Goal: Task Accomplishment & Management: Manage account settings

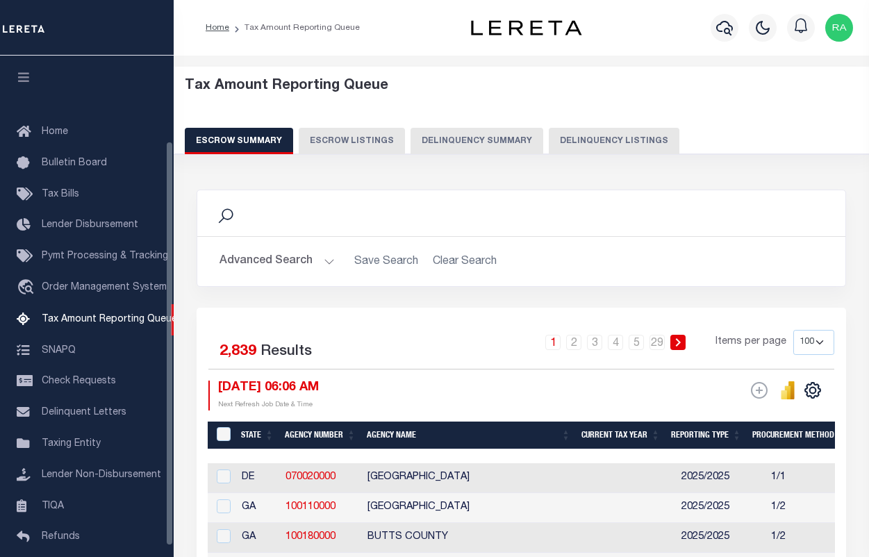
select select "100"
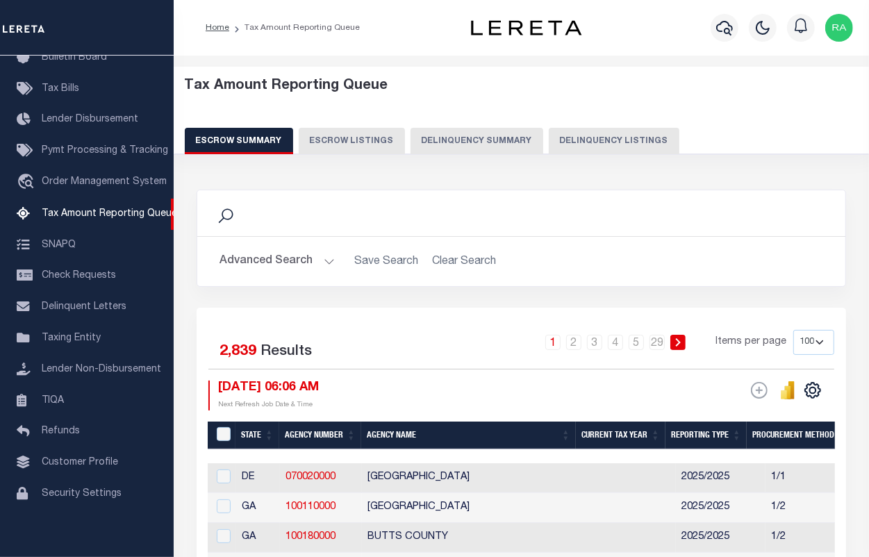
click at [596, 142] on button "Delinquency Listings" at bounding box center [614, 141] width 131 height 26
select select "100"
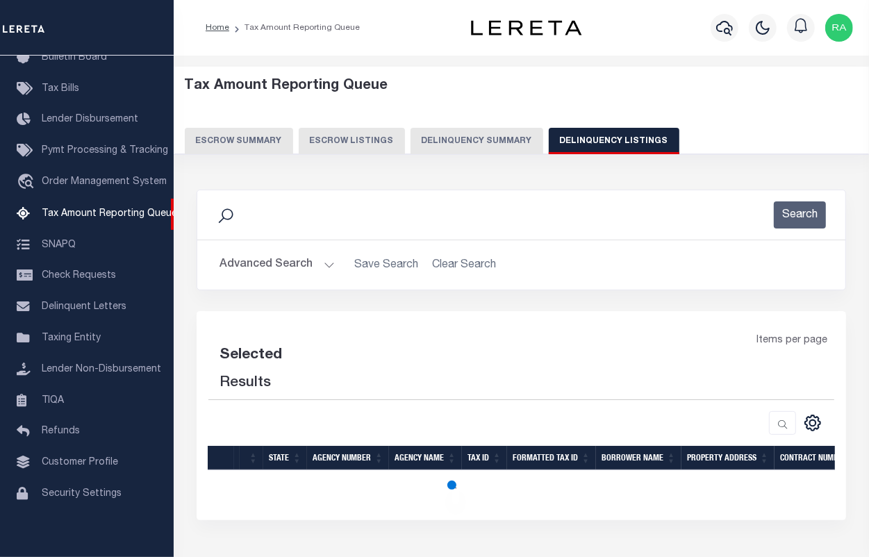
select select "100"
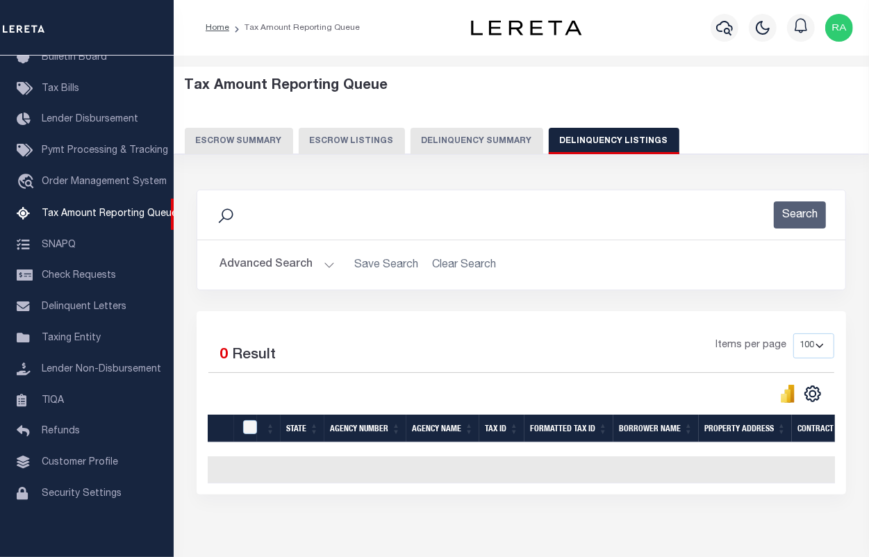
click at [330, 268] on button "Advanced Search" at bounding box center [277, 265] width 115 height 27
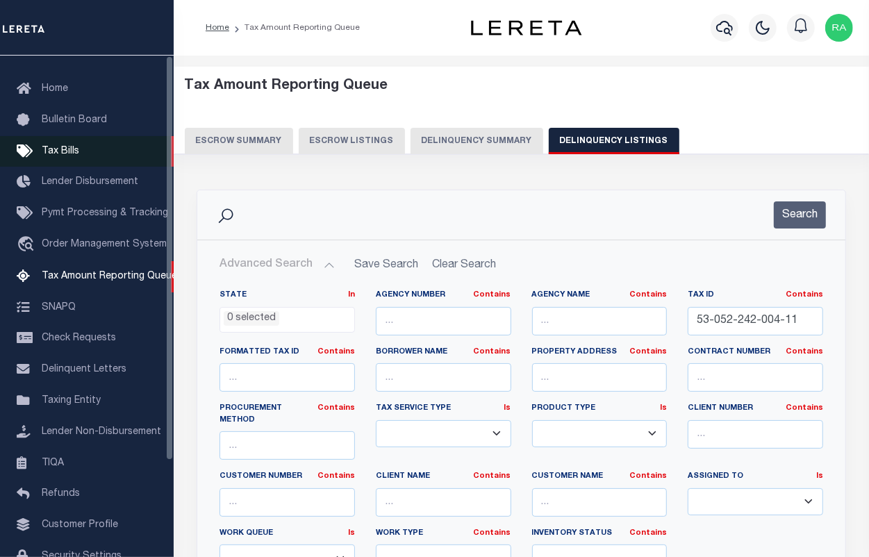
scroll to position [0, 0]
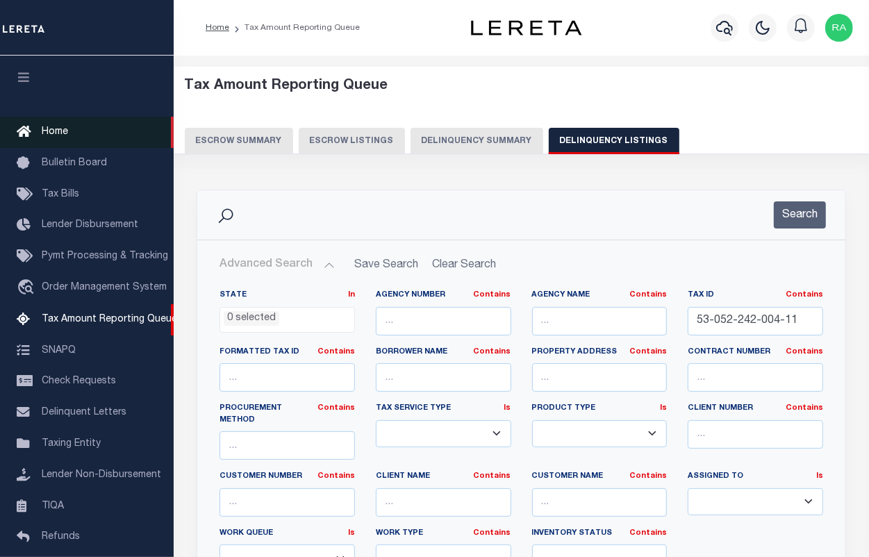
click at [49, 132] on span "Home" at bounding box center [55, 132] width 26 height 10
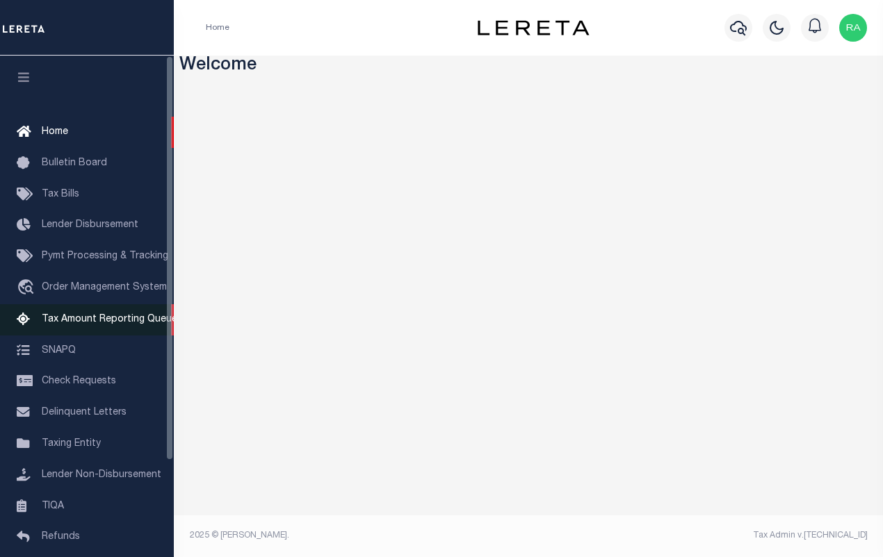
click at [97, 314] on link "Tax Amount Reporting Queue" at bounding box center [87, 319] width 174 height 31
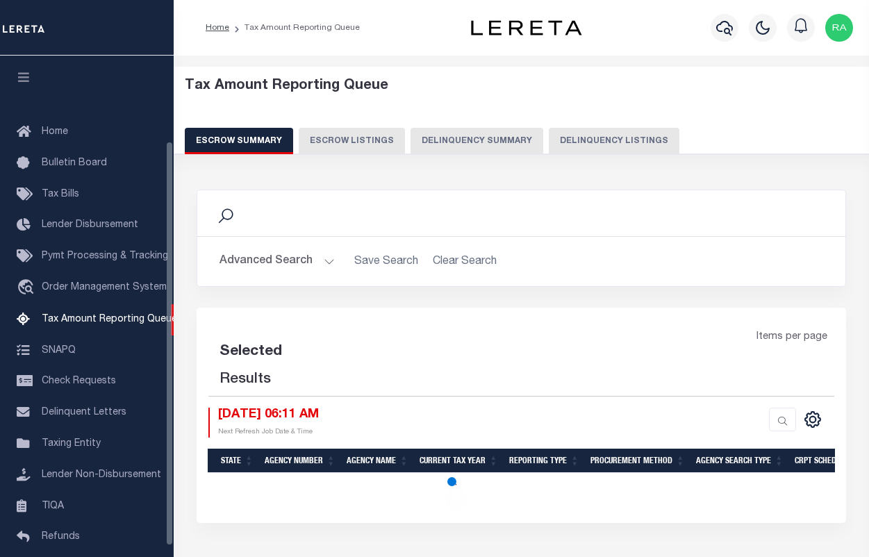
click at [577, 138] on button "Delinquency Listings" at bounding box center [614, 141] width 131 height 26
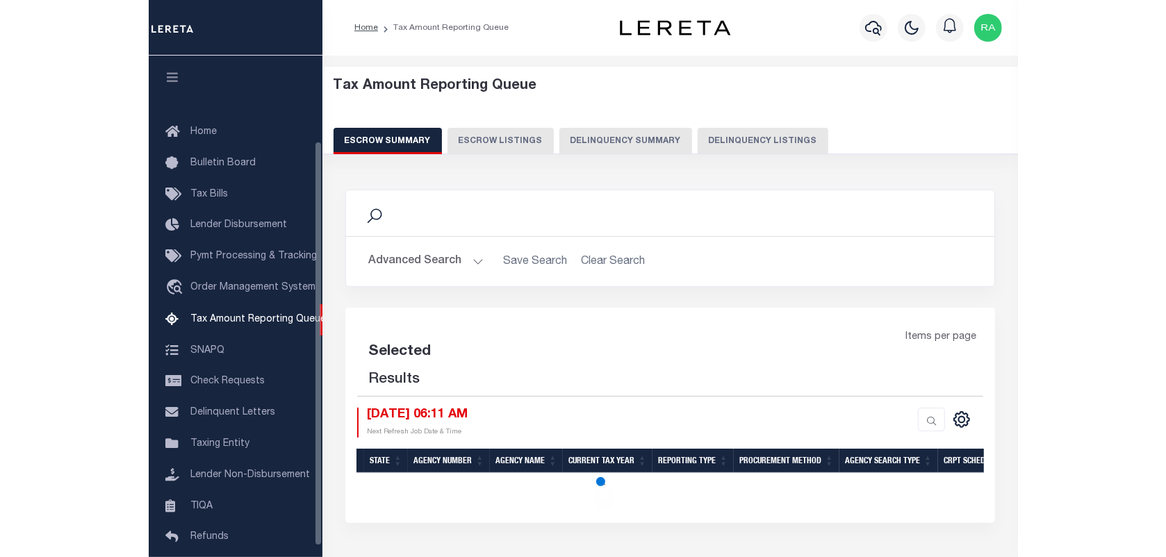
scroll to position [119, 0]
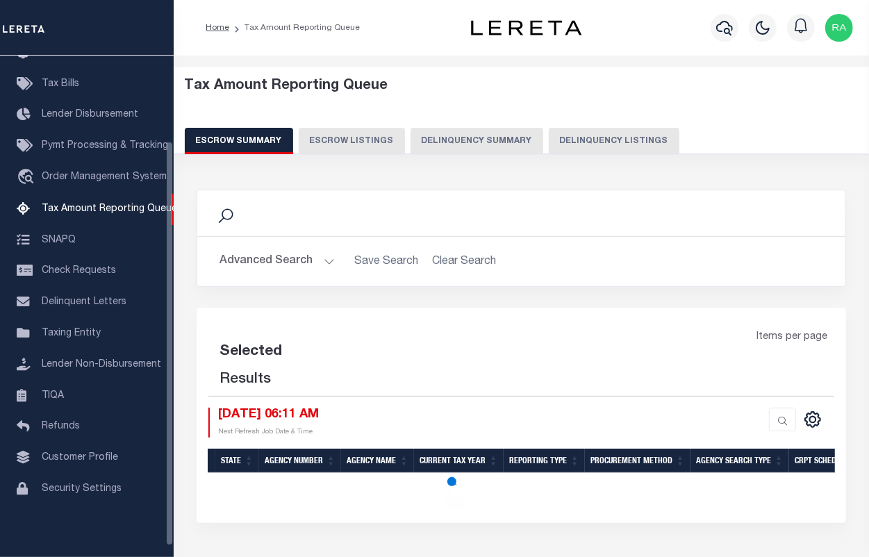
select select "100"
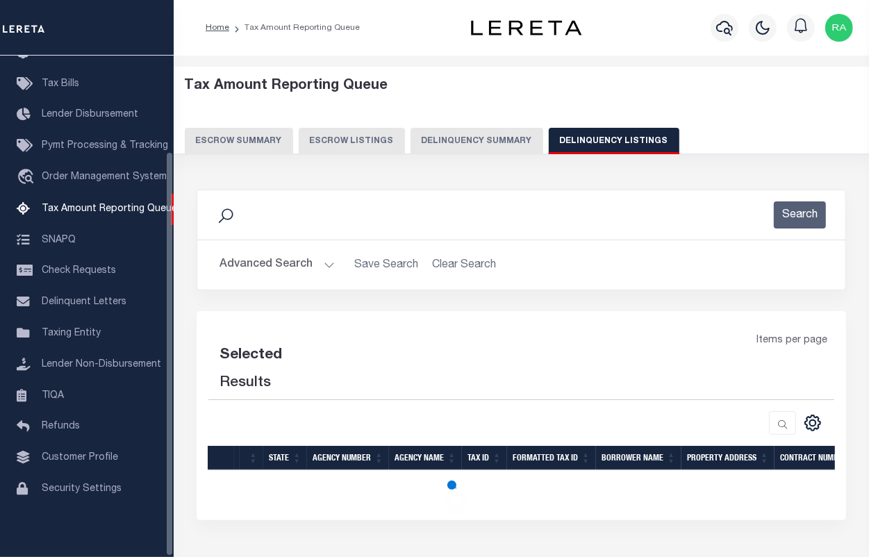
select select "100"
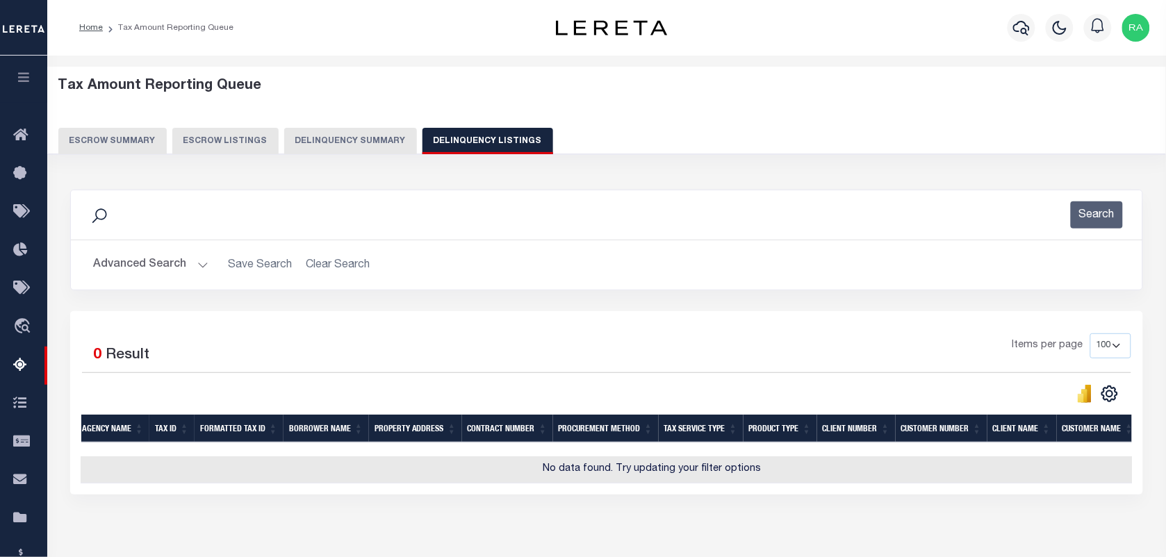
scroll to position [0, 0]
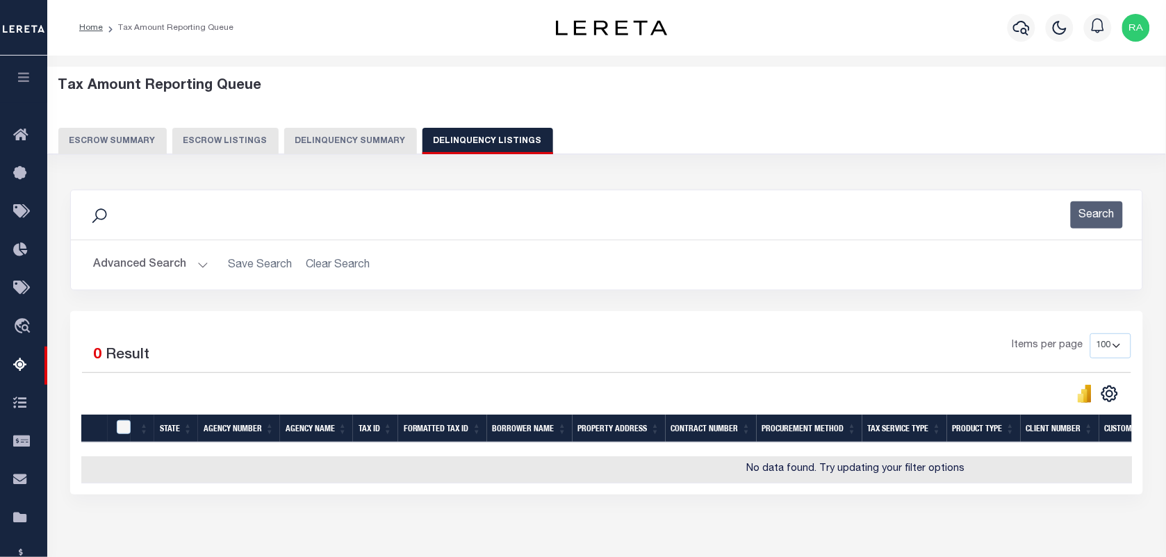
click at [199, 266] on button "Advanced Search" at bounding box center [150, 265] width 115 height 27
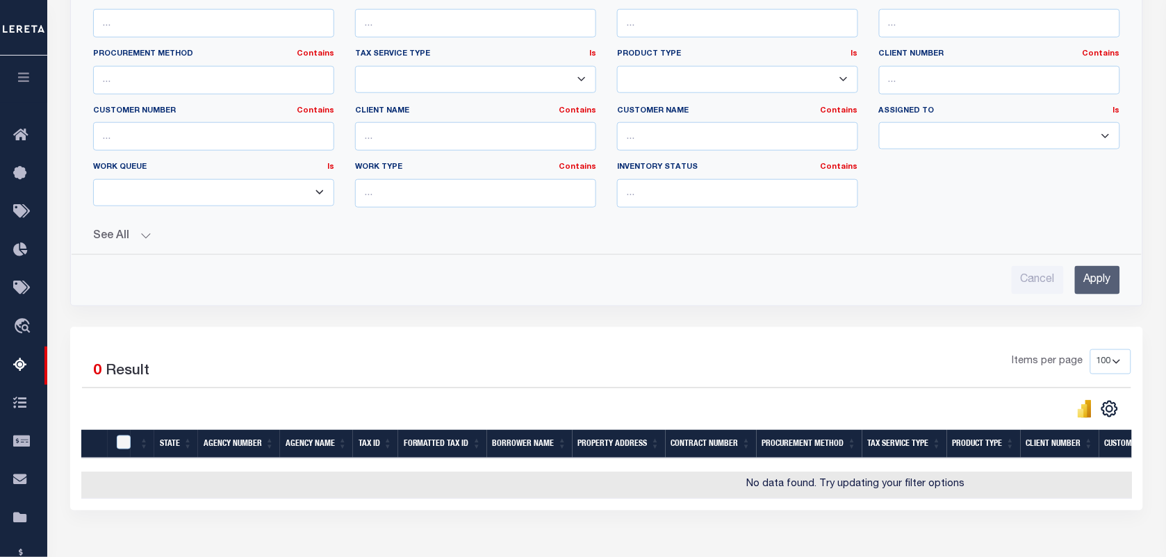
scroll to position [99, 0]
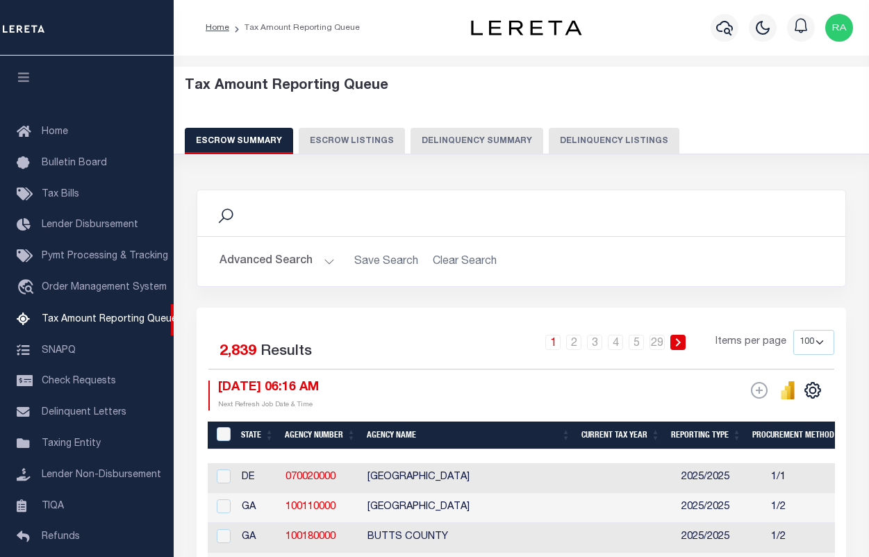
select select "100"
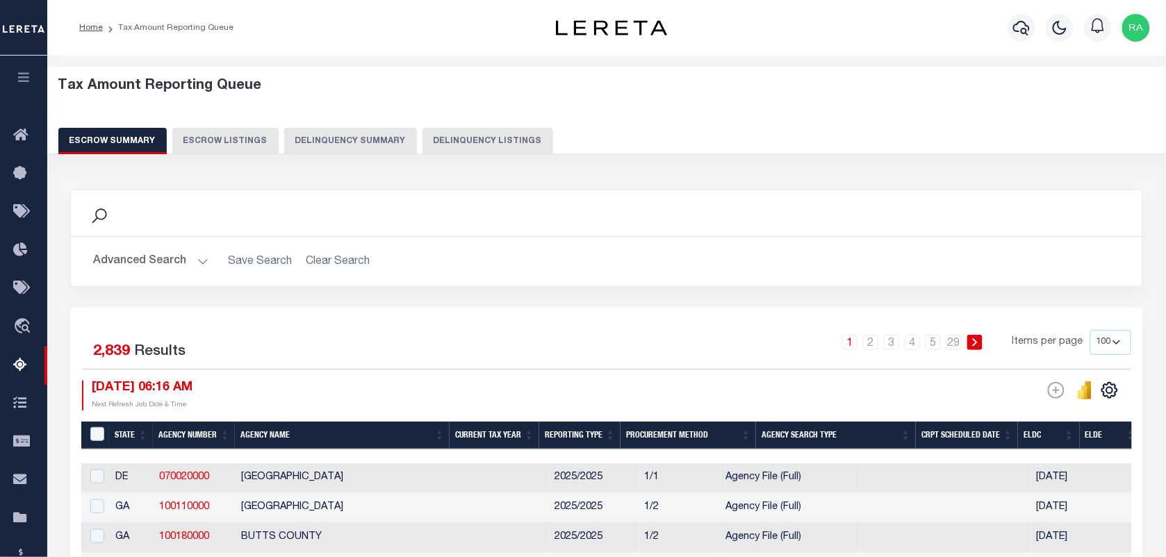
click at [484, 145] on button "Delinquency Listings" at bounding box center [488, 141] width 131 height 26
select select "100"
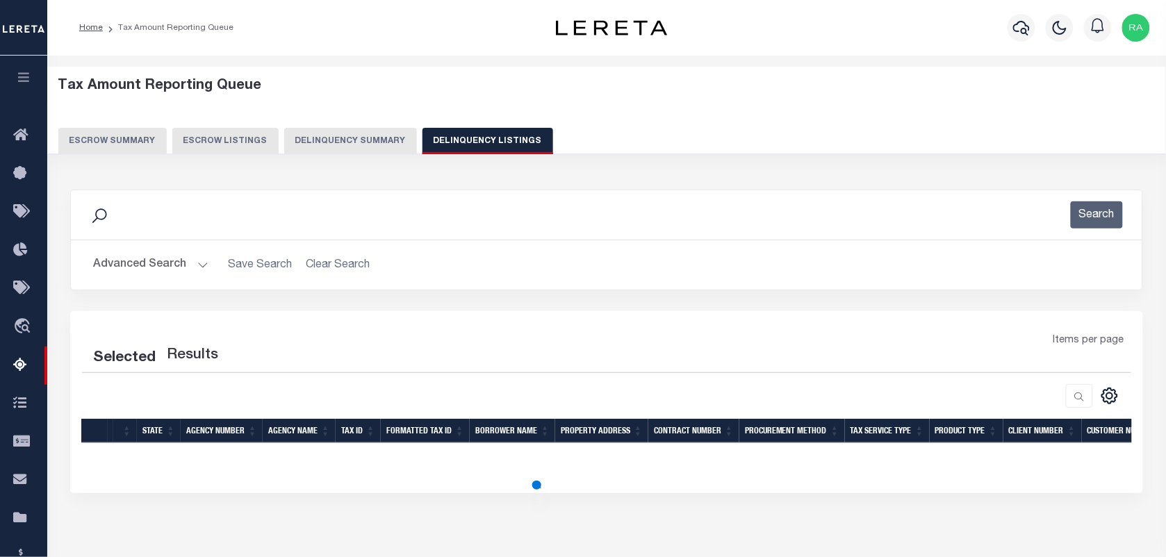
select select "100"
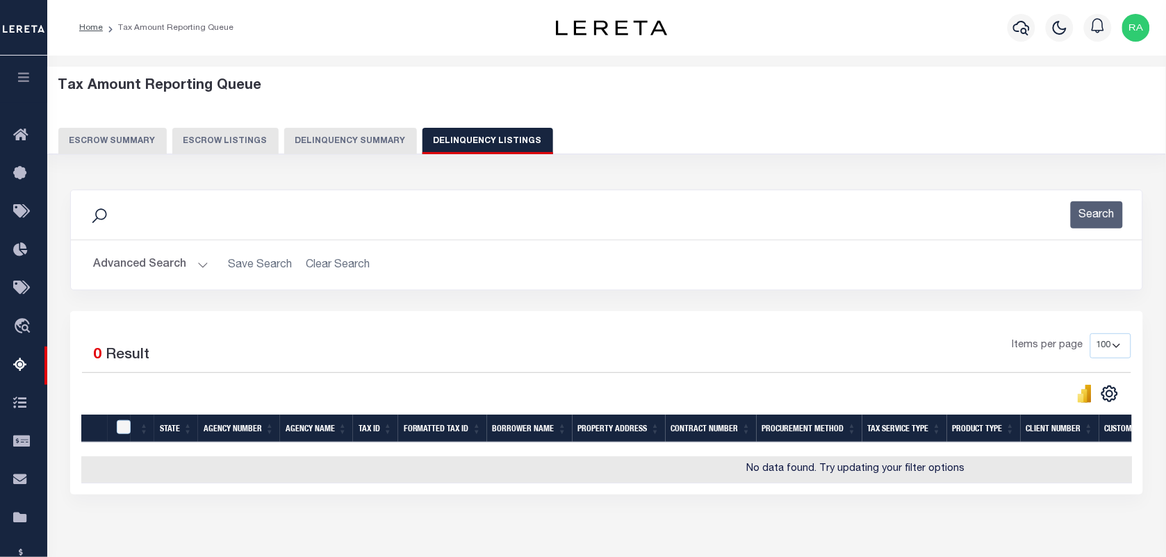
click at [207, 263] on h2 "Advanced Search Save Search Clear Search tblassign_wrapper_dynamictable_____Def…" at bounding box center [606, 265] width 1049 height 27
click at [192, 259] on button "Advanced Search" at bounding box center [150, 265] width 115 height 27
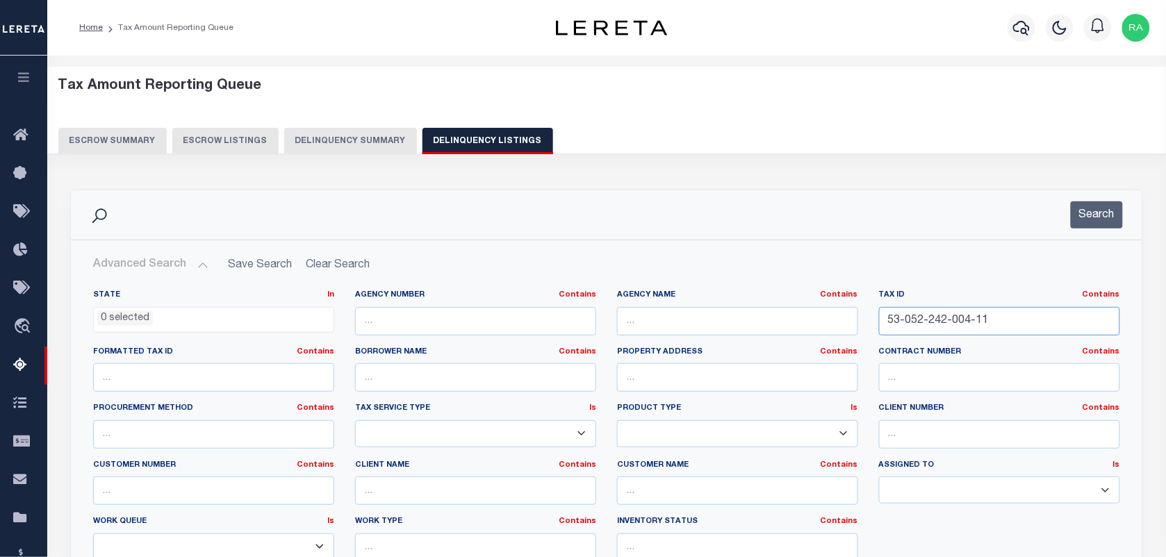
click at [869, 309] on input "53-052-242-004-11" at bounding box center [999, 321] width 241 height 28
click at [869, 325] on input "53-052-242-004-11" at bounding box center [999, 321] width 241 height 28
paste input "1-004-00"
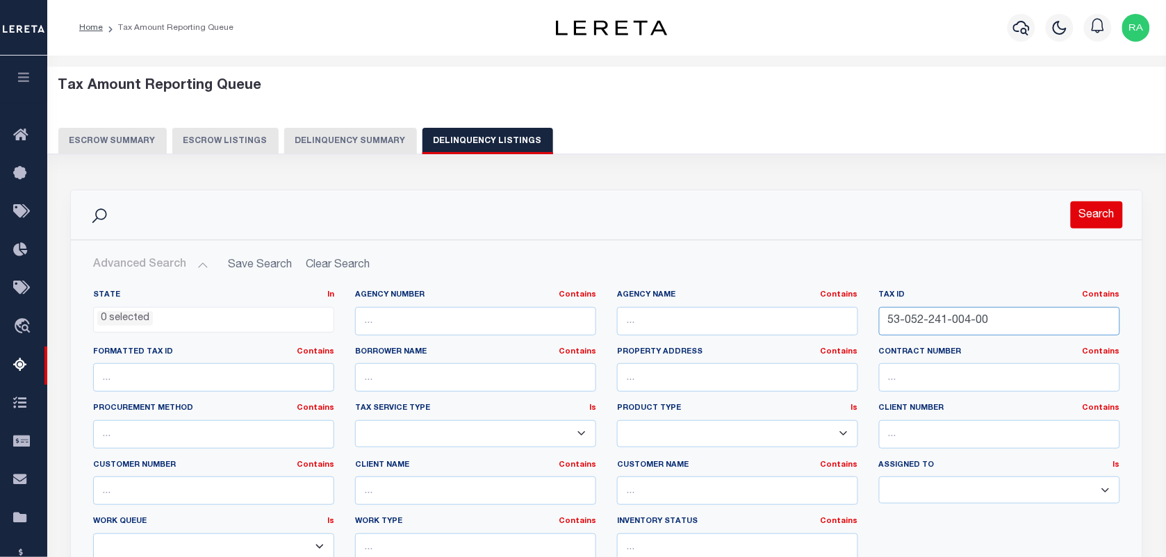
type input "53-052-241-004-00"
click at [869, 215] on button "Search" at bounding box center [1097, 215] width 52 height 27
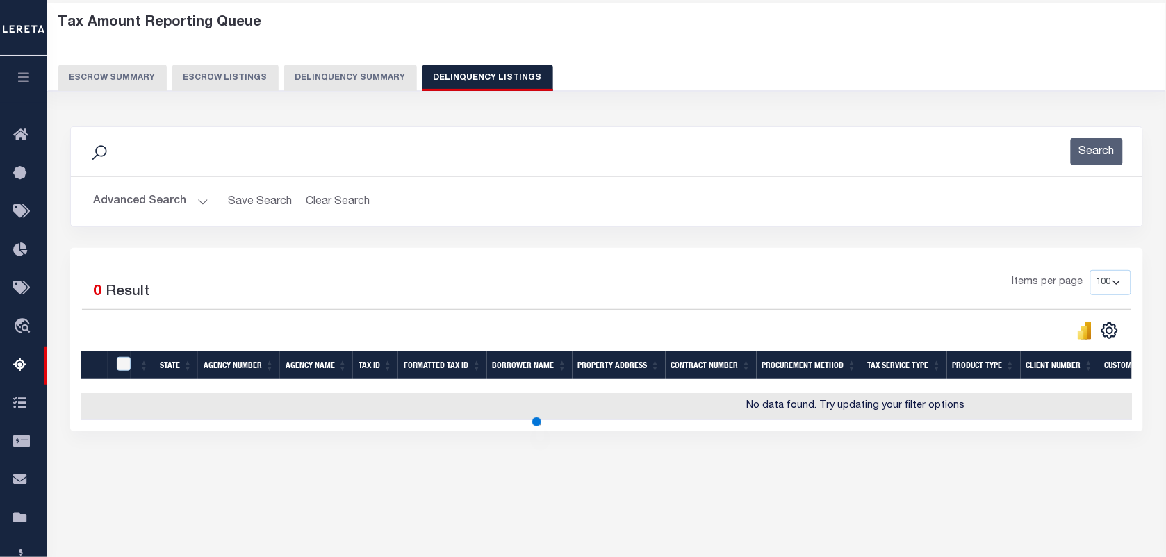
scroll to position [179, 0]
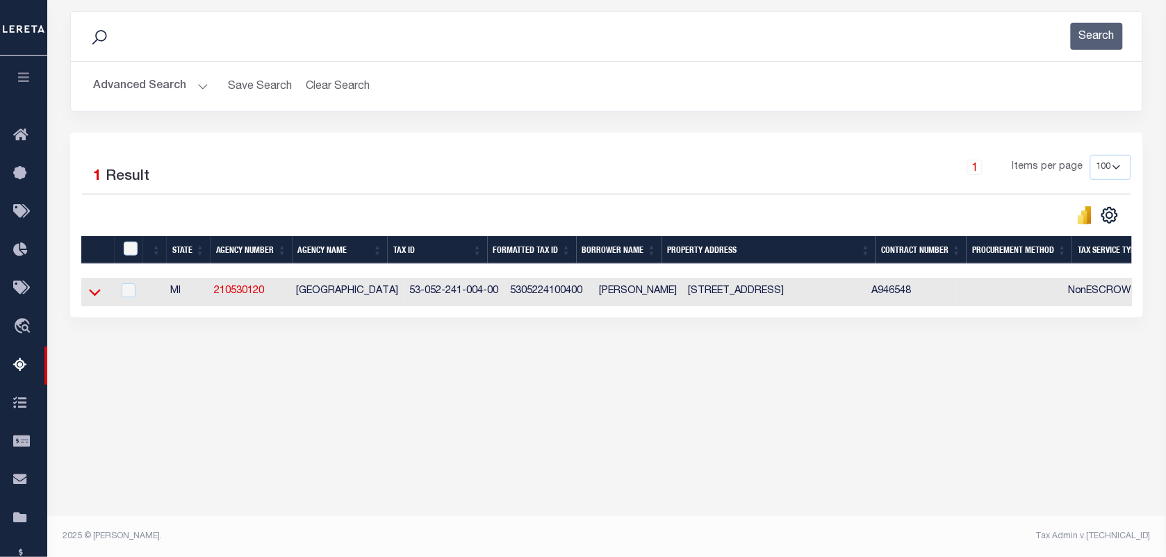
click at [90, 294] on icon at bounding box center [95, 293] width 12 height 7
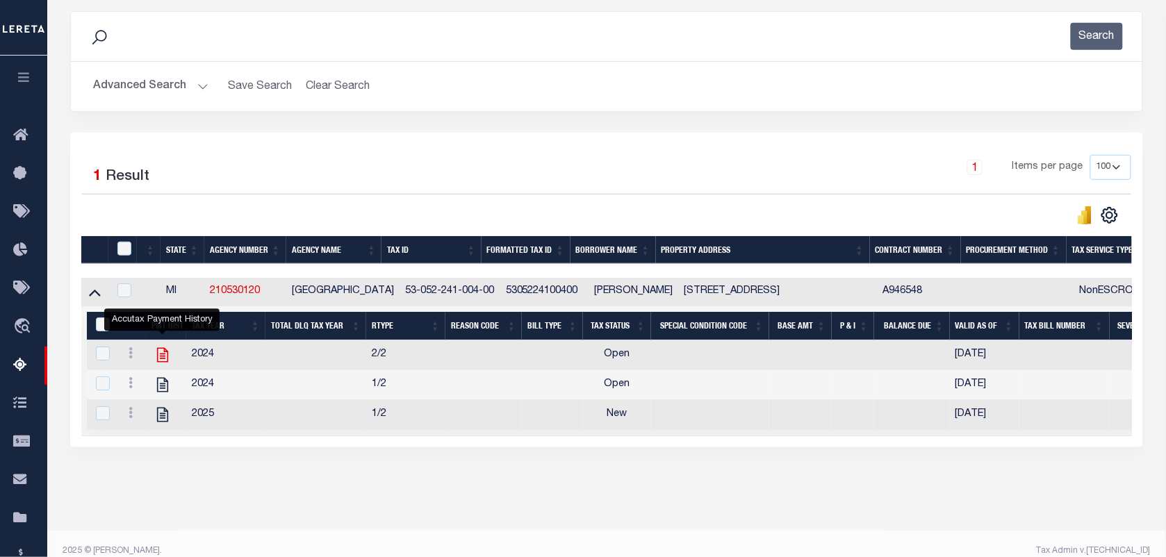
click at [165, 359] on icon "" at bounding box center [163, 355] width 18 height 18
checkbox input "true"
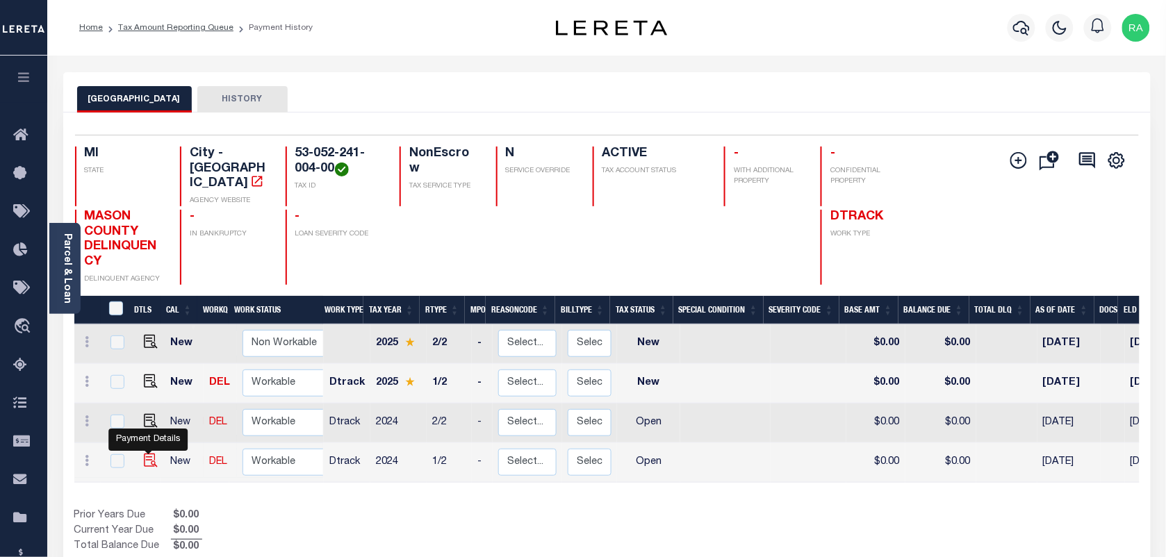
drag, startPoint x: 147, startPoint y: 453, endPoint x: 150, endPoint y: 429, distance: 24.5
click at [148, 454] on img "" at bounding box center [151, 461] width 14 height 14
checkbox input "true"
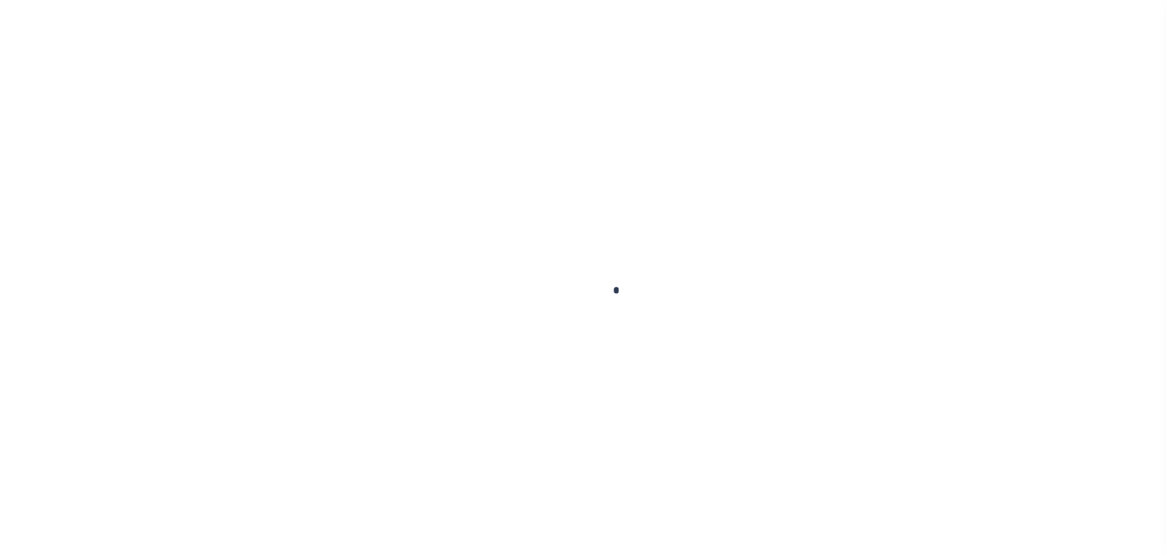
checkbox input "false"
type input "[DATE]"
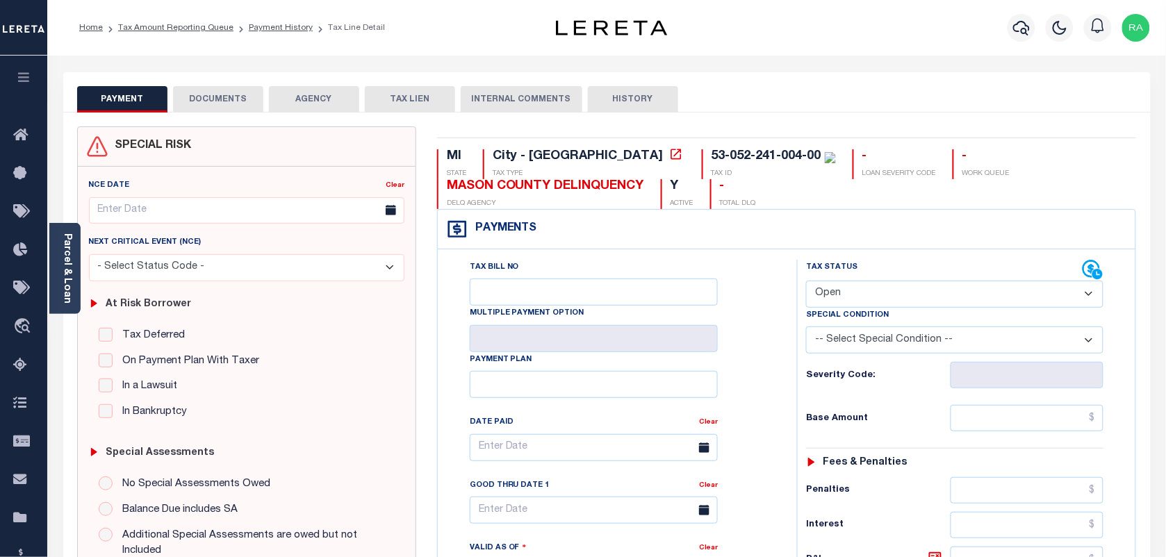
click at [83, 281] on div "Next Critical Event (NCE) - Select Status Code - Additional P & I Goes to attor…" at bounding box center [246, 258] width 327 height 46
click at [79, 270] on div "Parcel & Loan" at bounding box center [64, 268] width 31 height 91
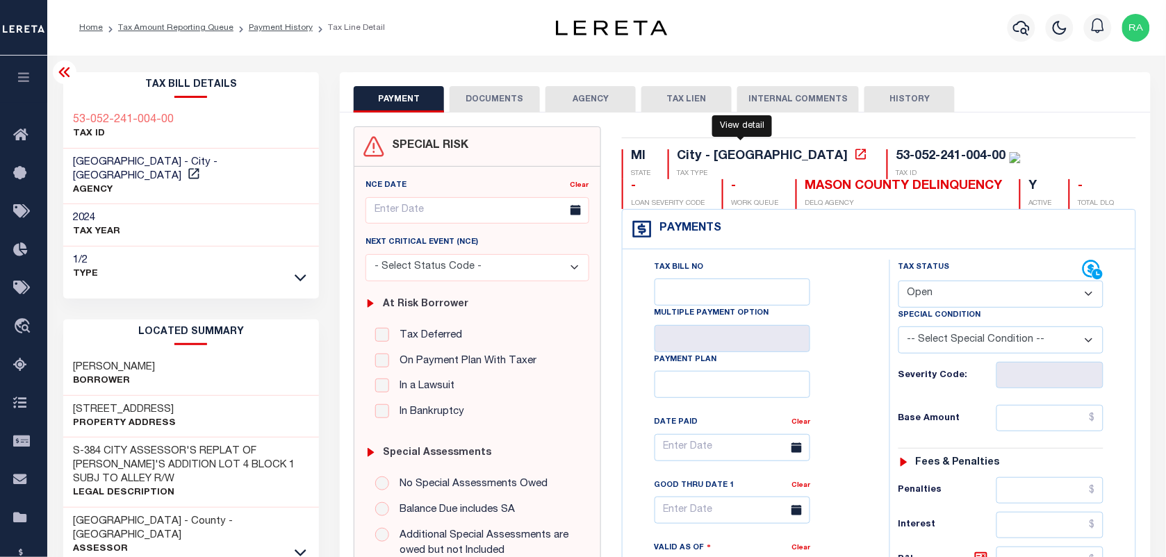
click at [854, 154] on icon at bounding box center [861, 154] width 14 height 14
drag, startPoint x: 776, startPoint y: 154, endPoint x: 887, endPoint y: 157, distance: 111.2
click at [896, 157] on div "53-052-241-004-00" at bounding box center [958, 156] width 124 height 15
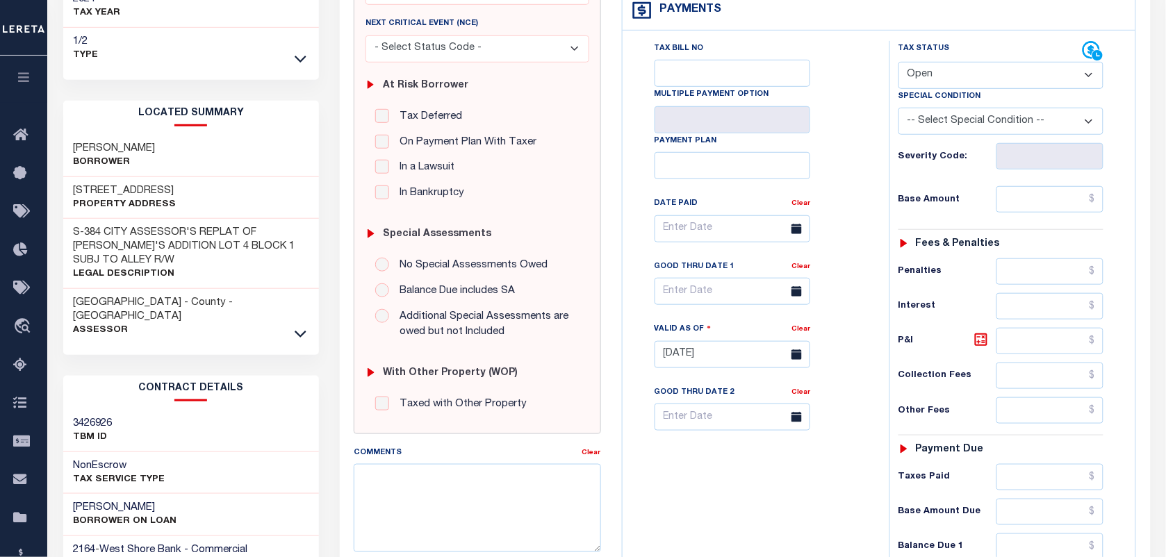
scroll to position [434, 0]
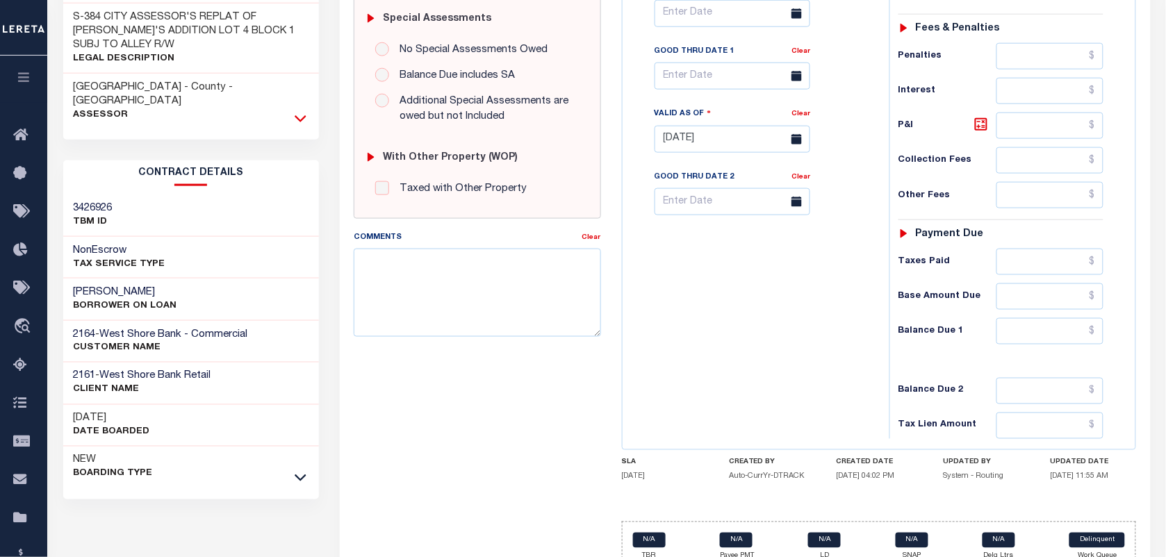
click at [300, 111] on icon at bounding box center [301, 118] width 12 height 15
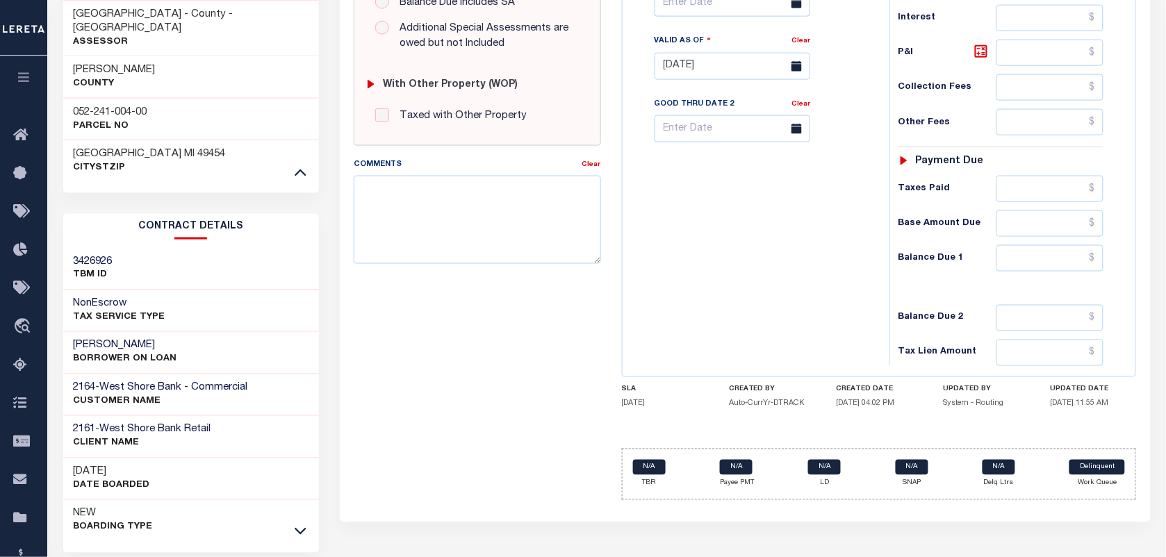
scroll to position [525, 0]
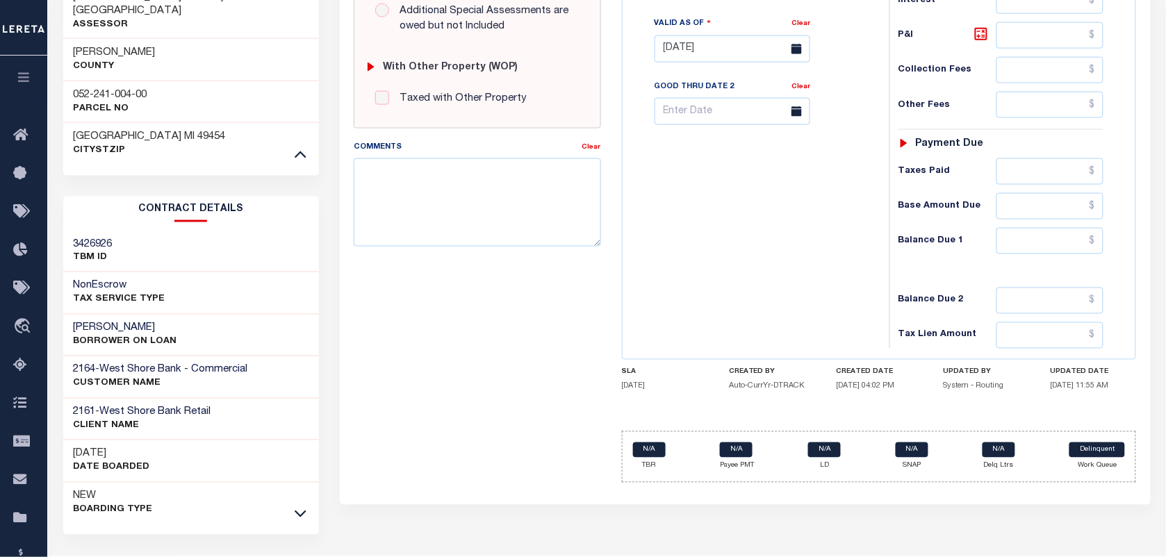
click at [115, 88] on h3 "052-241-004-00" at bounding box center [111, 95] width 74 height 14
copy div "052-241-004-00"
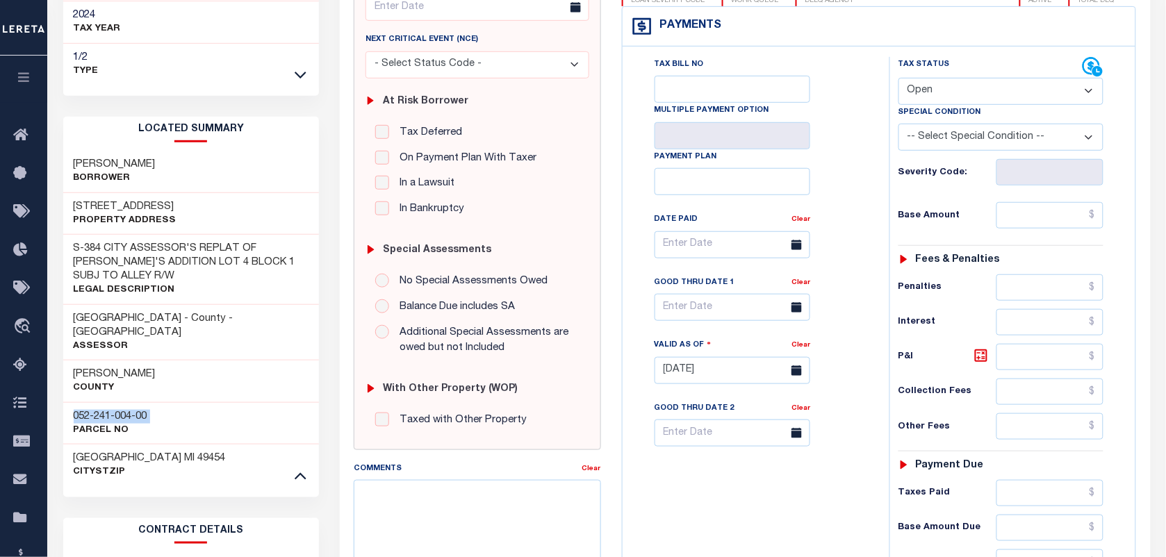
scroll to position [90, 0]
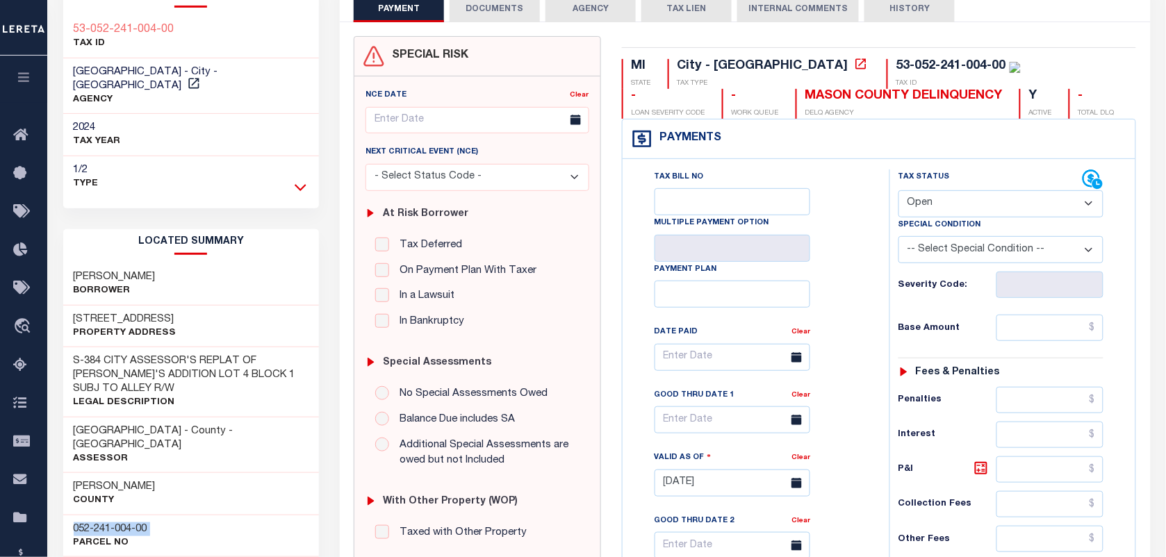
click at [302, 180] on icon at bounding box center [301, 187] width 12 height 15
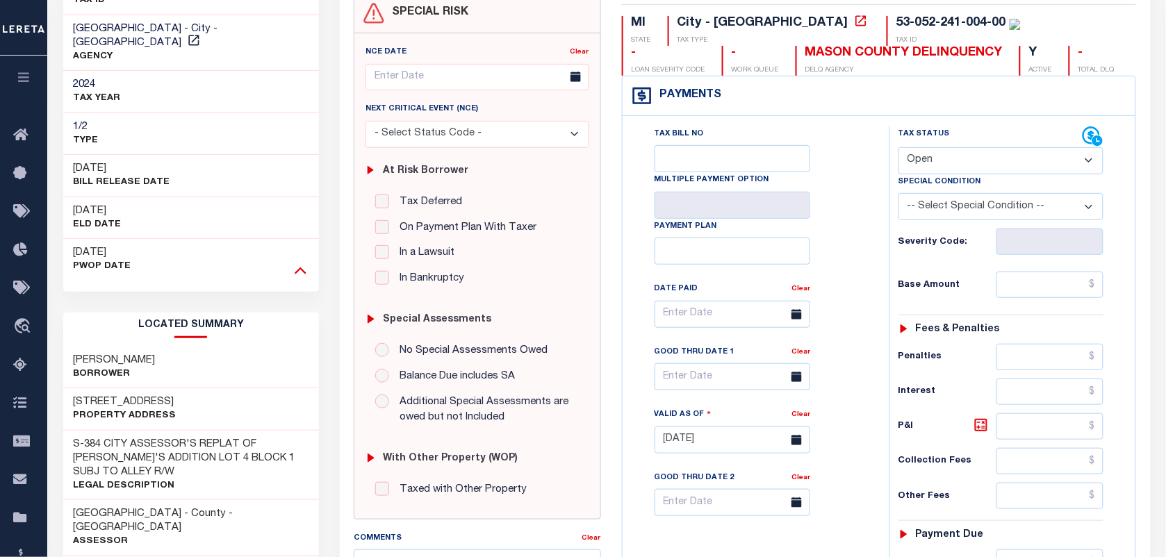
scroll to position [43, 0]
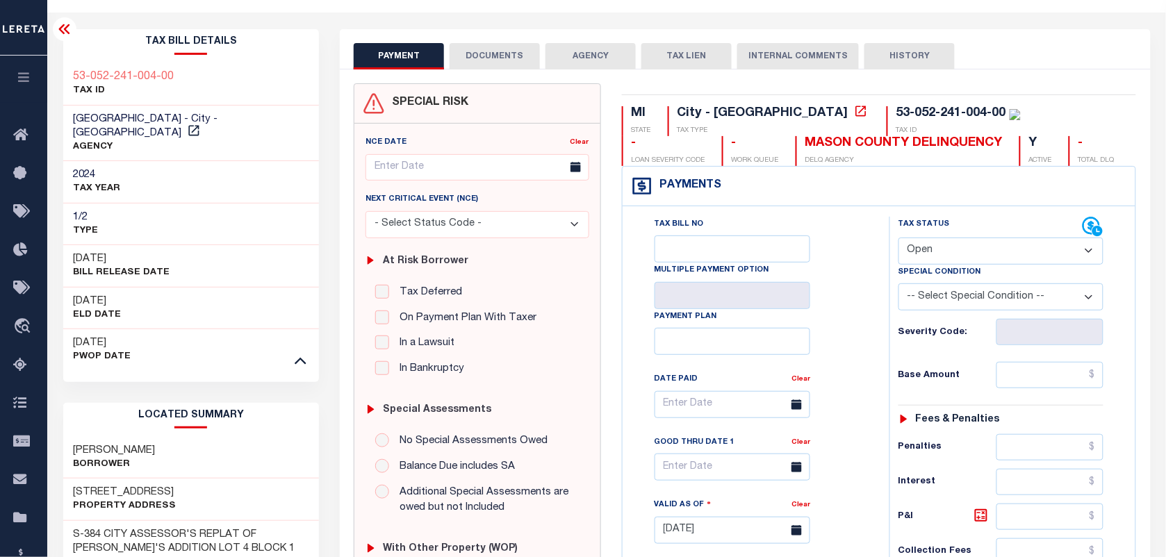
click at [963, 242] on select "- Select Status Code - Open Due/Unpaid Paid Incomplete No Tax Due Internal Refu…" at bounding box center [1001, 251] width 205 height 27
select select "DUE"
click at [899, 239] on select "- Select Status Code - Open Due/Unpaid Paid Incomplete No Tax Due Internal Refu…" at bounding box center [1001, 251] width 205 height 27
type input "[DATE]"
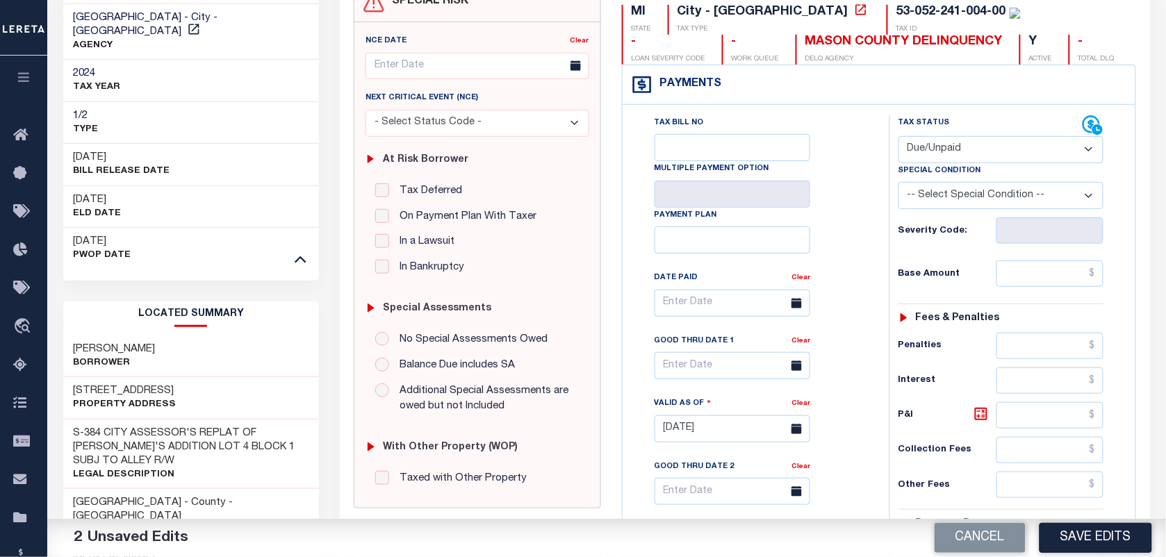
scroll to position [0, 0]
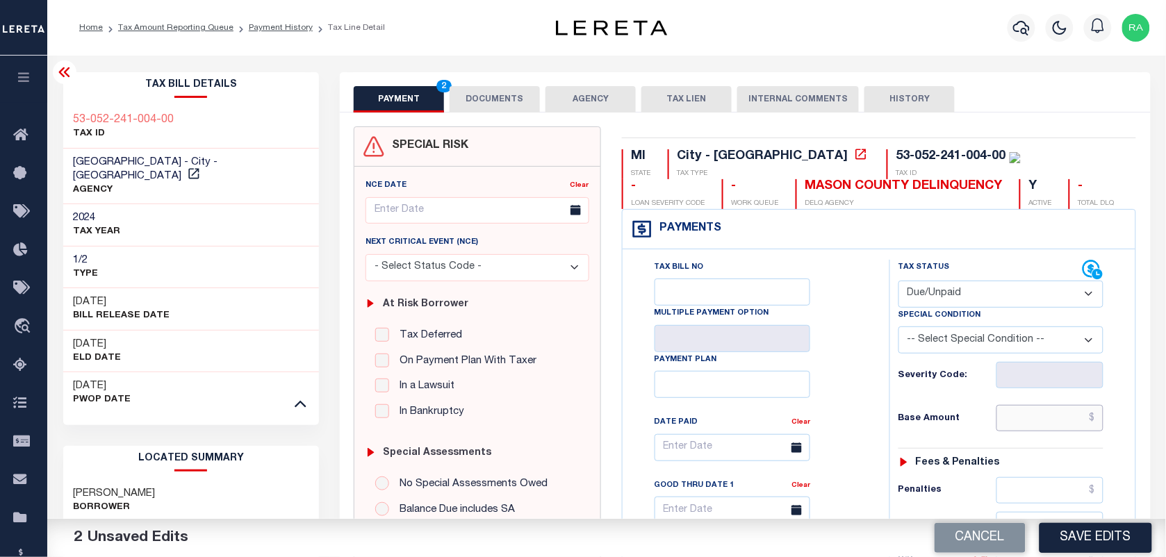
click at [1030, 425] on input "text" at bounding box center [1050, 418] width 108 height 26
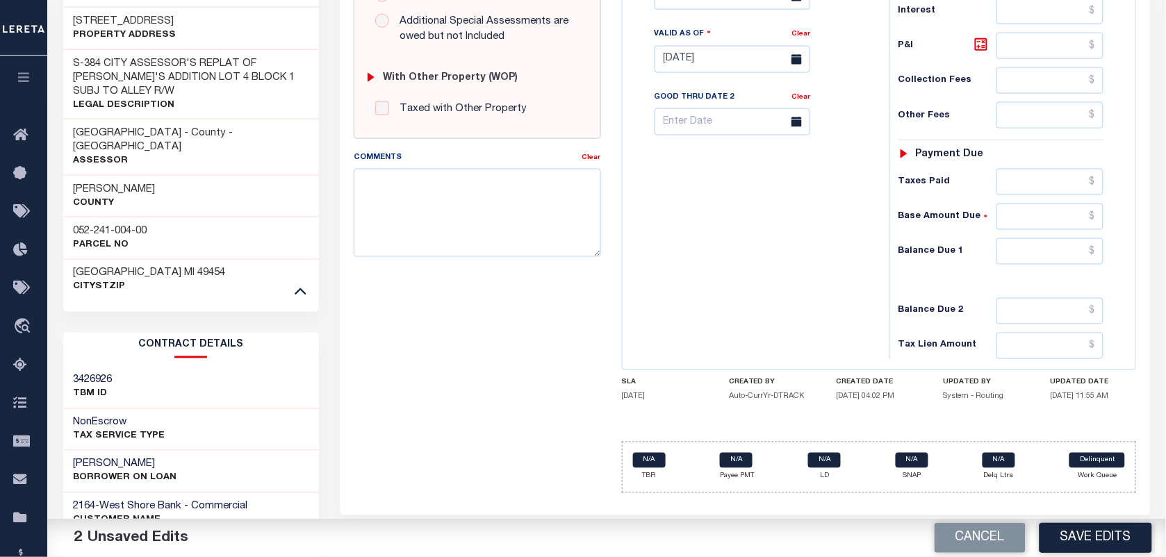
scroll to position [521, 0]
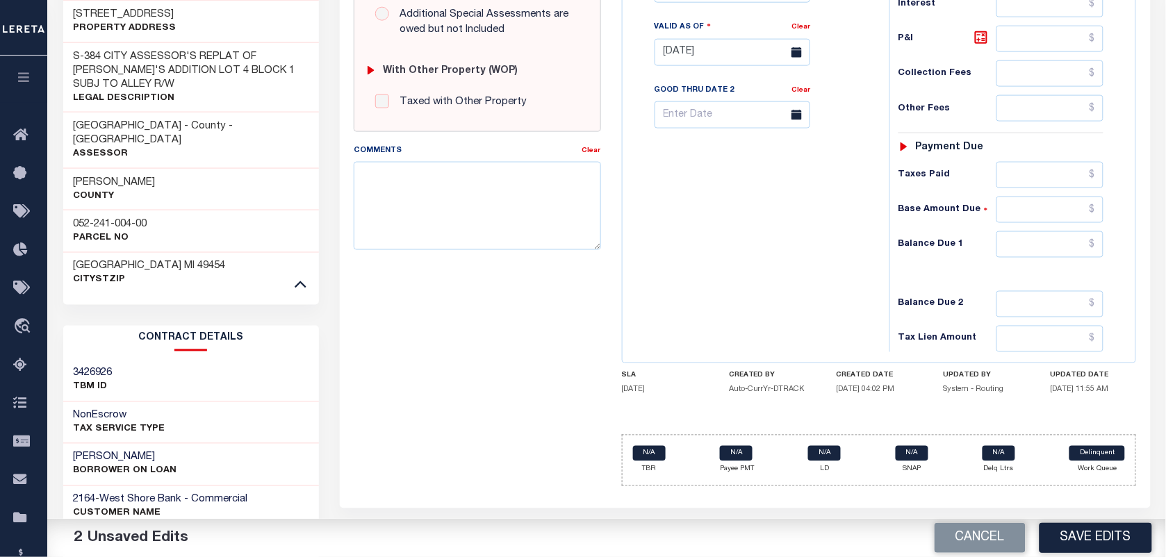
type input "$1,266.85"
click at [1030, 254] on input "text" at bounding box center [1050, 244] width 108 height 26
type input "$1,380.87"
click at [984, 44] on icon at bounding box center [981, 37] width 13 height 13
type input "$114.02"
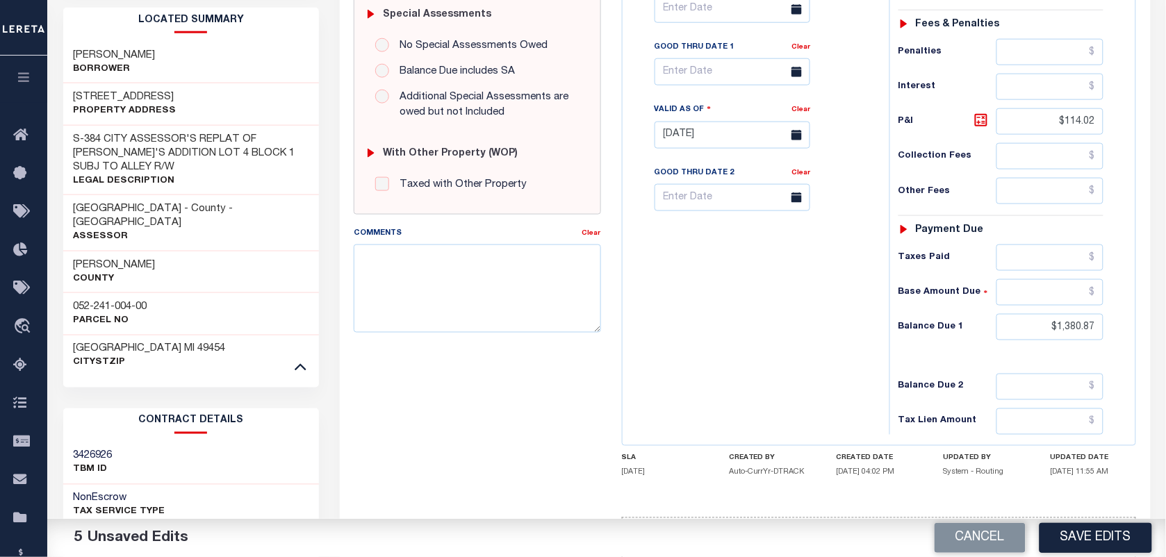
scroll to position [434, 0]
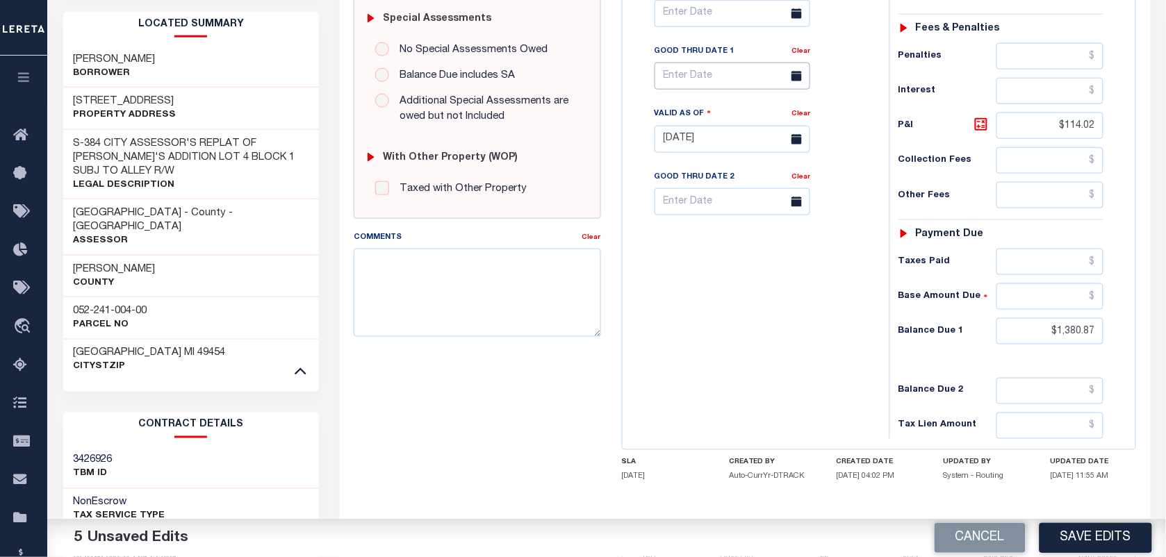
click at [696, 88] on body "Home Tax Amount Reporting Queue Payment History Tax Line Detail Profile" at bounding box center [583, 190] width 1166 height 1249
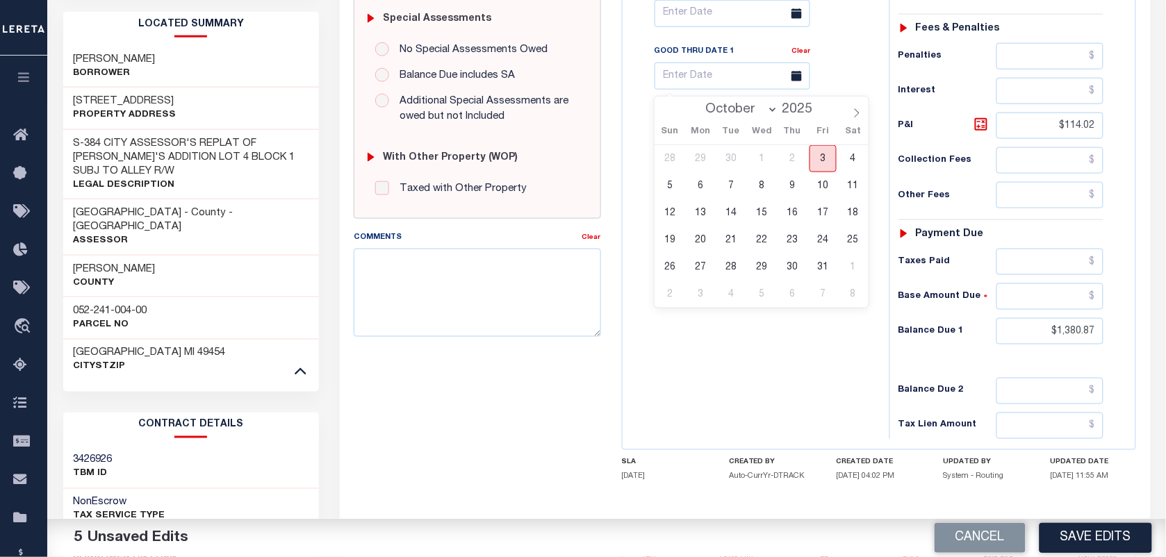
click at [824, 164] on span "3" at bounding box center [823, 158] width 27 height 27
type input "[DATE]"
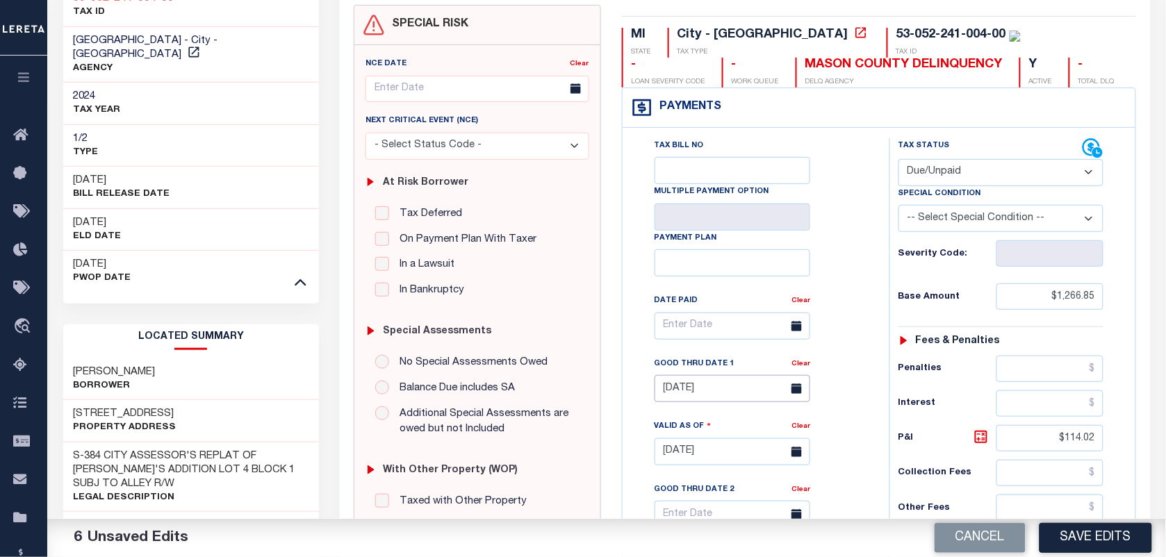
scroll to position [0, 0]
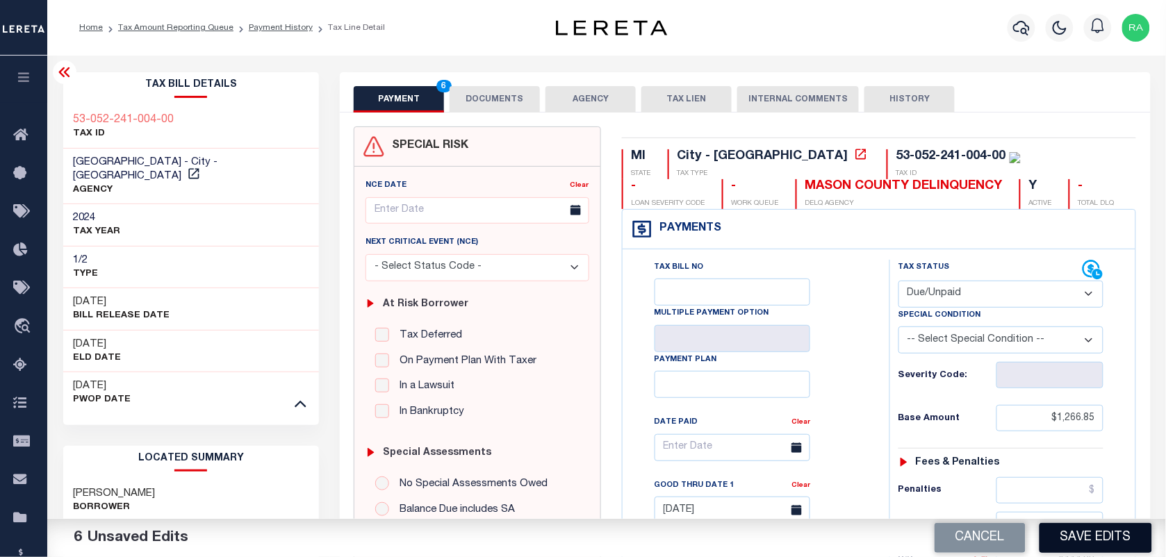
click at [1085, 537] on button "Save Edits" at bounding box center [1096, 538] width 113 height 30
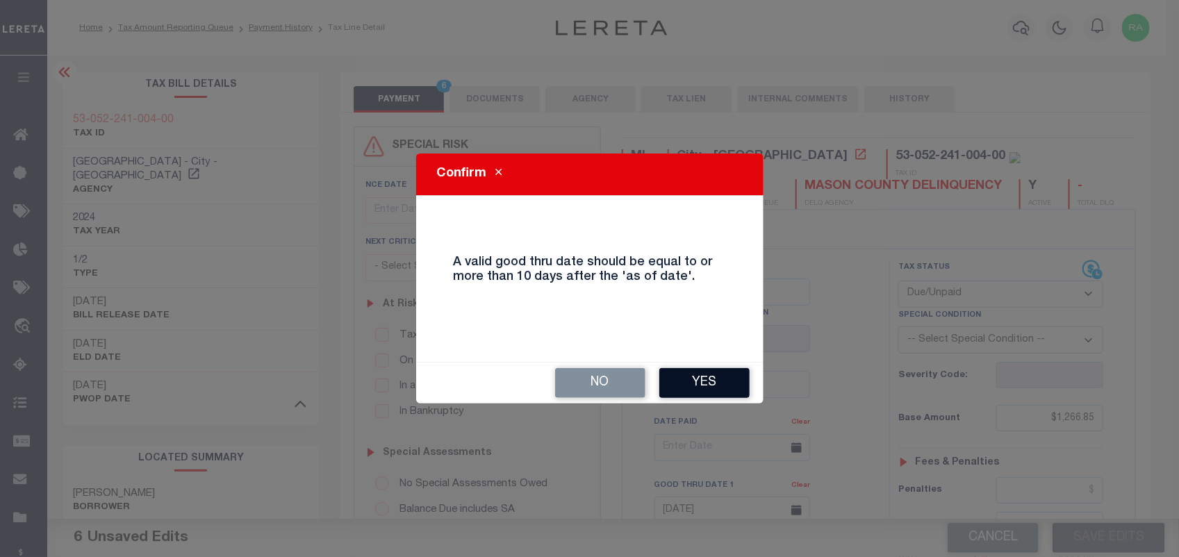
click at [689, 391] on button "Yes" at bounding box center [704, 383] width 90 height 30
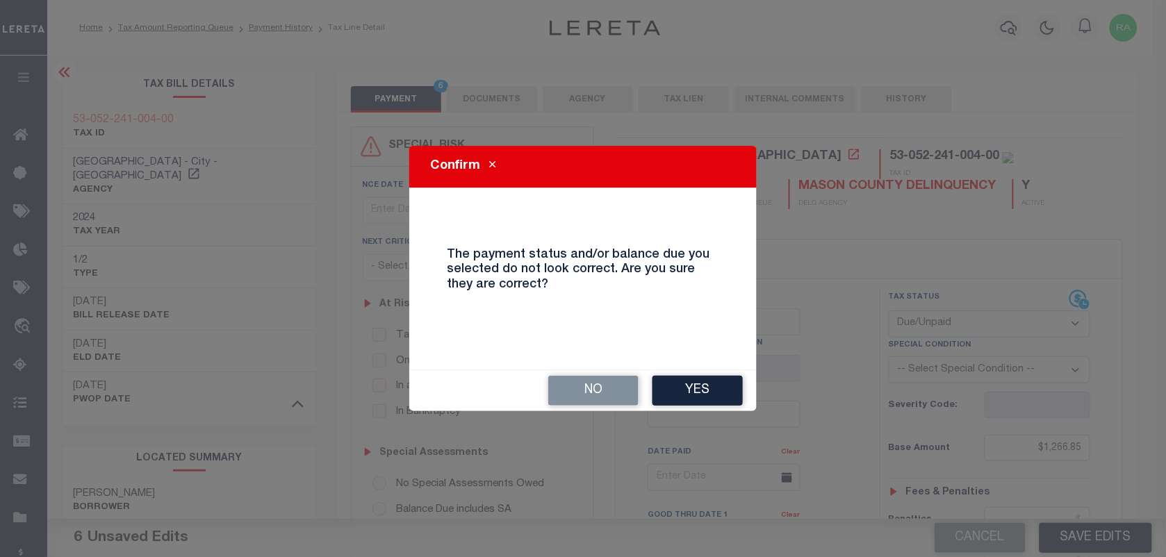
click at [689, 391] on button "Yes" at bounding box center [698, 391] width 90 height 30
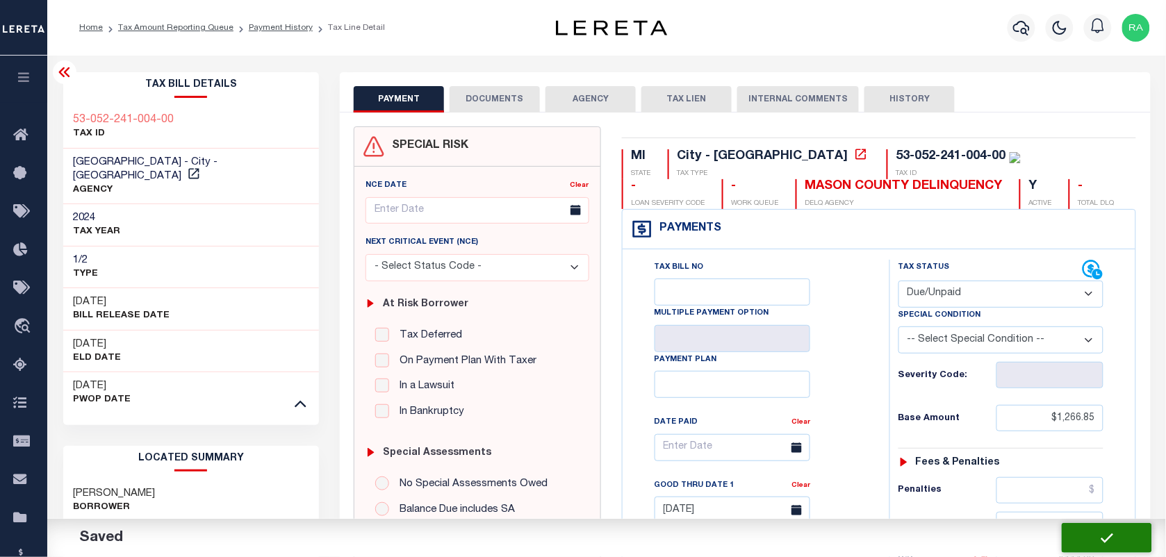
checkbox input "false"
type input "$1,266.85"
type input "$114.02"
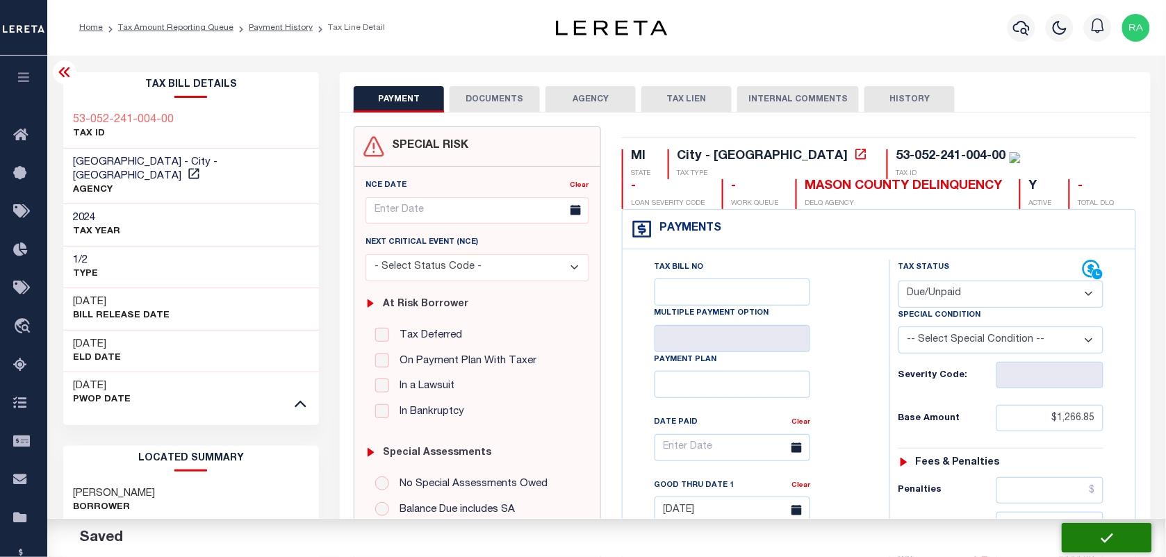
type input "$1,380.87"
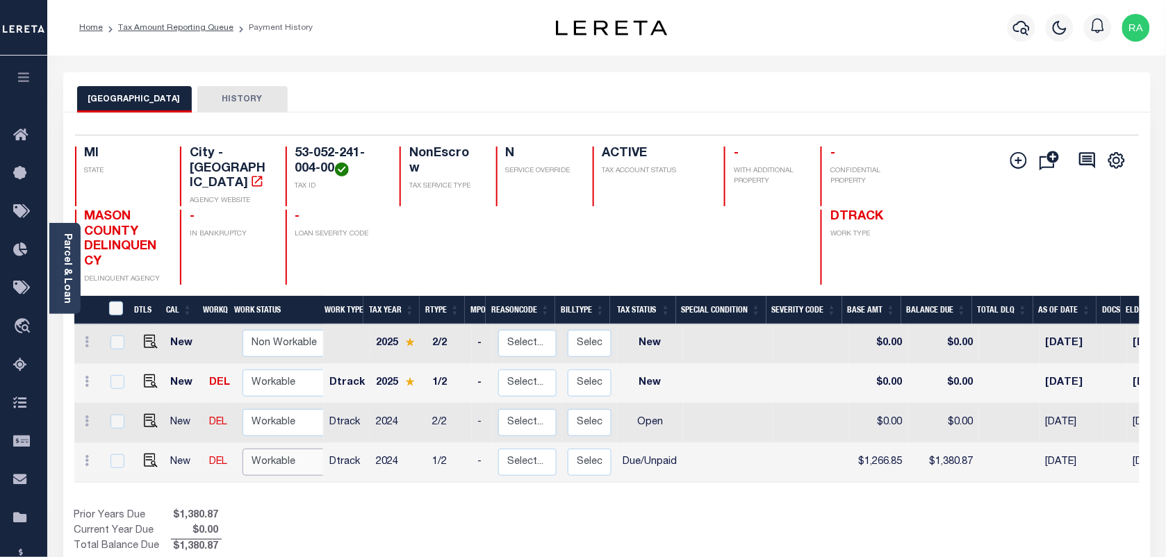
click at [261, 449] on select "Non Workable Workable" at bounding box center [284, 462] width 83 height 27
checkbox input "true"
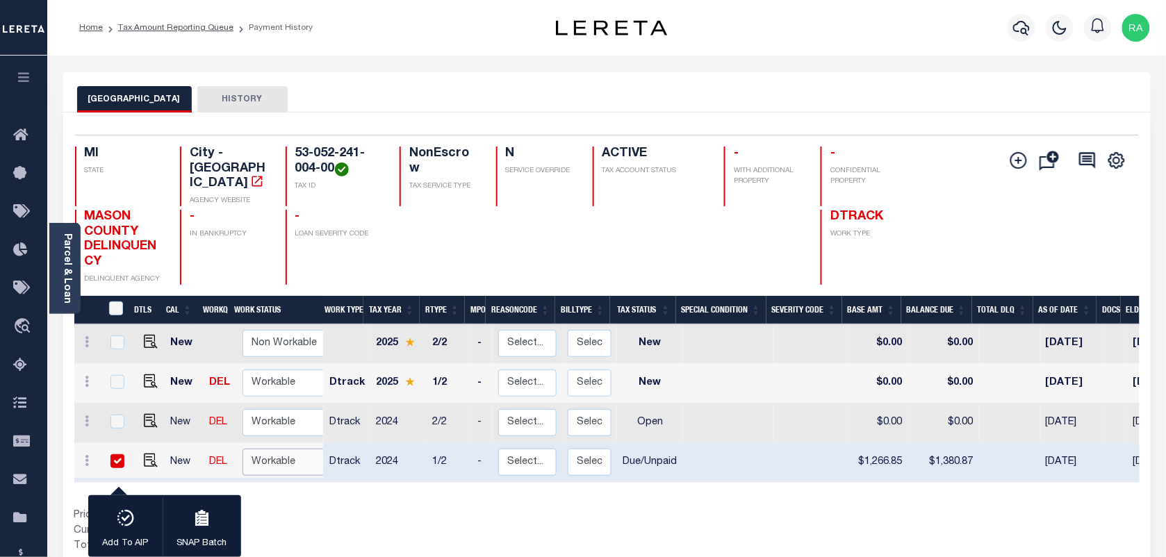
select select "true"
click at [243, 449] on select "Non Workable Workable" at bounding box center [284, 462] width 83 height 27
checkbox input "false"
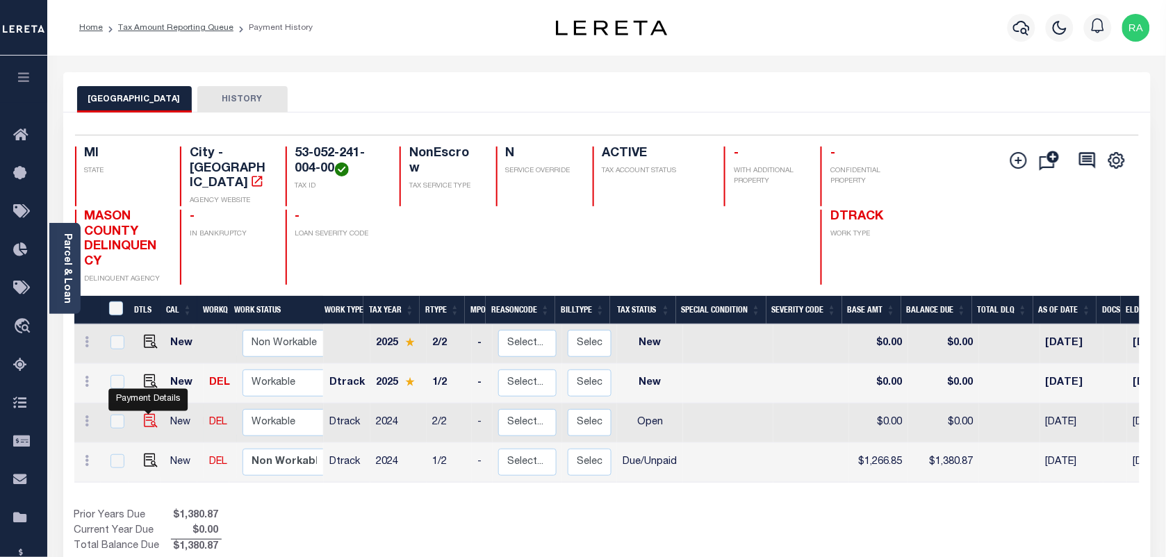
drag, startPoint x: 146, startPoint y: 414, endPoint x: 147, endPoint y: 407, distance: 7.7
click at [145, 414] on img "" at bounding box center [151, 421] width 14 height 14
checkbox input "true"
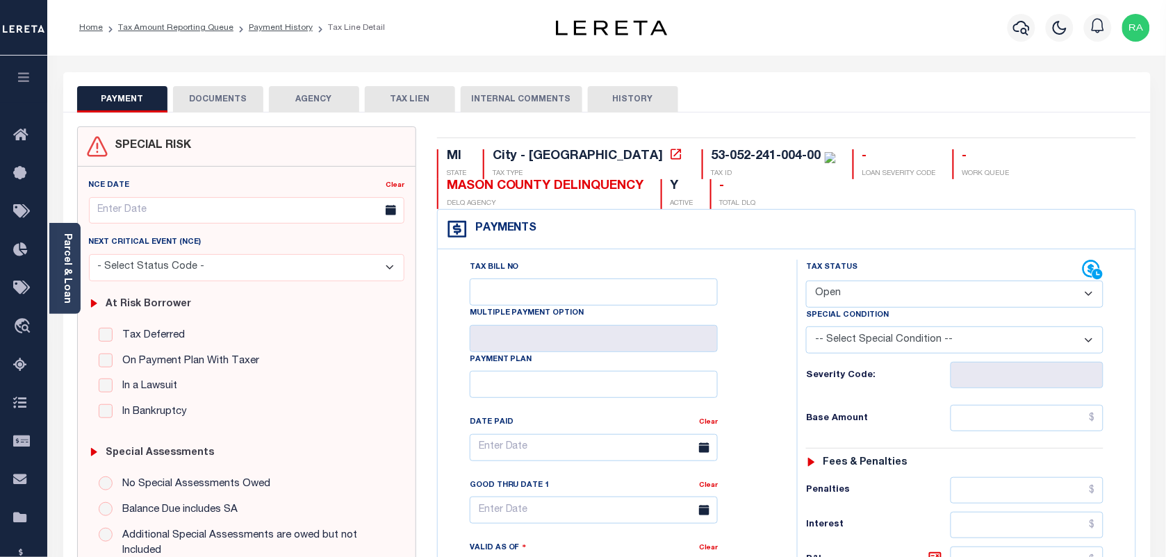
click at [893, 300] on select "- Select Status Code - Open Due/Unpaid Paid Incomplete No Tax Due Internal Refu…" at bounding box center [954, 294] width 297 height 27
select select "DUE"
click at [806, 282] on select "- Select Status Code - Open Due/Unpaid Paid Incomplete No Tax Due Internal Refu…" at bounding box center [954, 294] width 297 height 27
type input "[DATE]"
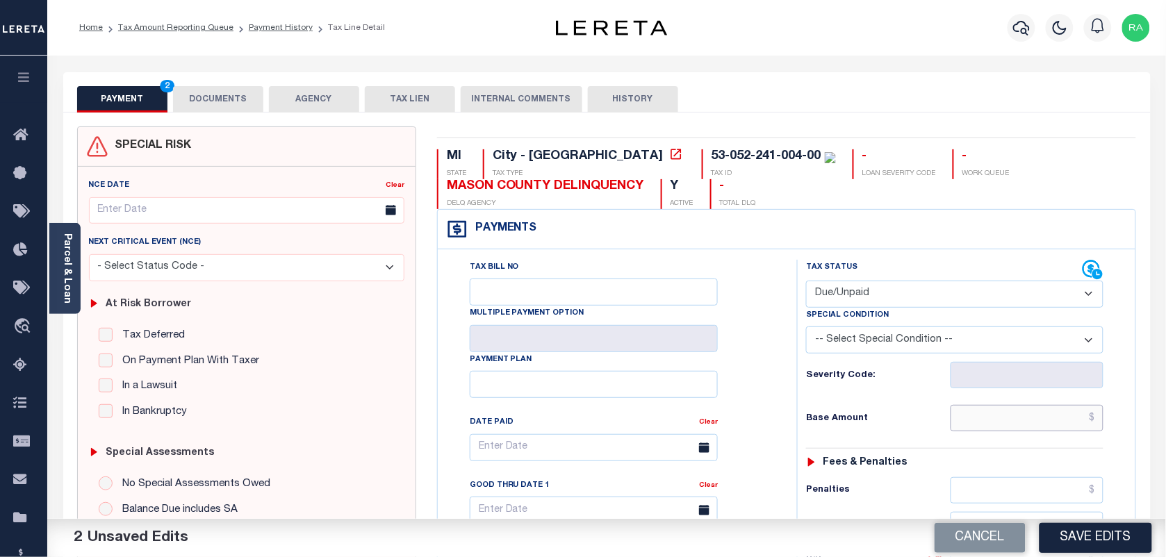
click at [1047, 428] on input "text" at bounding box center [1028, 418] width 154 height 26
click at [1008, 413] on input "text" at bounding box center [1028, 418] width 154 height 26
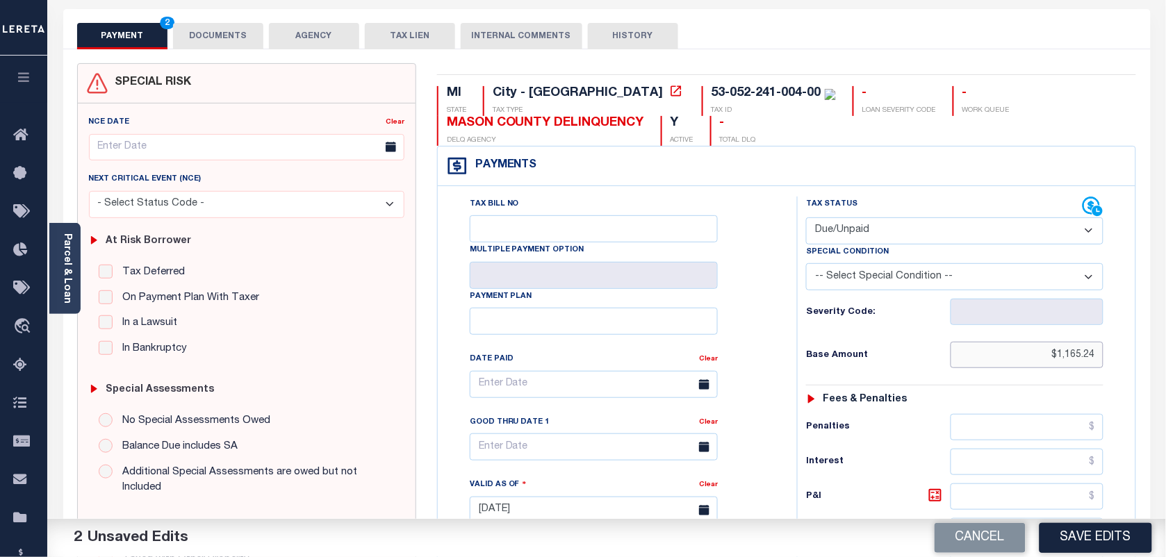
scroll to position [434, 0]
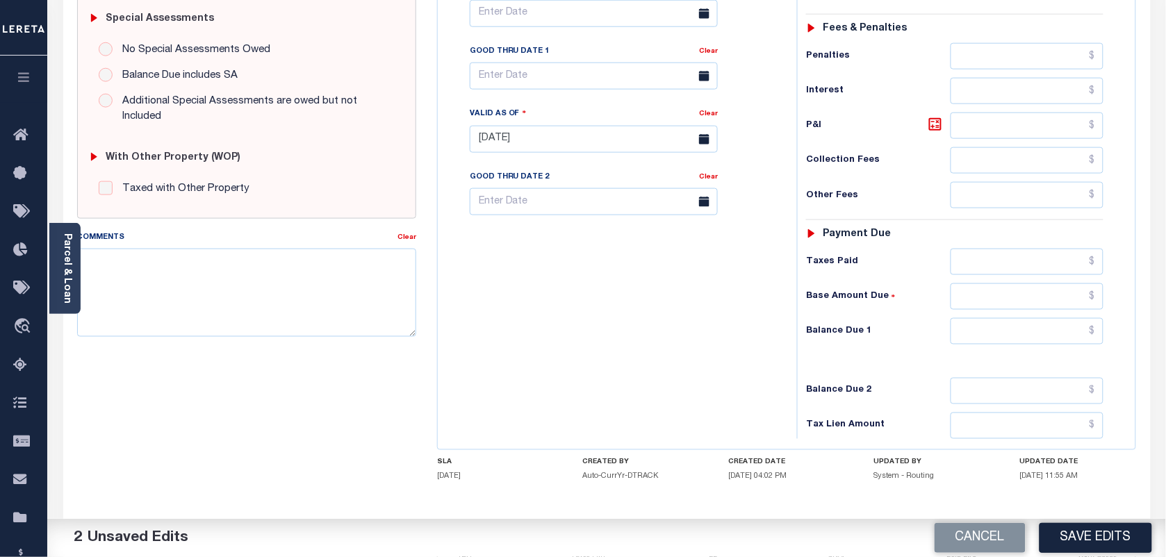
type input "$1,165.24"
click at [1028, 334] on input "text" at bounding box center [1028, 331] width 154 height 26
type input "$1,211.85"
click at [935, 133] on icon at bounding box center [935, 124] width 17 height 17
type input "$46.61"
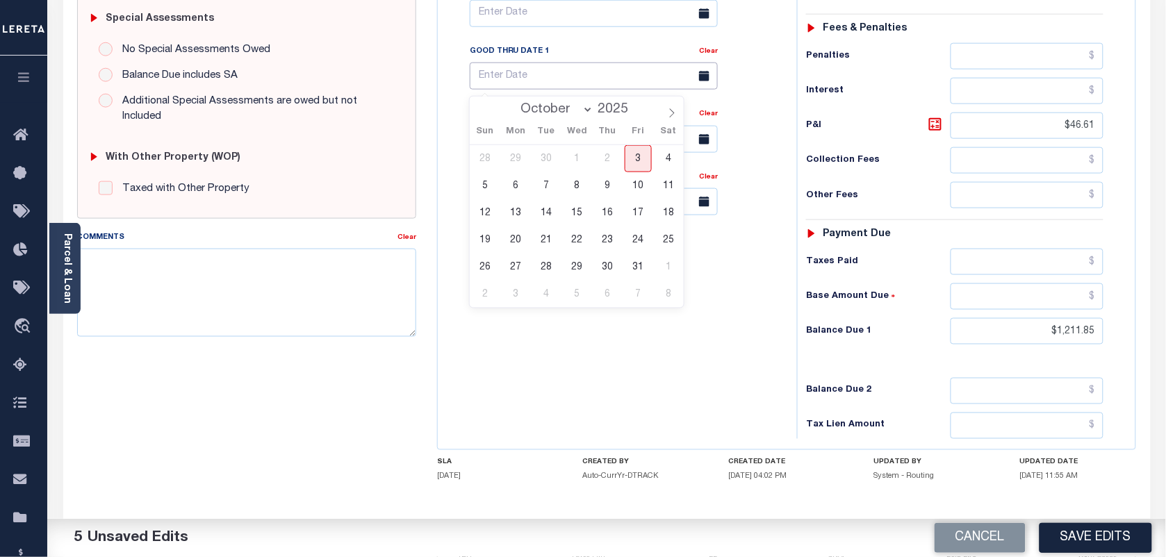
click at [577, 84] on input "text" at bounding box center [594, 76] width 248 height 27
click at [637, 158] on span "3" at bounding box center [638, 158] width 27 height 27
type input "[DATE]"
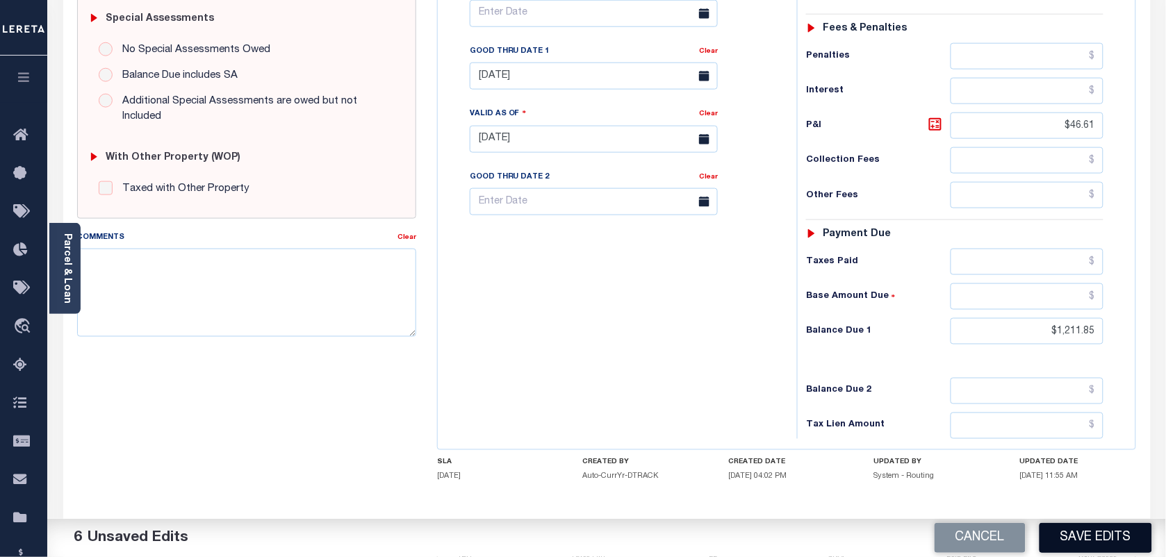
click at [1091, 541] on button "Save Edits" at bounding box center [1096, 538] width 113 height 30
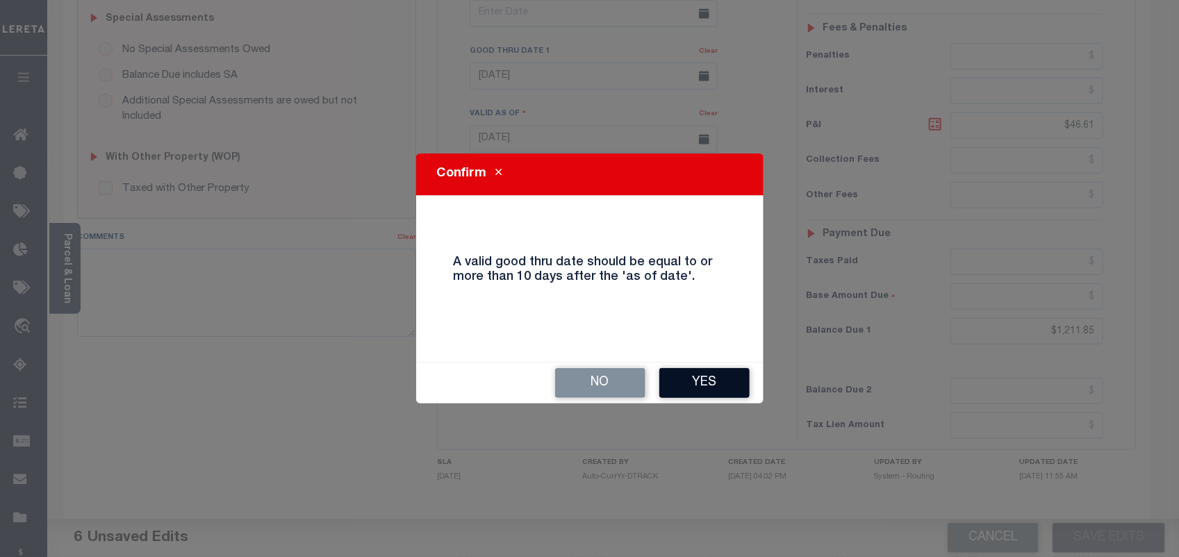
click at [723, 391] on button "Yes" at bounding box center [704, 383] width 90 height 30
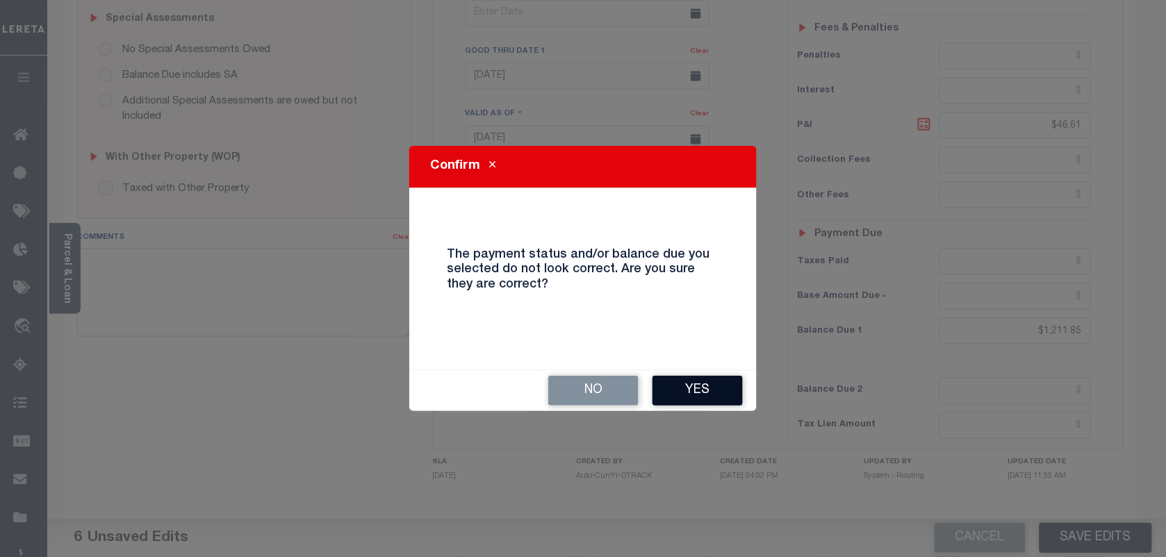
click at [721, 391] on button "Yes" at bounding box center [698, 391] width 90 height 30
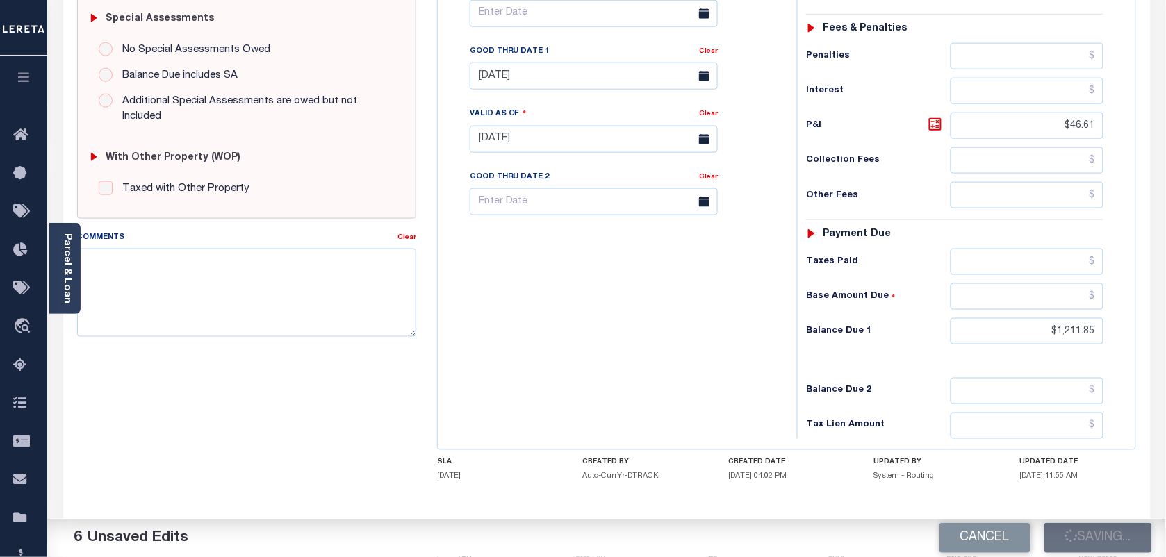
checkbox input "false"
type input "$1,165.24"
type input "$46.61"
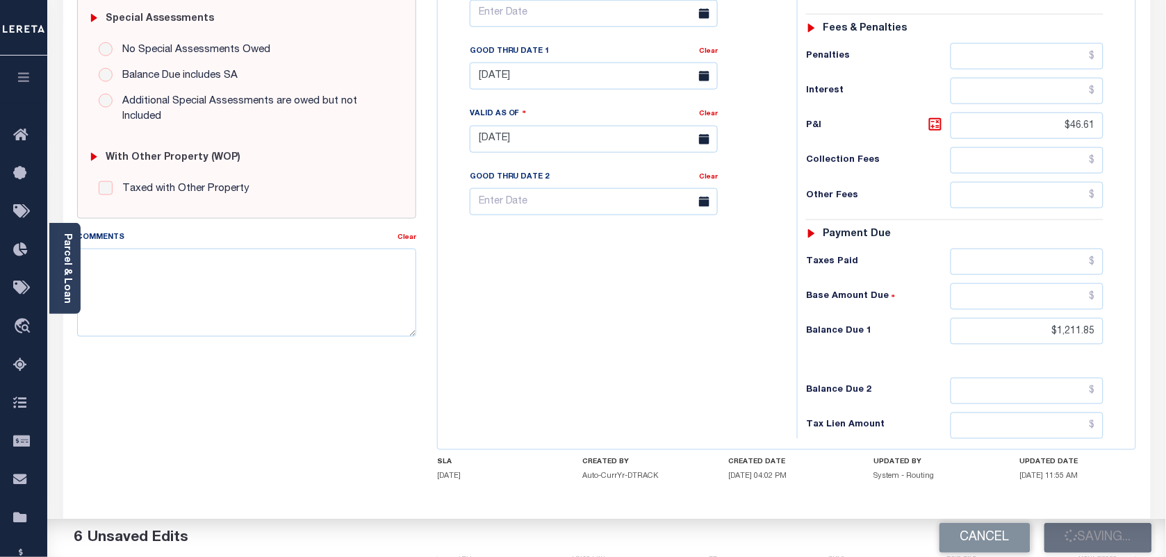
type input "$1,211.85"
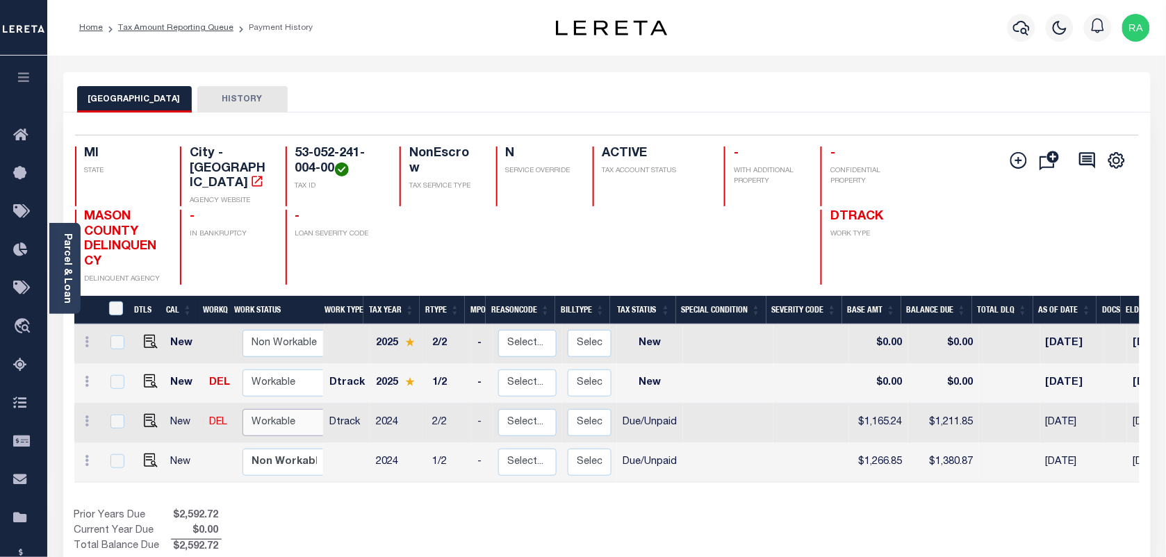
click at [255, 418] on select "Non Workable Workable" at bounding box center [284, 422] width 83 height 27
checkbox input "true"
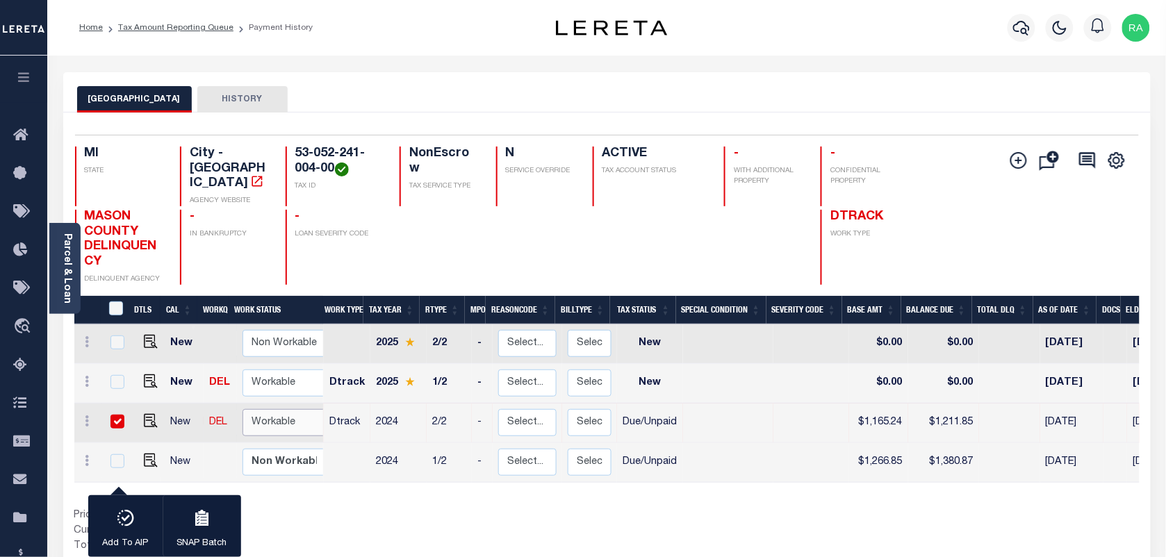
select select "true"
click at [243, 409] on select "Non Workable Workable" at bounding box center [284, 422] width 83 height 27
checkbox input "false"
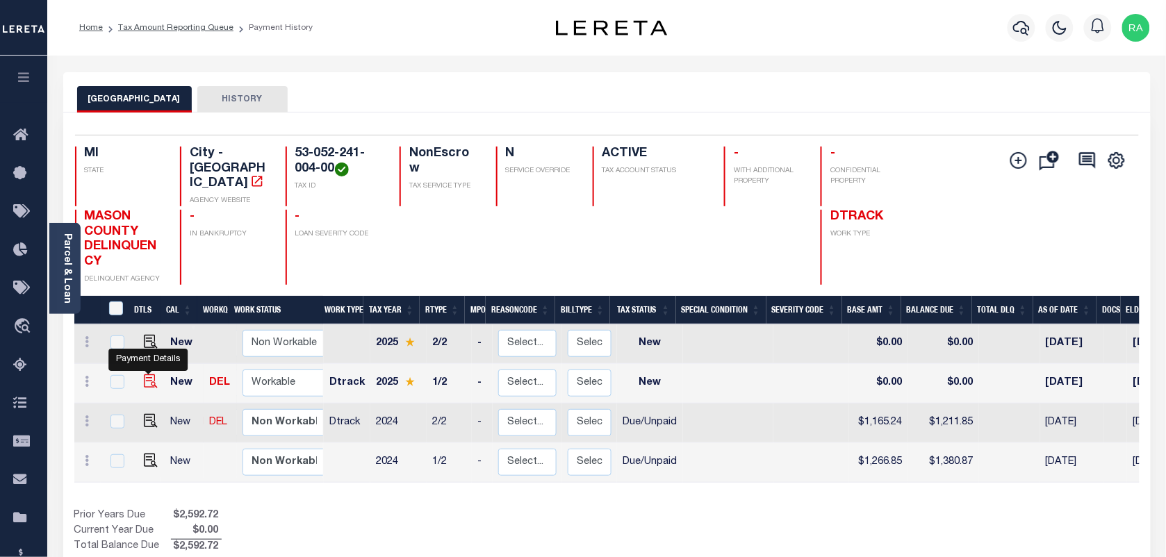
click at [144, 375] on img "" at bounding box center [151, 382] width 14 height 14
checkbox input "true"
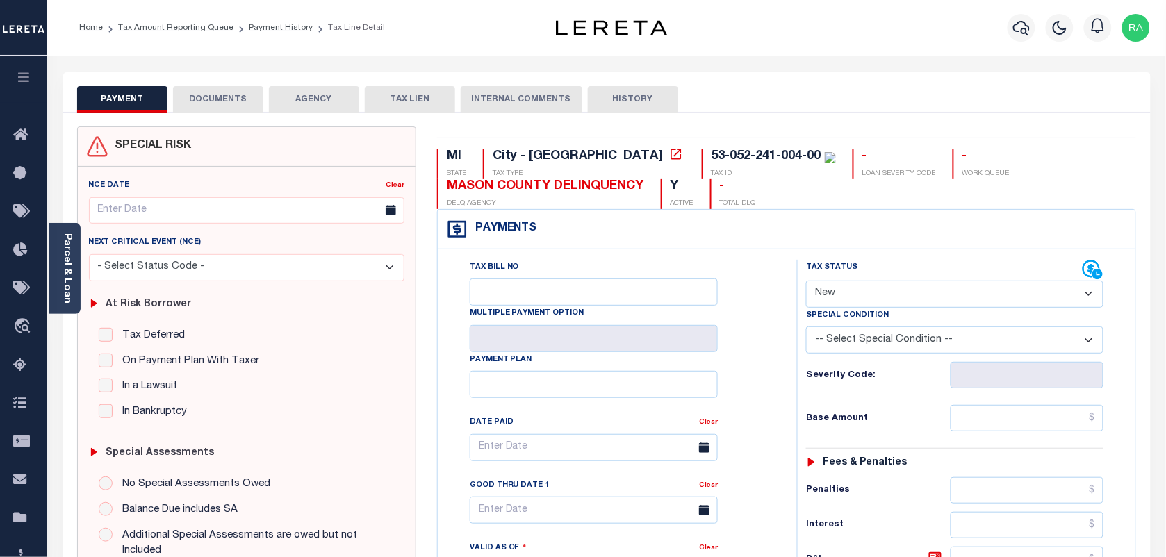
click at [831, 296] on select "- Select Status Code - Open Due/Unpaid Paid Incomplete No Tax Due Internal Refu…" at bounding box center [954, 294] width 297 height 27
select select "DUE"
click at [806, 282] on select "- Select Status Code - Open Due/Unpaid Paid Incomplete No Tax Due Internal Refu…" at bounding box center [954, 294] width 297 height 27
type input "[DATE]"
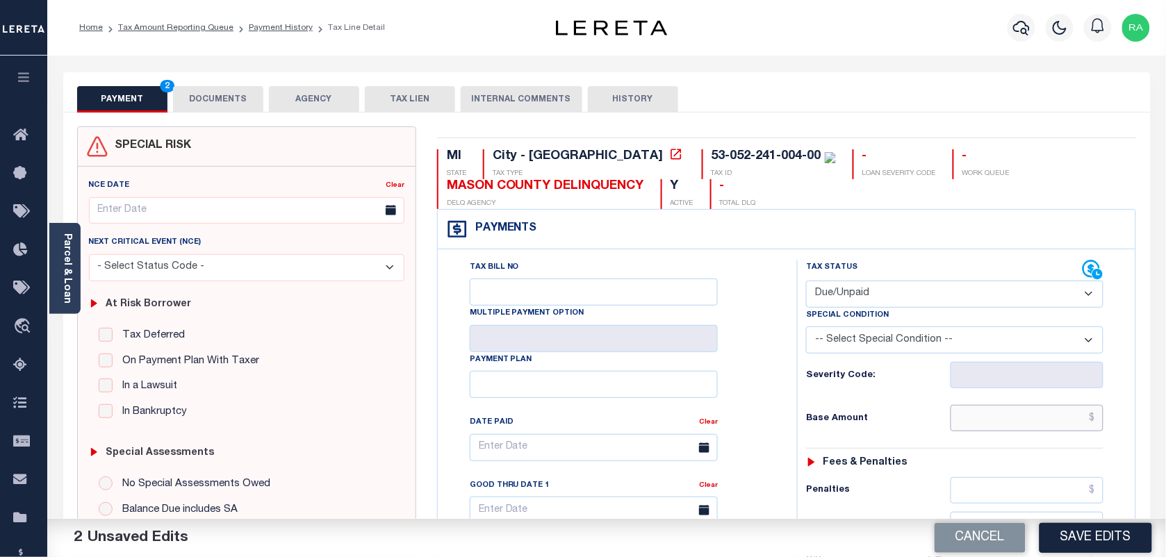
click at [1040, 413] on input "text" at bounding box center [1028, 418] width 154 height 26
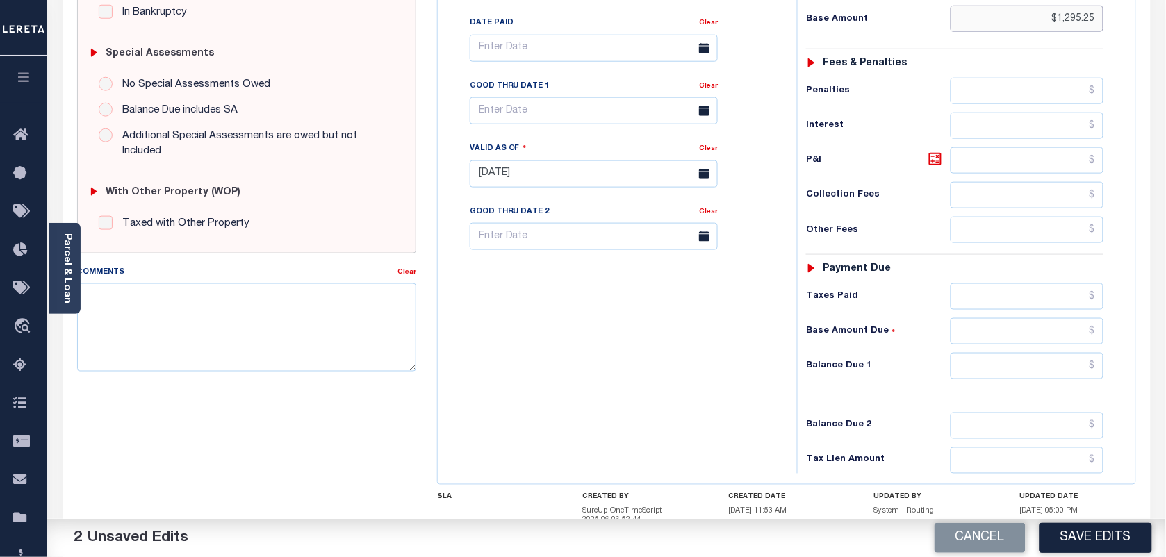
scroll to position [434, 0]
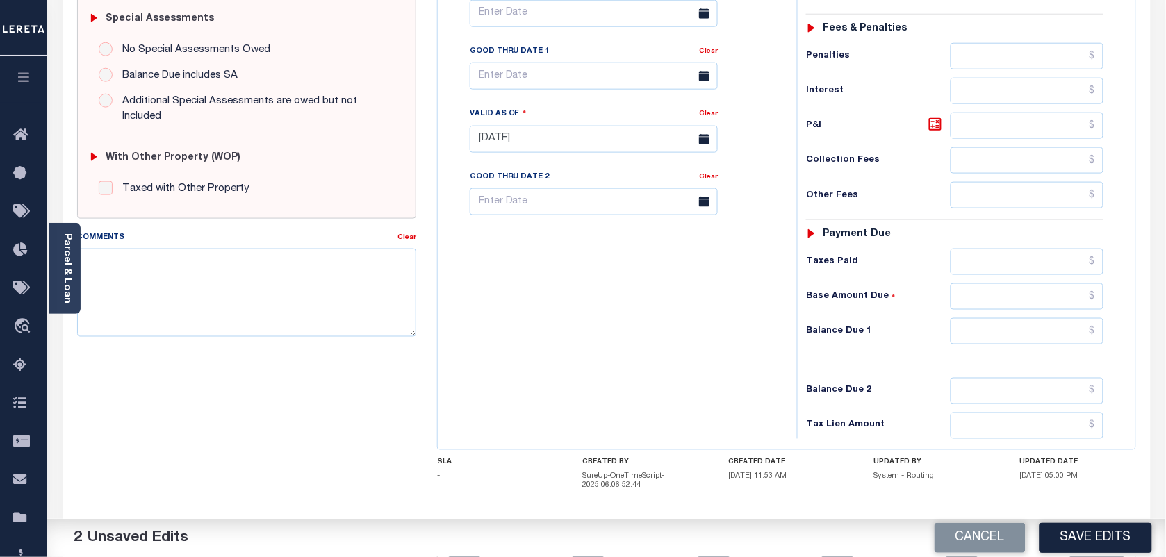
type input "$1,295.25"
click at [1041, 345] on input "text" at bounding box center [1028, 331] width 154 height 26
type input "$1,360.00"
click at [933, 130] on icon at bounding box center [935, 124] width 17 height 17
type input "$64.75"
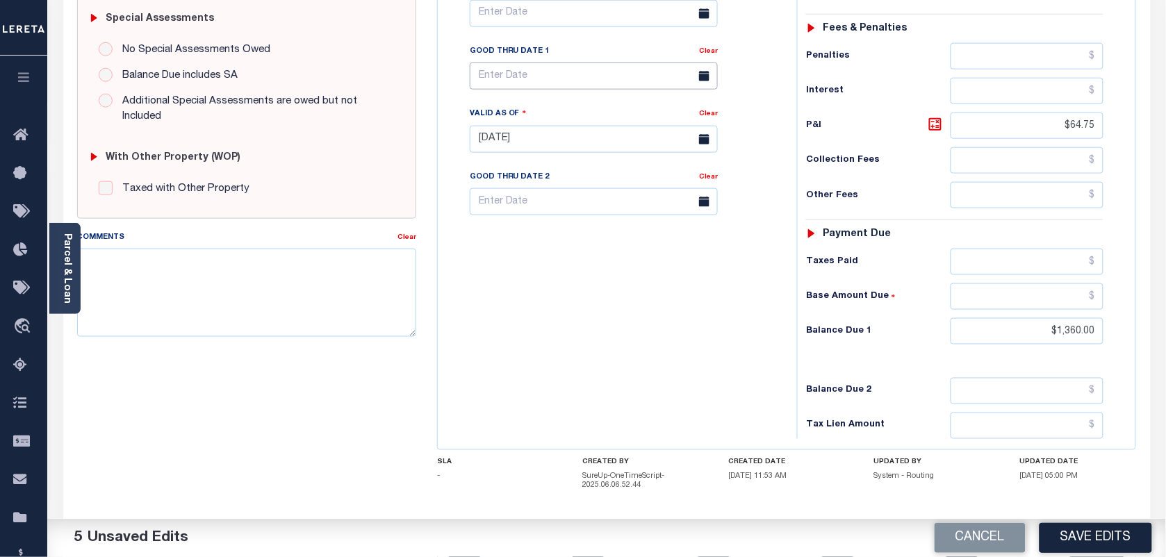
click at [626, 74] on input "text" at bounding box center [594, 76] width 248 height 27
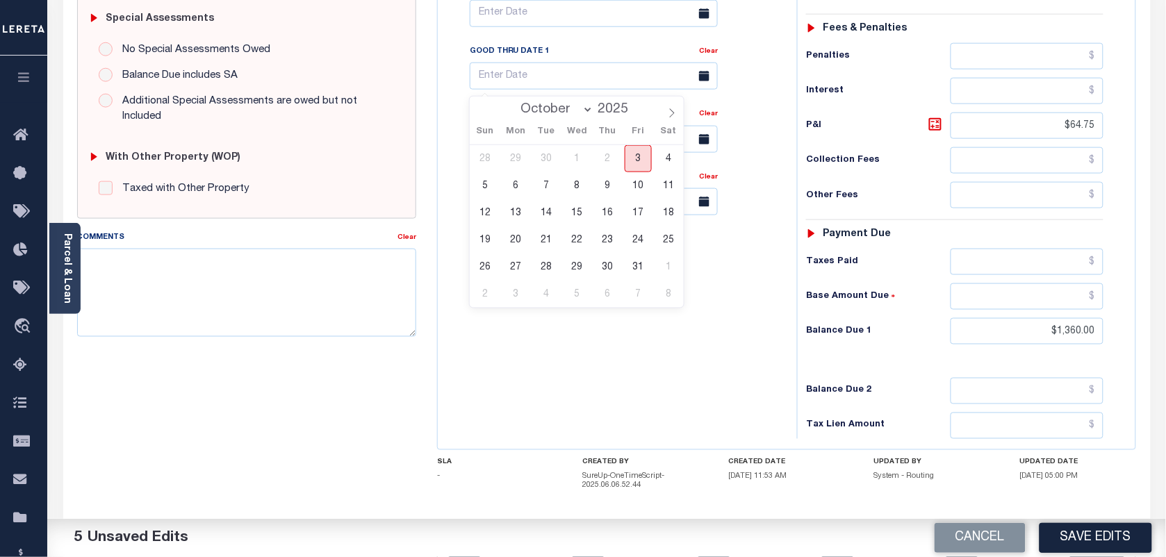
click at [634, 158] on span "3" at bounding box center [638, 158] width 27 height 27
type input "[DATE]"
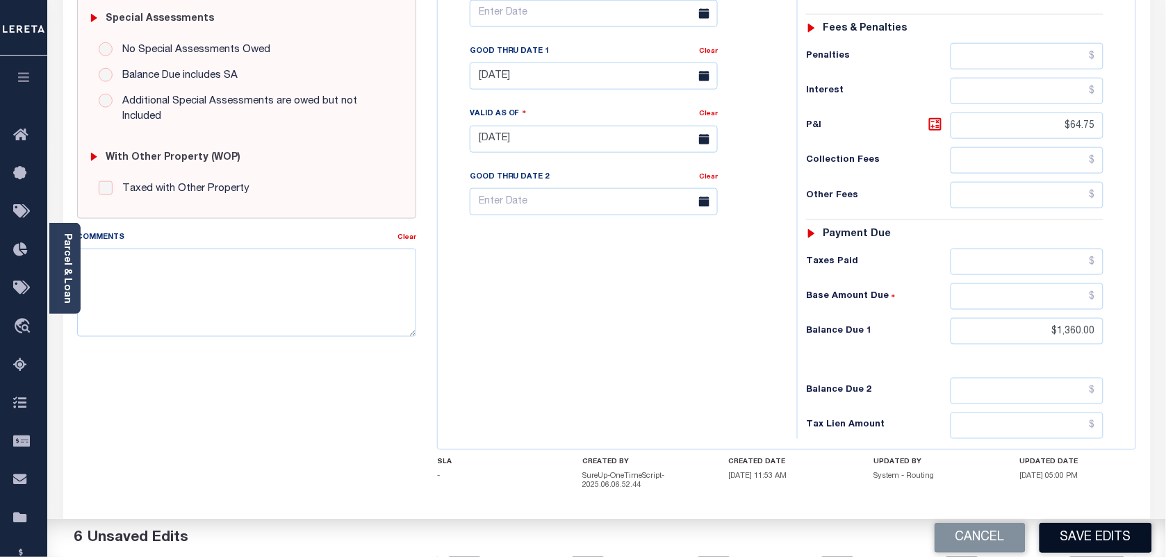
click at [1068, 529] on button "Save Edits" at bounding box center [1096, 538] width 113 height 30
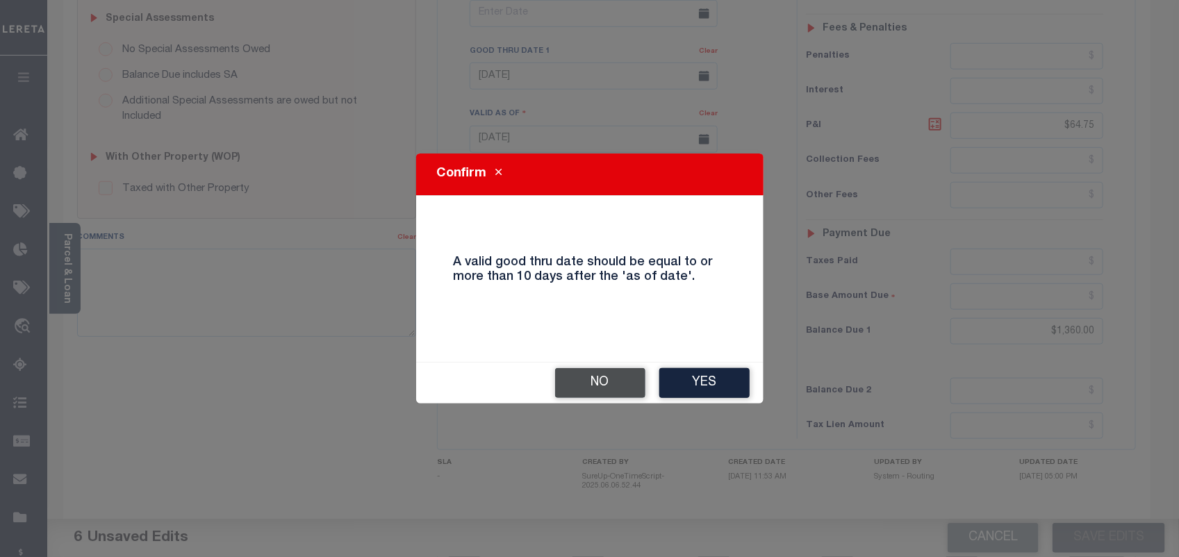
click at [592, 373] on button "No" at bounding box center [600, 383] width 90 height 30
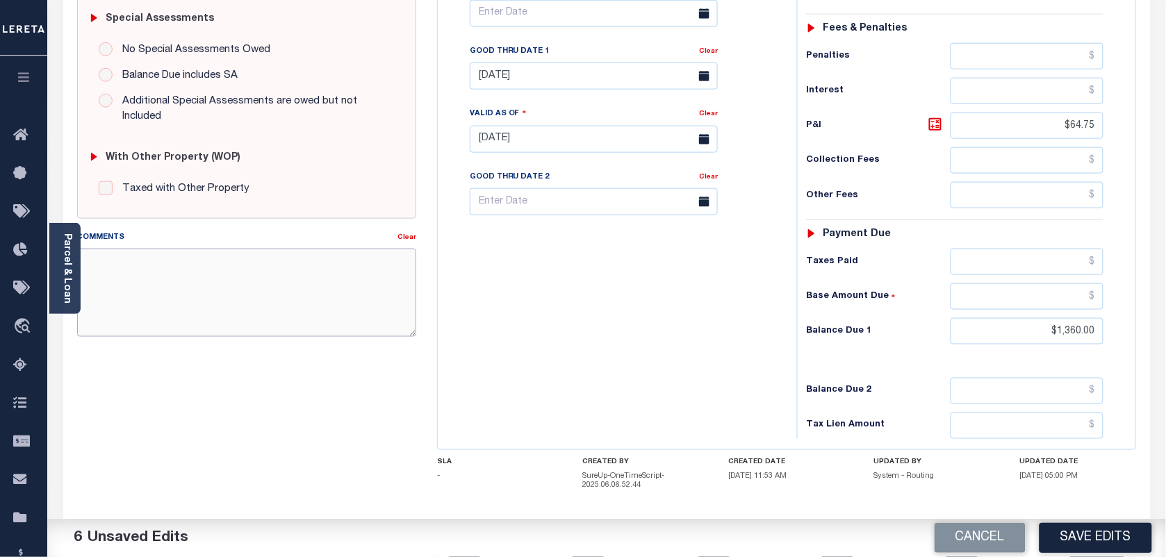
click at [181, 287] on textarea "Comments" at bounding box center [246, 293] width 339 height 88
paste textarea "AS PER TC KATHY VIA EMAIL TAXES ARE PAID"
drag, startPoint x: 287, startPoint y: 263, endPoint x: 639, endPoint y: 257, distance: 352.4
click at [626, 279] on div "SPECIAL RISK NCE Date Clear" at bounding box center [607, 143] width 1081 height 902
click at [318, 261] on textarea "AS PER TC KATHY VIA EMAIL TAXES ARE DELQ 41360" at bounding box center [246, 293] width 339 height 88
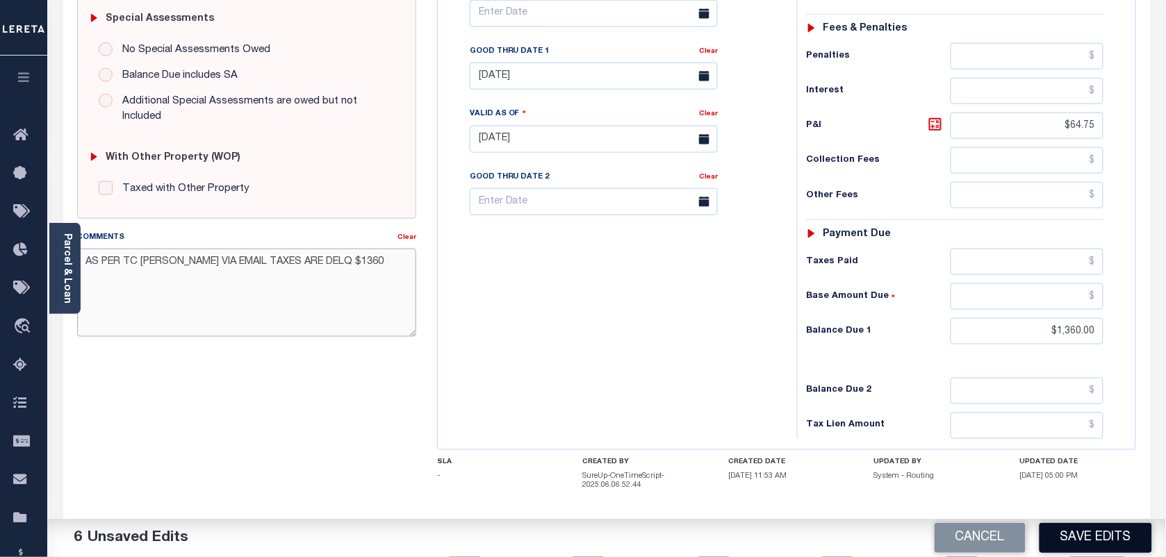
type textarea "AS PER TC KATHY VIA EMAIL TAXES ARE DELQ $1360"
click at [1051, 543] on button "Save Edits" at bounding box center [1096, 538] width 113 height 30
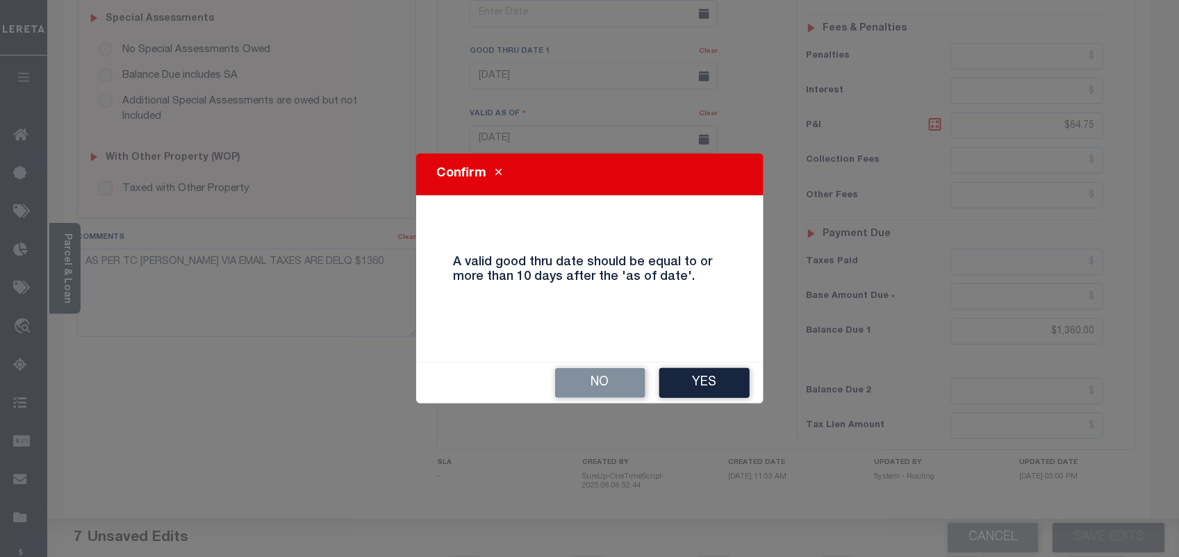
click at [735, 401] on div "No Yes" at bounding box center [589, 383] width 347 height 41
click at [730, 390] on button "Yes" at bounding box center [704, 383] width 90 height 30
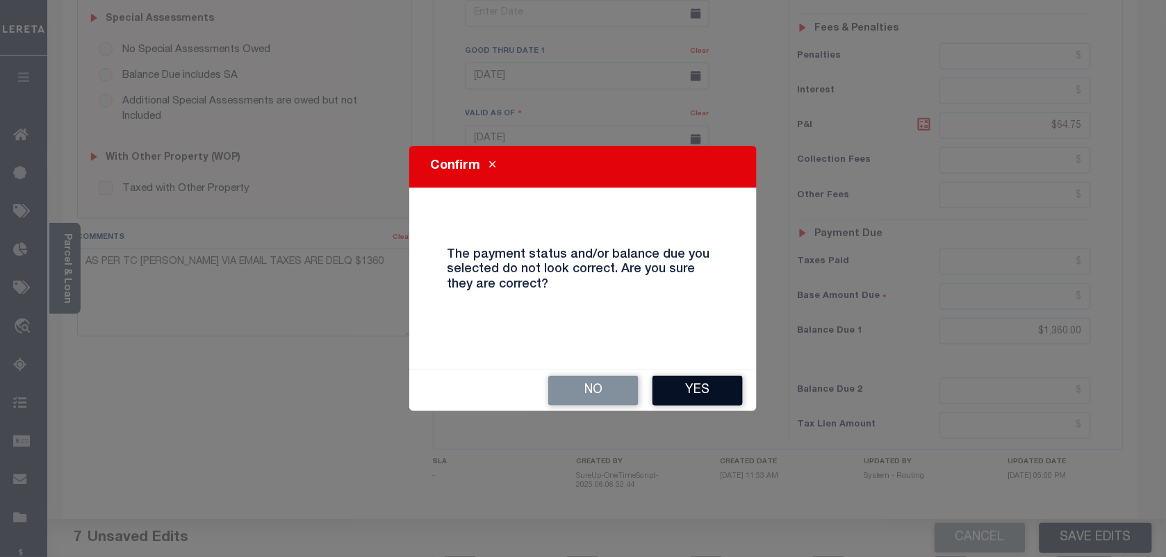
click at [723, 384] on button "Yes" at bounding box center [698, 391] width 90 height 30
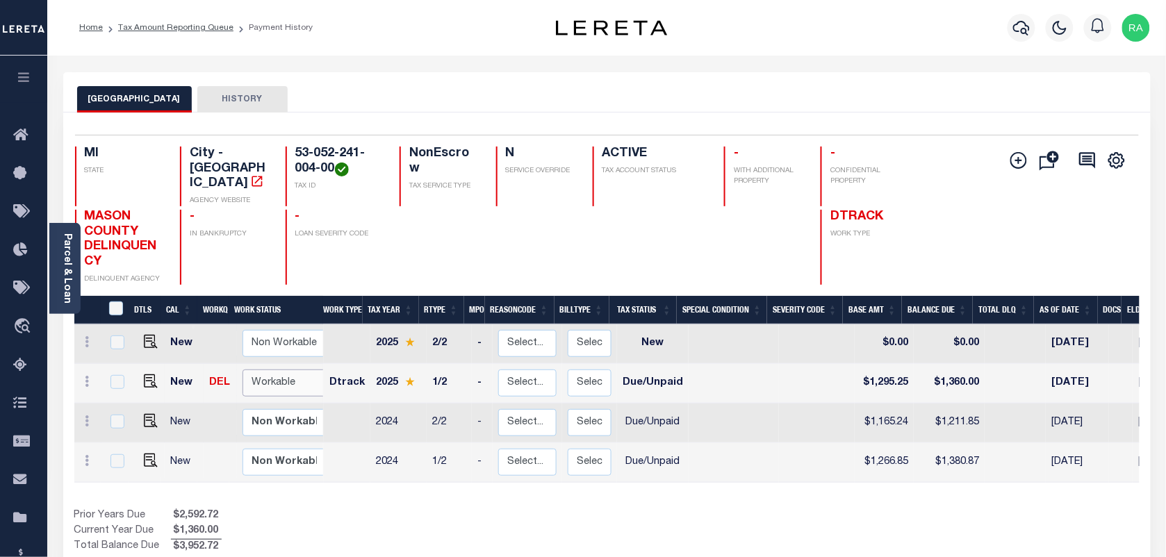
click at [282, 376] on select "Non Workable Workable" at bounding box center [284, 383] width 83 height 27
checkbox input "true"
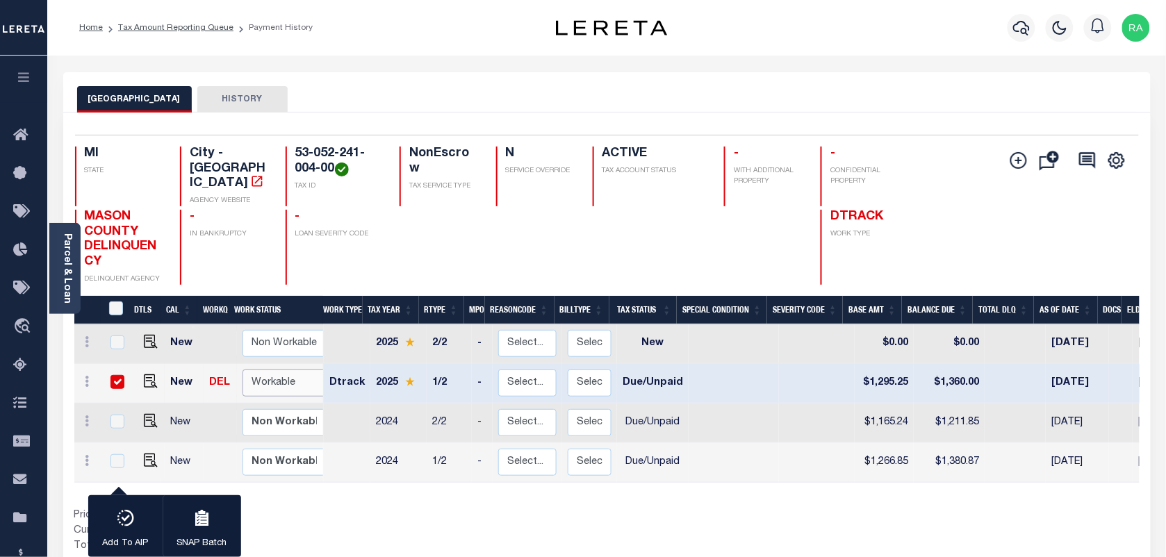
select select "true"
click at [243, 370] on select "Non Workable Workable" at bounding box center [284, 383] width 83 height 27
checkbox input "false"
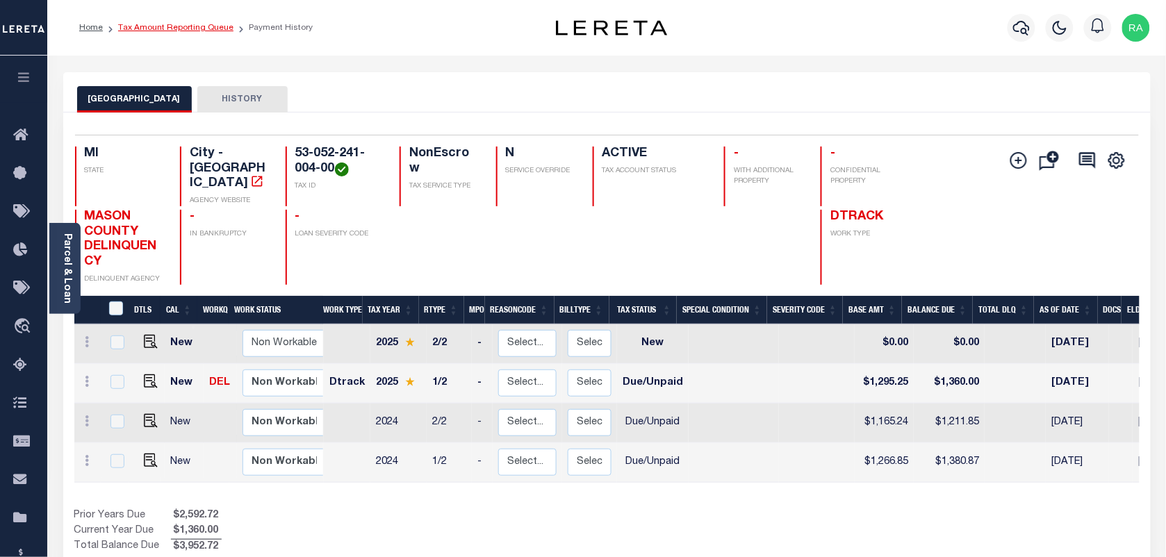
click at [186, 24] on link "Tax Amount Reporting Queue" at bounding box center [175, 28] width 115 height 8
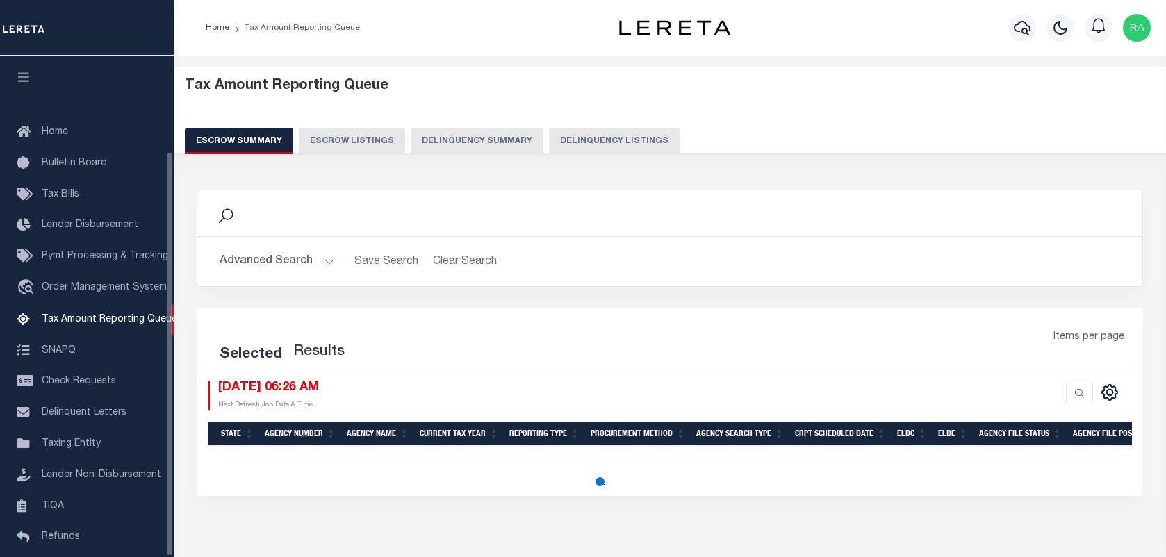
click at [549, 137] on button "Delinquency Listings" at bounding box center [614, 141] width 131 height 26
click at [549, 136] on button "Delinquency Listings" at bounding box center [614, 141] width 131 height 26
select select "100"
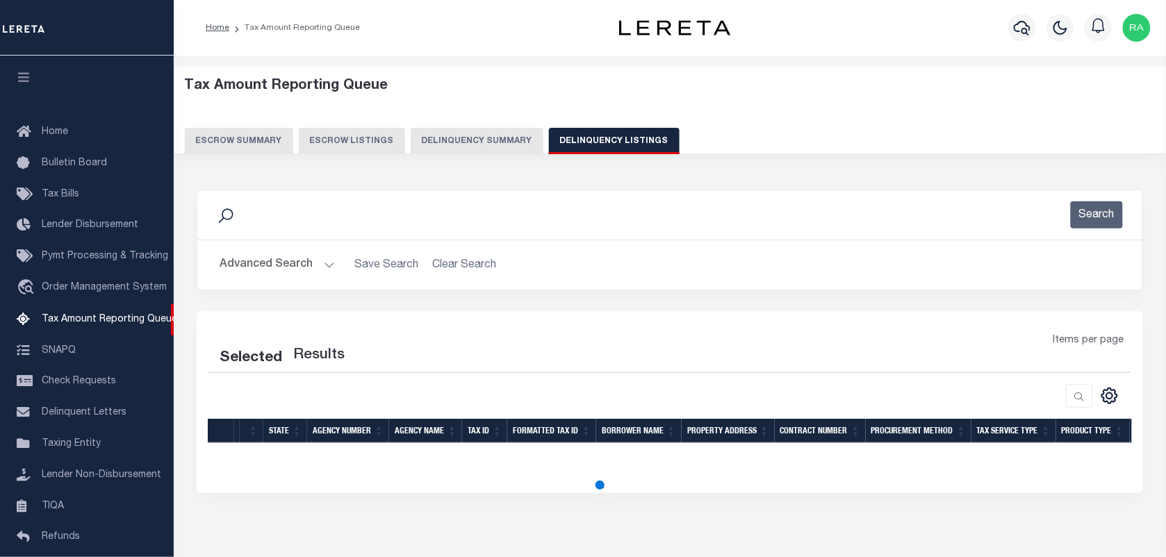
scroll to position [119, 0]
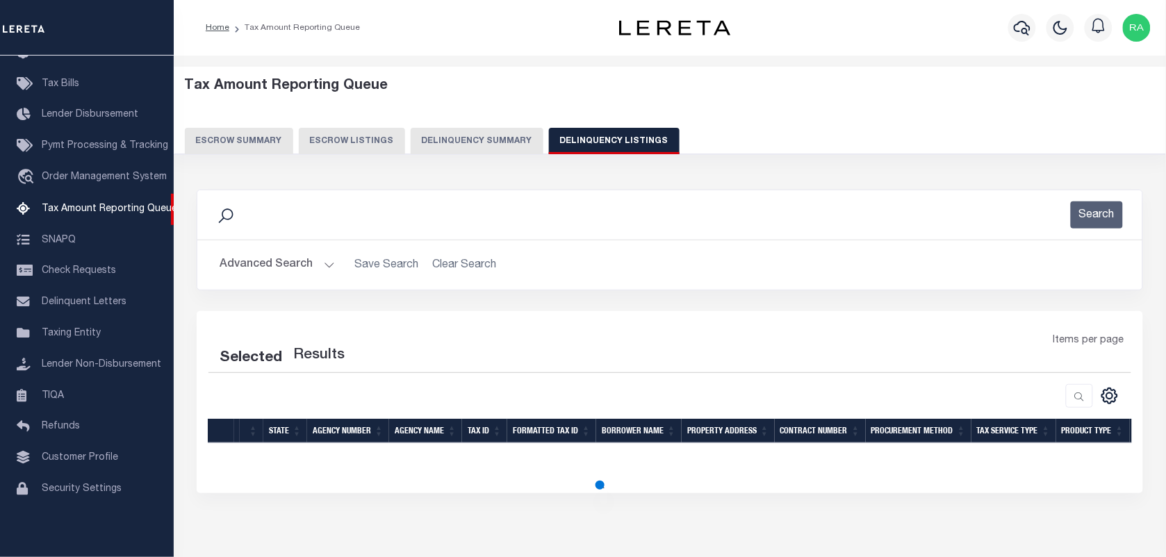
select select "100"
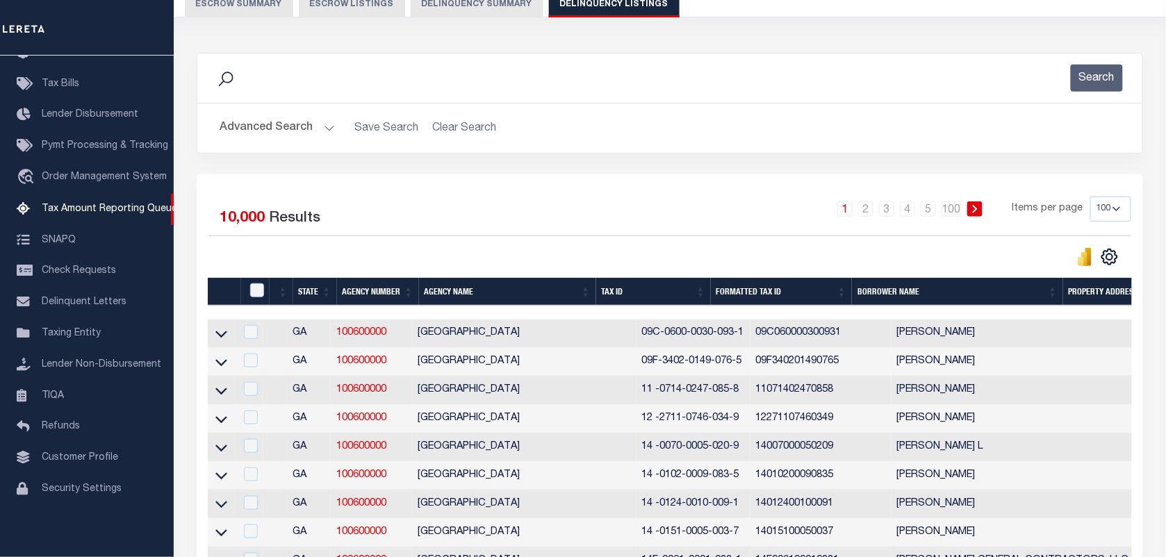
scroll to position [0, 0]
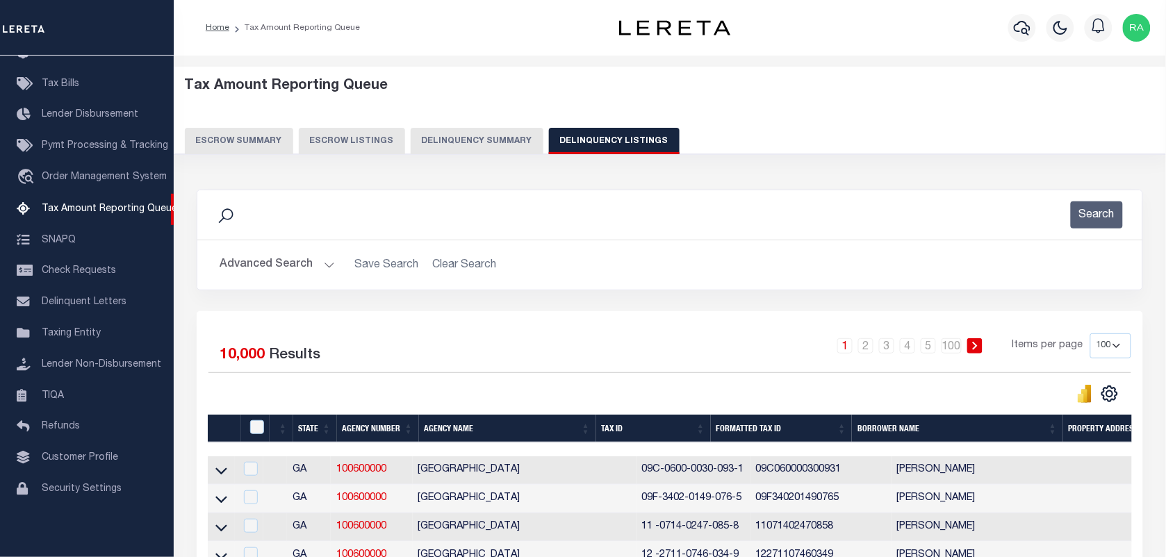
click at [229, 28] on li "Tax Amount Reporting Queue" at bounding box center [294, 28] width 131 height 13
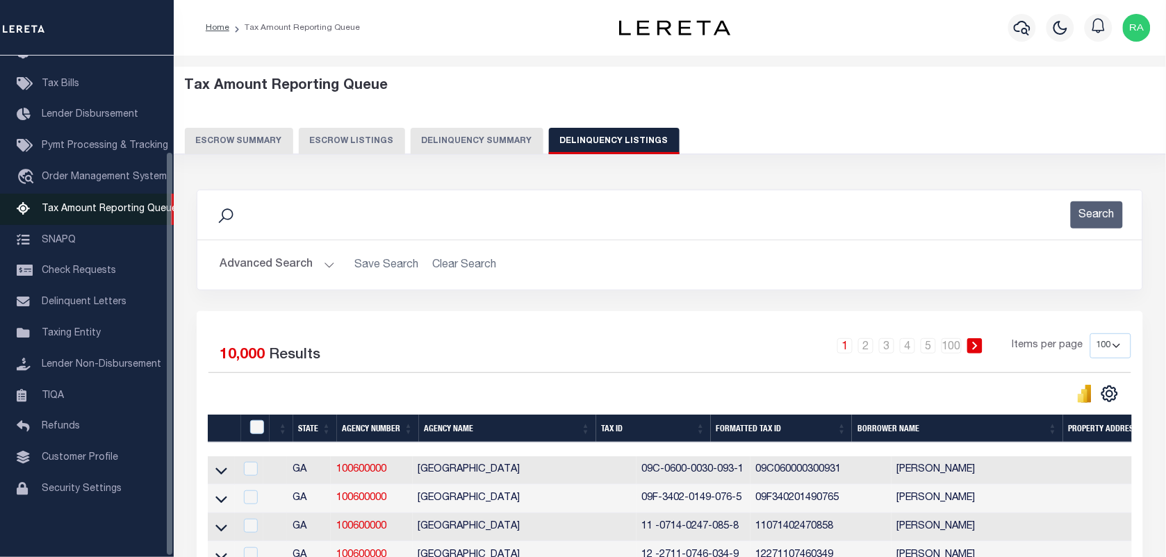
click at [71, 194] on link "Tax Amount Reporting Queue" at bounding box center [87, 209] width 174 height 31
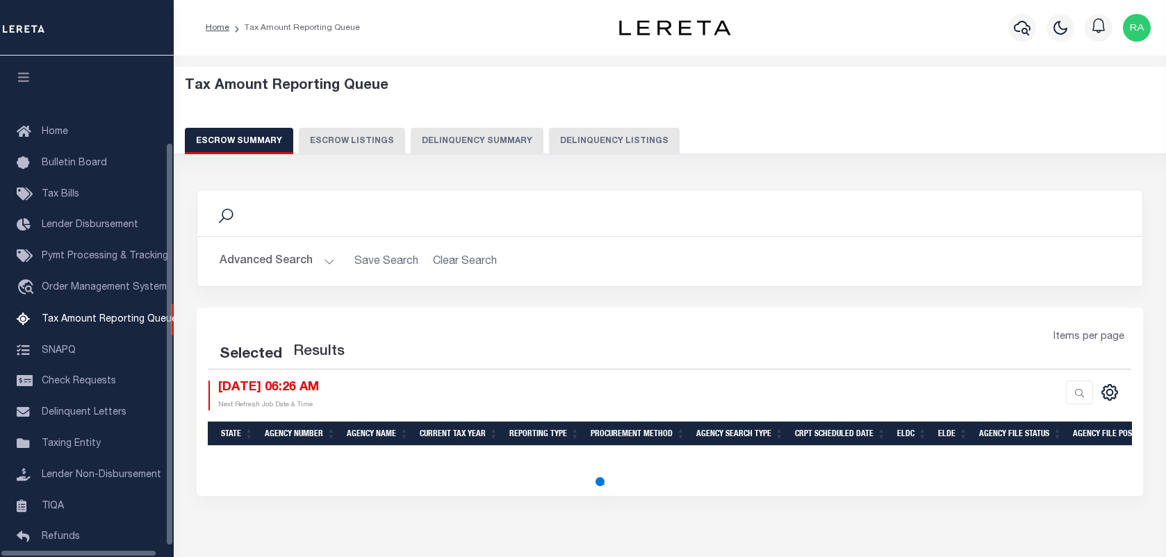
select select "100"
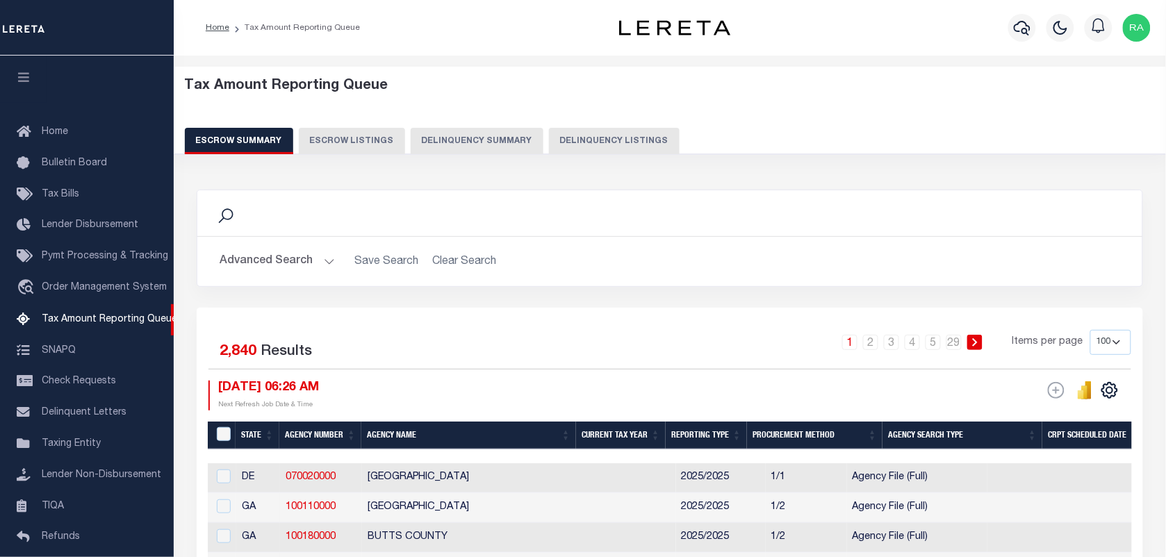
scroll to position [106, 0]
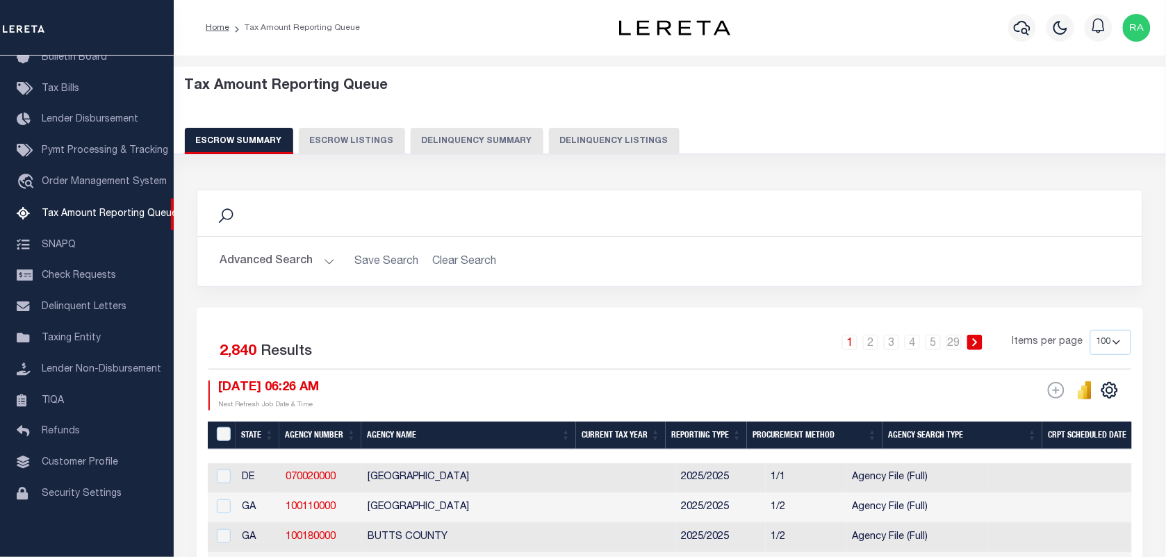
click at [596, 154] on button "Delinquency Listings" at bounding box center [614, 141] width 131 height 26
click at [593, 139] on button "Delinquency Listings" at bounding box center [614, 141] width 131 height 26
select select "100"
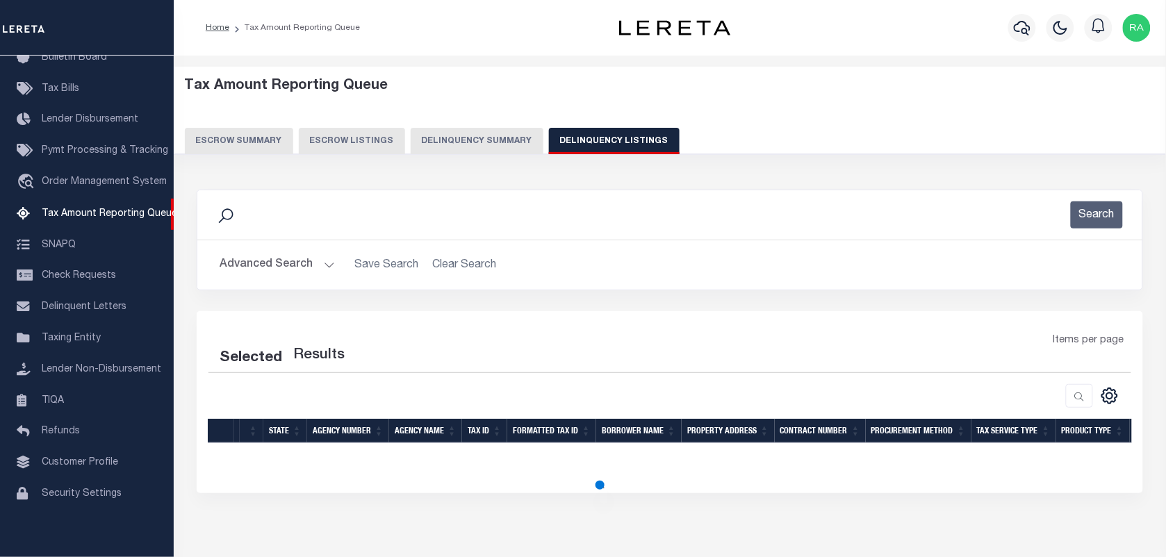
click at [324, 266] on button "Advanced Search" at bounding box center [277, 265] width 115 height 27
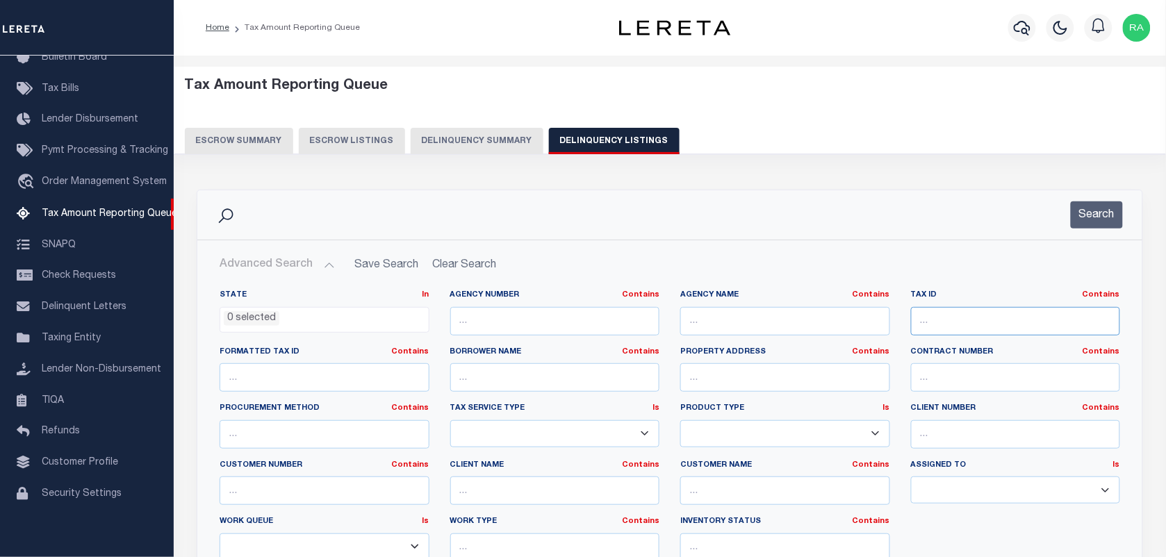
click at [974, 308] on input "text" at bounding box center [1016, 321] width 210 height 28
click at [969, 320] on input "text" at bounding box center [1016, 321] width 210 height 28
paste input "53-052-241-005-00"
type input "53-052-241-005-00"
click at [1091, 222] on button "Search" at bounding box center [1097, 215] width 52 height 27
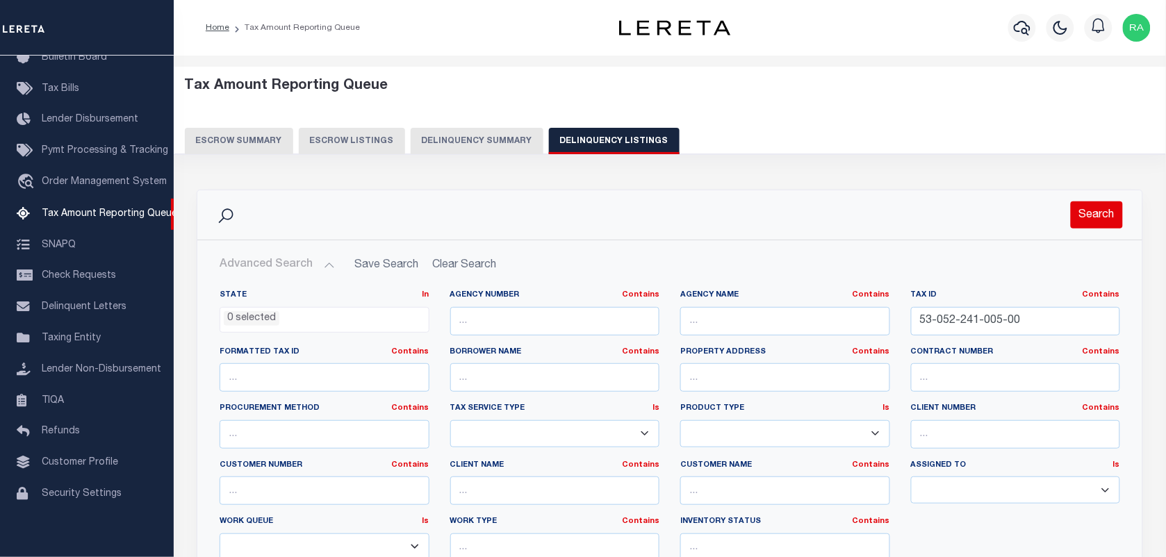
select select "100"
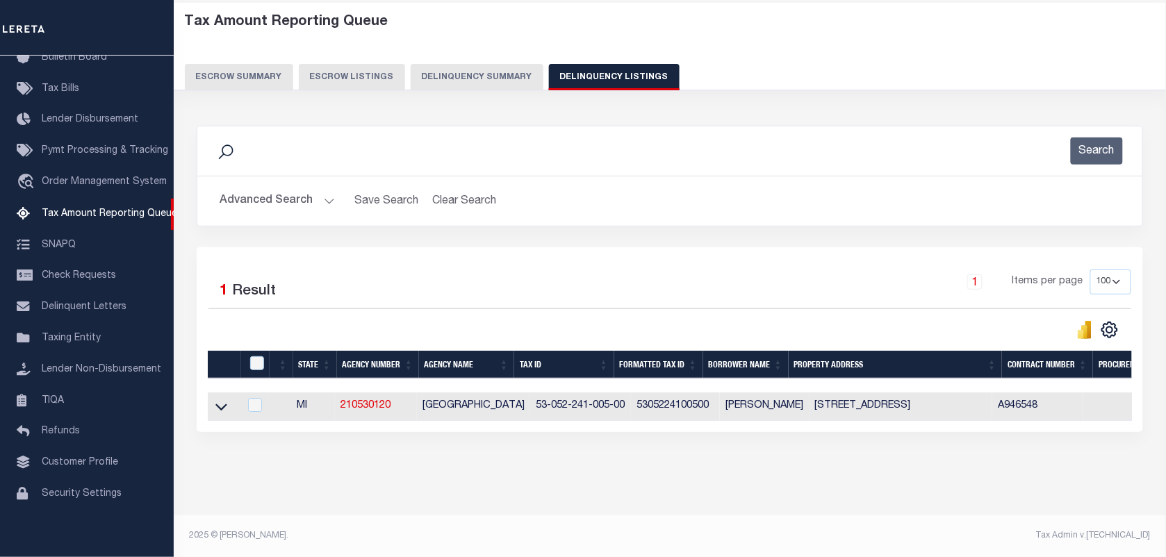
scroll to position [76, 0]
click at [229, 398] on td at bounding box center [223, 407] width 31 height 28
checkbox input "true"
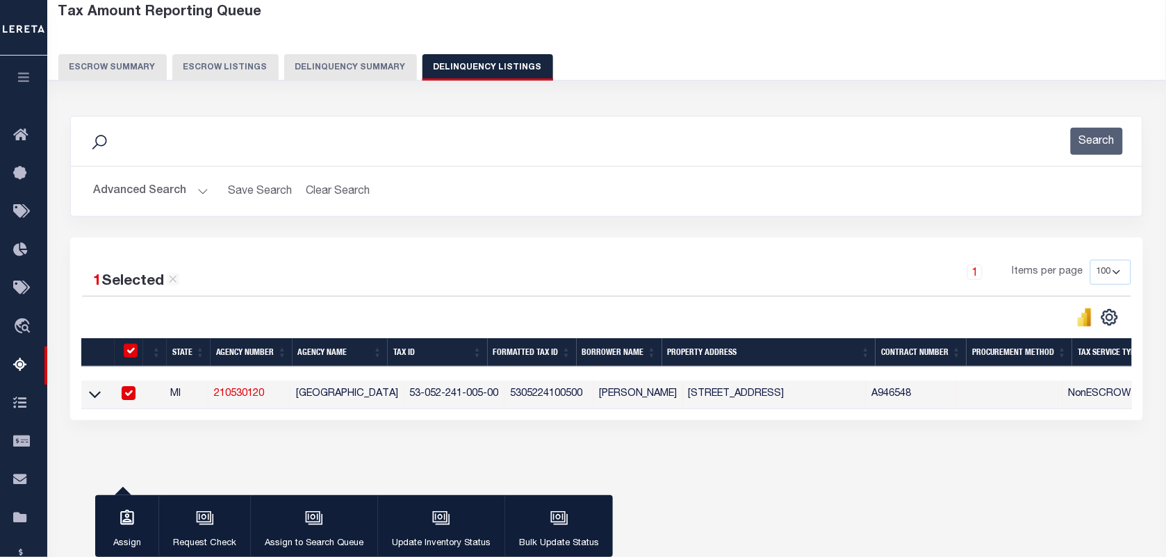
click at [126, 393] on input "checkbox" at bounding box center [129, 393] width 14 height 14
checkbox input "false"
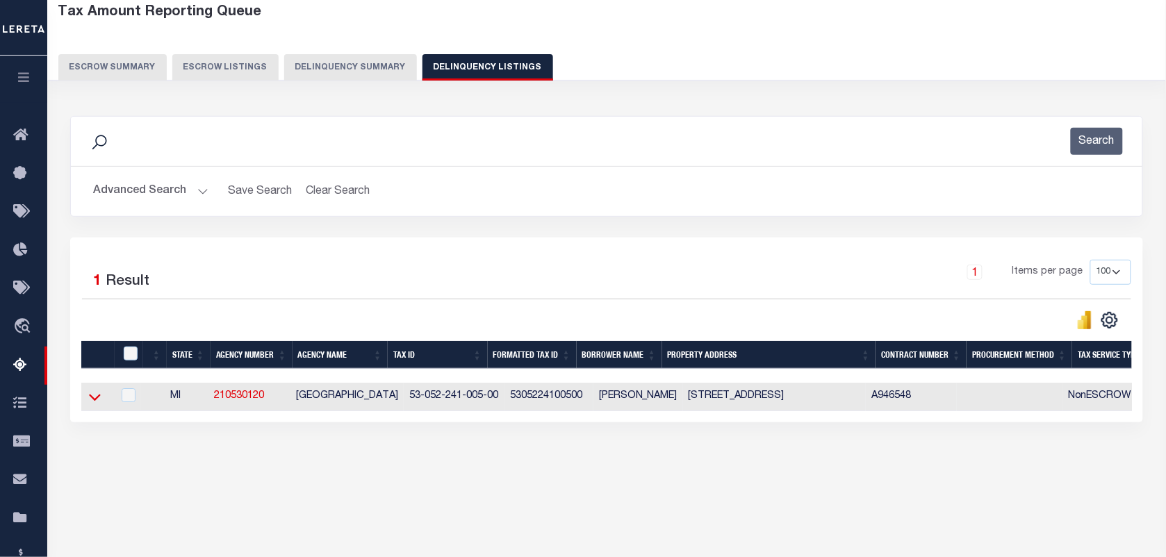
click at [96, 402] on icon at bounding box center [95, 398] width 12 height 7
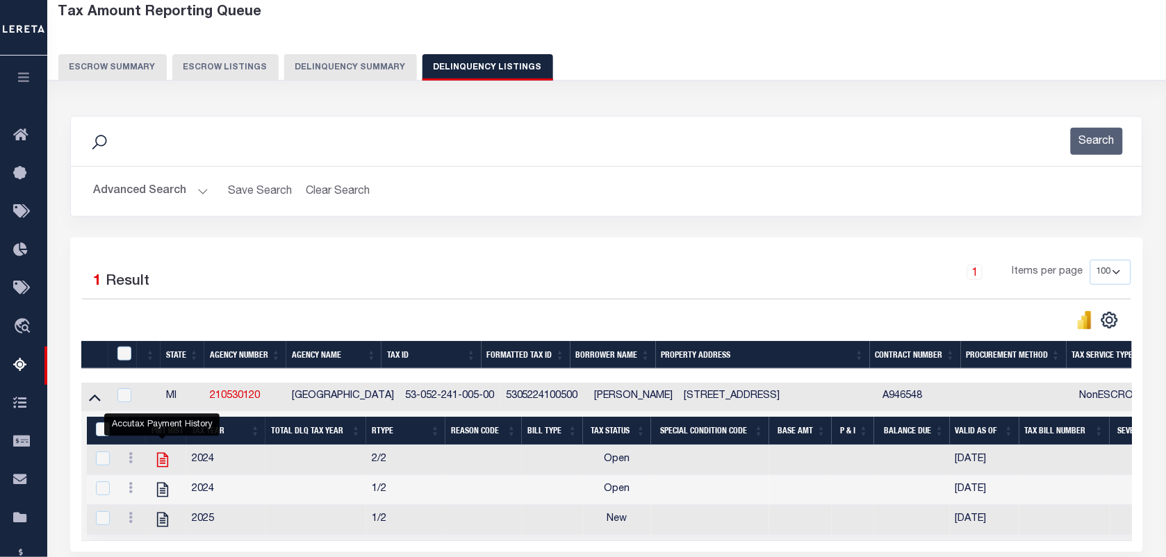
click at [167, 464] on icon "" at bounding box center [163, 460] width 18 height 18
checkbox input "true"
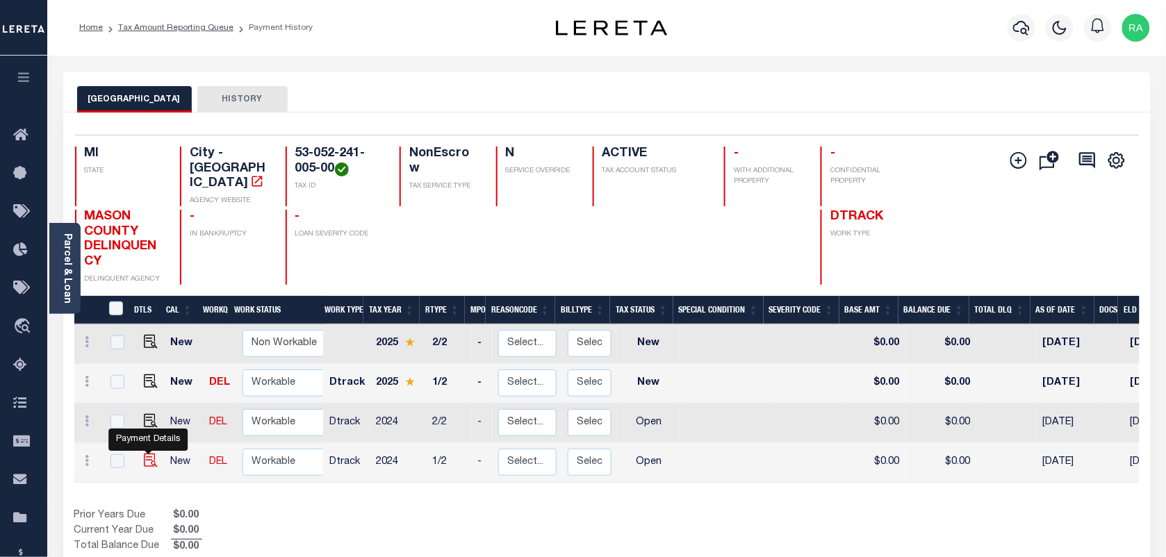
click at [147, 454] on img "" at bounding box center [151, 461] width 14 height 14
checkbox input "true"
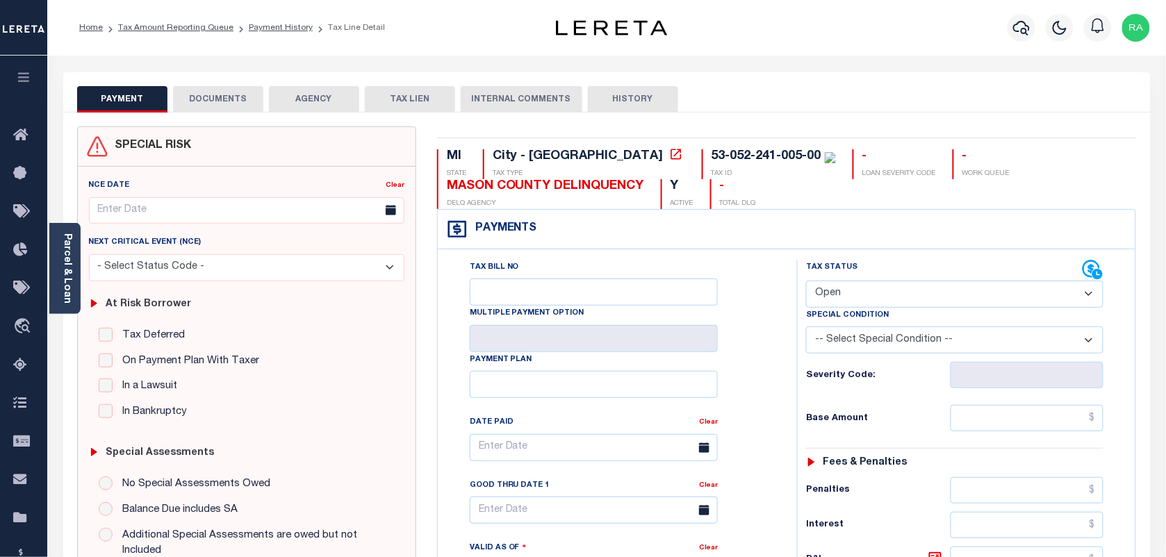
click at [81, 285] on div "NCE Date Clear Next Critical Event (NCE)" at bounding box center [247, 410] width 338 height 486
click at [66, 281] on link "Parcel & Loan" at bounding box center [67, 268] width 10 height 70
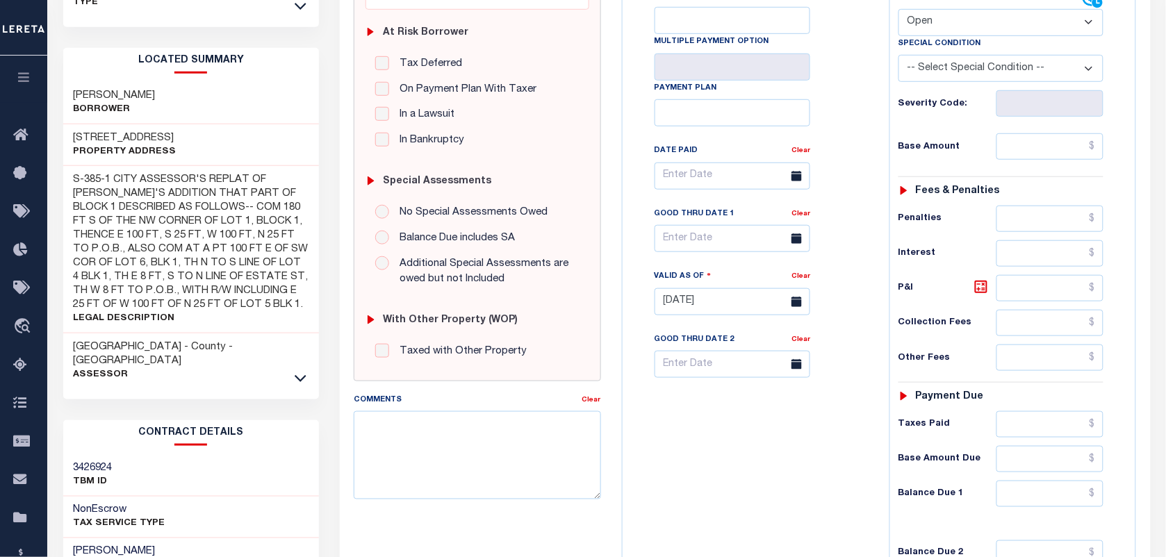
scroll to position [347, 0]
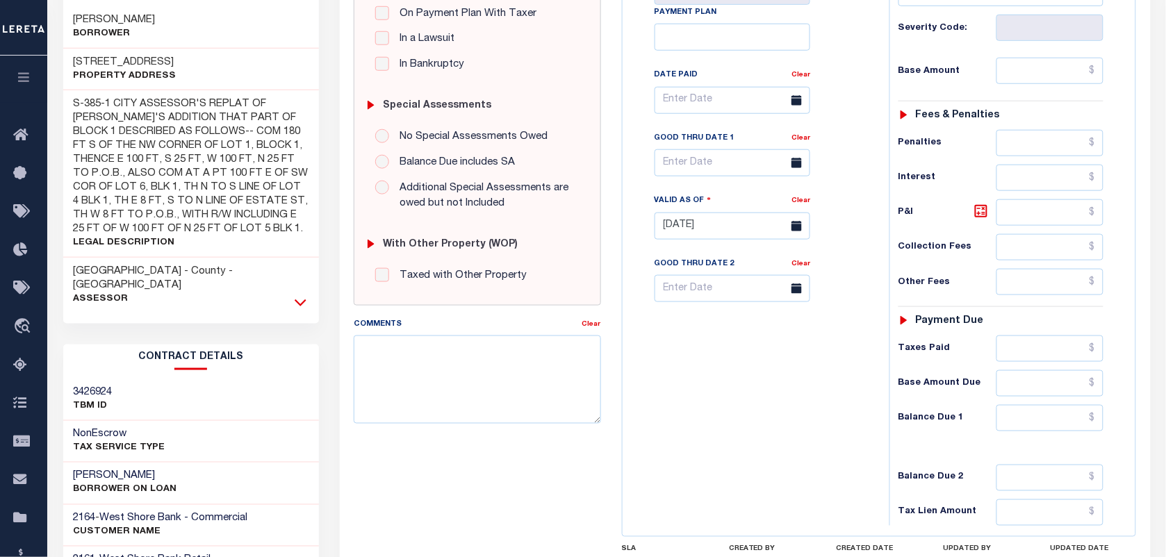
click at [300, 300] on icon at bounding box center [301, 303] width 12 height 7
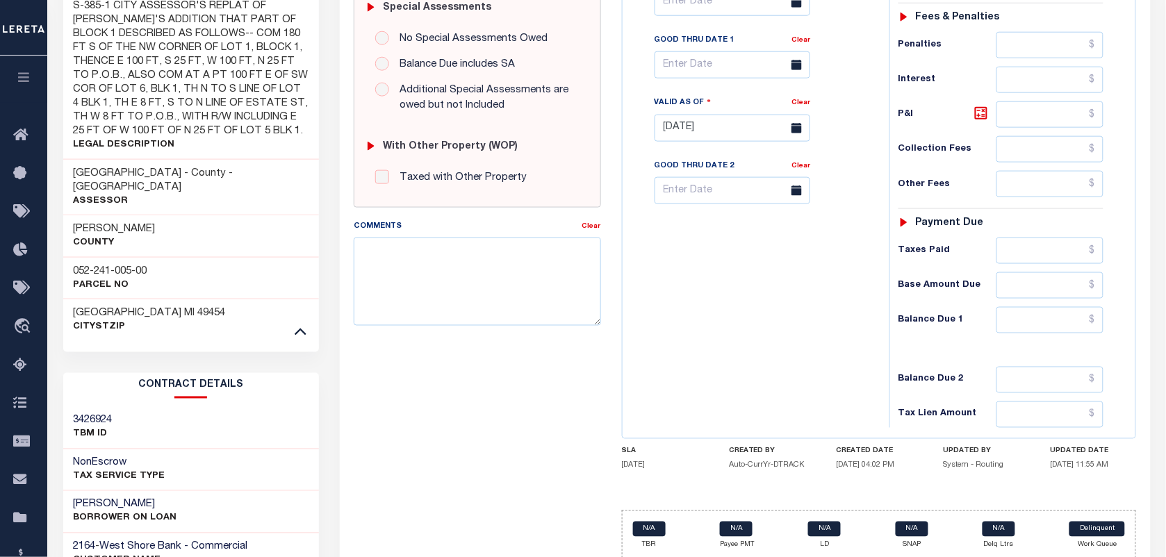
scroll to position [474, 0]
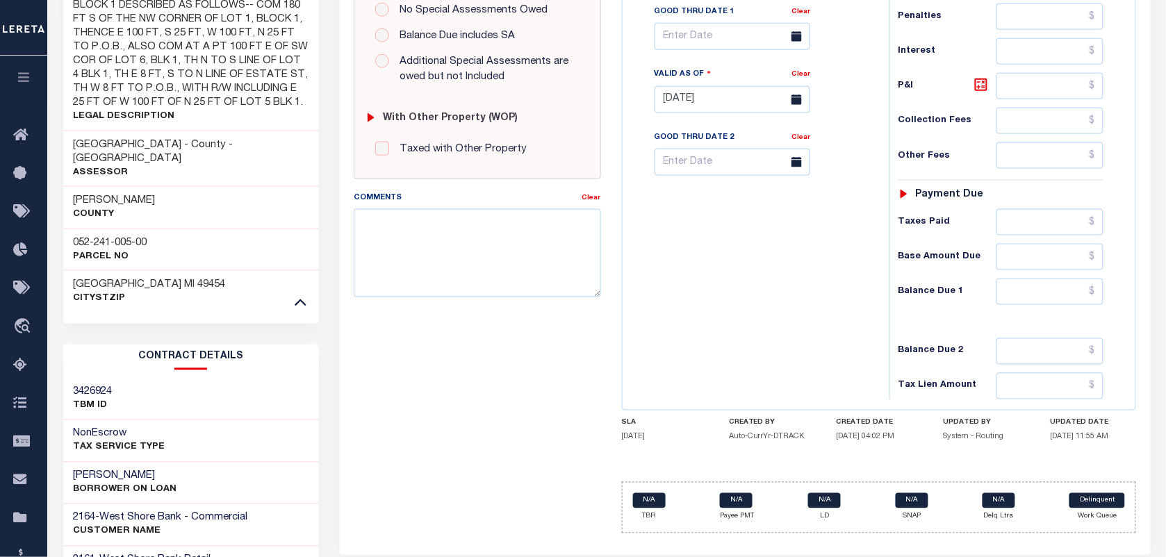
click at [120, 229] on div "052-241-005-00 Parcel No" at bounding box center [191, 250] width 256 height 42
copy div "052-241-005-00"
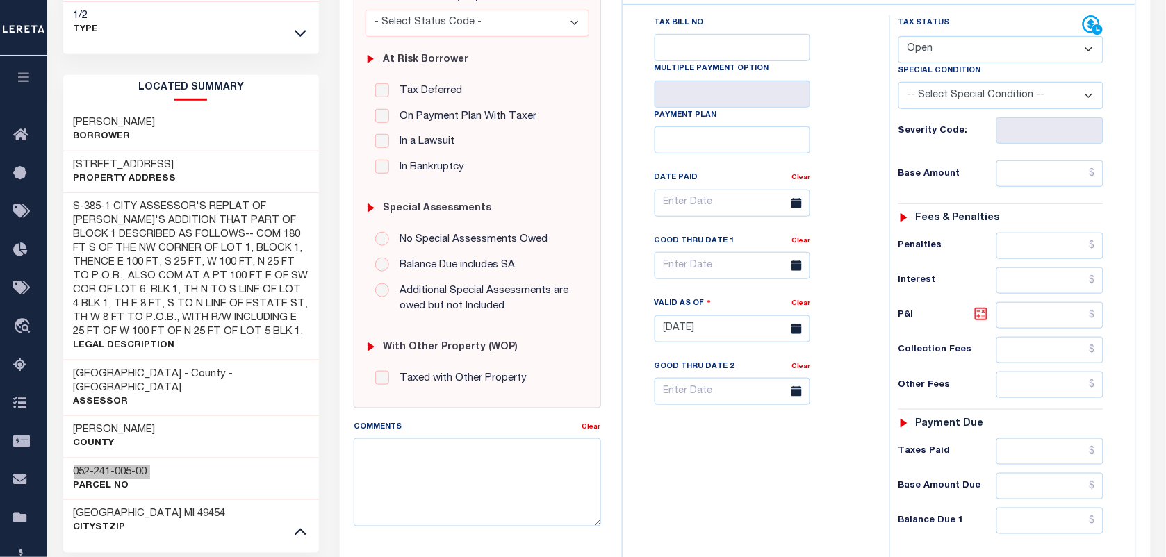
scroll to position [213, 0]
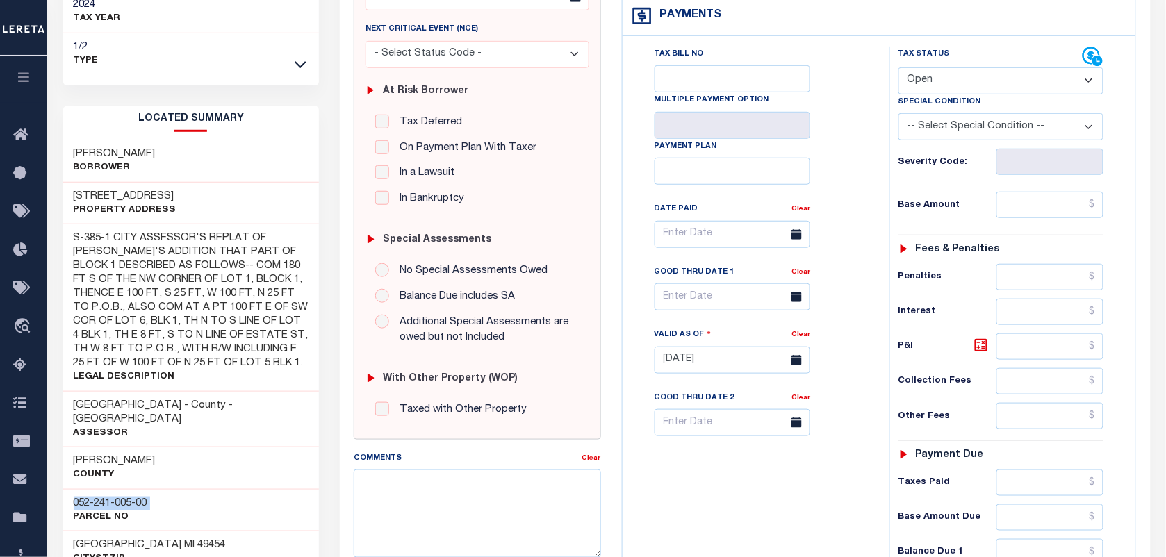
click at [950, 85] on select "- Select Status Code - Open Due/Unpaid Paid Incomplete No Tax Due Internal Refu…" at bounding box center [1001, 80] width 205 height 27
select select "DUE"
click at [899, 69] on select "- Select Status Code - Open Due/Unpaid Paid Incomplete No Tax Due Internal Refu…" at bounding box center [1001, 80] width 205 height 27
type input "[DATE]"
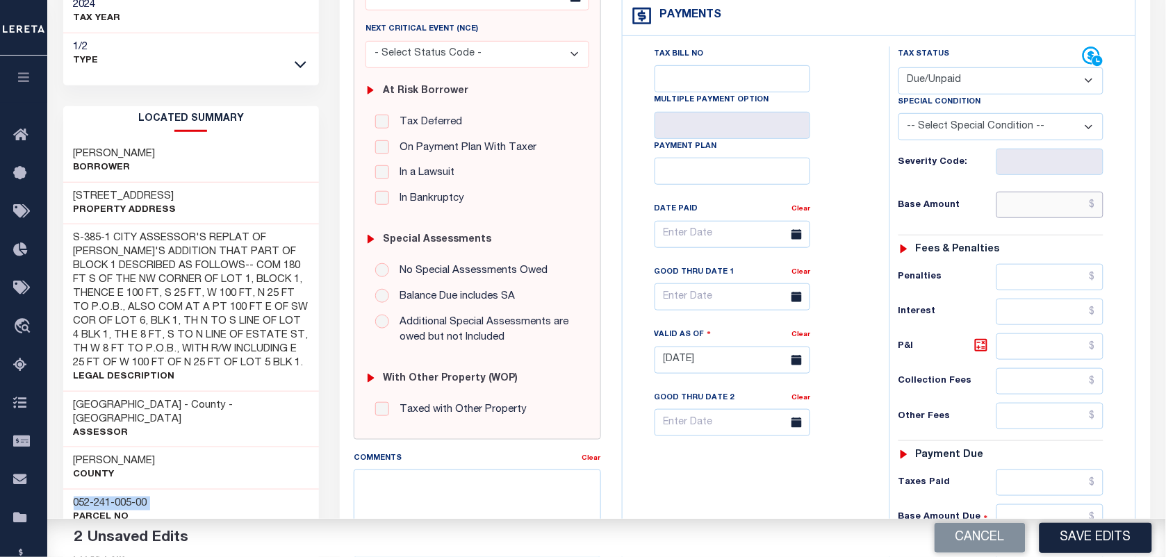
click at [1027, 209] on input "text" at bounding box center [1050, 205] width 108 height 26
click at [1092, 314] on input "text" at bounding box center [1050, 312] width 108 height 26
click at [1067, 207] on input "text" at bounding box center [1050, 205] width 108 height 26
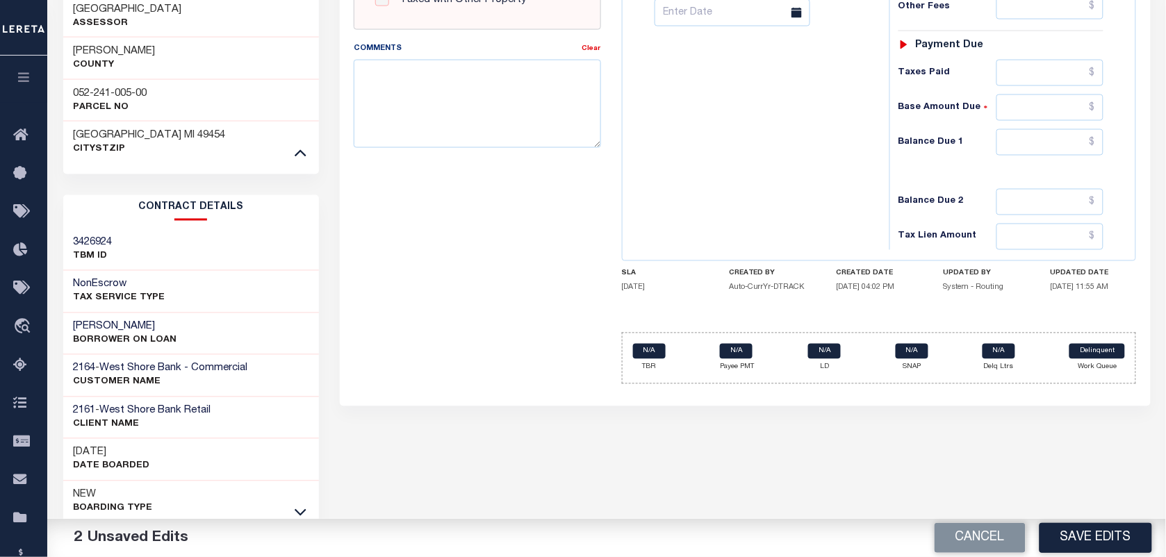
scroll to position [636, 0]
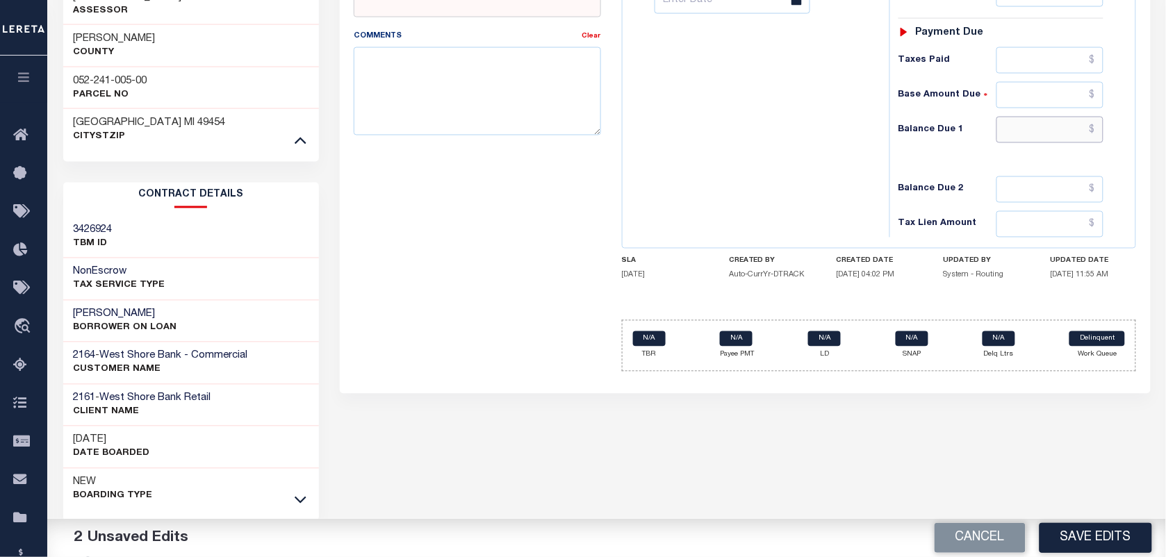
type input "$1,177.80"
click at [1049, 143] on input "text" at bounding box center [1050, 130] width 108 height 26
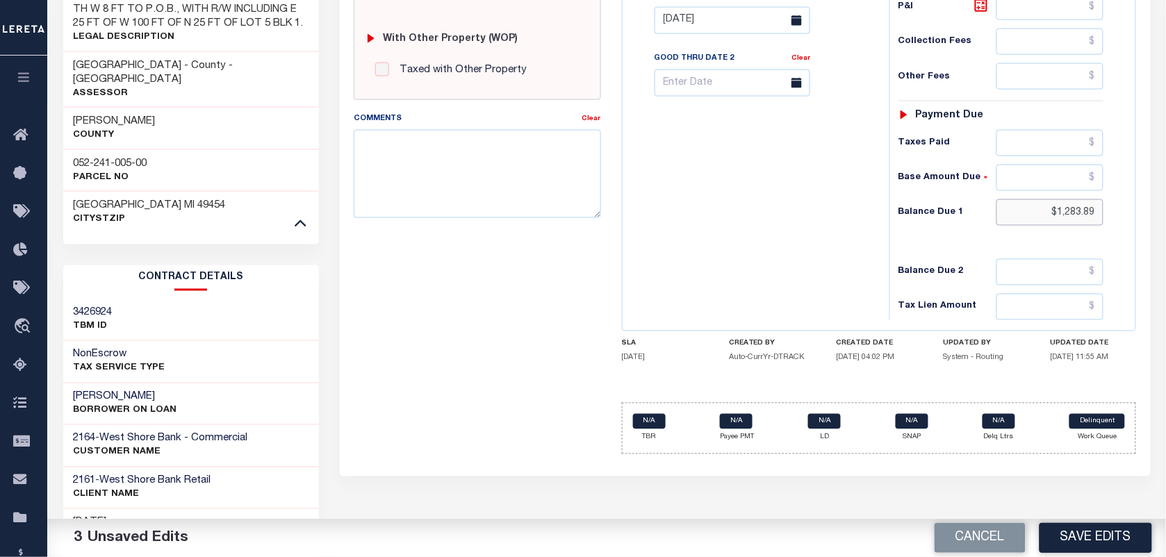
scroll to position [549, 0]
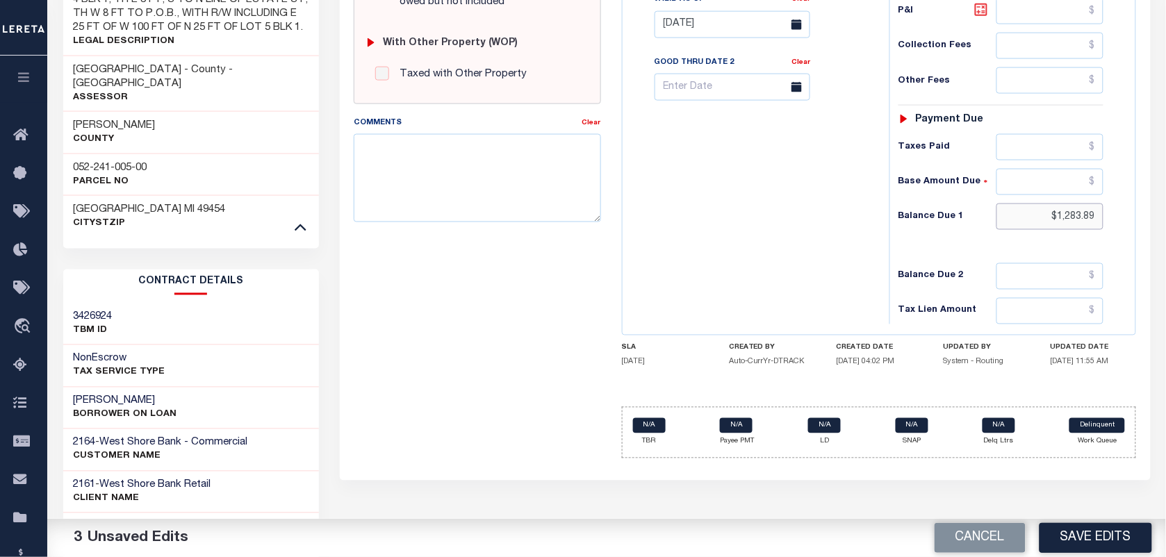
type input "$1,283.89"
click at [978, 14] on icon at bounding box center [981, 10] width 8 height 8
type input "$106.09"
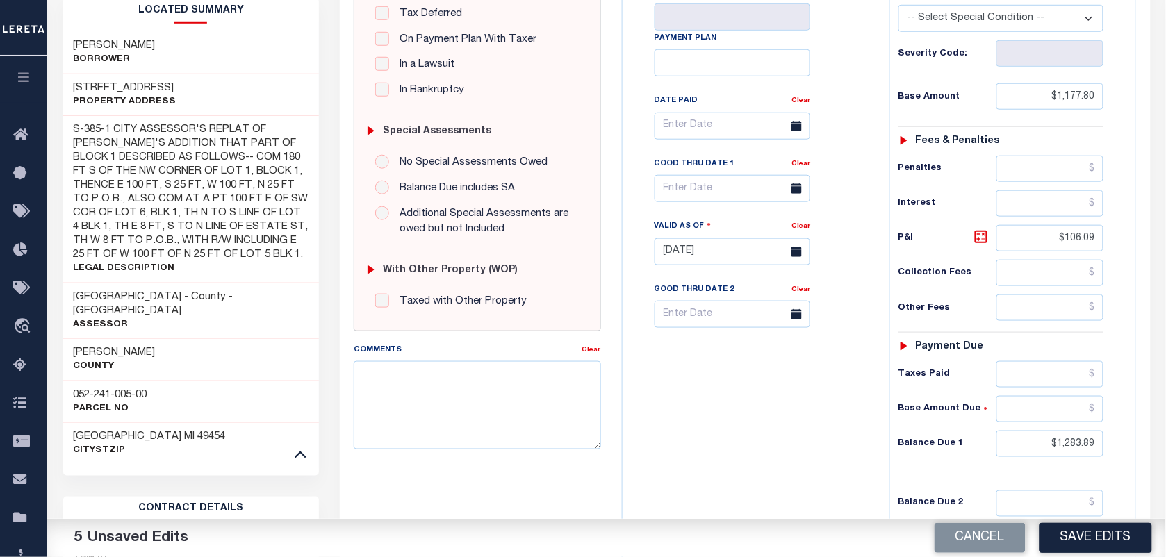
scroll to position [288, 0]
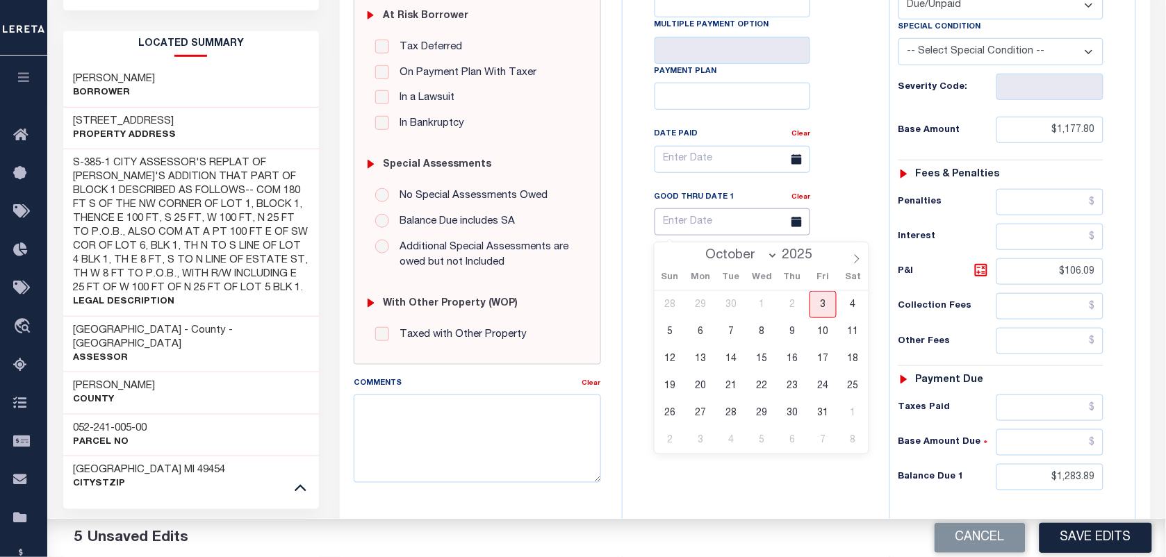
click at [699, 223] on input "text" at bounding box center [733, 221] width 156 height 27
click at [830, 301] on span "3" at bounding box center [823, 304] width 27 height 27
type input "[DATE]"
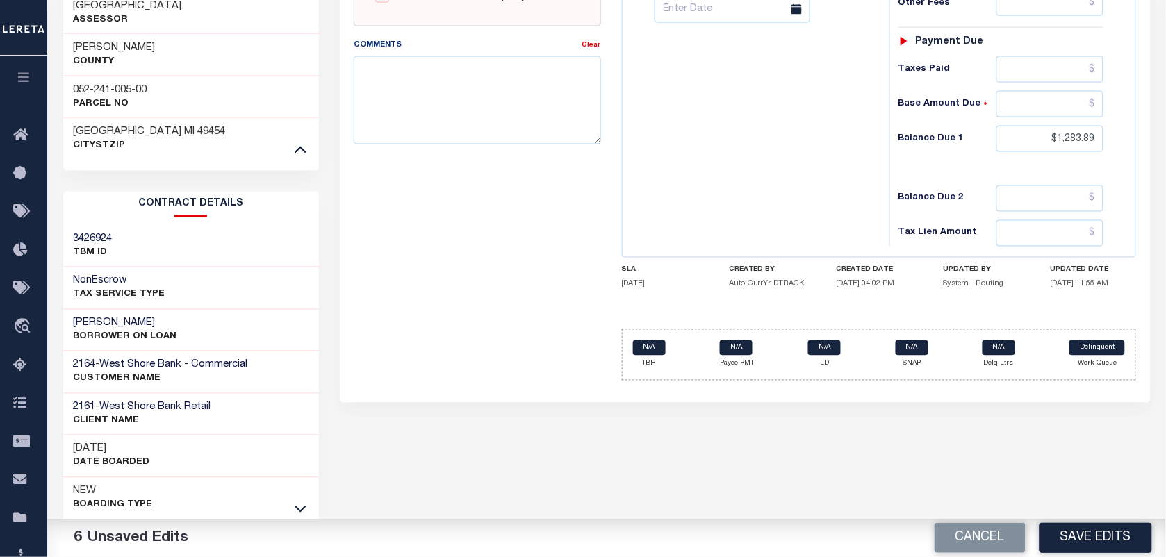
scroll to position [636, 0]
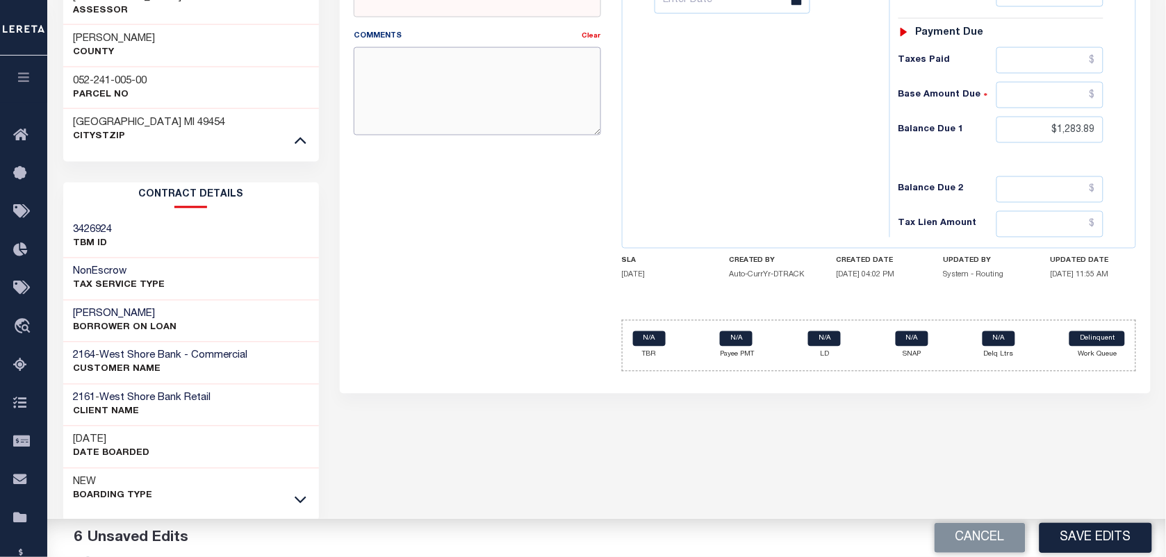
click at [411, 85] on textarea "Comments" at bounding box center [477, 91] width 247 height 88
paste textarea "AS PER TC [PERSON_NAME] VIA EMAIL TAXES ARE PAID"
drag, startPoint x: 559, startPoint y: 61, endPoint x: 918, endPoint y: 101, distance: 360.8
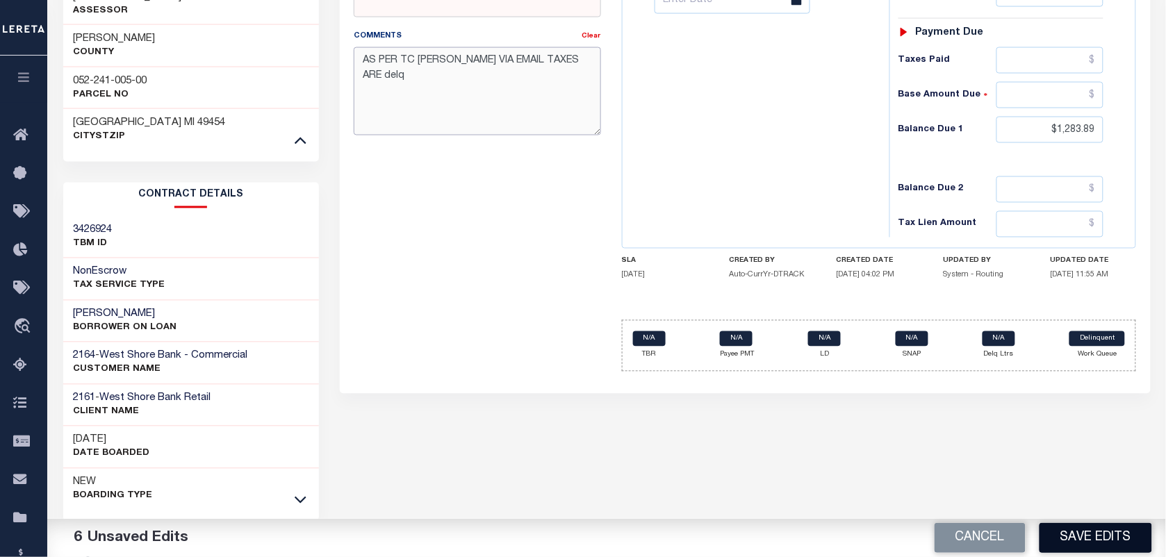
type textarea "AS PER TC KATHY VIA EMAIL TAXES ARE delq"
click at [1067, 525] on button "Save Edits" at bounding box center [1096, 538] width 113 height 30
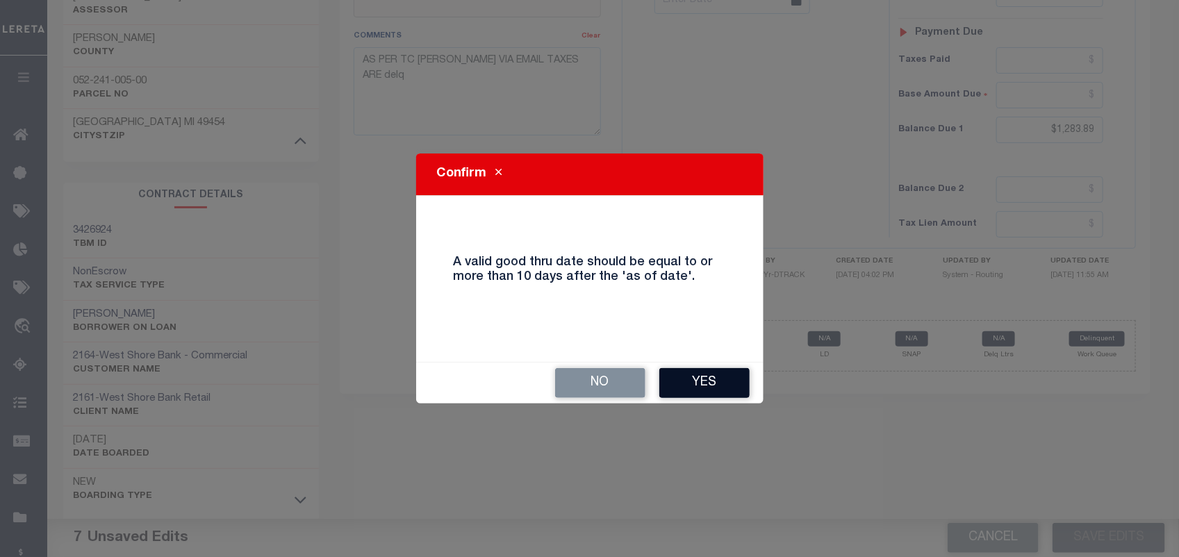
click at [703, 386] on button "Yes" at bounding box center [704, 383] width 90 height 30
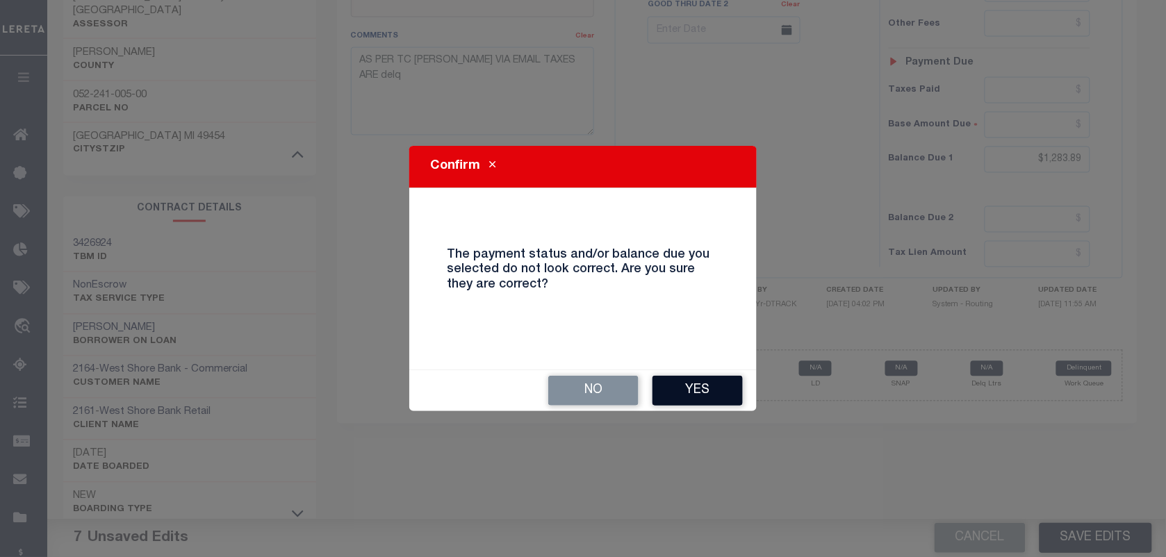
click at [703, 382] on button "Yes" at bounding box center [698, 391] width 90 height 30
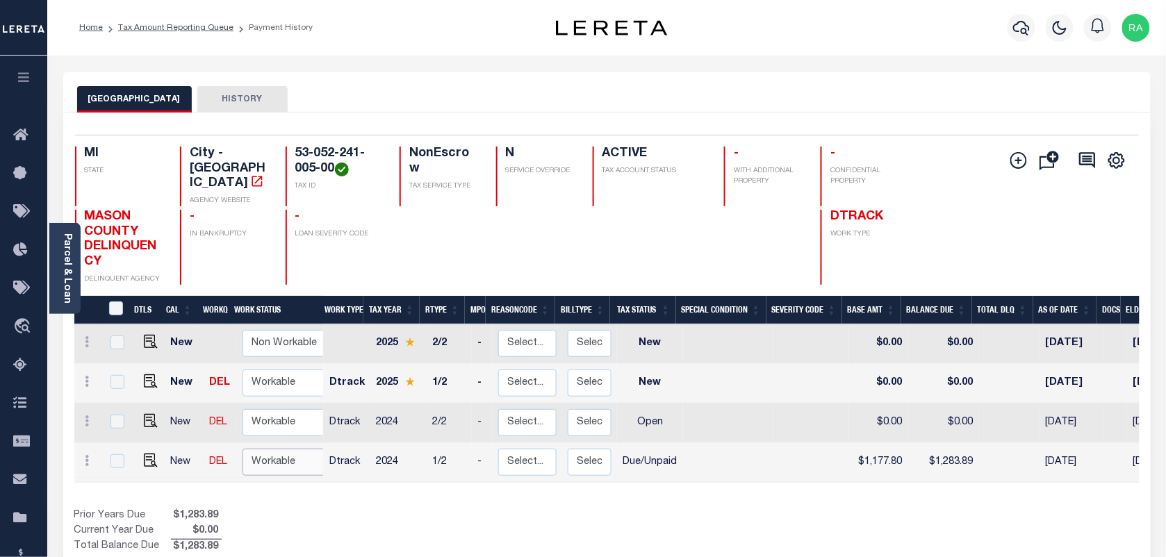
click at [257, 450] on select "Non Workable Workable" at bounding box center [284, 462] width 83 height 27
checkbox input "true"
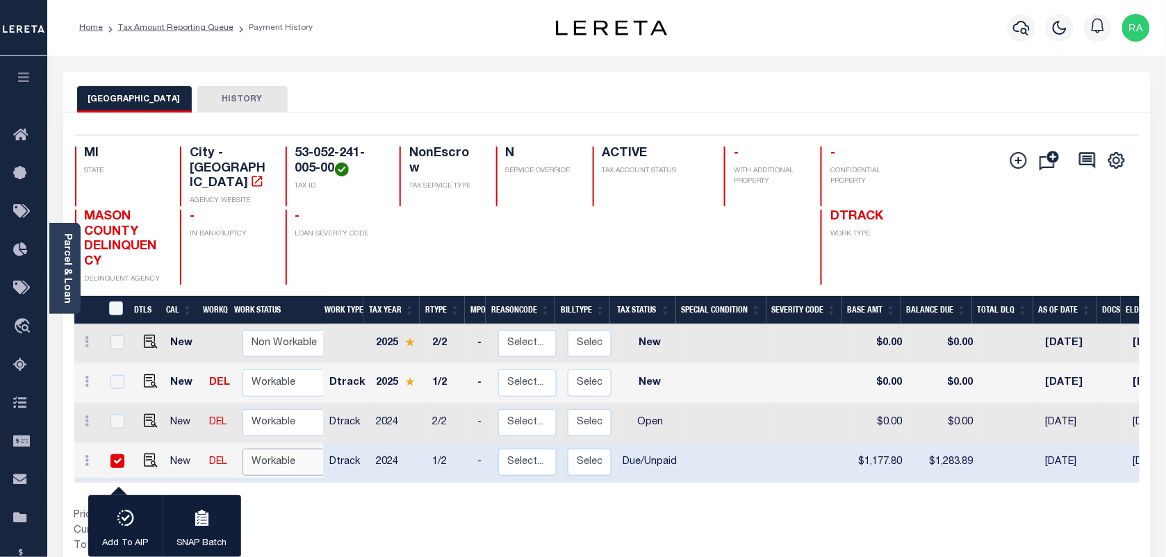
select select "true"
click at [243, 449] on select "Non Workable Workable" at bounding box center [284, 462] width 83 height 27
checkbox input "false"
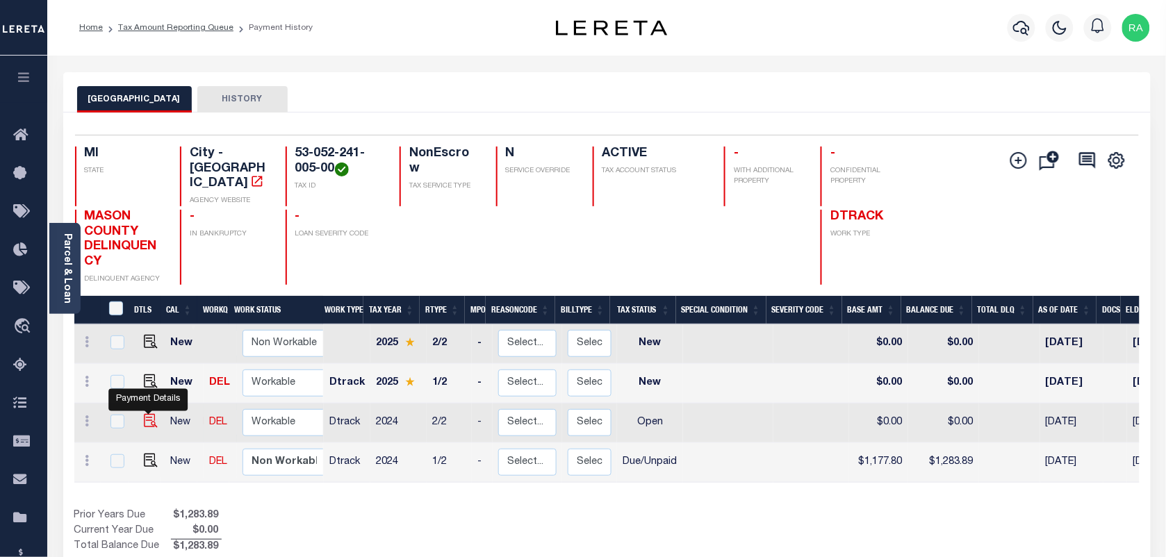
click at [151, 414] on img "" at bounding box center [151, 421] width 14 height 14
checkbox input "true"
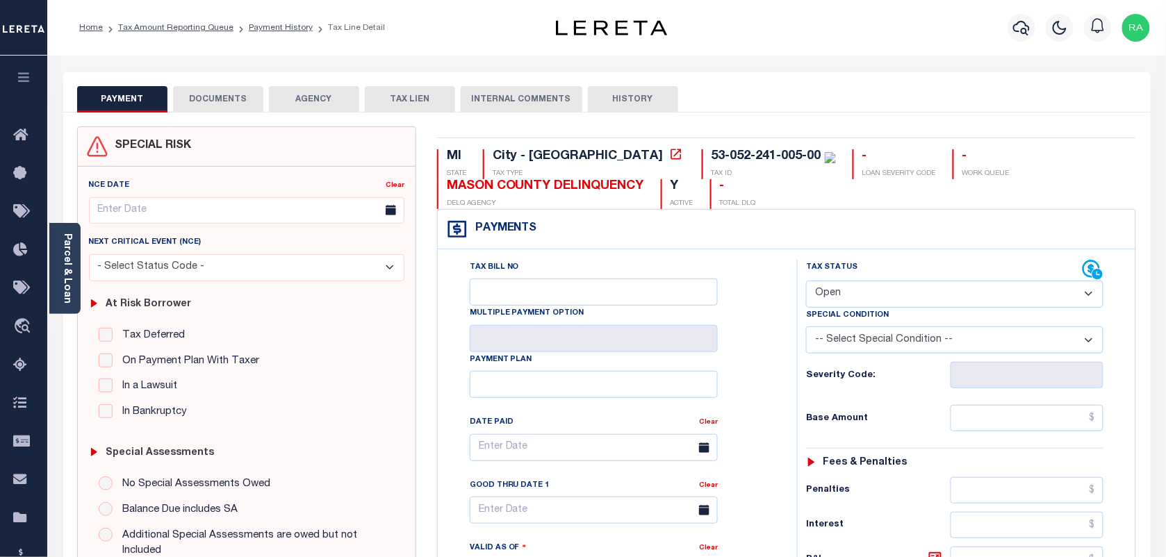
click at [858, 296] on select "- Select Status Code - Open Due/Unpaid Paid Incomplete No Tax Due Internal Refu…" at bounding box center [954, 294] width 297 height 27
select select "DUE"
click at [806, 282] on select "- Select Status Code - Open Due/Unpaid Paid Incomplete No Tax Due Internal Refu…" at bounding box center [954, 294] width 297 height 27
type input "[DATE]"
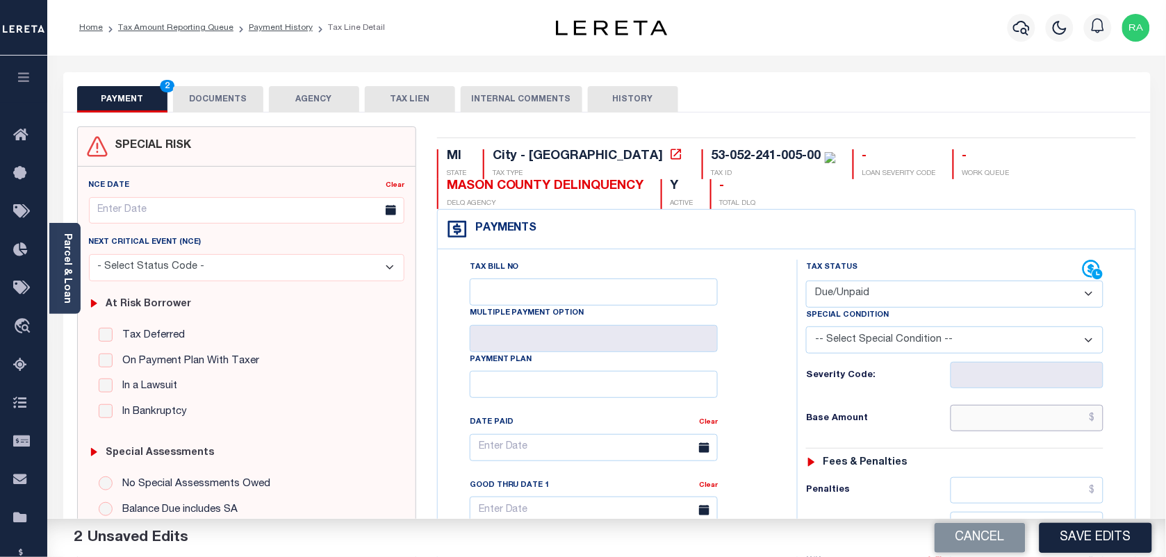
drag, startPoint x: 1058, startPoint y: 425, endPoint x: 1157, endPoint y: 420, distance: 99.5
click at [1058, 425] on input "text" at bounding box center [1028, 418] width 154 height 26
click at [1029, 414] on input "text" at bounding box center [1028, 418] width 154 height 26
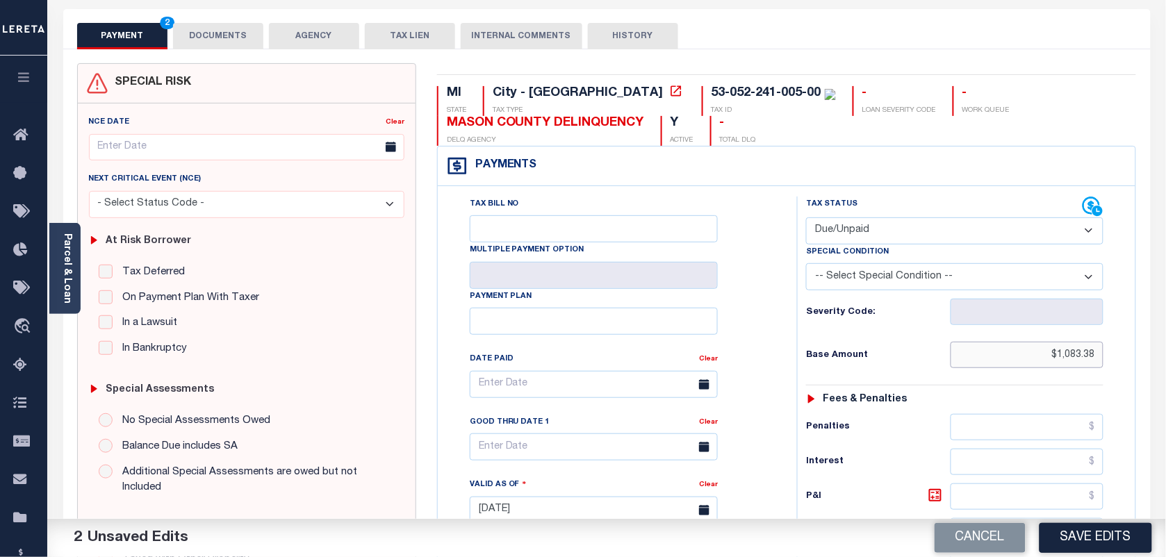
scroll to position [509, 0]
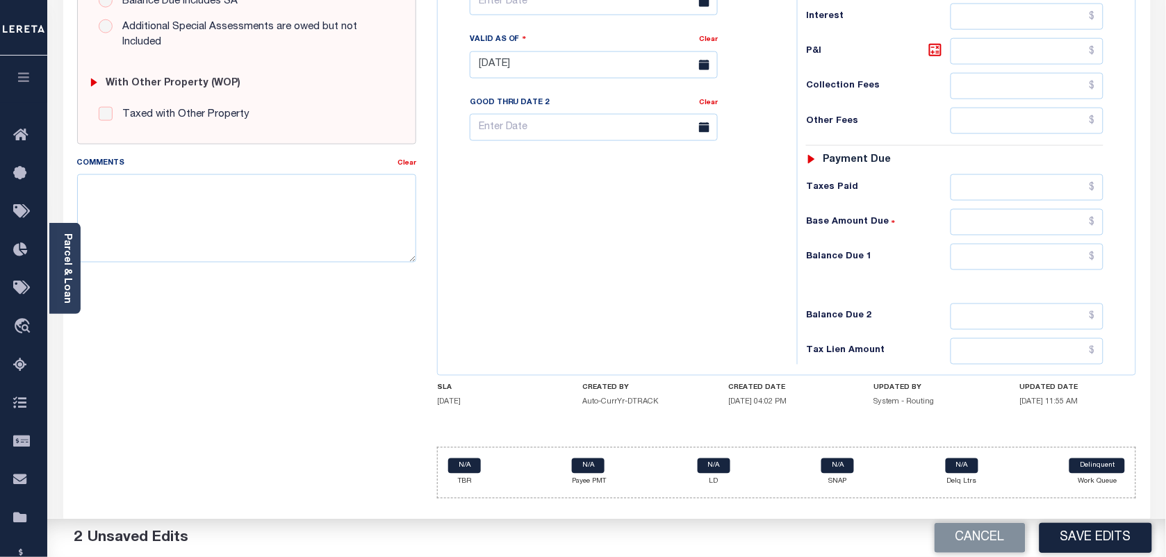
type input "$1,083.38"
click at [1023, 264] on input "text" at bounding box center [1028, 257] width 154 height 26
type input "$1,126.71"
click at [933, 56] on icon at bounding box center [935, 50] width 17 height 17
type input "$43.33"
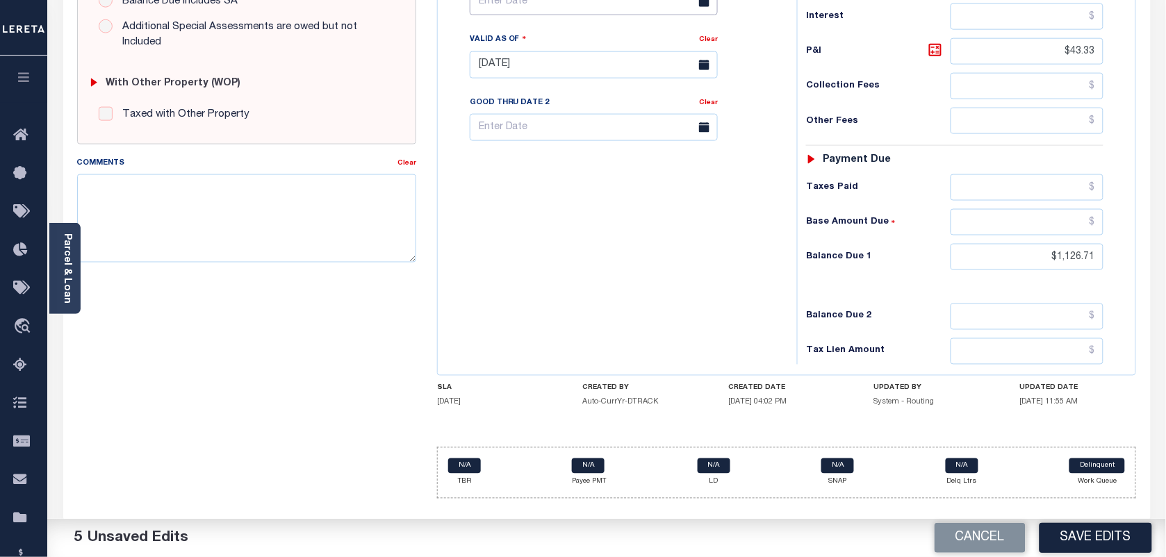
click at [553, 9] on input "text" at bounding box center [594, 1] width 248 height 27
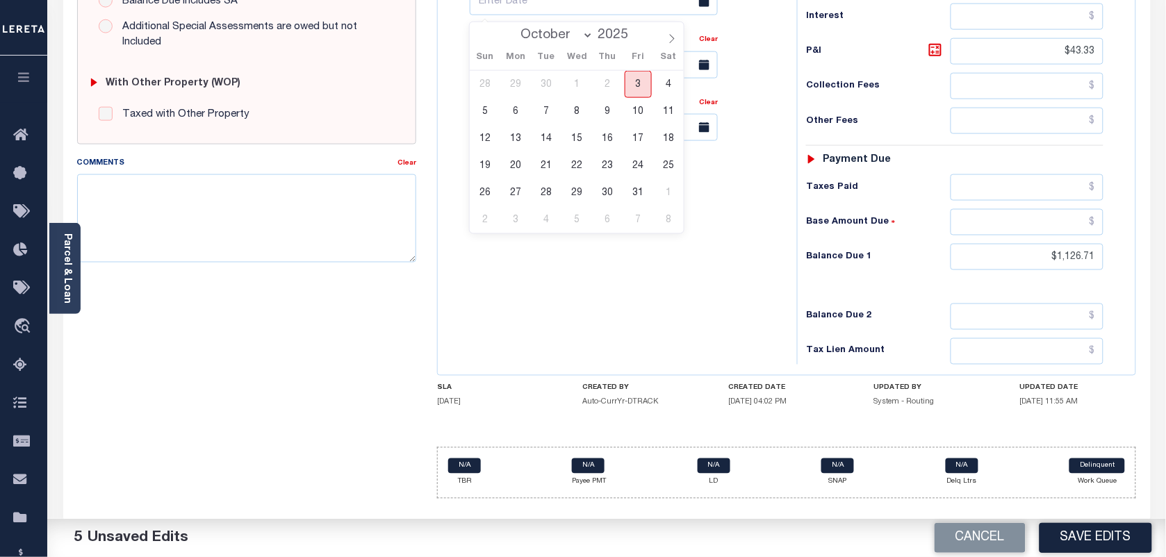
click at [634, 87] on span "3" at bounding box center [638, 84] width 27 height 27
type input "[DATE]"
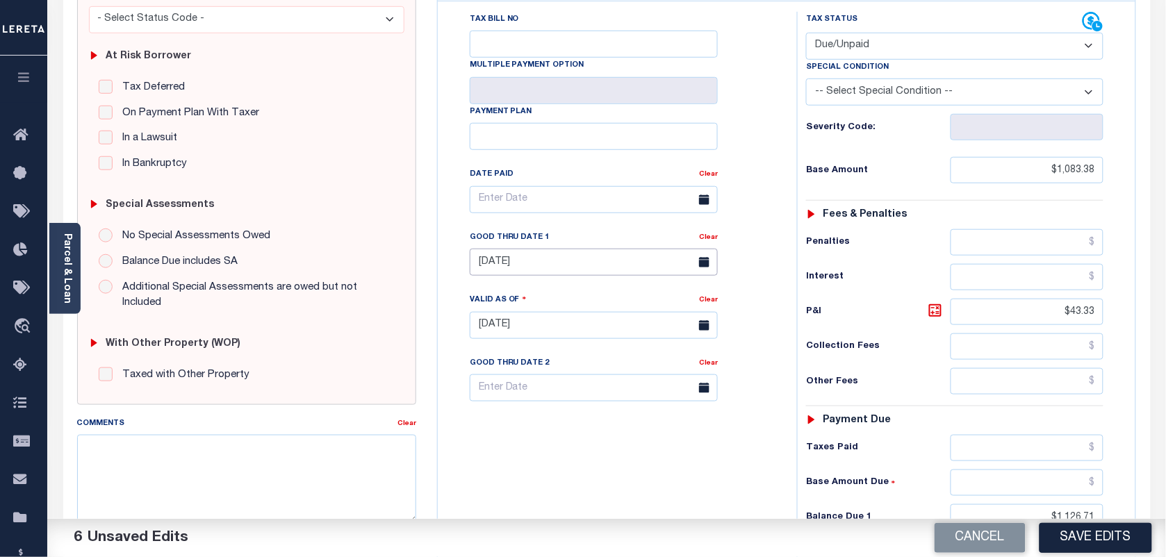
scroll to position [347, 0]
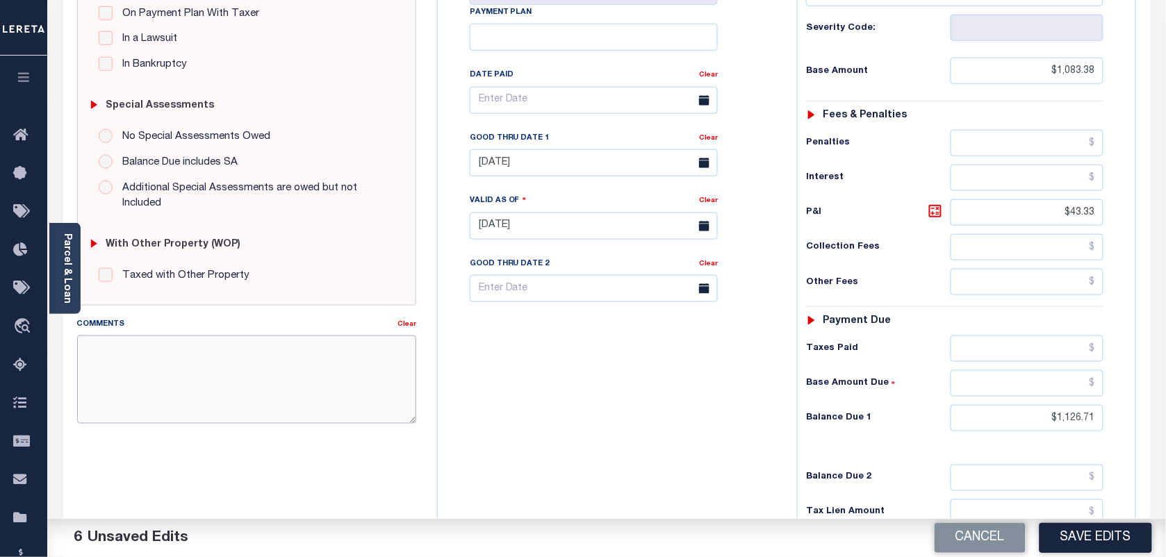
click at [286, 405] on textarea "Comments" at bounding box center [246, 380] width 339 height 88
click at [202, 334] on div "Comments" at bounding box center [237, 326] width 320 height 19
click at [162, 361] on textarea "Comments" at bounding box center [246, 380] width 339 height 88
paste textarea "AS PER TC KATHY VIA EMAIL TAXES ARE PAID"
drag, startPoint x: 277, startPoint y: 349, endPoint x: 505, endPoint y: 341, distance: 228.8
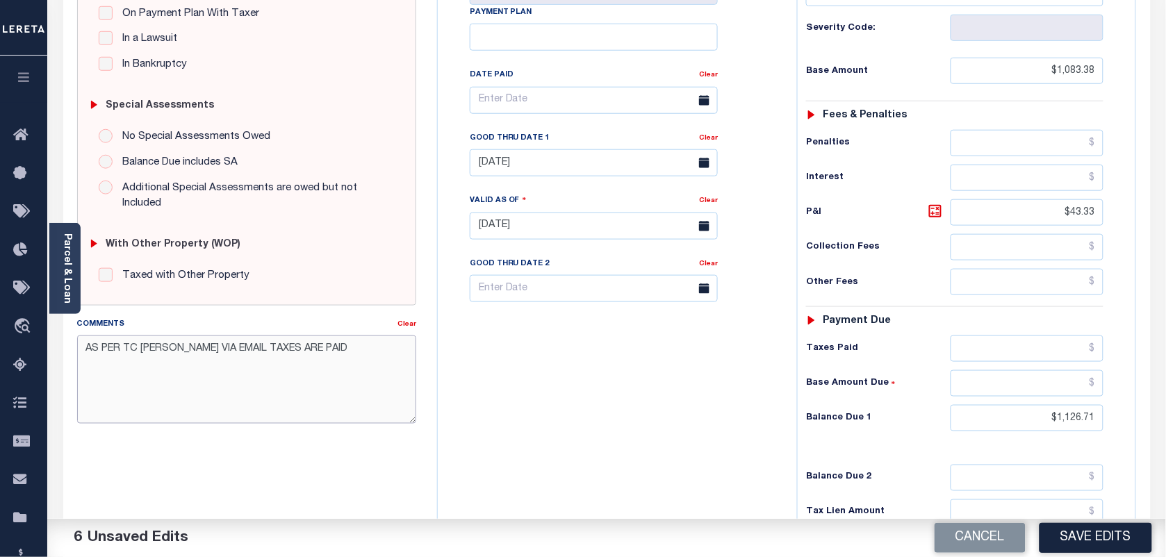
click at [500, 348] on div "SPECIAL RISK NCE Date Clear" at bounding box center [607, 225] width 1081 height 892
type textarea "AS PER TC KATHY VIA EMAIL TAXES ARE DELQ"
click at [1068, 533] on button "Save Edits" at bounding box center [1096, 538] width 113 height 30
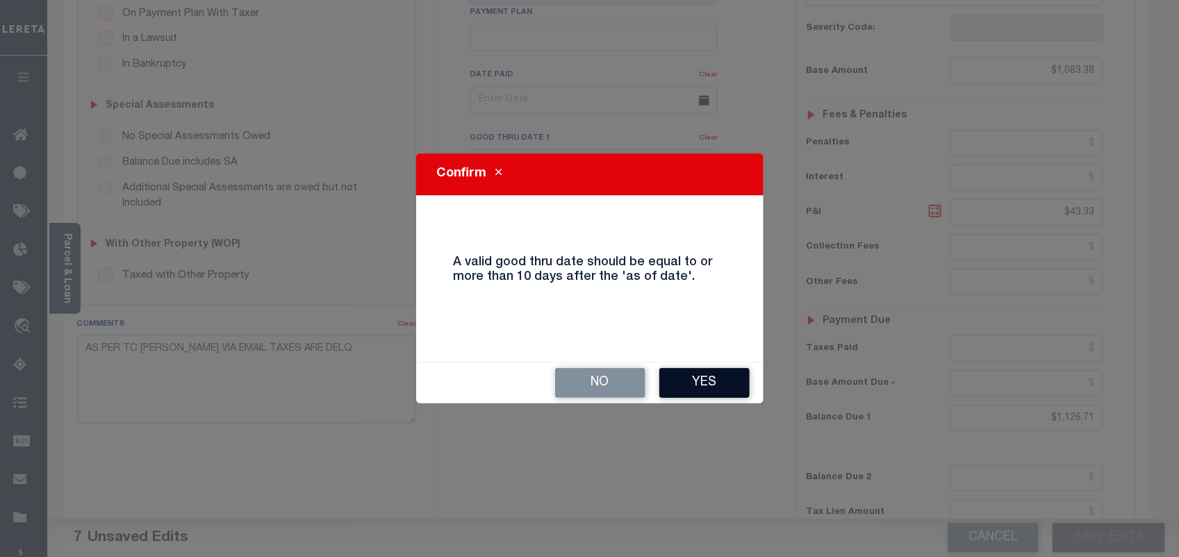
click at [689, 384] on button "Yes" at bounding box center [704, 383] width 90 height 30
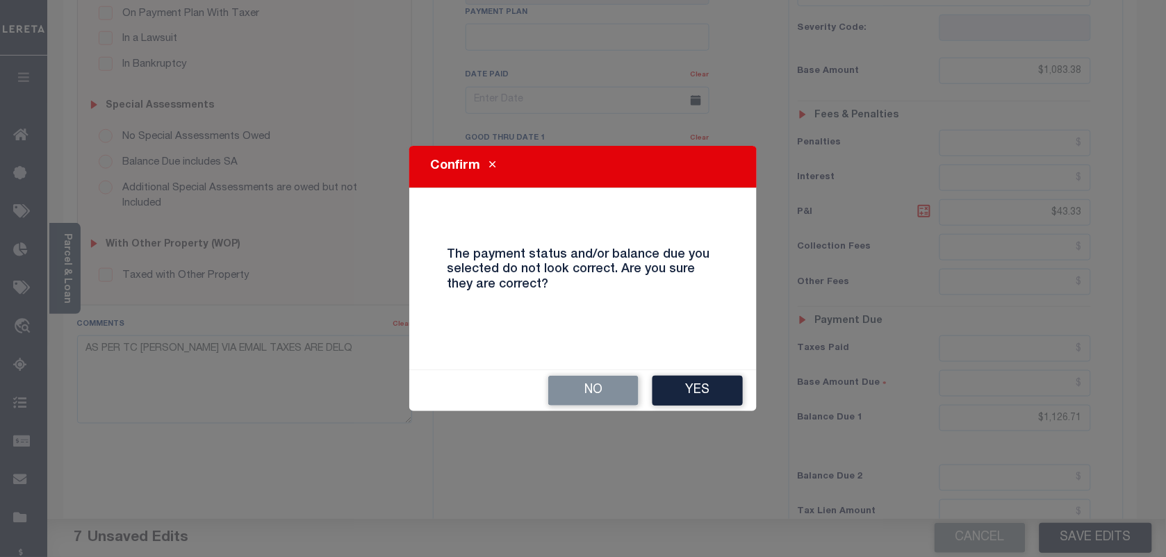
click at [689, 384] on button "Yes" at bounding box center [698, 391] width 90 height 30
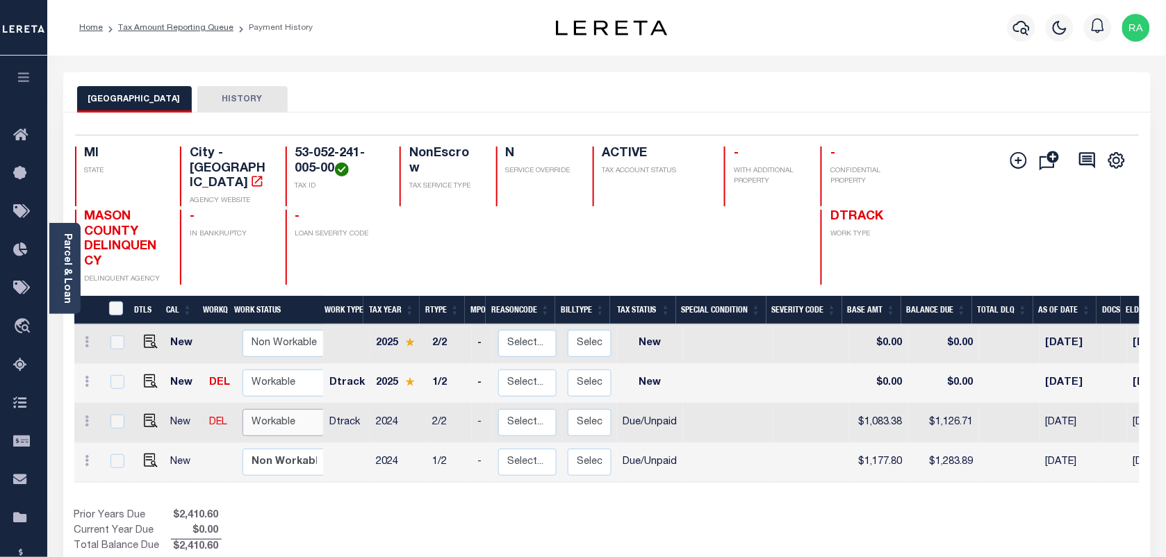
drag, startPoint x: 268, startPoint y: 404, endPoint x: 268, endPoint y: 413, distance: 9.0
click at [266, 409] on select "Non Workable Workable" at bounding box center [284, 422] width 83 height 27
checkbox input "true"
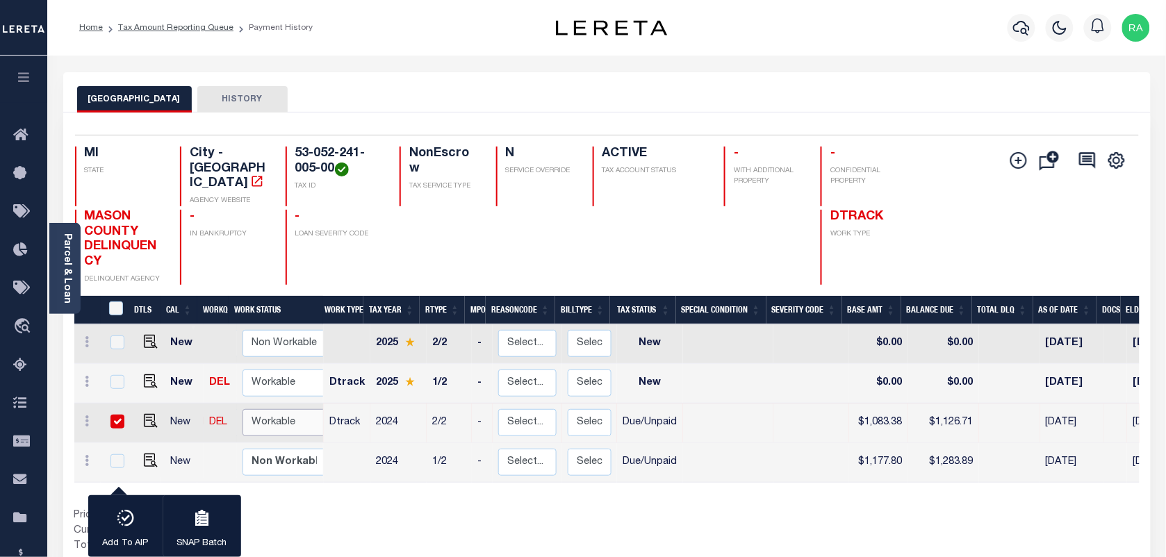
select select "true"
click at [243, 409] on select "Non Workable Workable" at bounding box center [284, 422] width 83 height 27
checkbox input "false"
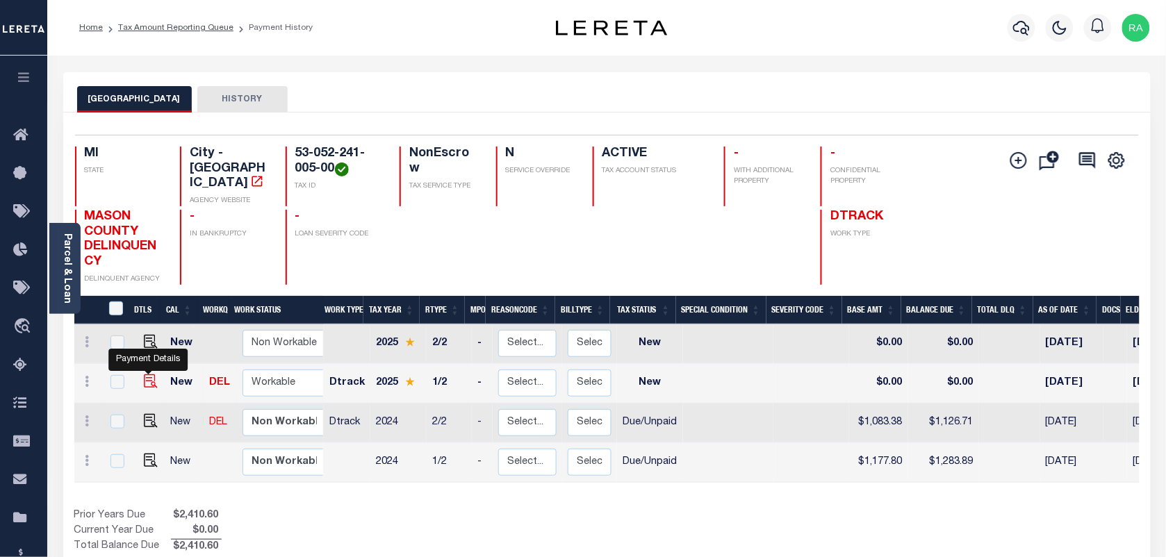
click at [146, 375] on img "" at bounding box center [151, 382] width 14 height 14
checkbox input "true"
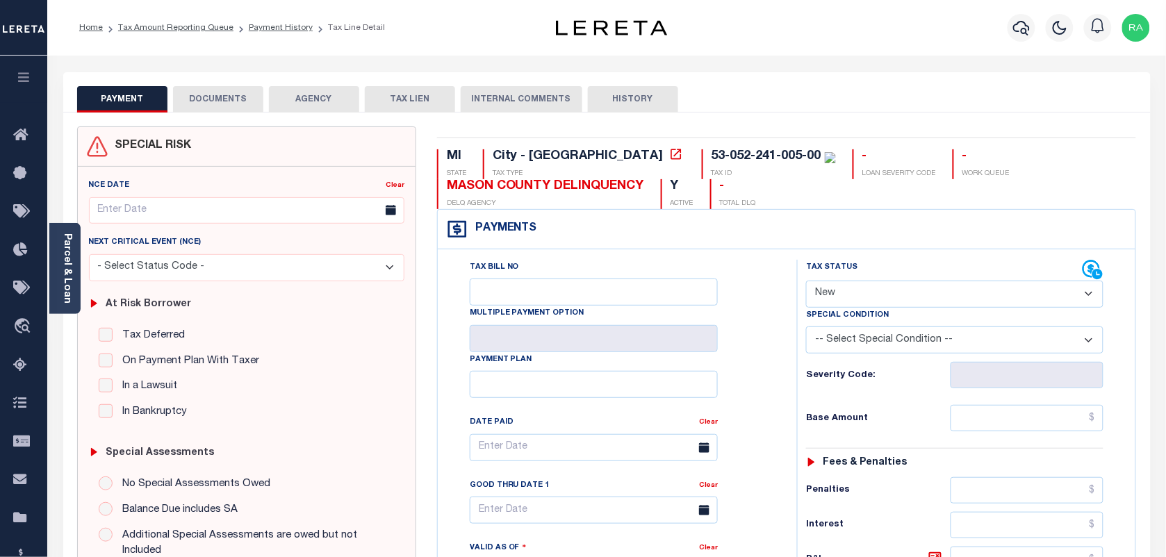
click at [876, 295] on select "- Select Status Code - Open Due/Unpaid Paid Incomplete No Tax Due Internal Refu…" at bounding box center [954, 294] width 297 height 27
select select "DUE"
click at [806, 282] on select "- Select Status Code - Open Due/Unpaid Paid Incomplete No Tax Due Internal Refu…" at bounding box center [954, 294] width 297 height 27
type input "[DATE]"
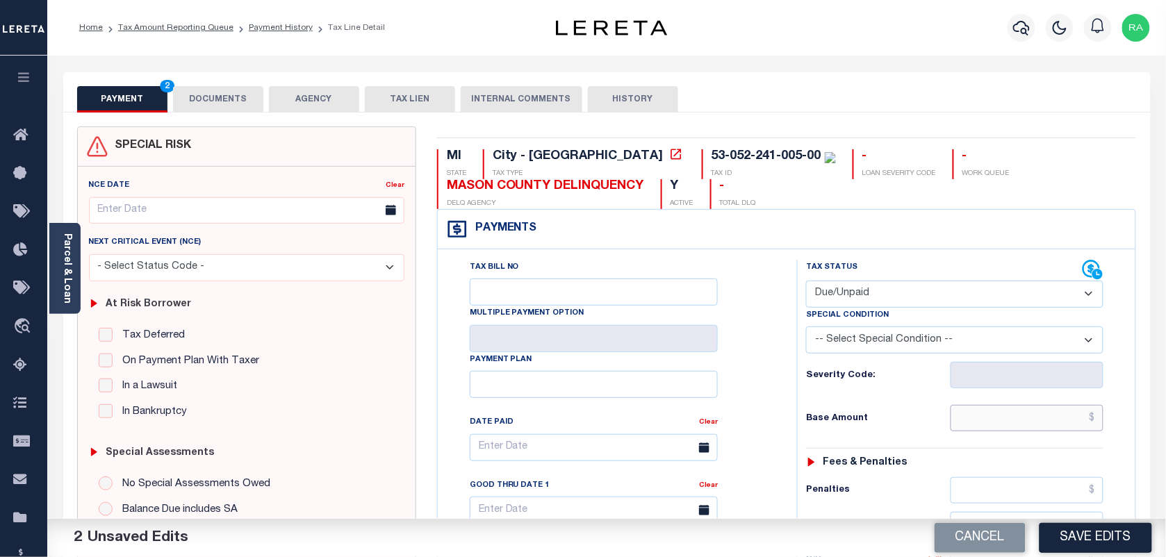
click at [985, 419] on input "text" at bounding box center [1028, 418] width 154 height 26
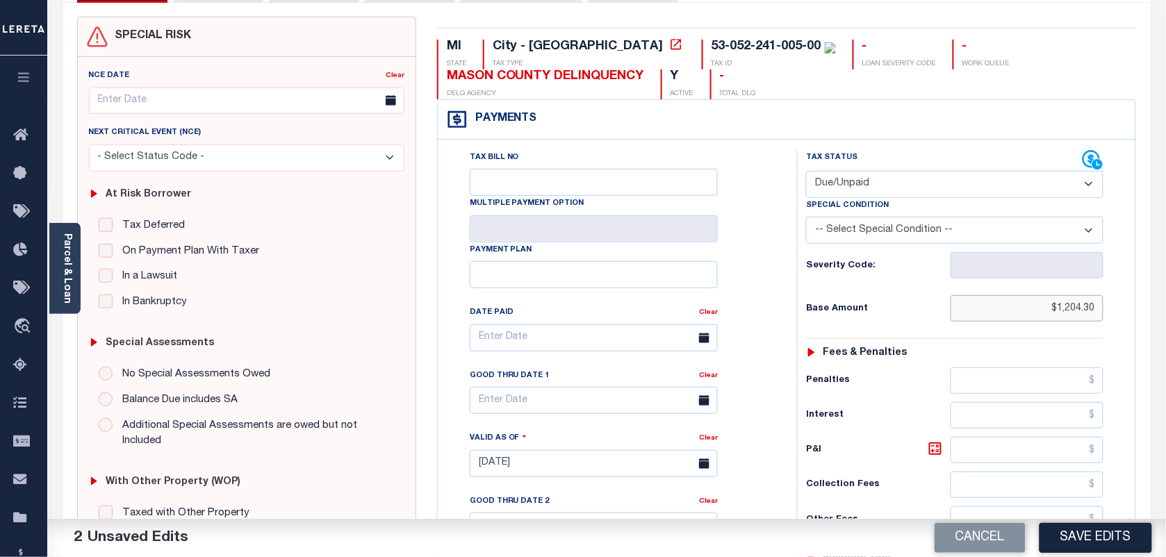
scroll to position [511, 0]
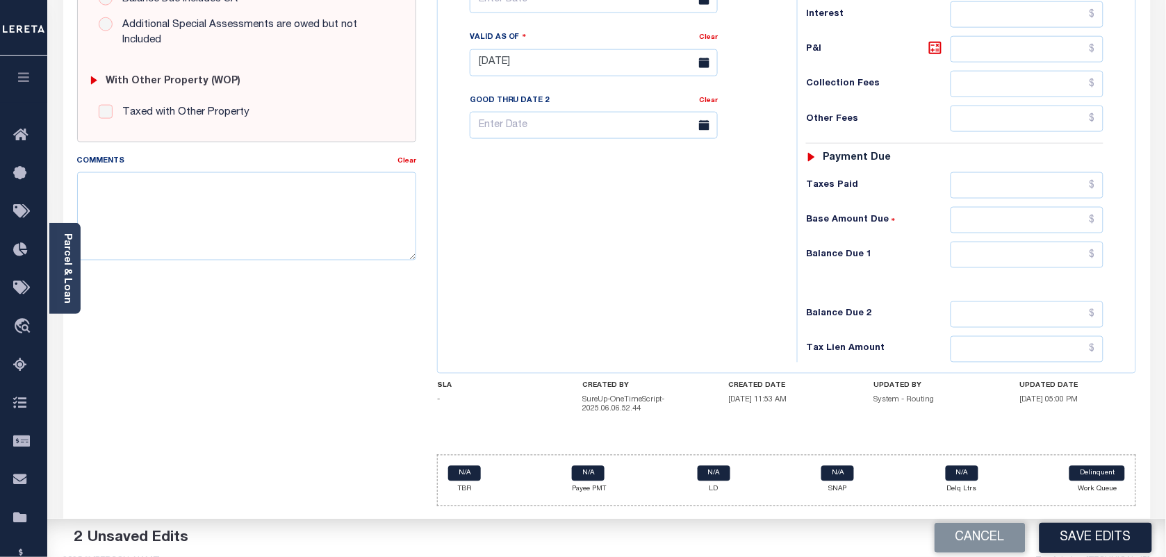
type input "$1,204.30"
click at [1017, 261] on input "text" at bounding box center [1028, 255] width 154 height 26
type input "$1,264.51"
click at [939, 49] on icon at bounding box center [935, 48] width 17 height 17
type input "$60.21"
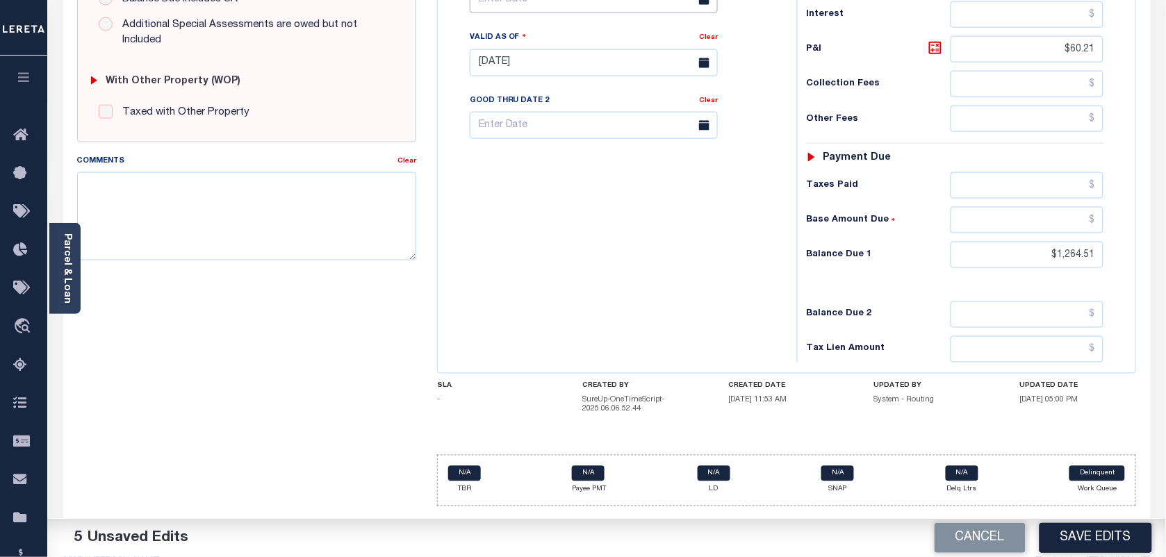
click at [546, 3] on input "text" at bounding box center [594, -1] width 248 height 27
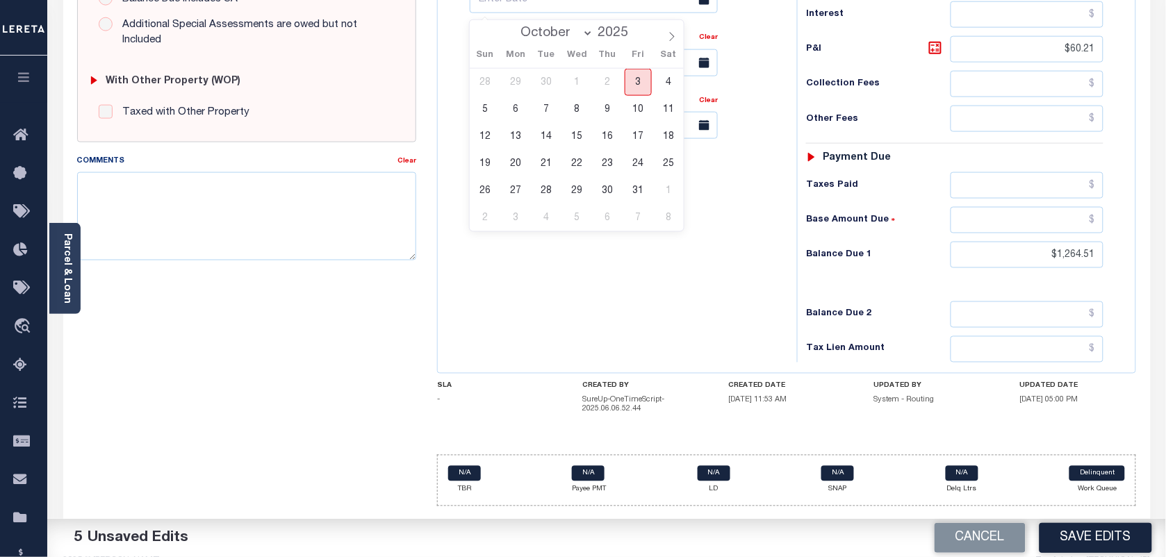
click at [643, 85] on span "3" at bounding box center [638, 82] width 27 height 27
type input "[DATE]"
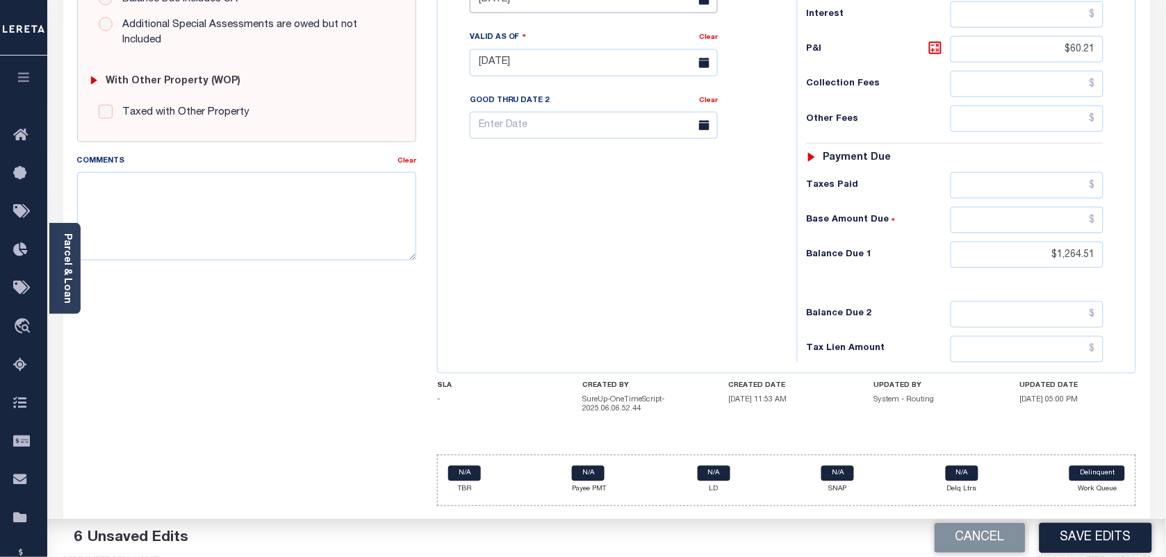
scroll to position [509, 0]
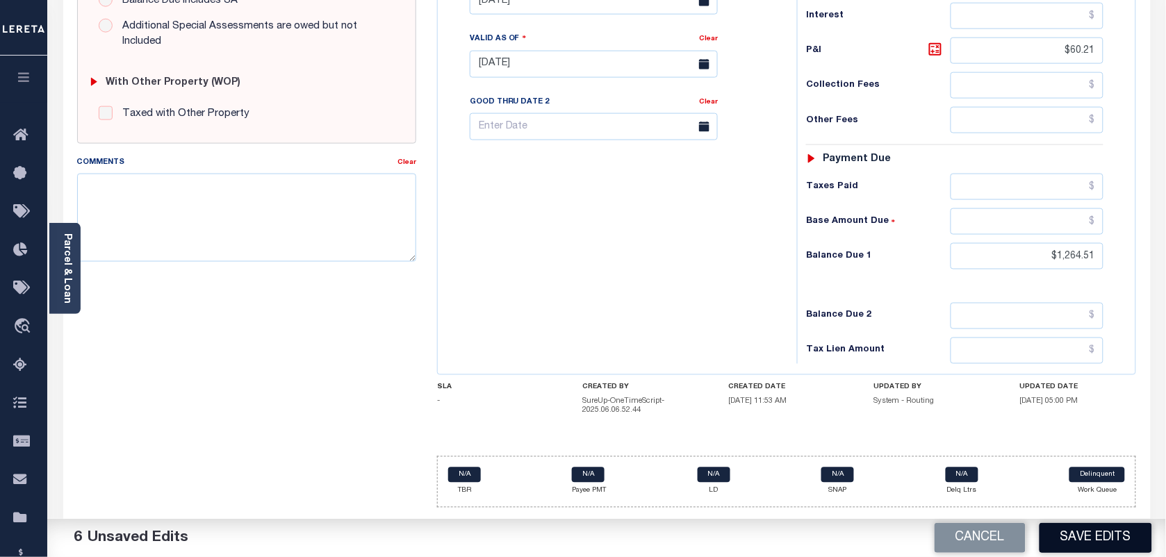
click at [1071, 546] on button "Save Edits" at bounding box center [1096, 538] width 113 height 30
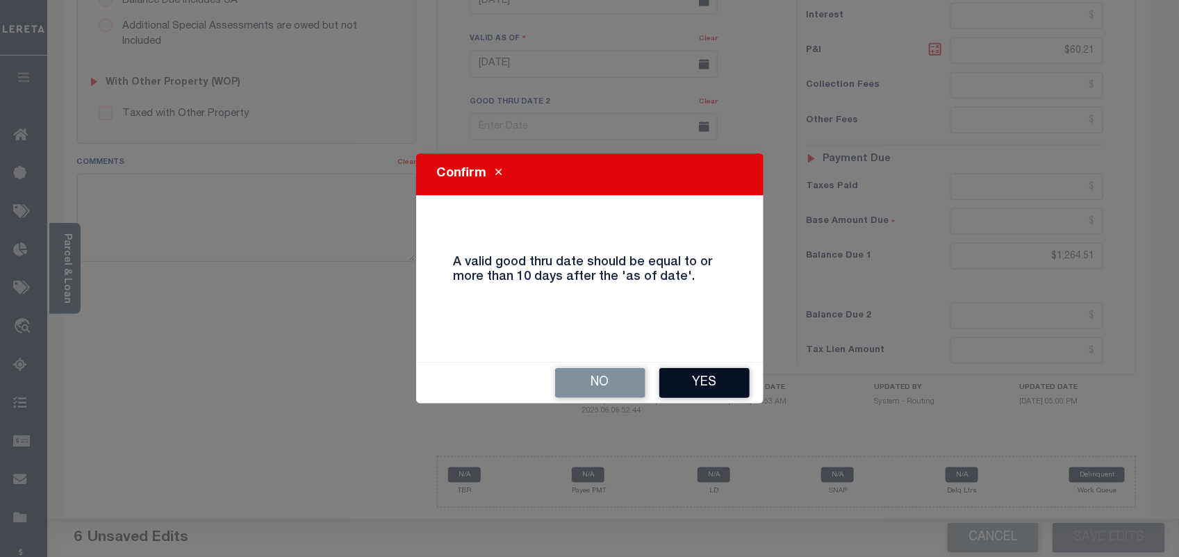
click at [710, 375] on button "Yes" at bounding box center [704, 383] width 90 height 30
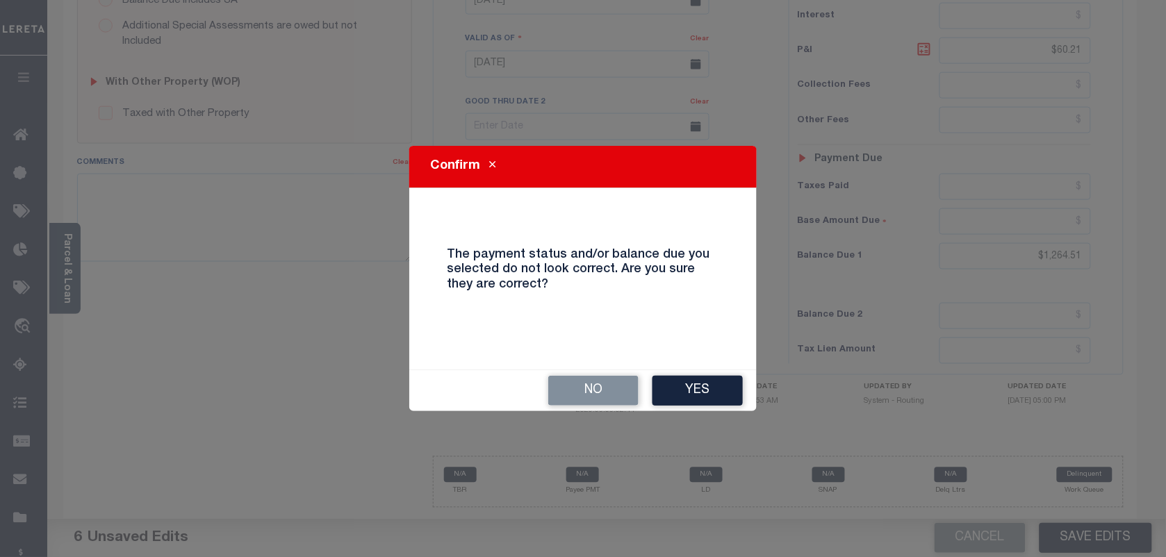
click at [710, 376] on button "Yes" at bounding box center [698, 391] width 90 height 30
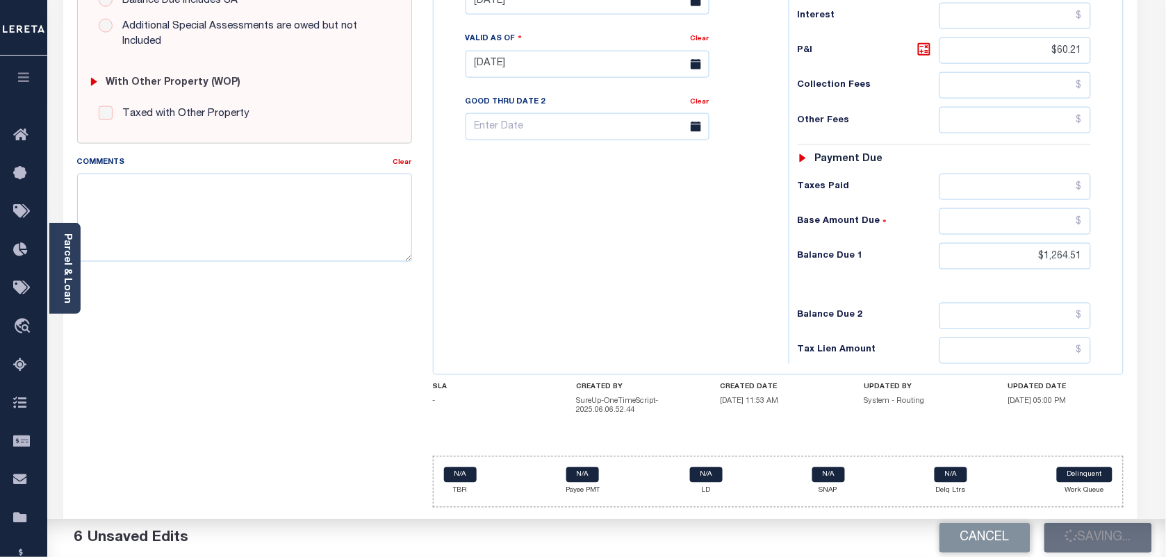
click at [705, 386] on div "MI STATE City - MI TAX TYPE 53-052-241-005-00 TAX ID - LOAN SEVERITY CODE - WOR…" at bounding box center [778, 74] width 691 height 868
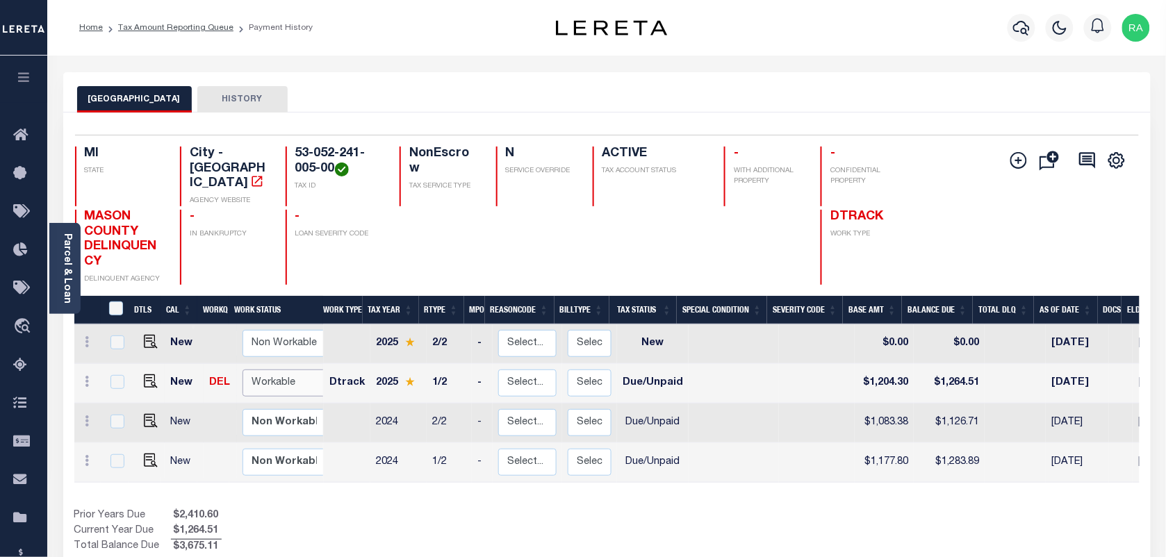
click at [278, 379] on select "Non Workable Workable" at bounding box center [284, 383] width 83 height 27
checkbox input "true"
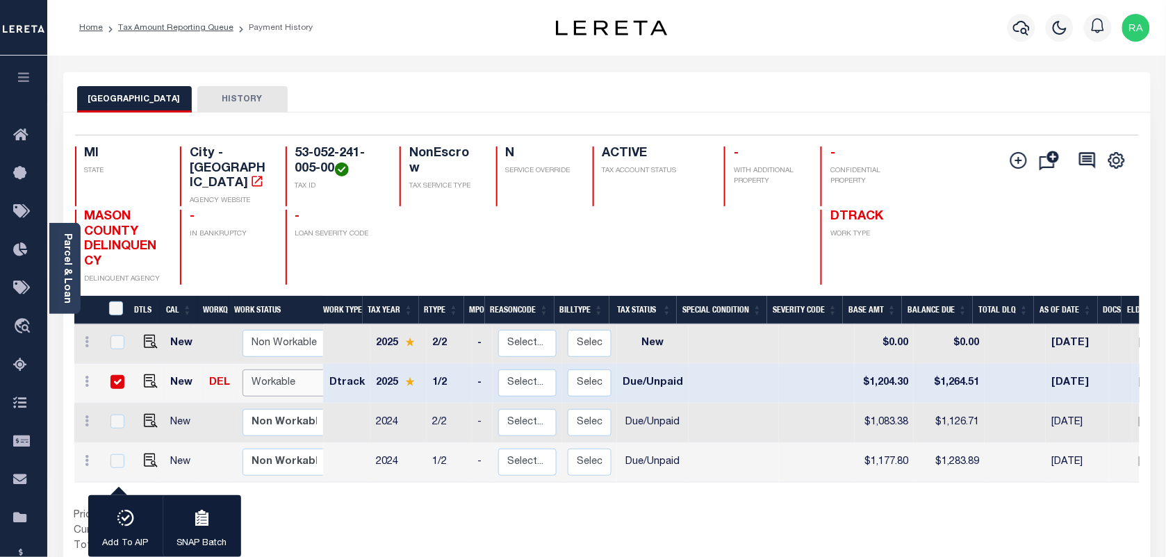
select select "true"
click at [243, 370] on select "Non Workable Workable" at bounding box center [284, 383] width 83 height 27
checkbox input "false"
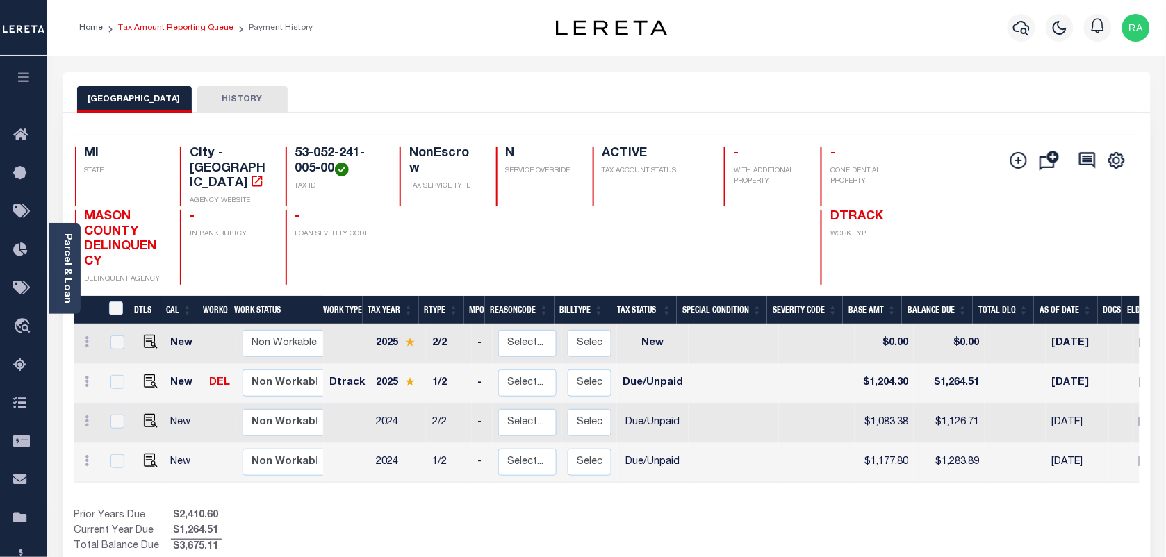
click at [200, 24] on link "Tax Amount Reporting Queue" at bounding box center [175, 28] width 115 height 8
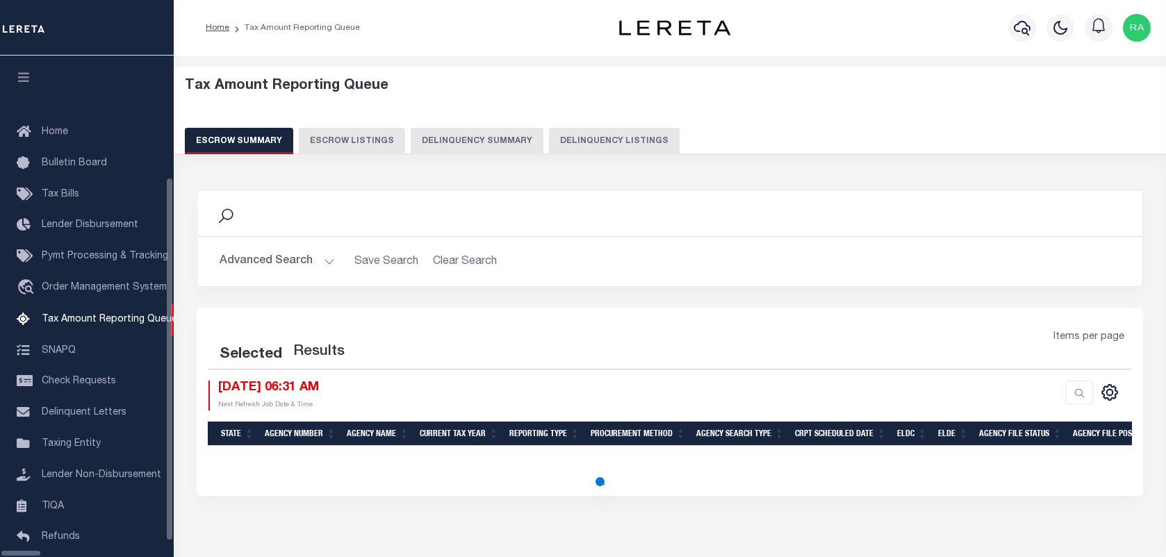
click at [549, 134] on button "Delinquency Listings" at bounding box center [614, 141] width 131 height 26
select select "100"
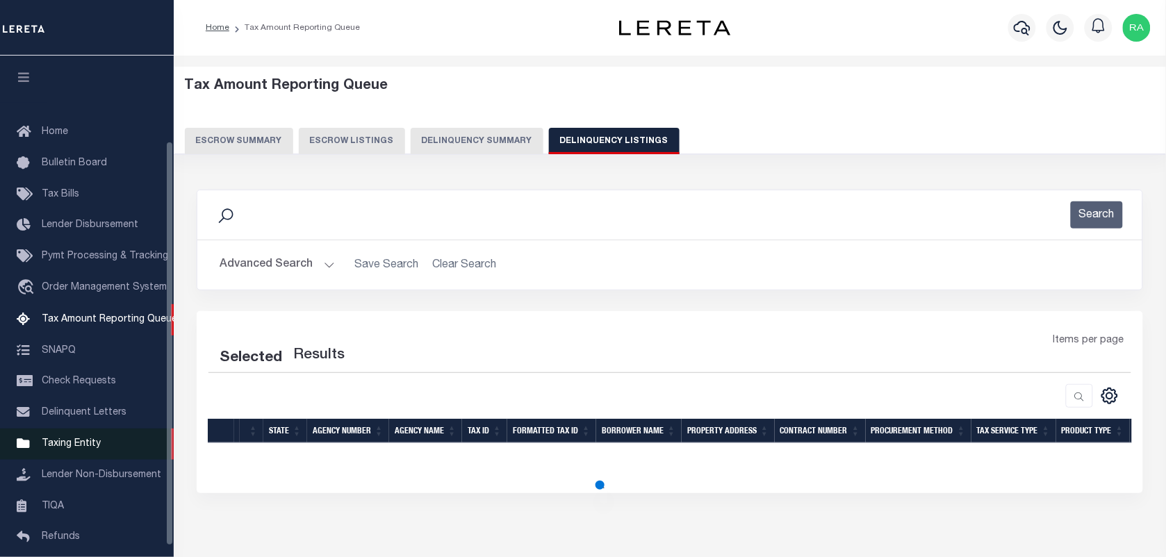
scroll to position [106, 0]
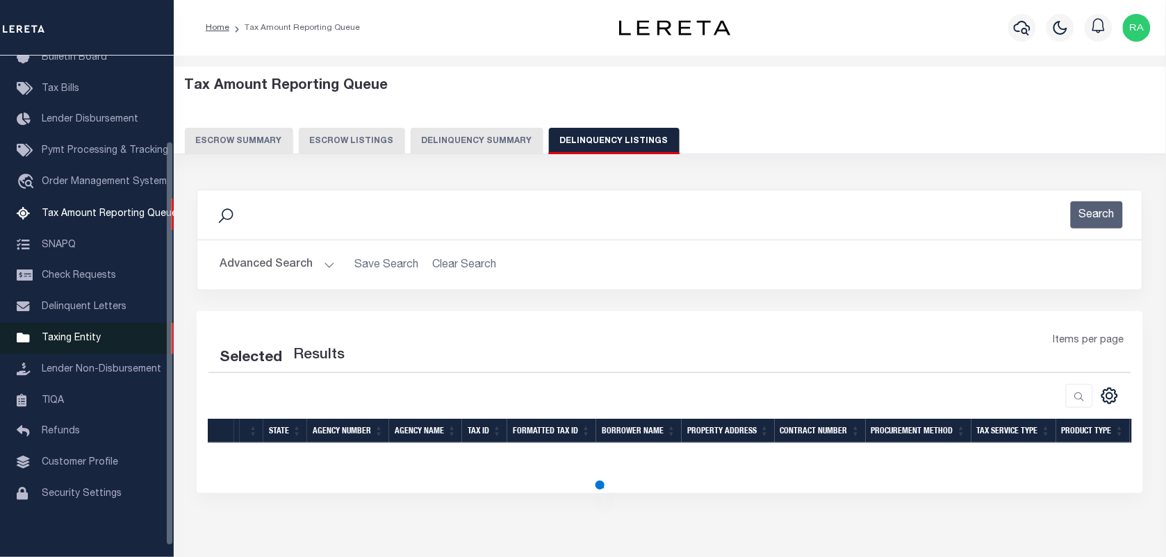
select select "100"
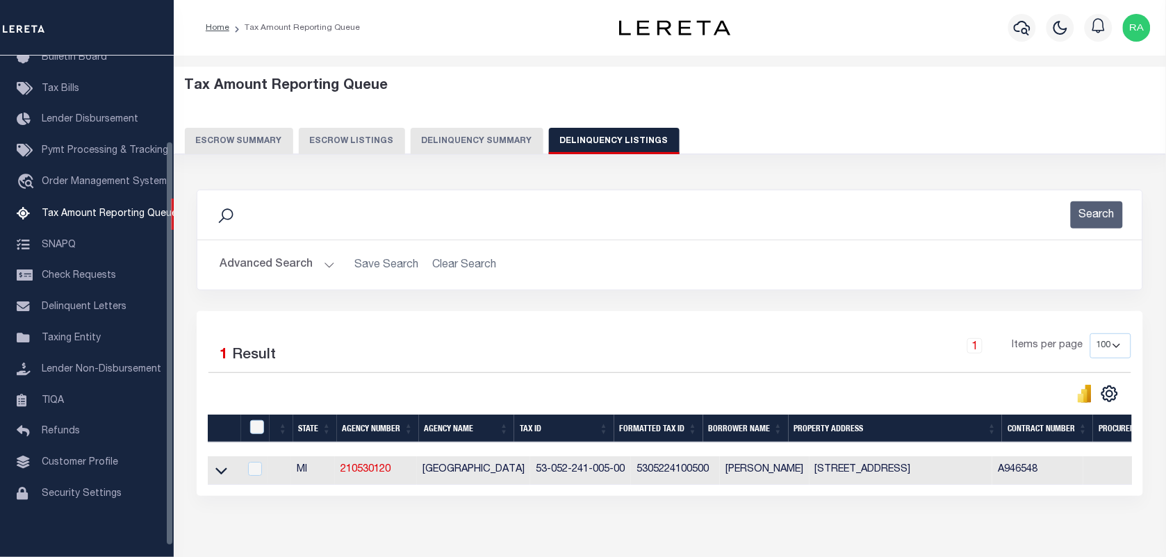
click at [321, 256] on button "Advanced Search" at bounding box center [277, 265] width 115 height 27
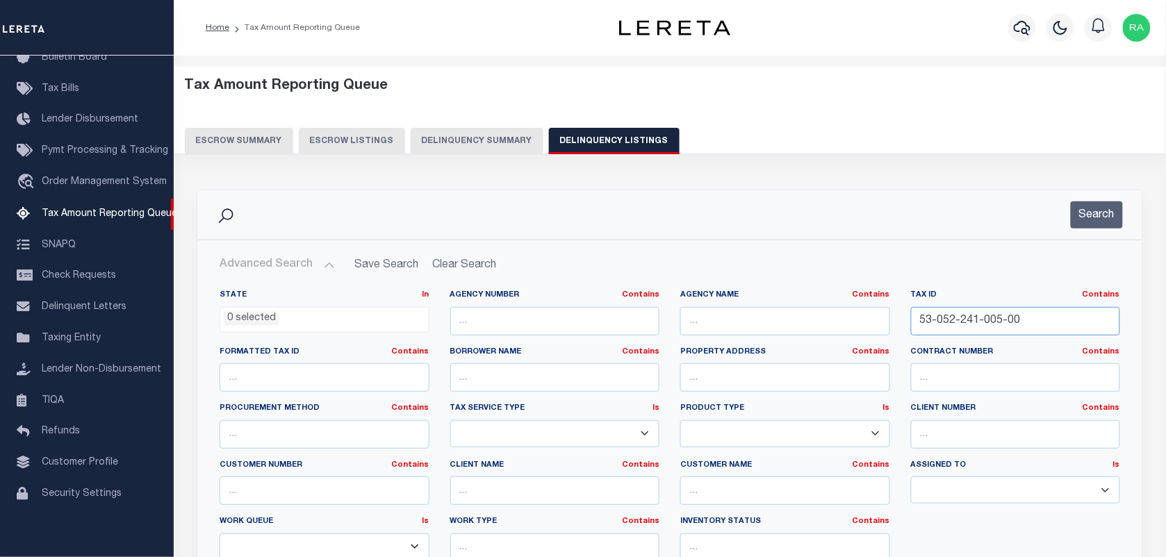
click at [1009, 327] on input "53-052-241-005-00" at bounding box center [1016, 321] width 210 height 28
paste input "7"
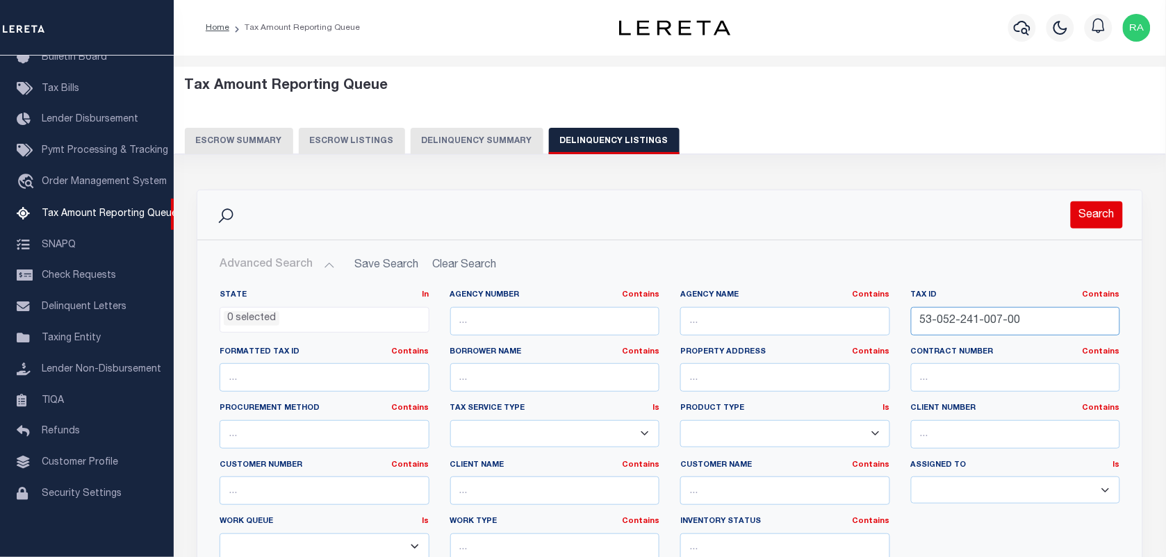
type input "53-052-241-007-00"
click at [1099, 213] on button "Search" at bounding box center [1097, 215] width 52 height 27
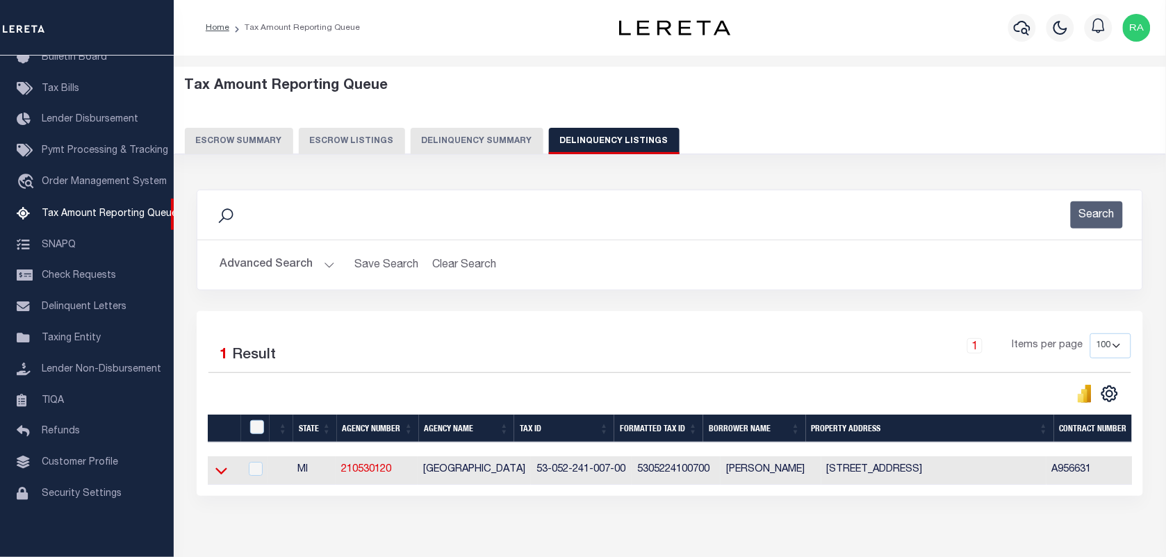
click at [223, 469] on icon at bounding box center [221, 471] width 12 height 15
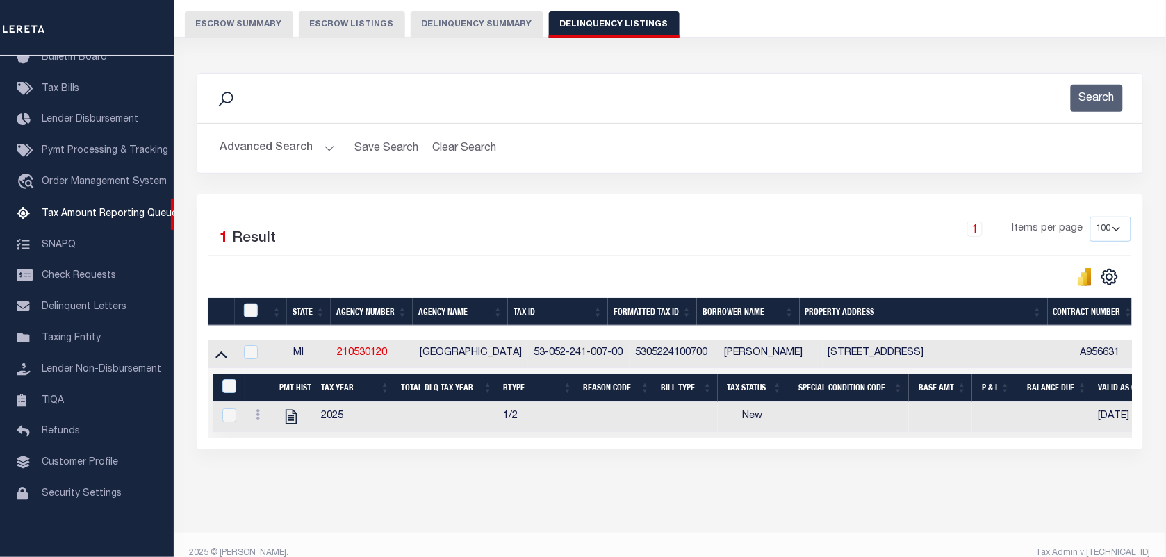
scroll to position [148, 0]
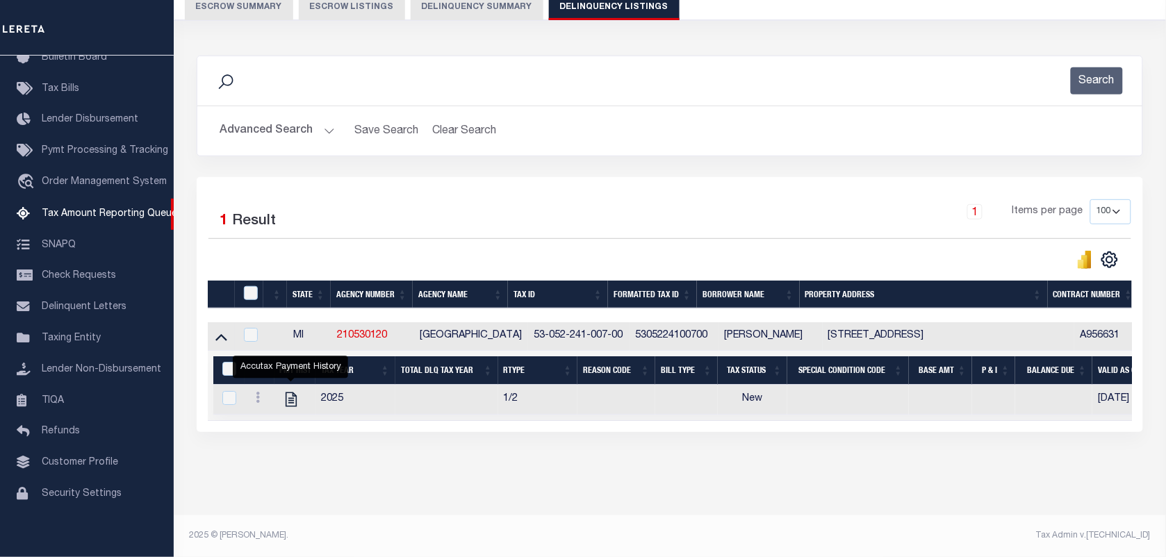
click at [285, 391] on icon "" at bounding box center [291, 400] width 18 height 18
checkbox input "true"
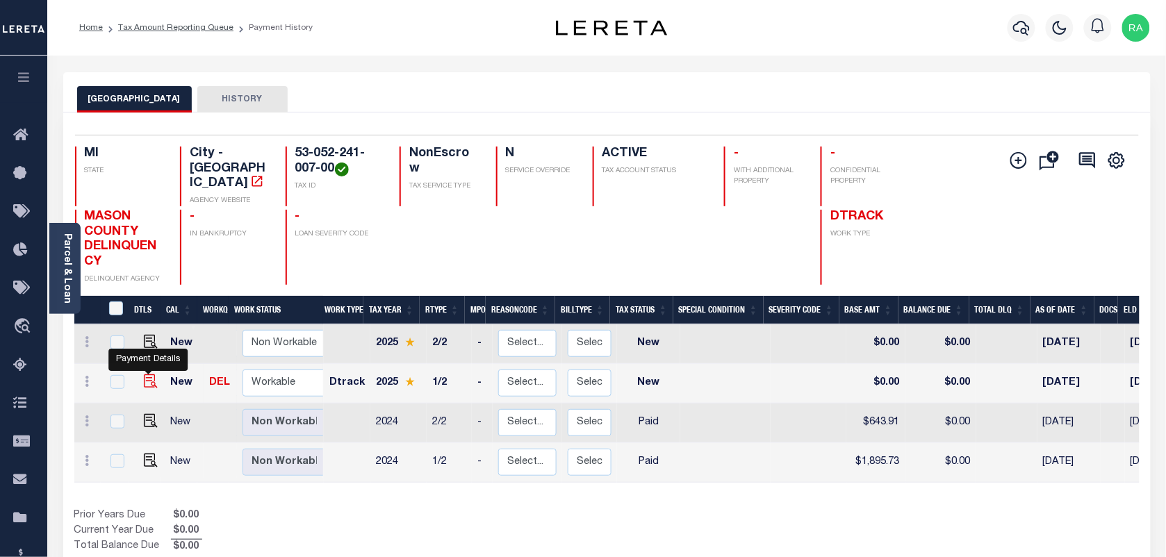
click at [154, 375] on img "" at bounding box center [151, 382] width 14 height 14
checkbox input "true"
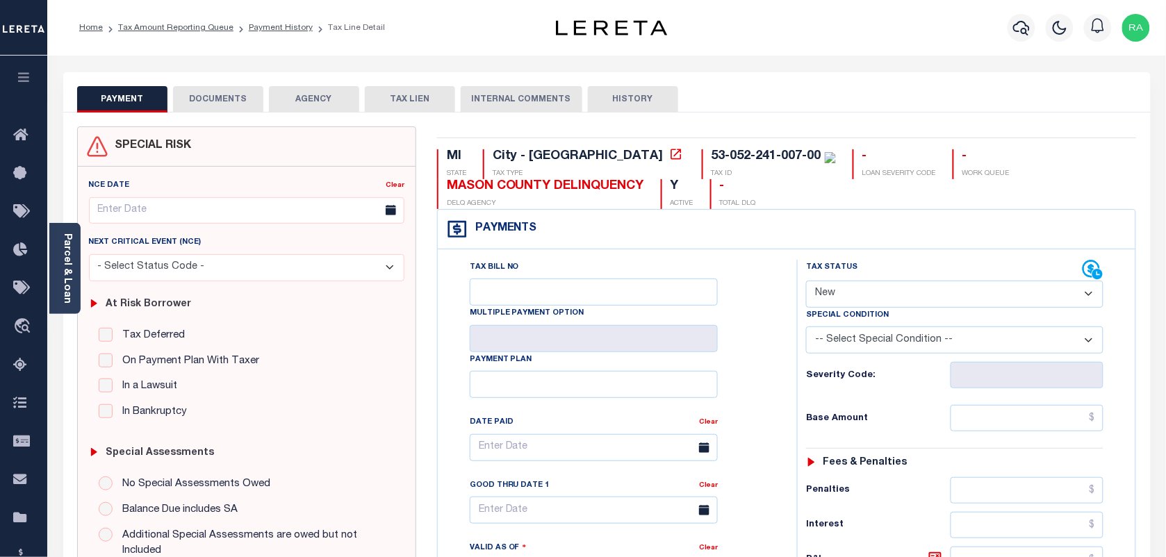
click at [902, 311] on div "Special Condition" at bounding box center [954, 317] width 297 height 19
click at [889, 301] on select "- Select Status Code - Open Due/Unpaid Paid Incomplete No Tax Due Internal Refu…" at bounding box center [954, 294] width 297 height 27
select select "PYD"
click at [806, 282] on select "- Select Status Code - Open Due/Unpaid Paid Incomplete No Tax Due Internal Refu…" at bounding box center [954, 294] width 297 height 27
type input "[DATE]"
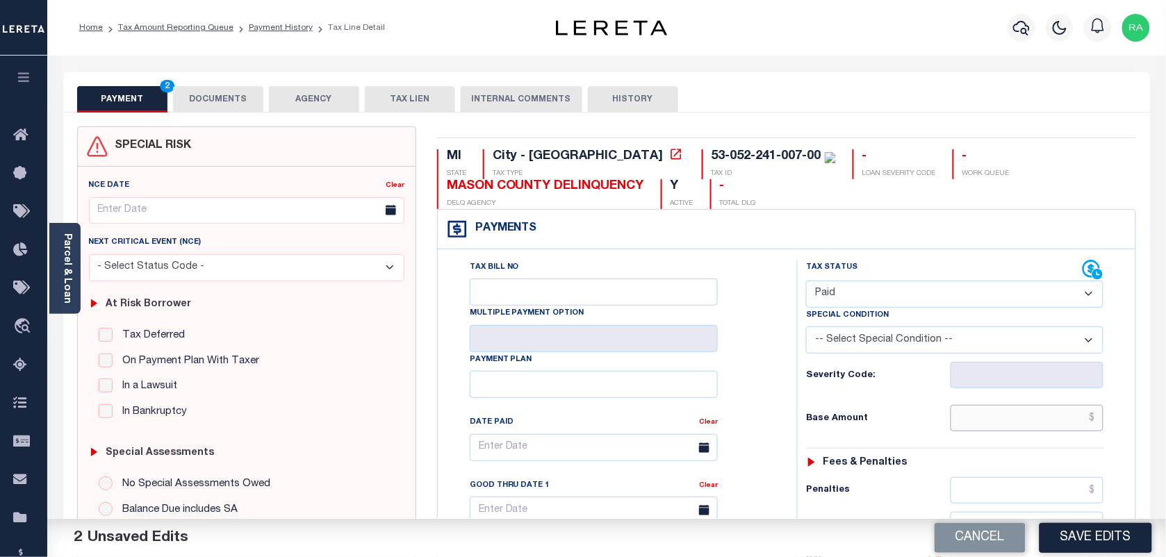
click at [1049, 421] on input "text" at bounding box center [1028, 418] width 154 height 26
type input "$0.00"
drag, startPoint x: 1092, startPoint y: 442, endPoint x: 1034, endPoint y: 418, distance: 63.0
click at [1092, 442] on div "Tax Status Status - Select Status Code -" at bounding box center [959, 567] width 325 height 614
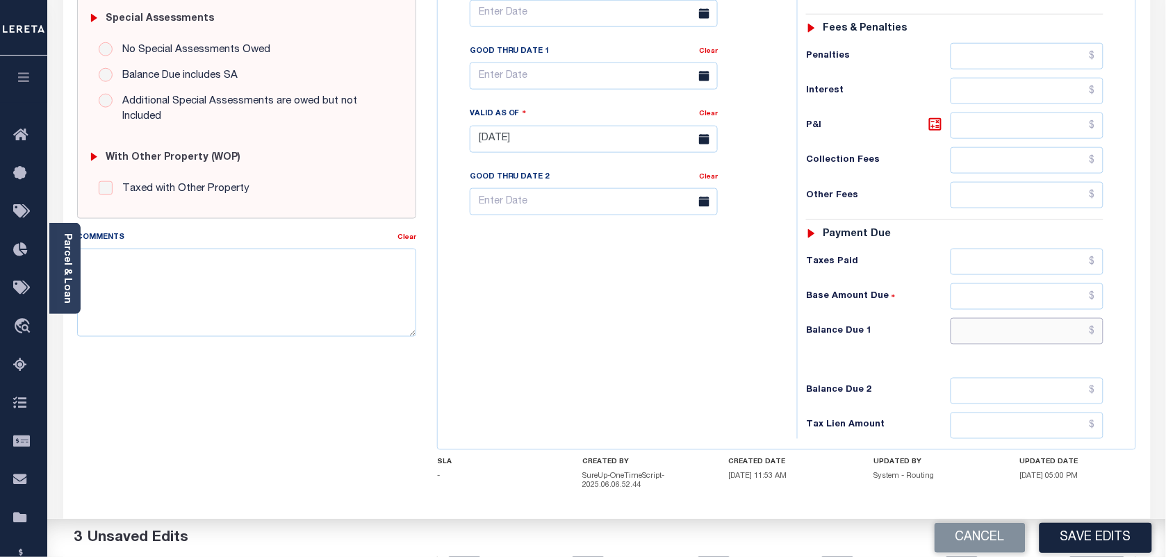
drag, startPoint x: 1022, startPoint y: 336, endPoint x: 1085, endPoint y: 350, distance: 64.7
click at [1022, 336] on input "text" at bounding box center [1028, 331] width 154 height 26
type input "$0.00"
click at [1127, 358] on div "Tax Status Status" at bounding box center [959, 133] width 345 height 614
drag, startPoint x: 182, startPoint y: 290, endPoint x: 179, endPoint y: 301, distance: 10.8
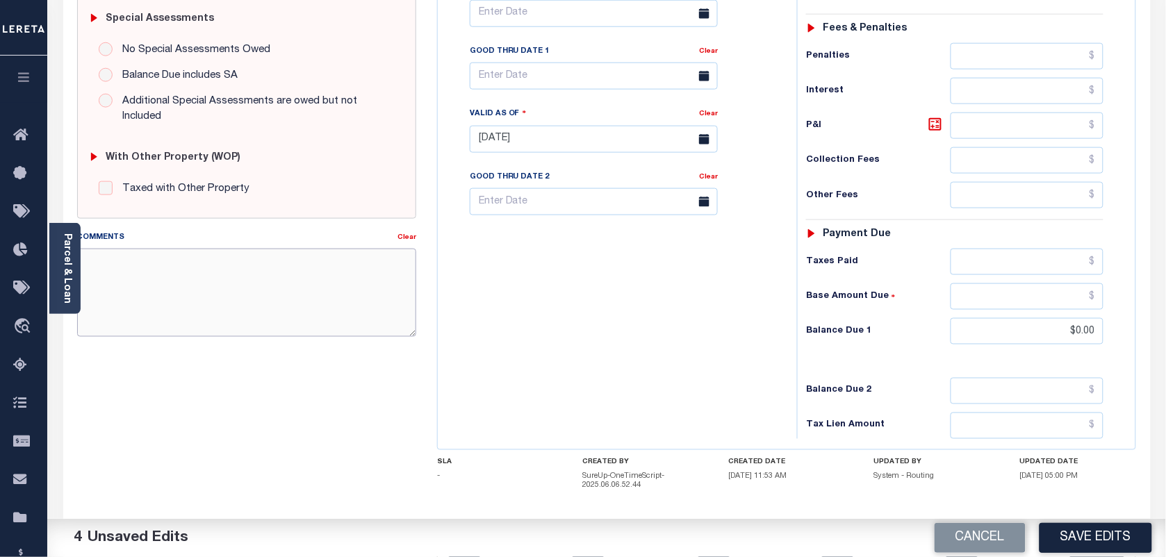
click at [182, 290] on textarea "Comments" at bounding box center [246, 293] width 339 height 88
paste textarea "AS PER TC [PERSON_NAME] VIA EMAIL TAXES ARE PAID"
type textarea "AS PER TC [PERSON_NAME] VIA EMAIL TAXES ARE PAID"
click at [1072, 535] on button "Save Edits" at bounding box center [1096, 538] width 113 height 30
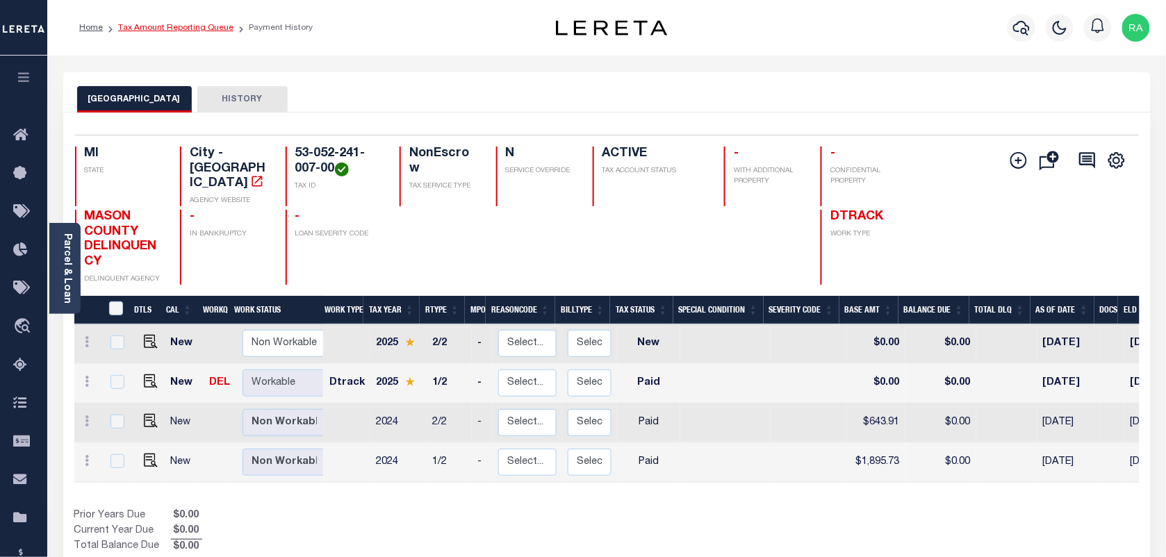
click at [204, 24] on link "Tax Amount Reporting Queue" at bounding box center [175, 28] width 115 height 8
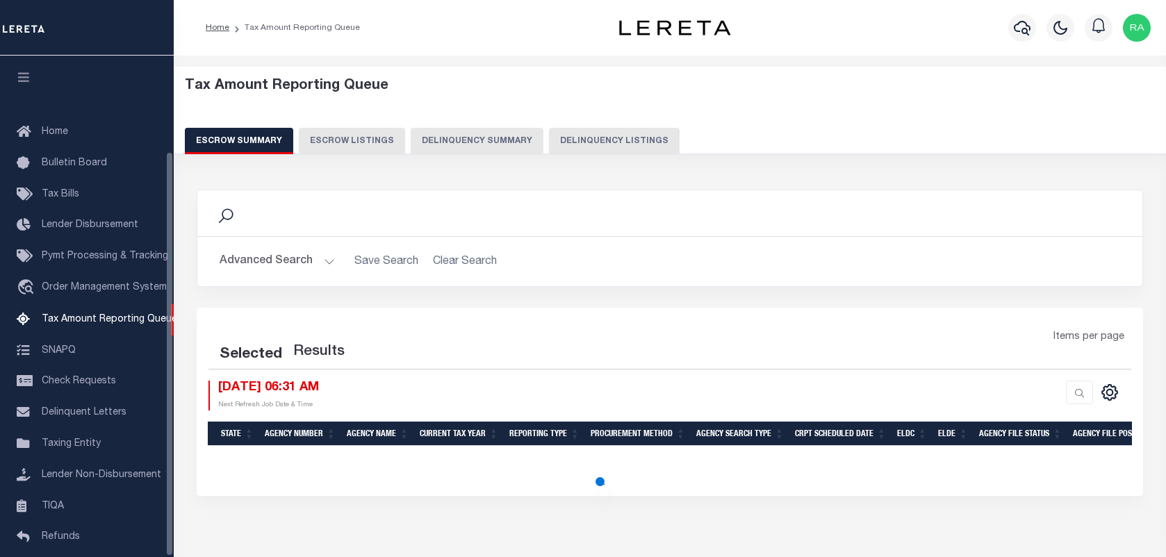
click at [564, 140] on button "Delinquency Listings" at bounding box center [614, 141] width 131 height 26
select select "100"
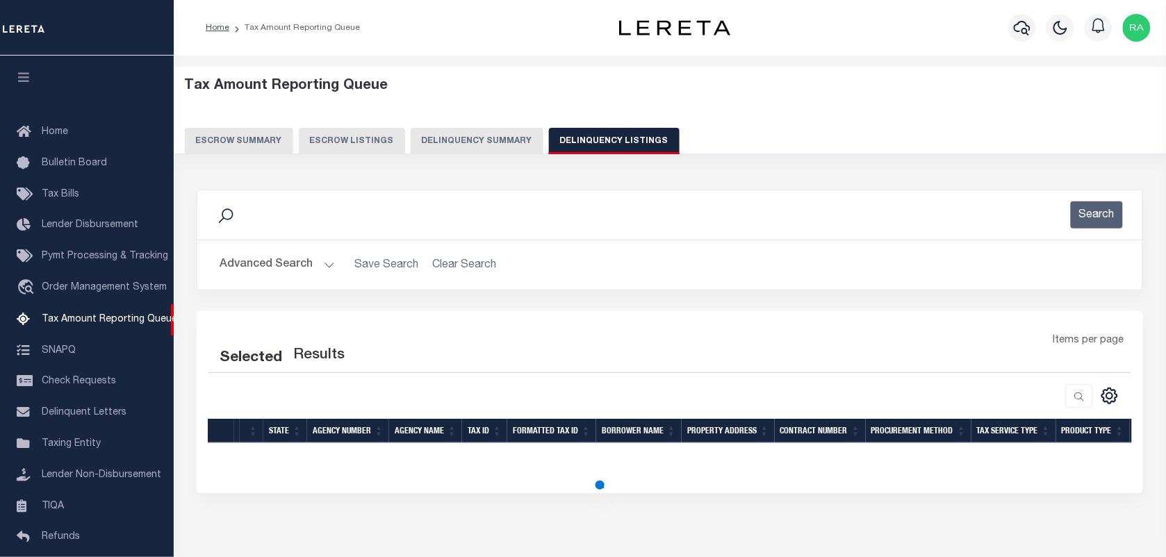
select select "100"
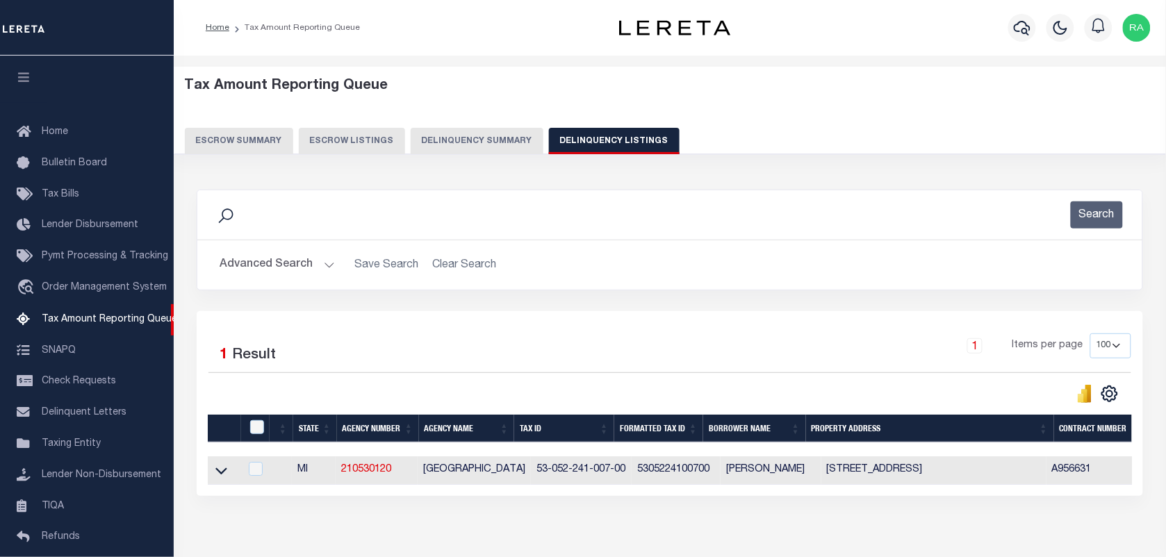
scroll to position [119, 0]
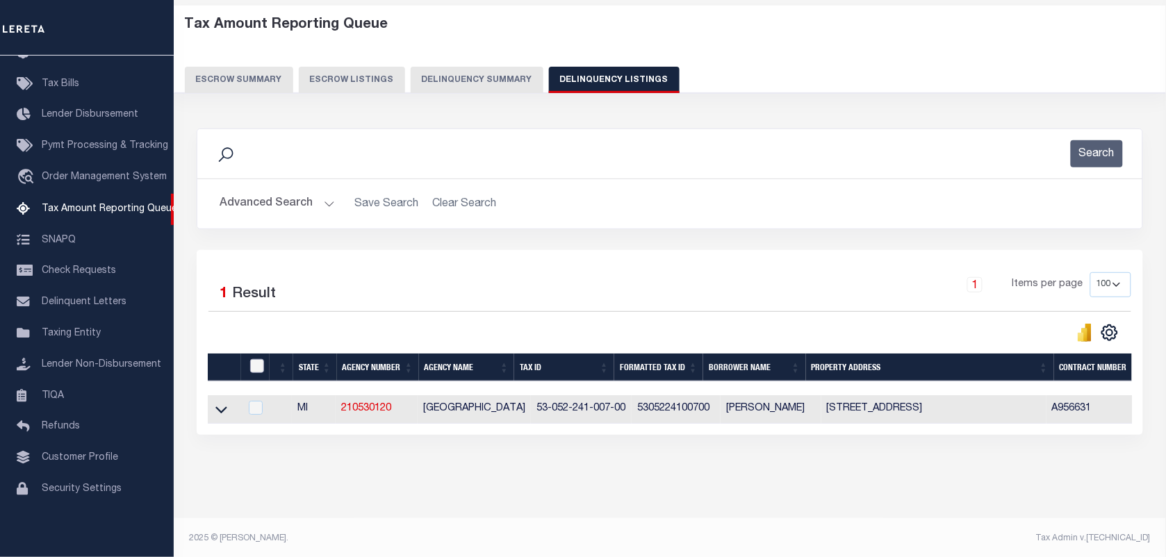
click at [263, 365] on input "checkbox" at bounding box center [257, 366] width 14 height 14
checkbox input "true"
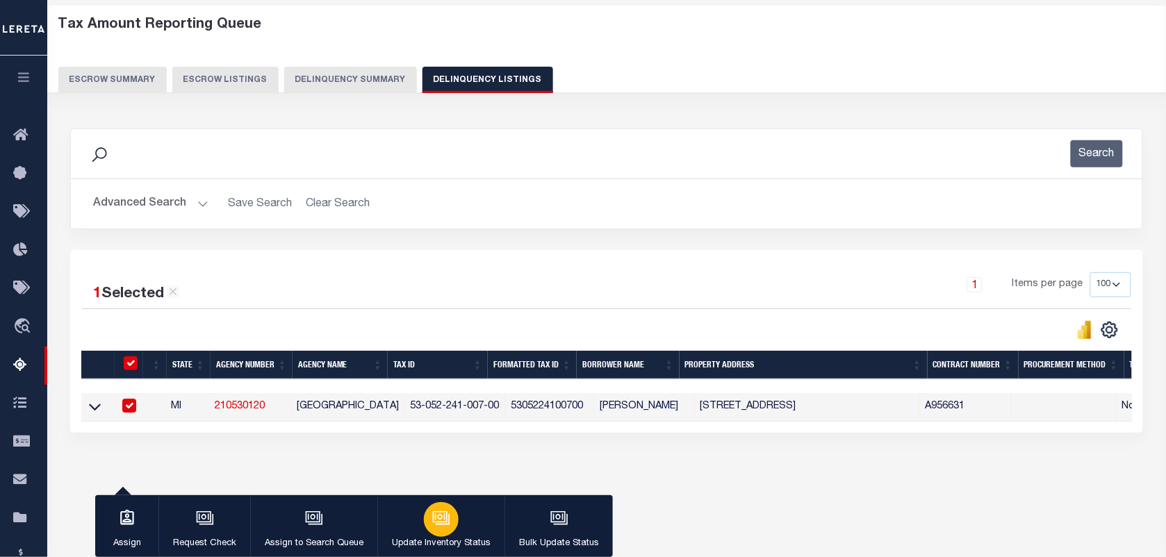
click at [412, 511] on button "Update Inventory Status" at bounding box center [440, 526] width 127 height 63
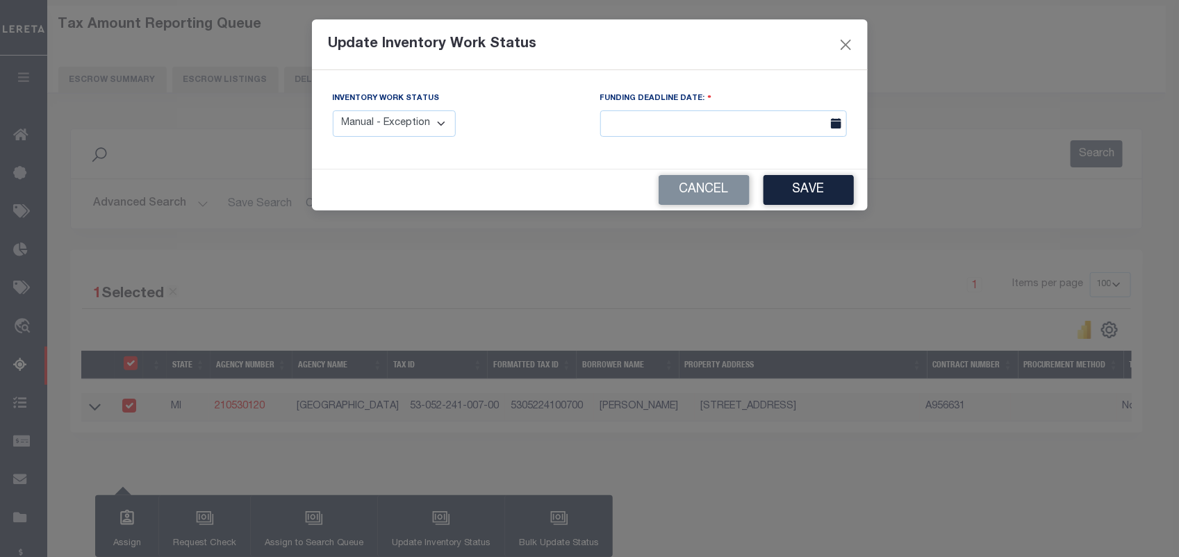
click at [367, 120] on select "Manual - Exception Pended - Awaiting Search Late Add Exception Completed" at bounding box center [395, 123] width 124 height 27
select select "4"
click at [333, 110] on select "Manual - Exception Pended - Awaiting Search Late Add Exception Completed" at bounding box center [395, 123] width 124 height 27
click at [793, 200] on button "Save" at bounding box center [809, 190] width 90 height 30
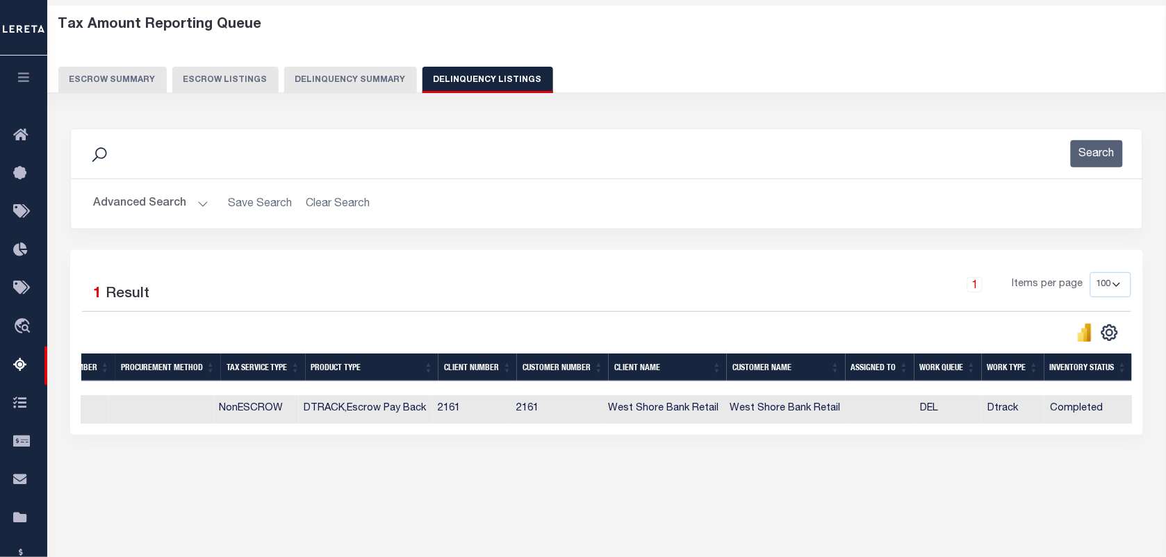
scroll to position [0, 0]
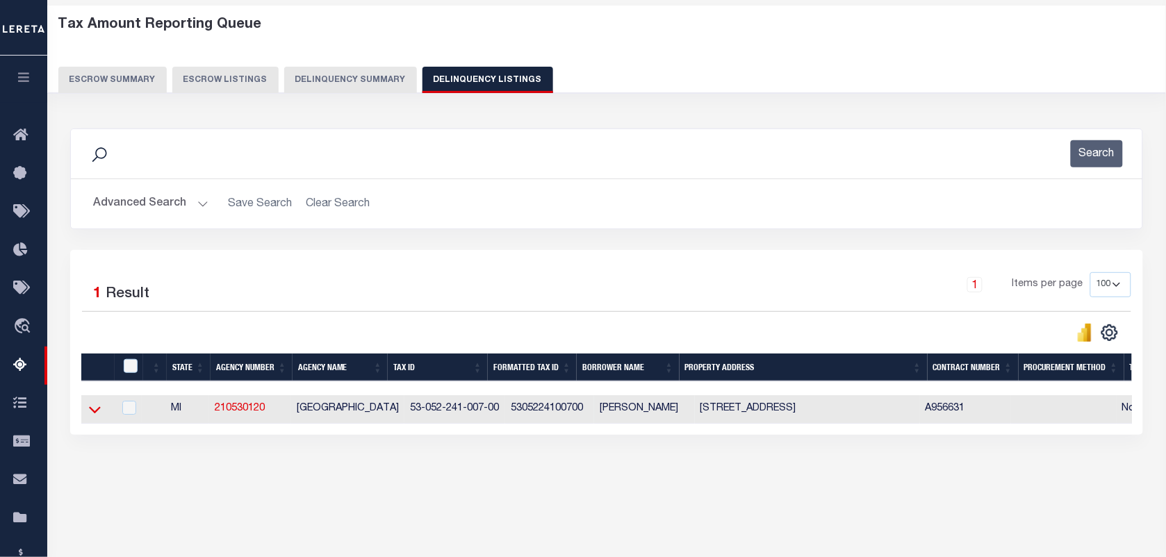
click at [97, 417] on icon at bounding box center [95, 409] width 12 height 15
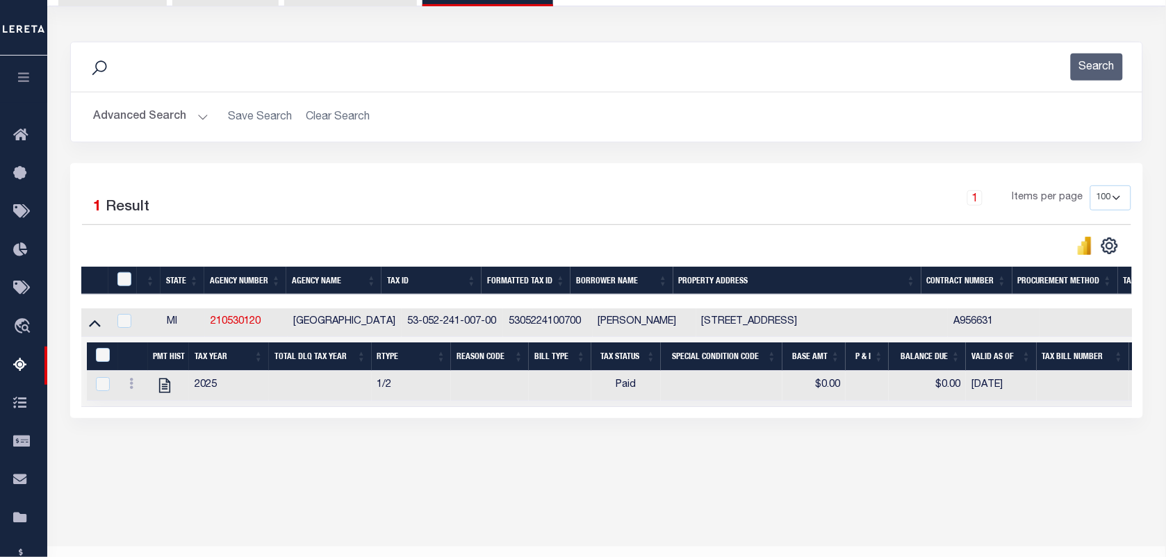
click at [197, 104] on button "Advanced Search" at bounding box center [150, 117] width 115 height 27
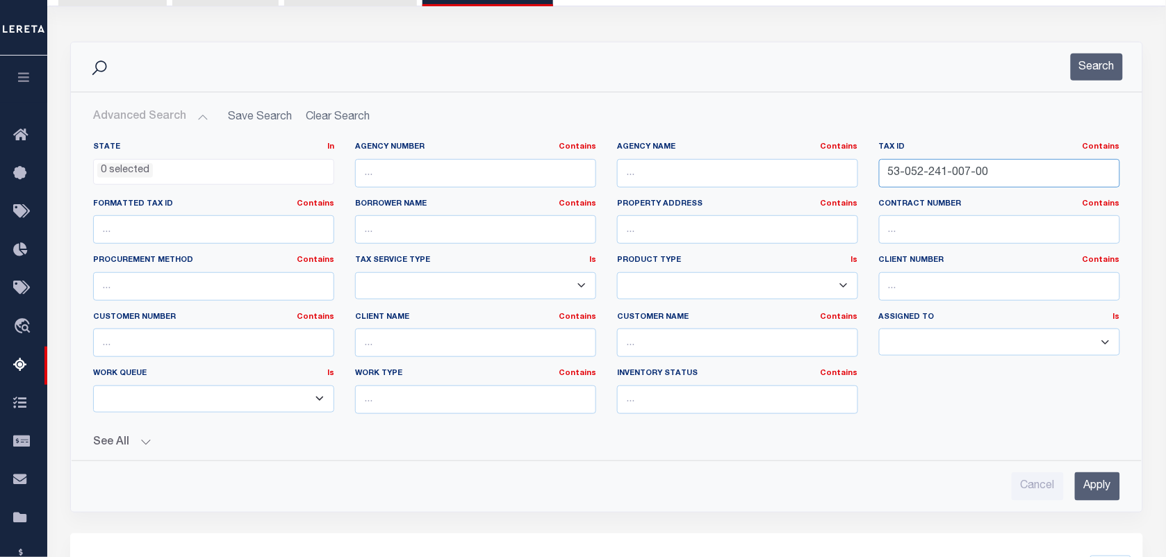
click at [988, 174] on input "53-052-241-007-00" at bounding box center [999, 173] width 241 height 28
paste input "21"
type input "53-052-241-021-00"
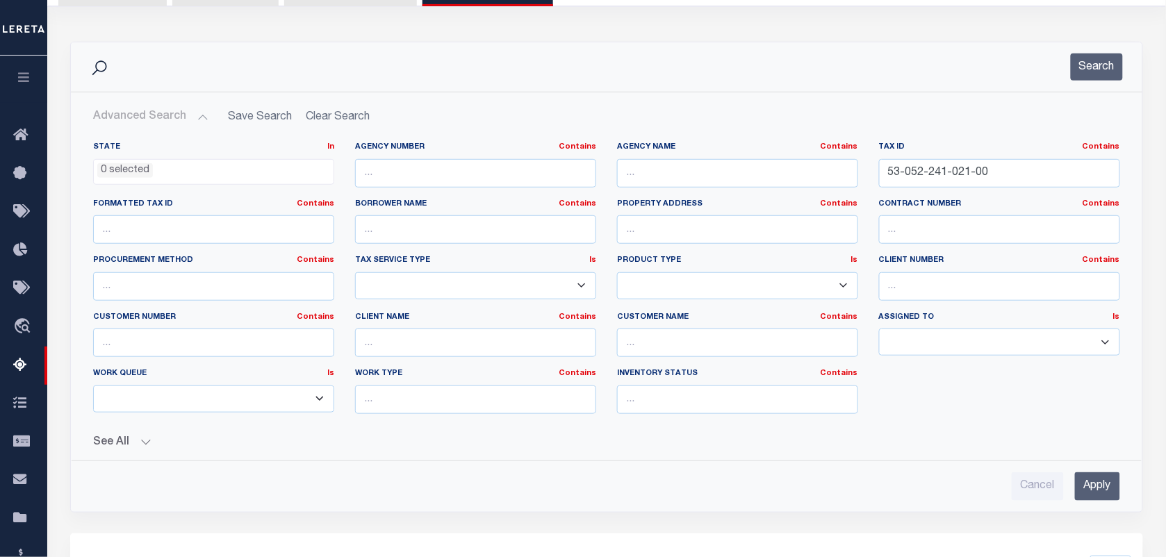
click at [1096, 498] on input "Apply" at bounding box center [1097, 487] width 45 height 28
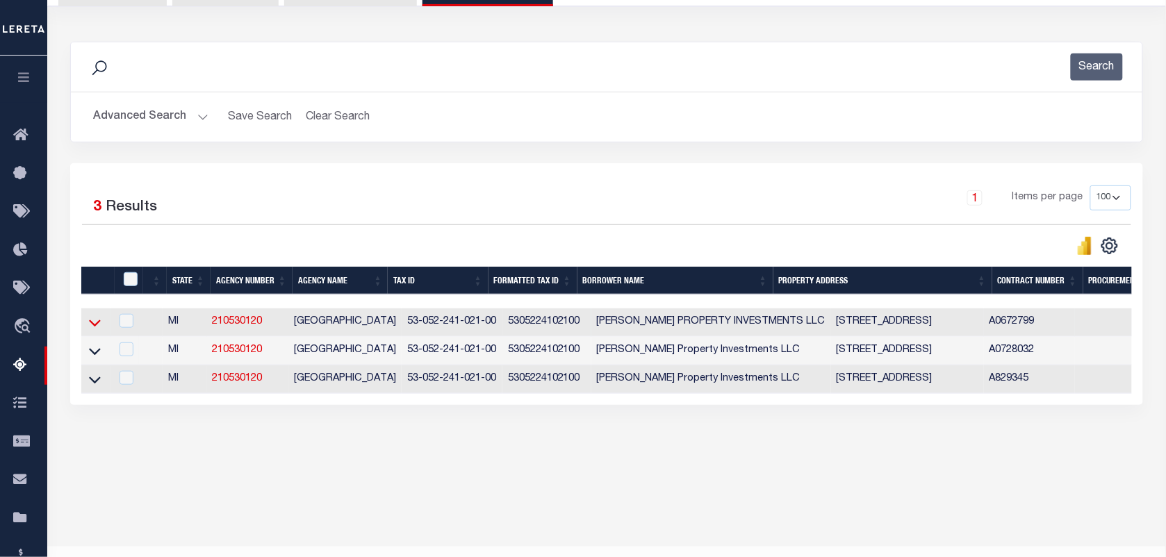
click at [92, 330] on icon at bounding box center [95, 322] width 12 height 15
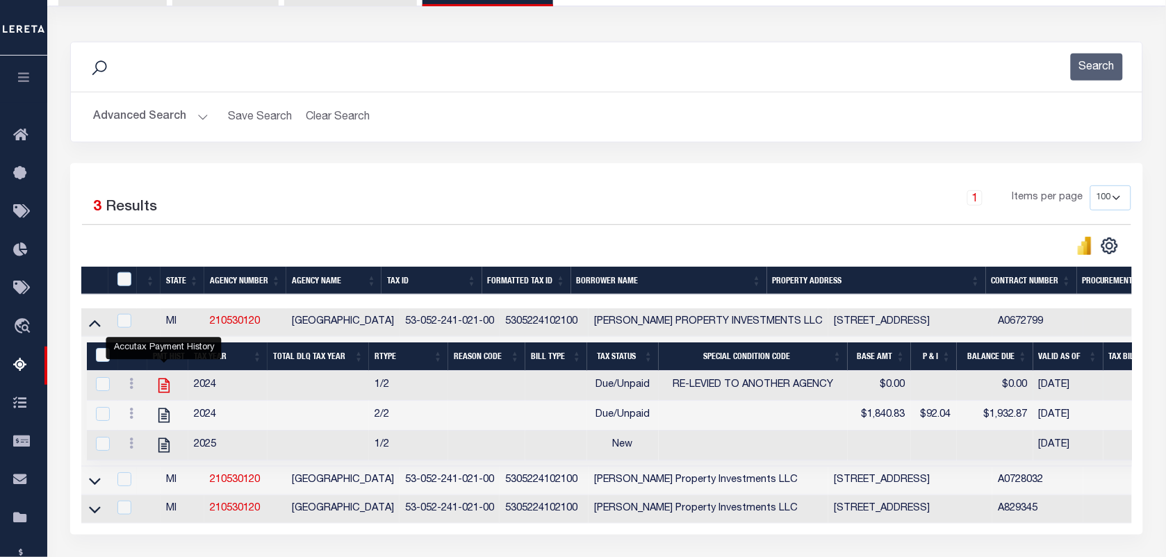
click at [157, 384] on icon "" at bounding box center [164, 386] width 18 height 18
checkbox input "true"
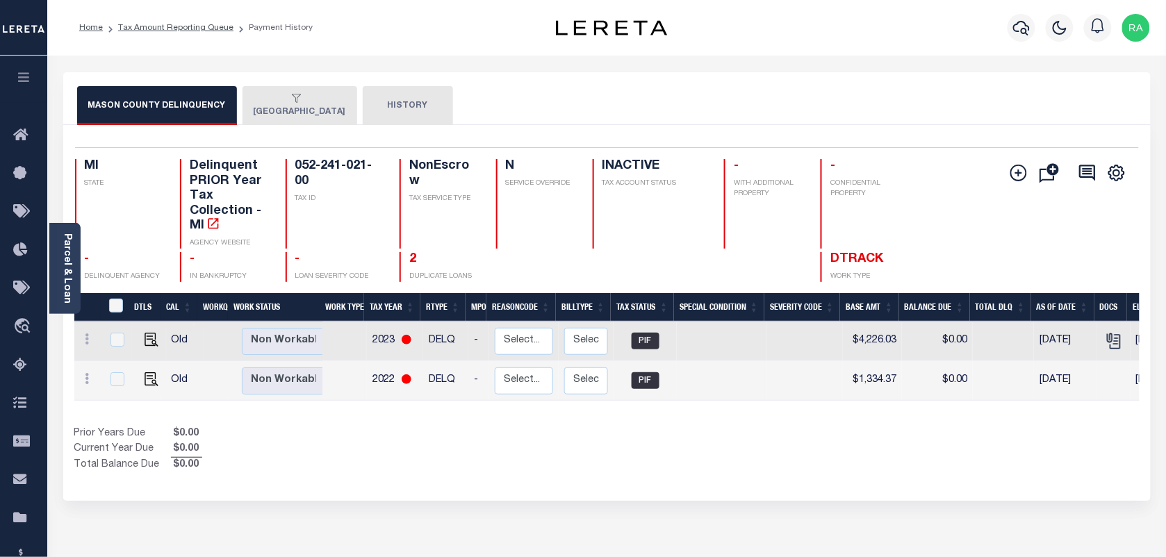
click at [272, 85] on div "MASON COUNTY DELINQUENCY SCOTTVILLE CITY HISTORY" at bounding box center [607, 98] width 1088 height 53
click at [268, 113] on button "[GEOGRAPHIC_DATA]" at bounding box center [300, 105] width 115 height 39
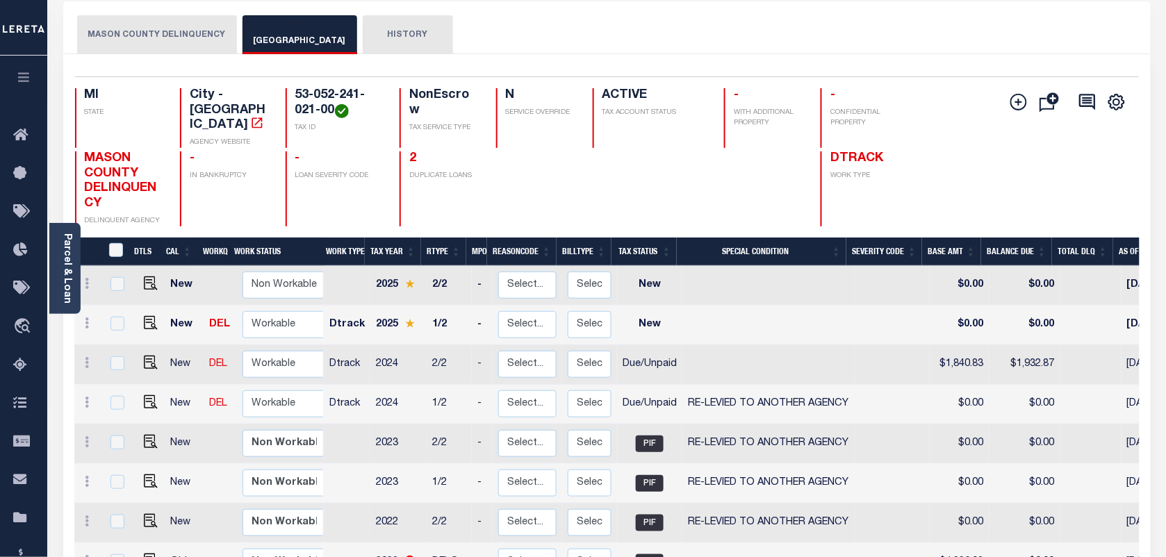
scroll to position [87, 0]
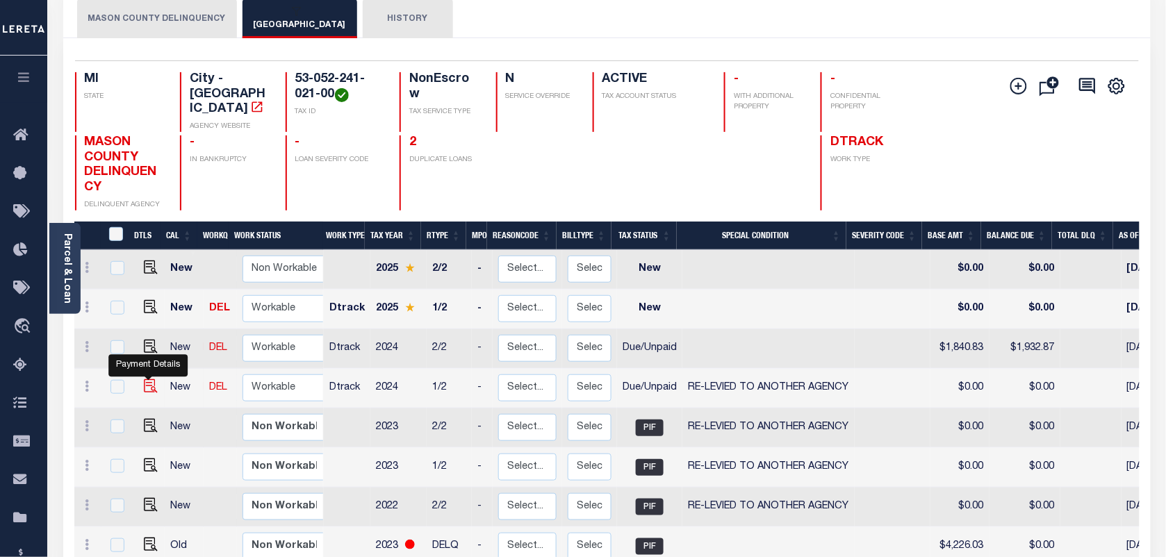
click at [147, 379] on img "" at bounding box center [151, 386] width 14 height 14
checkbox input "true"
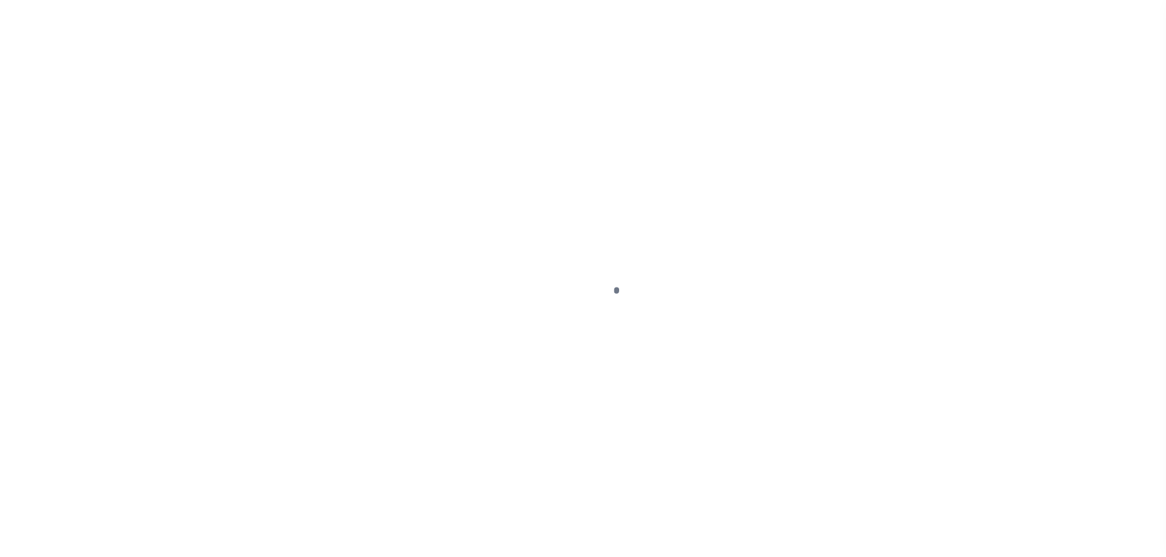
select select "DUE"
select select "31"
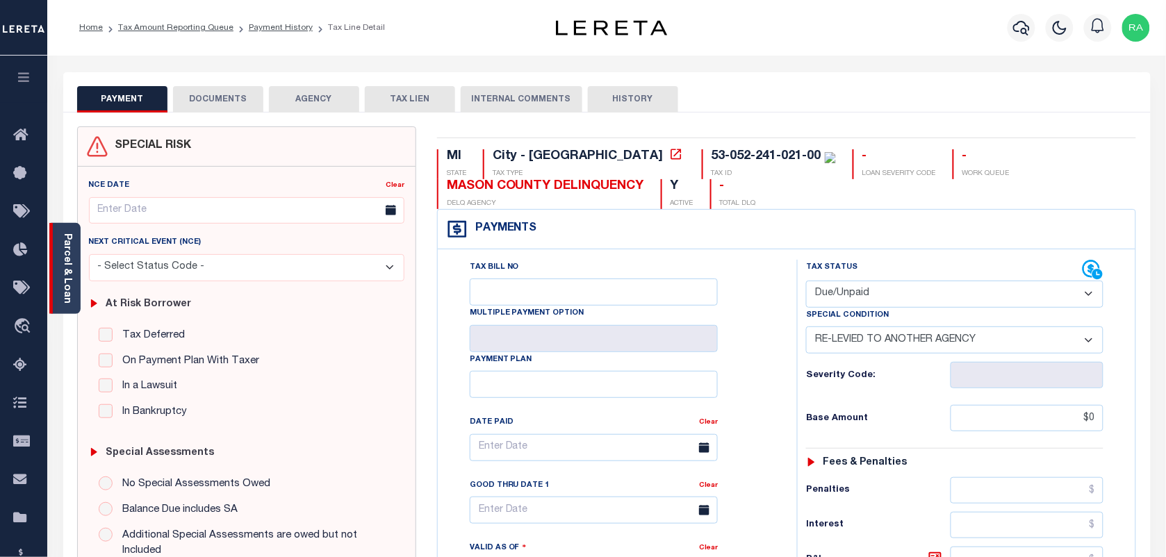
click at [68, 293] on link "Parcel & Loan" at bounding box center [67, 268] width 10 height 70
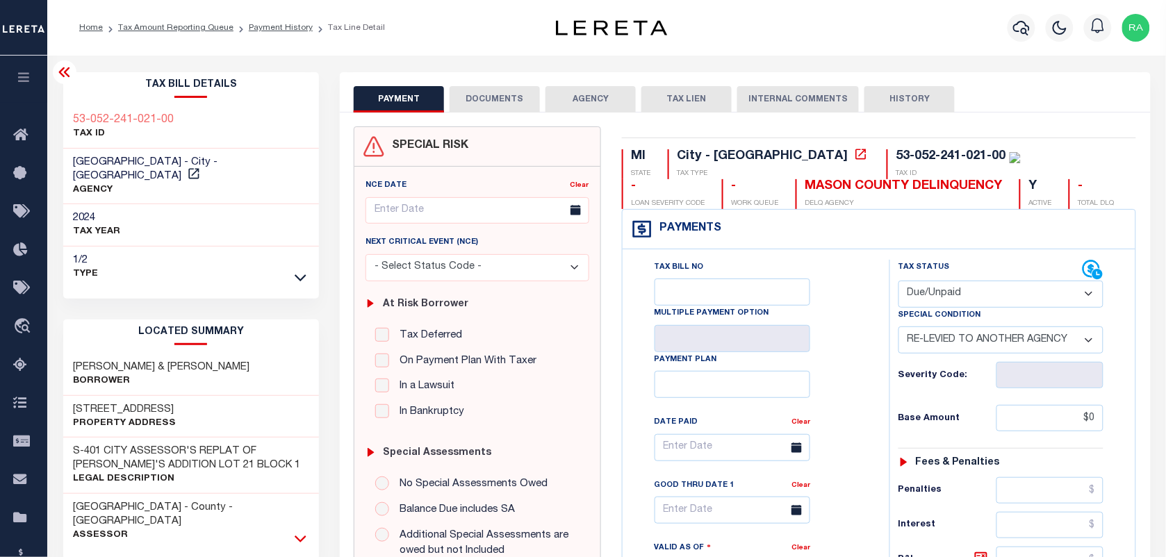
click at [300, 532] on icon at bounding box center [301, 539] width 12 height 15
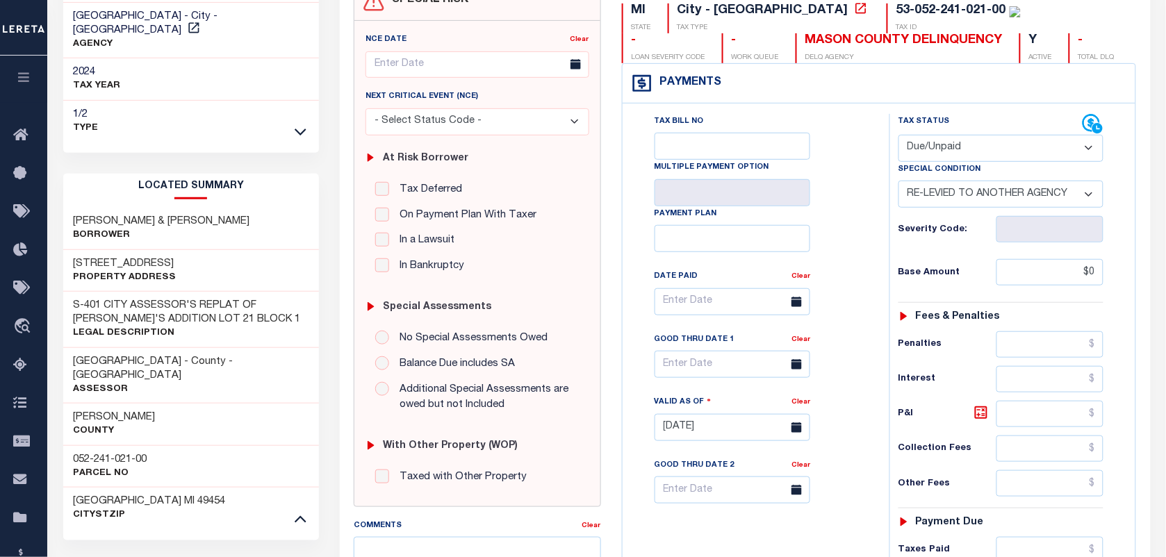
scroll to position [174, 0]
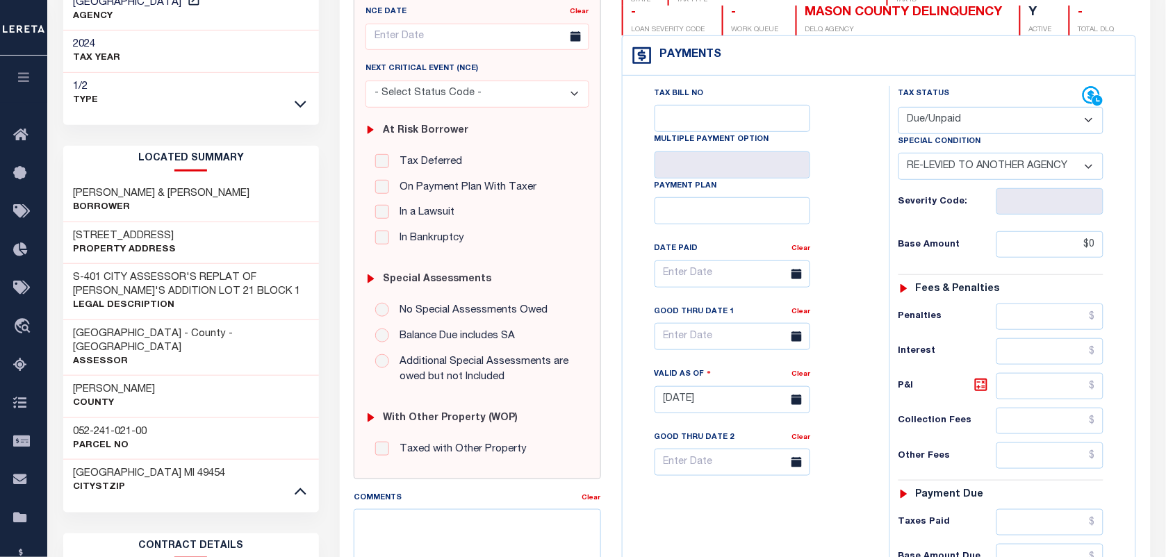
click at [134, 418] on div "052-241-021-00 Parcel No" at bounding box center [191, 439] width 256 height 42
copy div "052-241-021-00"
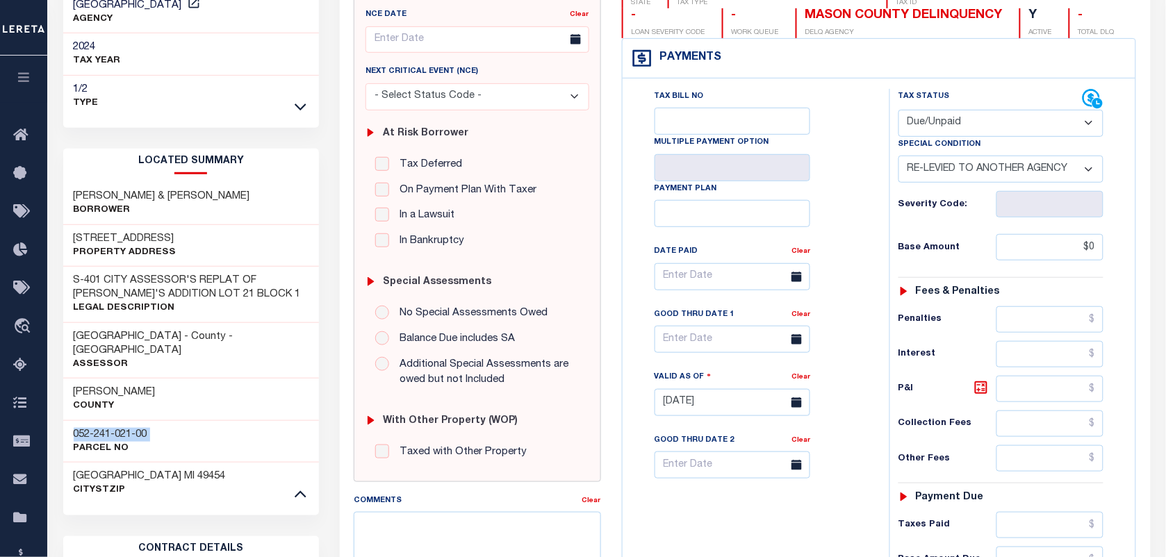
scroll to position [261, 0]
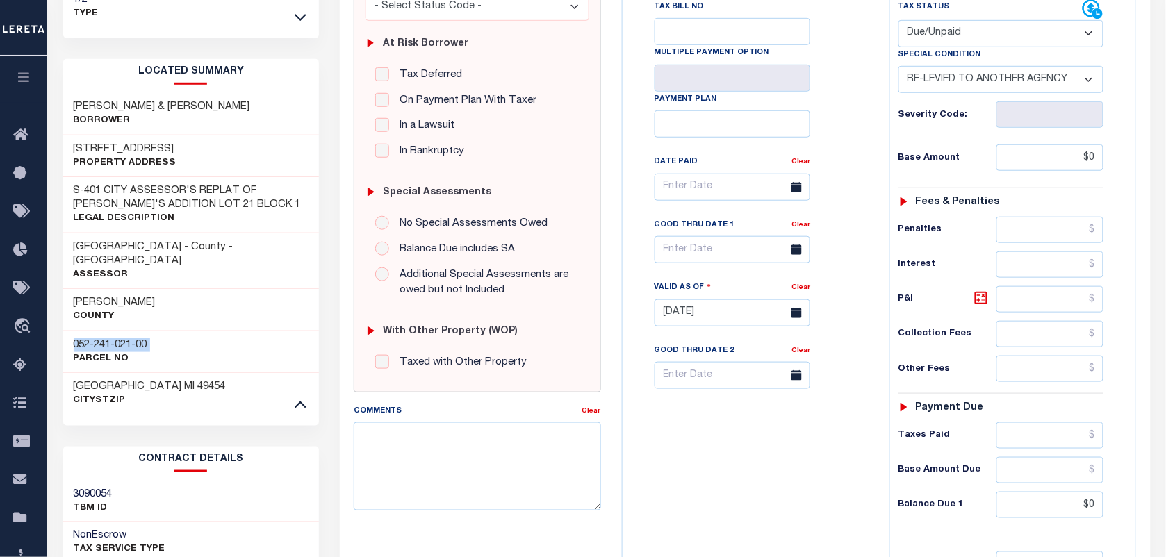
click at [113, 302] on div "Mason County" at bounding box center [191, 309] width 256 height 42
click at [105, 338] on h3 "052-241-021-00" at bounding box center [111, 345] width 74 height 14
copy div "052-241-021-00"
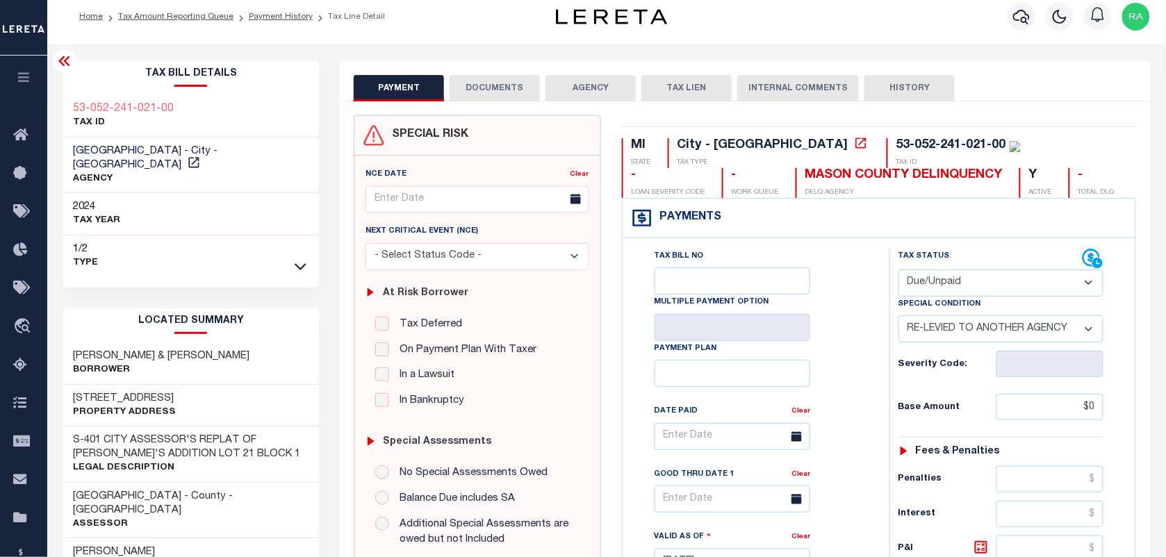
scroll to position [0, 0]
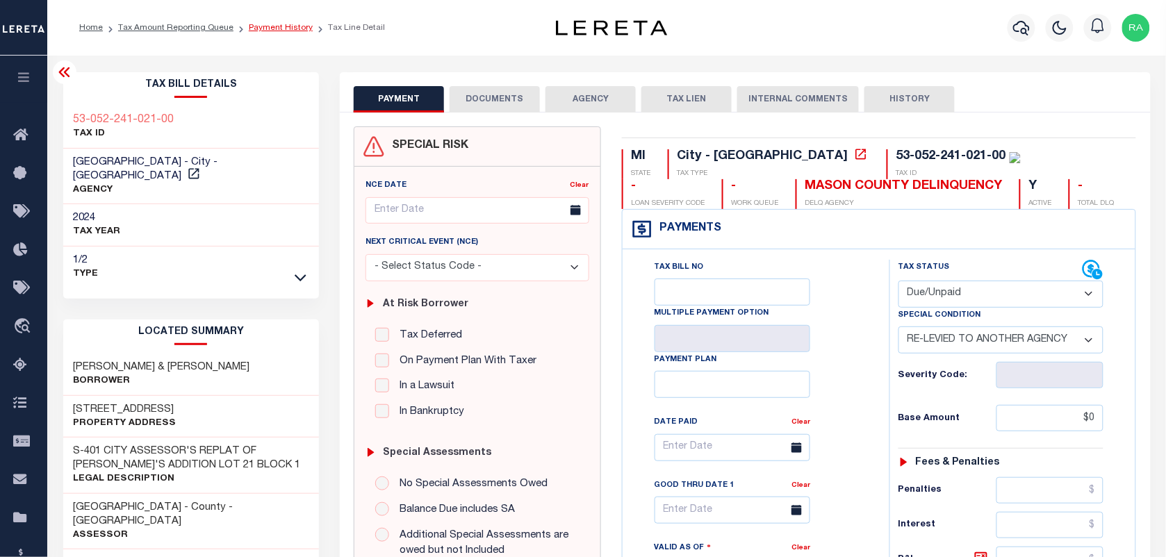
click at [252, 25] on link "Payment History" at bounding box center [281, 28] width 64 height 8
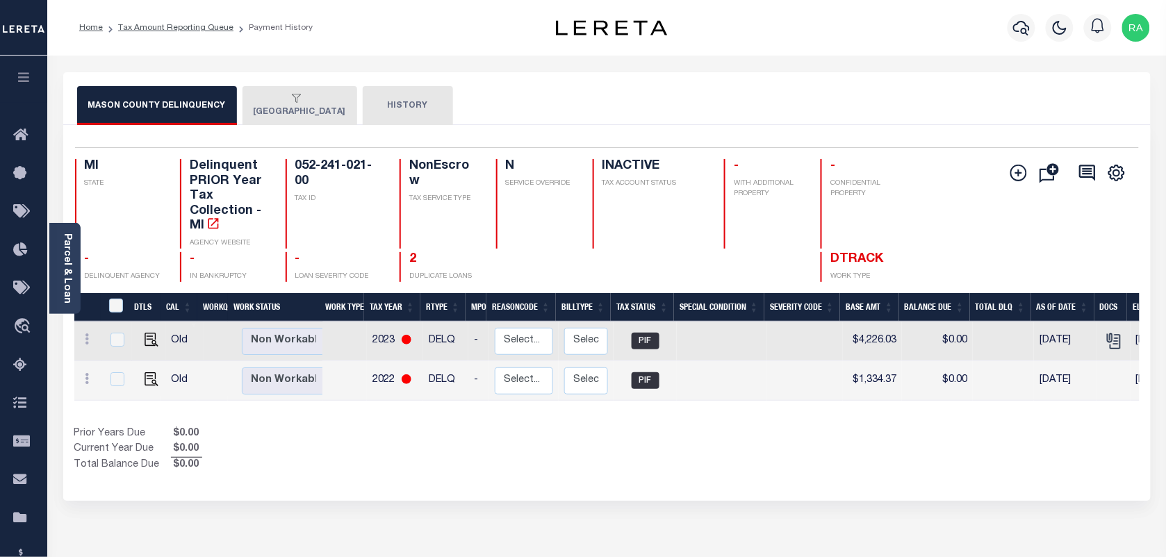
click at [294, 106] on button "[GEOGRAPHIC_DATA]" at bounding box center [300, 105] width 115 height 39
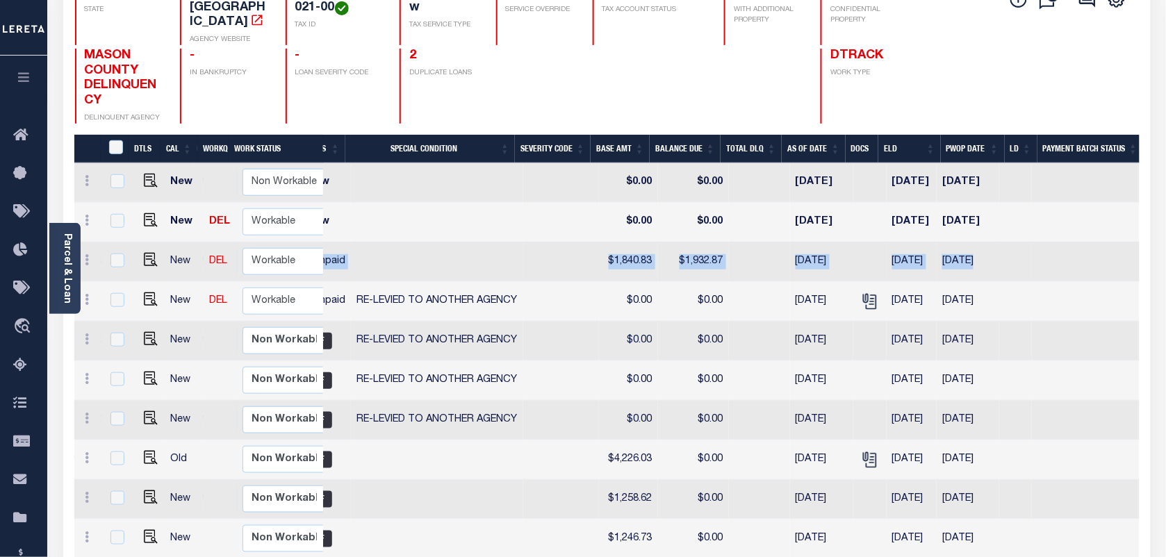
scroll to position [0, 368]
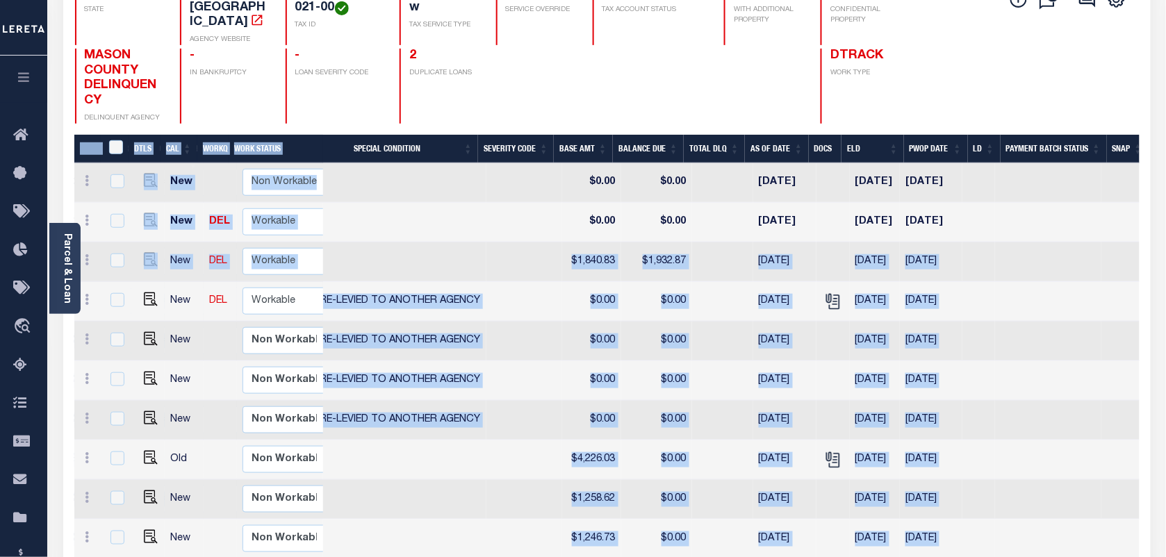
drag, startPoint x: 647, startPoint y: 248, endPoint x: 123, endPoint y: 272, distance: 524.5
click at [123, 272] on div "DTLS CAL WorkQ Work Status Work Type Tax Year RType MPO ReasonCode BillType Tax…" at bounding box center [606, 470] width 1065 height 671
click at [279, 208] on select "Non Workable Workable" at bounding box center [284, 221] width 83 height 27
checkbox input "true"
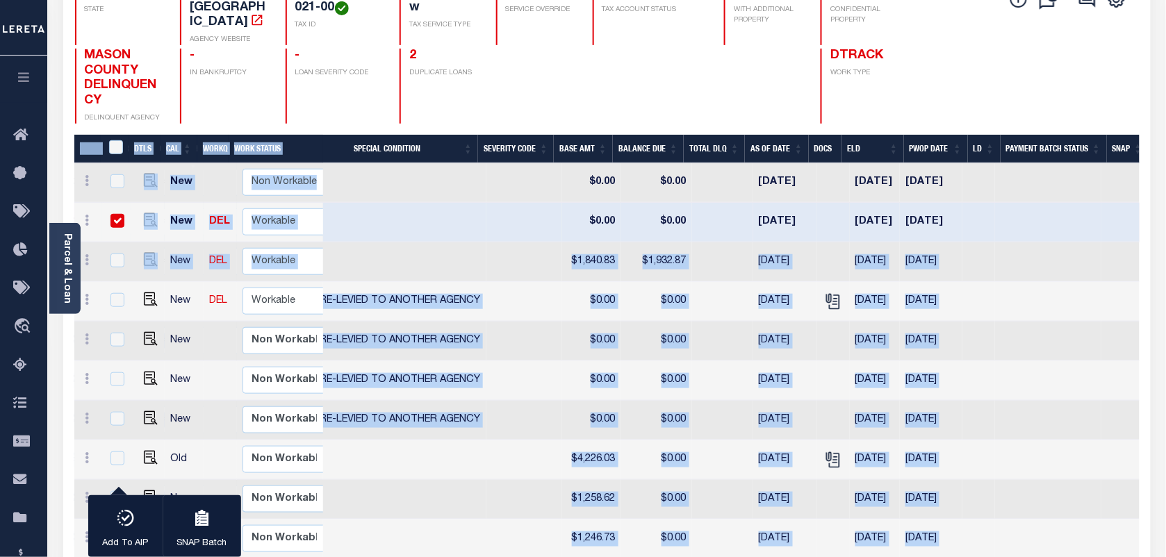
drag, startPoint x: 115, startPoint y: 204, endPoint x: 126, endPoint y: 206, distance: 12.1
click at [115, 214] on input "checkbox" at bounding box center [117, 221] width 14 height 14
checkbox input "false"
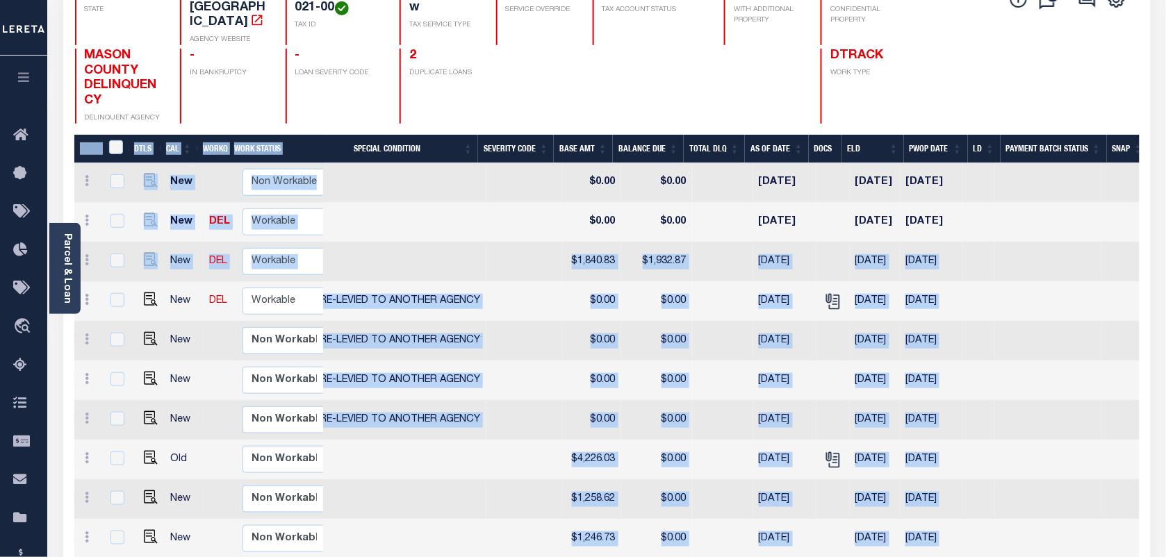
click at [190, 203] on td "New" at bounding box center [184, 223] width 38 height 40
checkbox input "true"
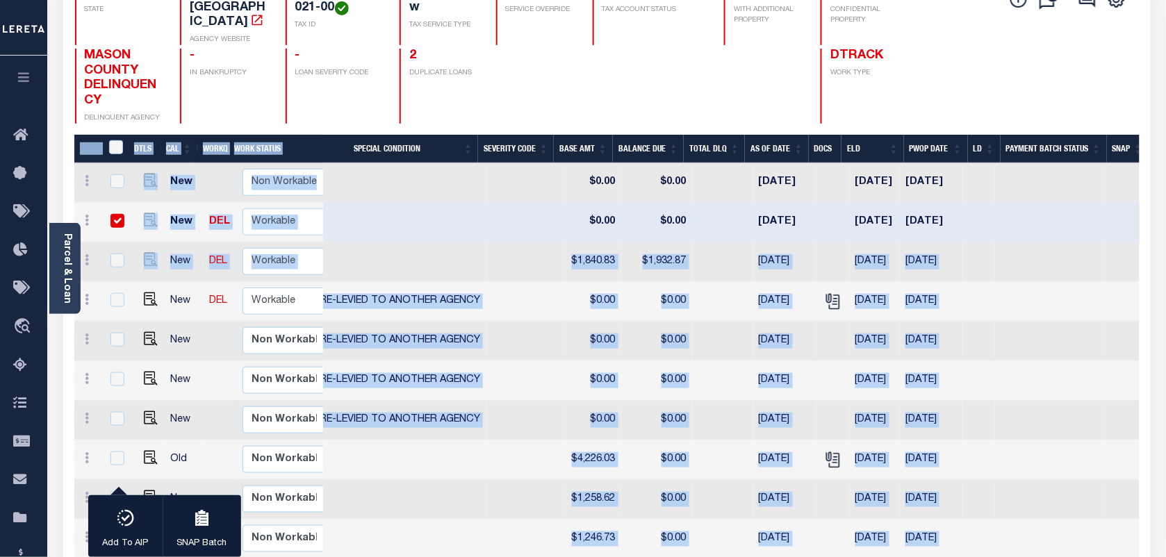
click at [384, 214] on td at bounding box center [400, 223] width 172 height 40
checkbox input "false"
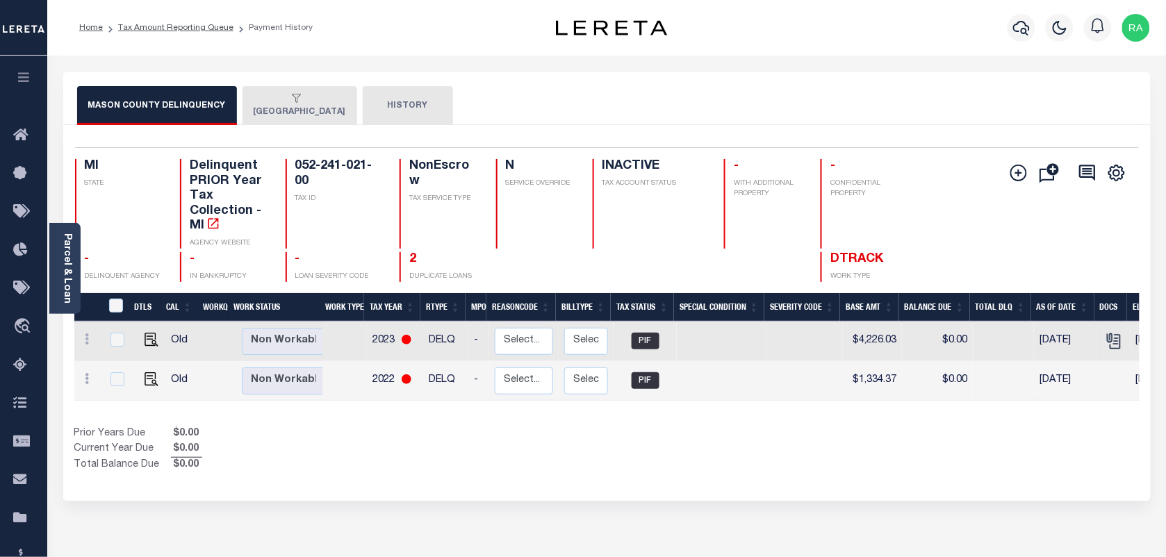
click at [272, 109] on button "[GEOGRAPHIC_DATA]" at bounding box center [300, 105] width 115 height 39
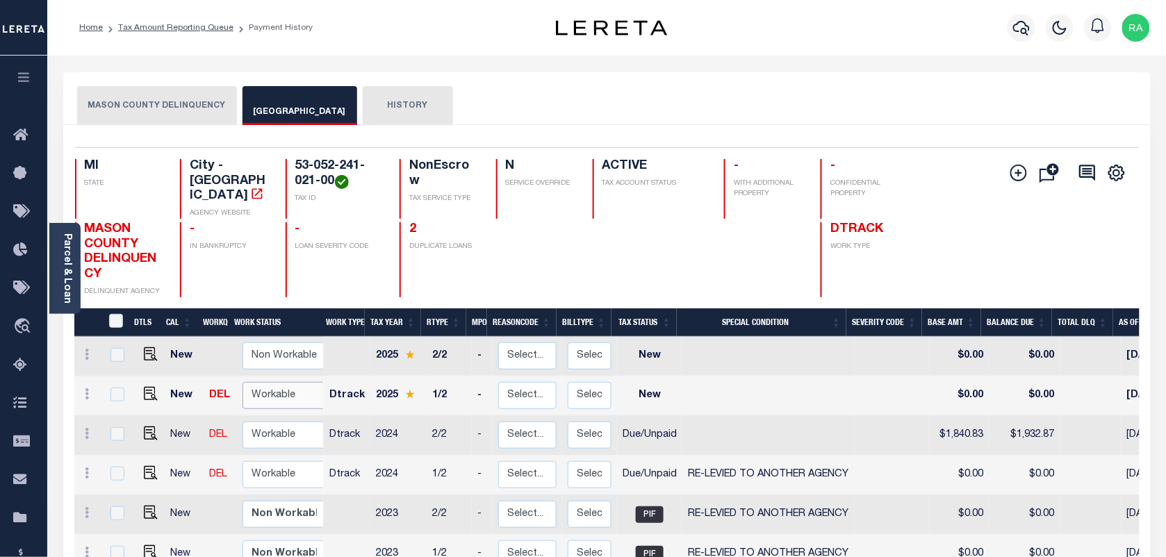
click at [256, 389] on select "Non Workable Workable" at bounding box center [284, 395] width 83 height 27
checkbox input "true"
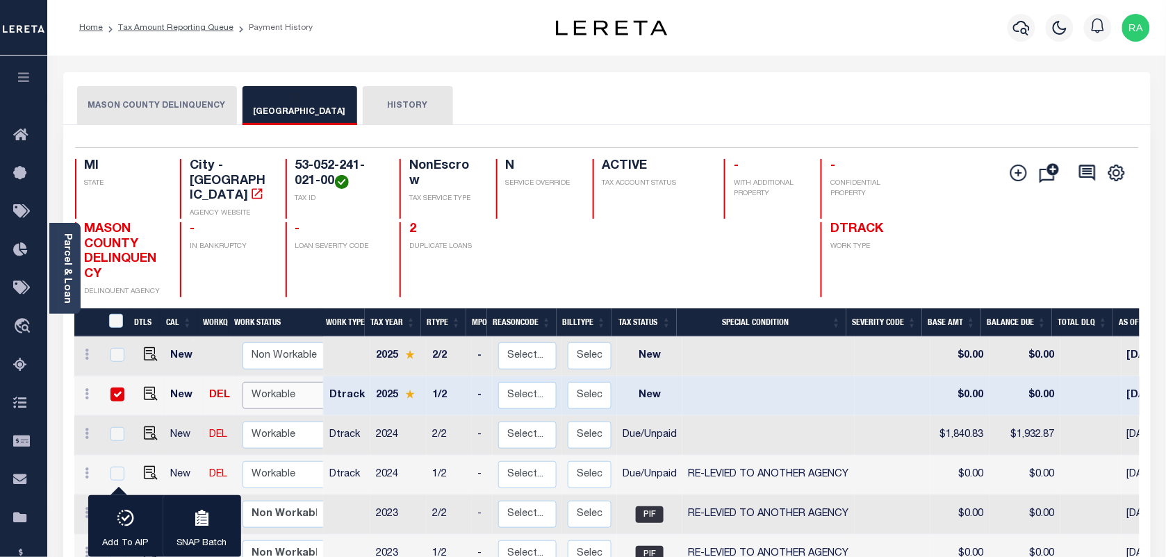
select select "true"
click at [243, 382] on select "Non Workable Workable" at bounding box center [284, 395] width 83 height 27
checkbox input "false"
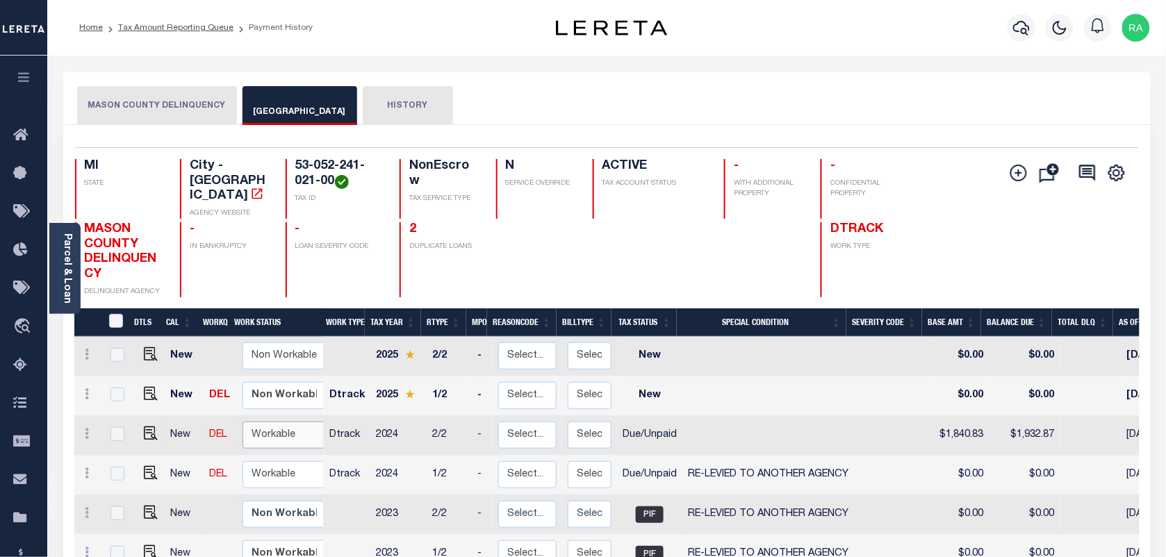
click at [261, 423] on select "Non Workable Workable" at bounding box center [284, 435] width 83 height 27
checkbox input "true"
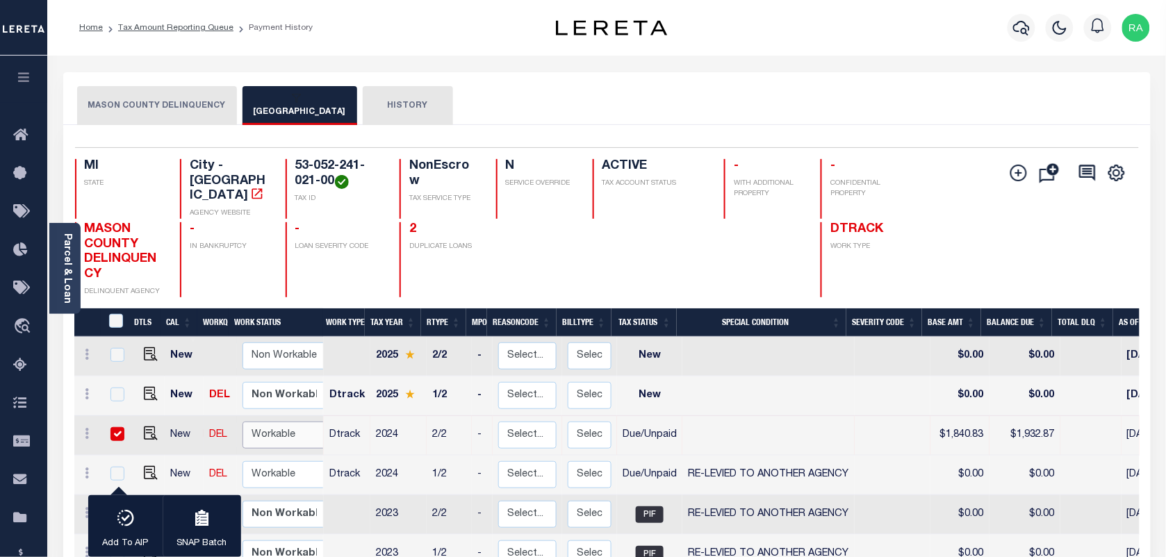
select select "true"
click at [243, 422] on select "Non Workable Workable" at bounding box center [284, 435] width 83 height 27
checkbox input "false"
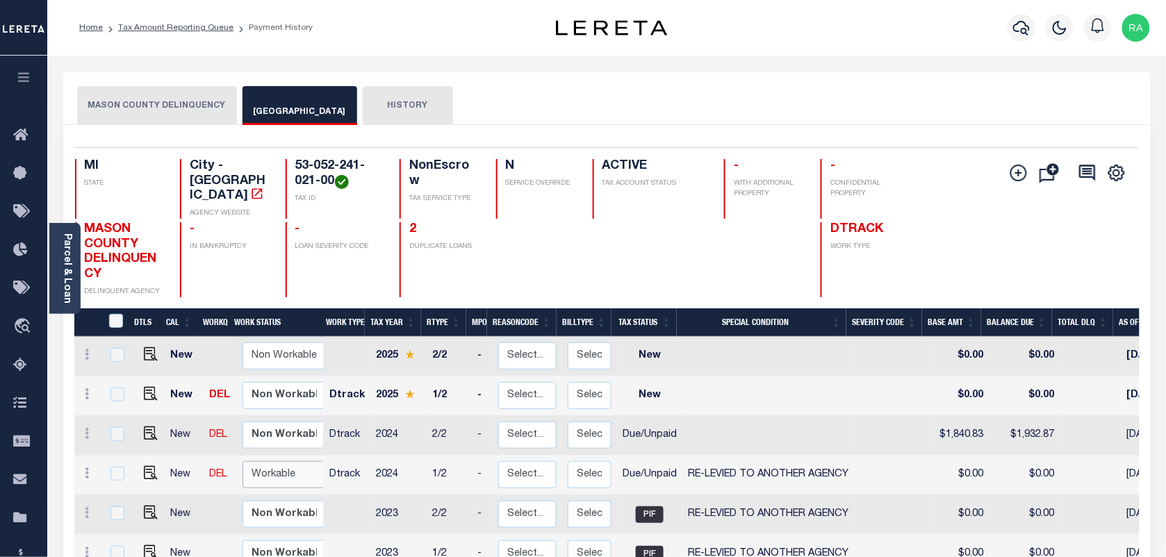
click at [276, 464] on select "Non Workable Workable" at bounding box center [284, 474] width 83 height 27
checkbox input "true"
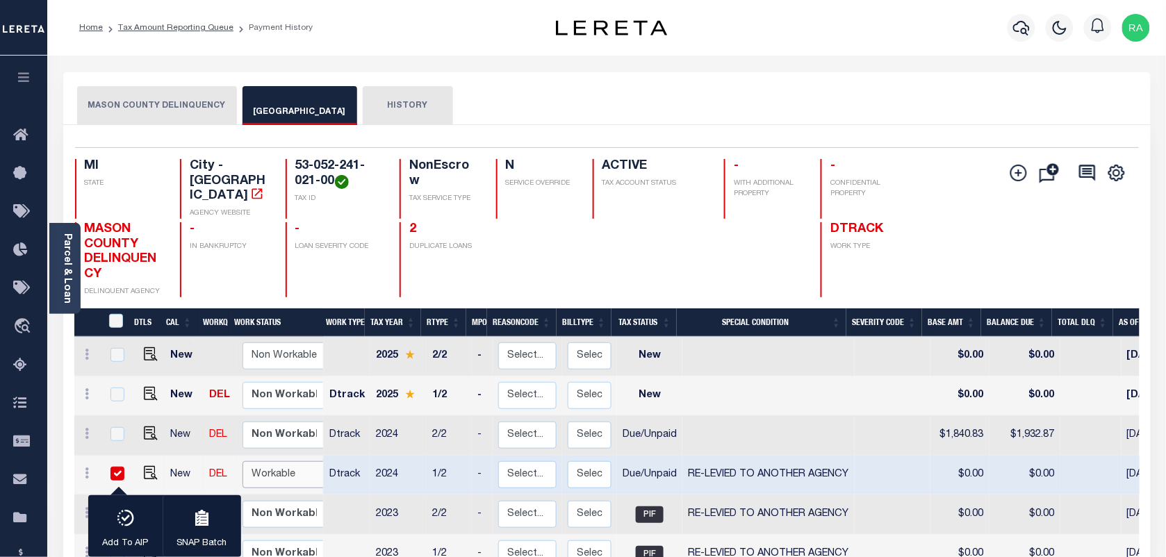
select select "true"
click at [243, 461] on select "Non Workable Workable" at bounding box center [284, 474] width 83 height 27
checkbox input "false"
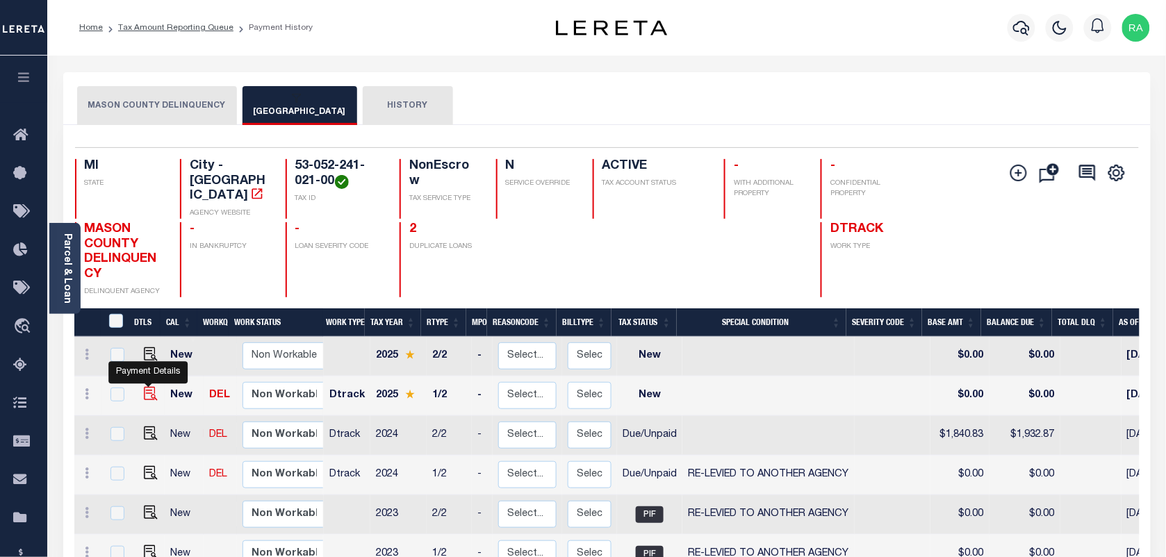
click at [148, 387] on img "" at bounding box center [151, 394] width 14 height 14
checkbox input "true"
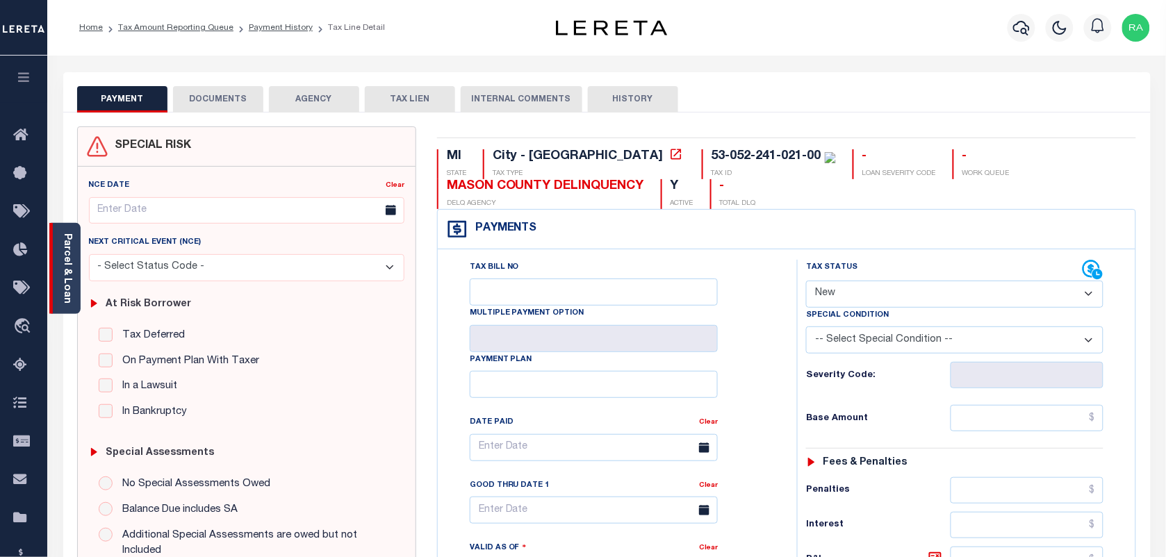
click at [59, 277] on div "Parcel & Loan" at bounding box center [64, 268] width 31 height 91
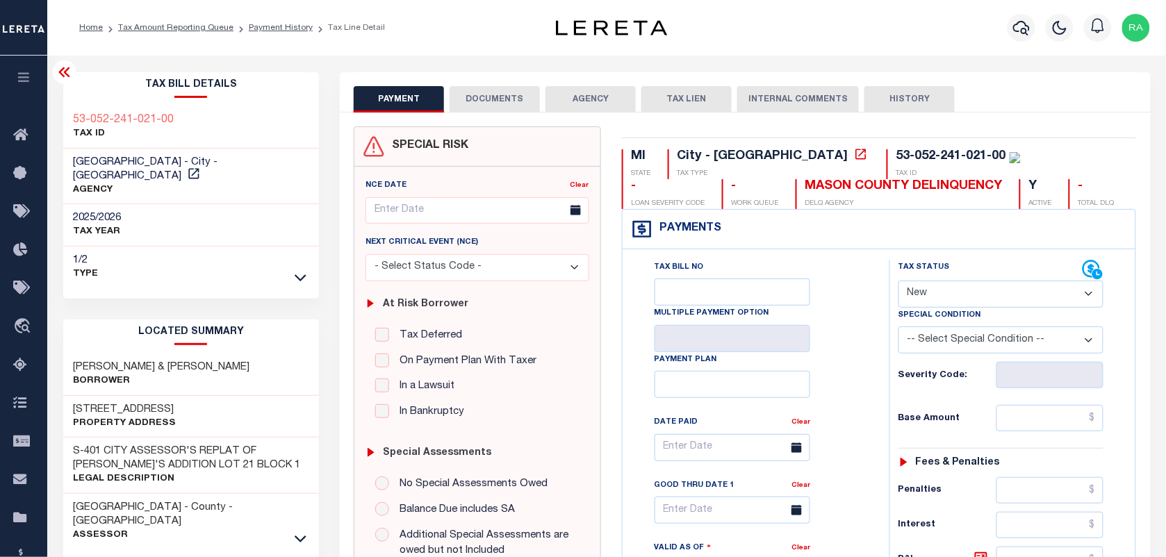
click at [309, 504] on div "MASON COUNTY - County - [GEOGRAPHIC_DATA] Assessor" at bounding box center [191, 522] width 256 height 56
click at [919, 289] on select "- Select Status Code - Open Due/Unpaid Paid Incomplete No Tax Due Internal Refu…" at bounding box center [1001, 294] width 205 height 27
select select "DUE"
click at [899, 282] on select "- Select Status Code - Open Due/Unpaid Paid Incomplete No Tax Due Internal Refu…" at bounding box center [1001, 294] width 205 height 27
type input "[DATE]"
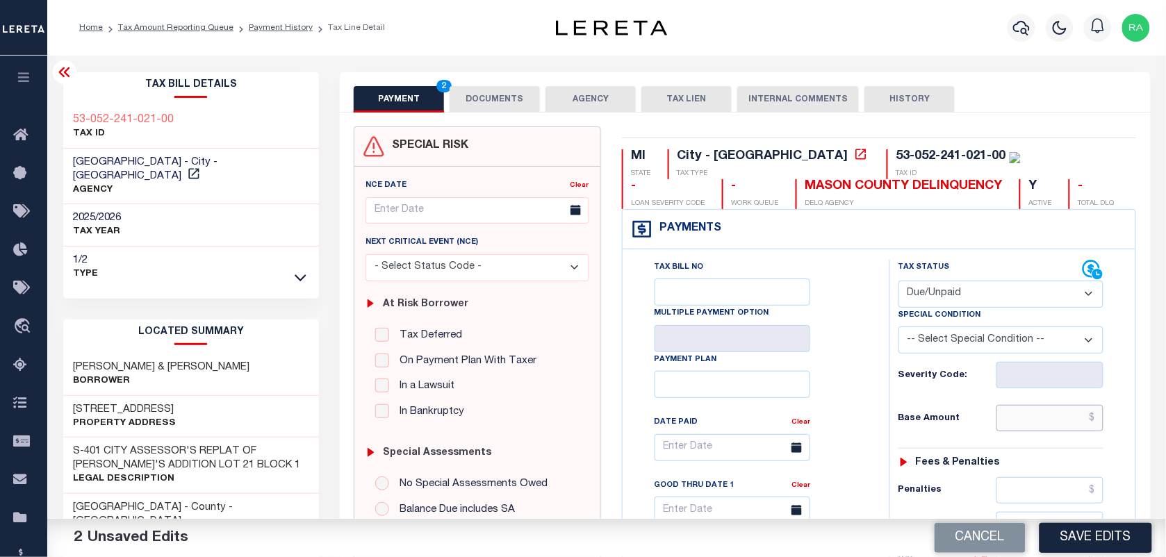
click at [1037, 418] on input "text" at bounding box center [1050, 418] width 108 height 26
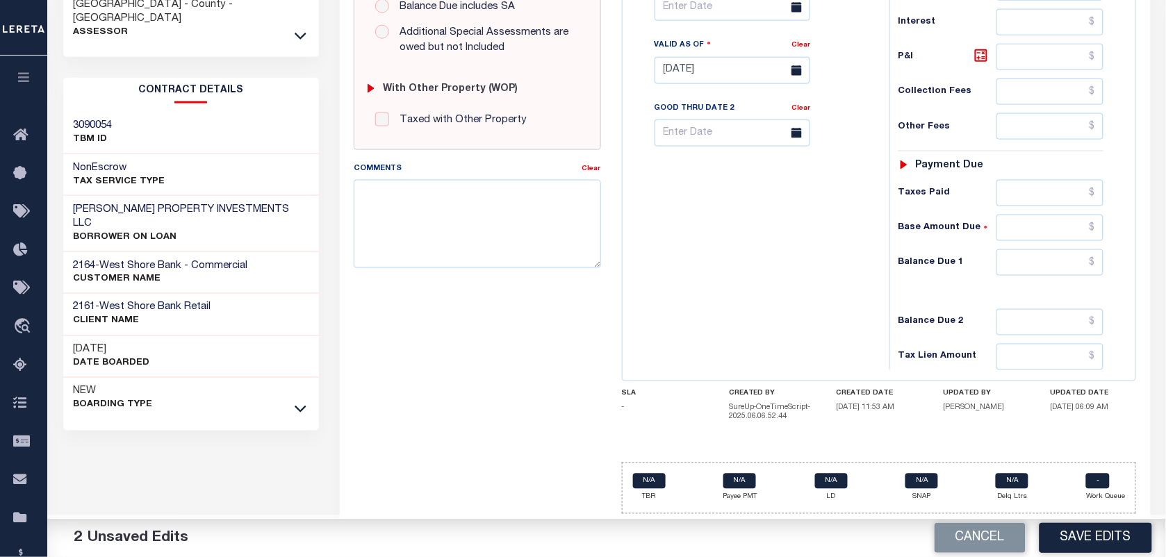
scroll to position [511, 0]
type input "$1,840.83"
click at [1024, 256] on input "text" at bounding box center [1050, 262] width 108 height 26
paste input "1,932.87"
type input "$1,932.87"
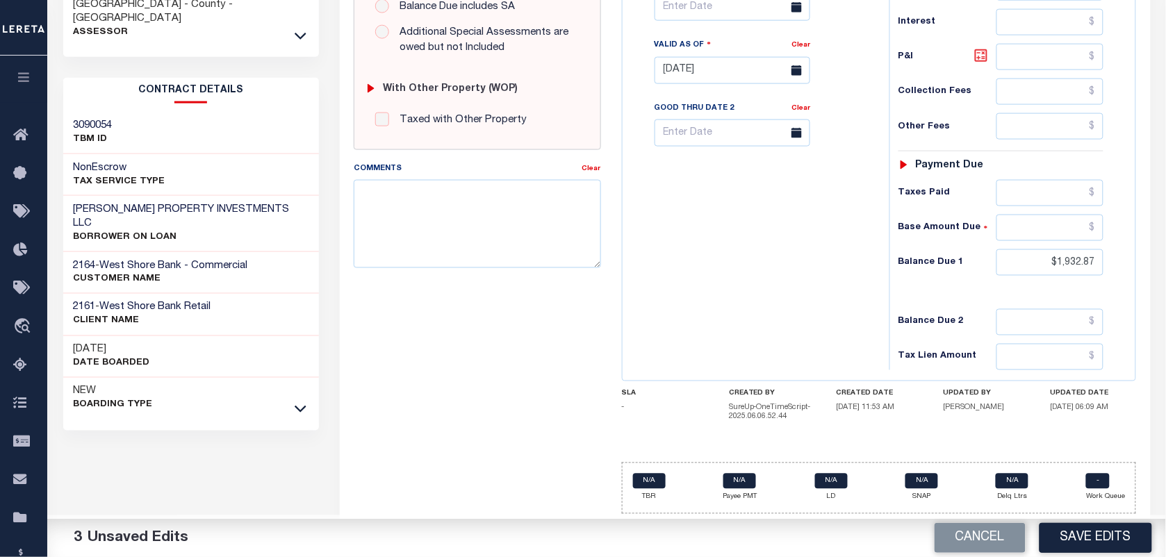
click at [981, 51] on icon at bounding box center [981, 55] width 17 height 17
type input "$92.04"
click at [711, 11] on input "text" at bounding box center [733, 7] width 156 height 27
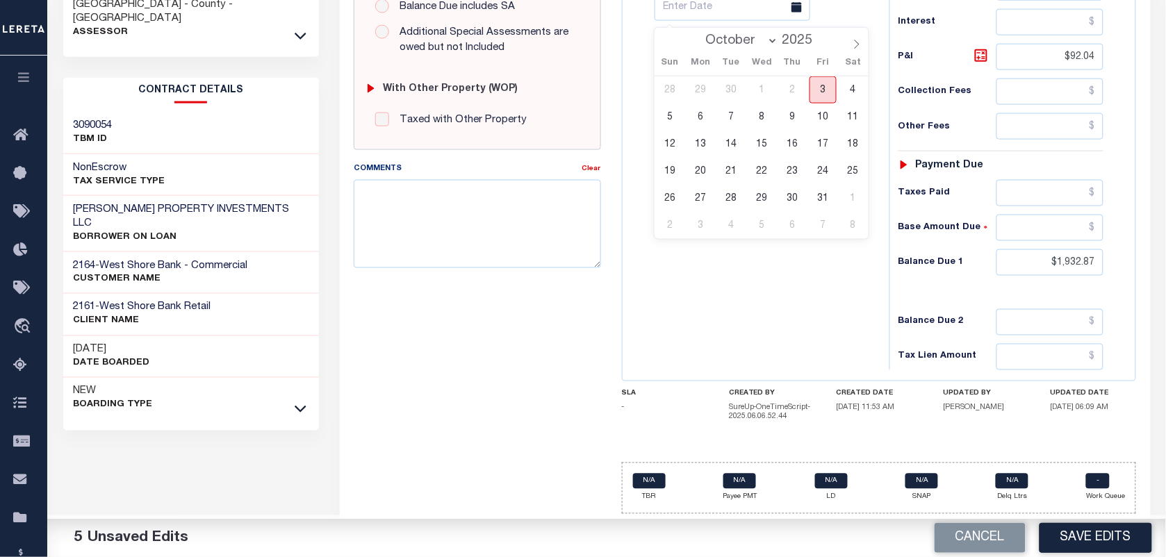
click at [818, 81] on span "3" at bounding box center [823, 89] width 27 height 27
type input "[DATE]"
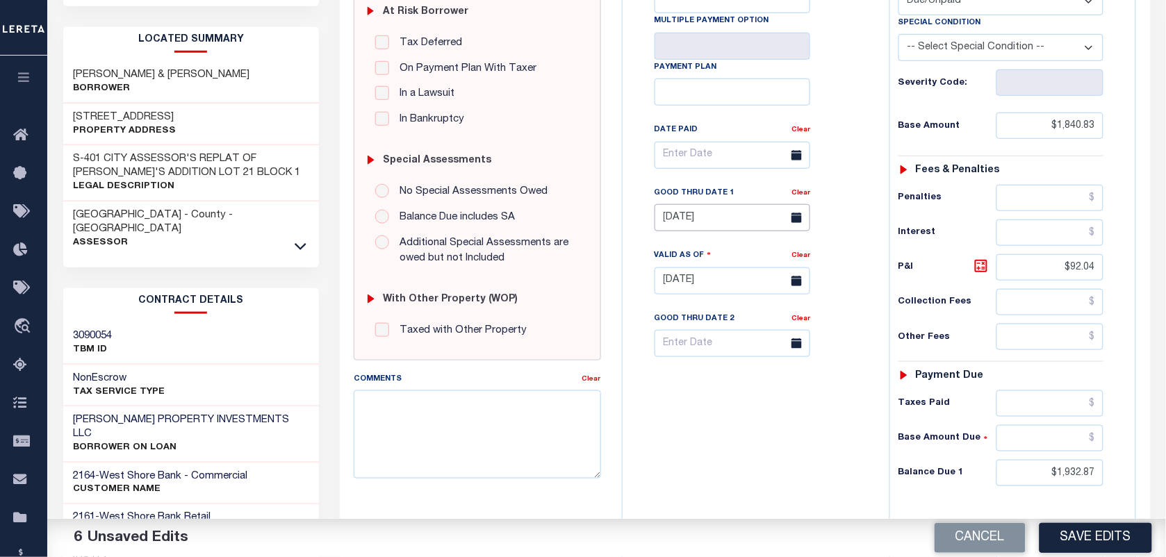
scroll to position [347, 0]
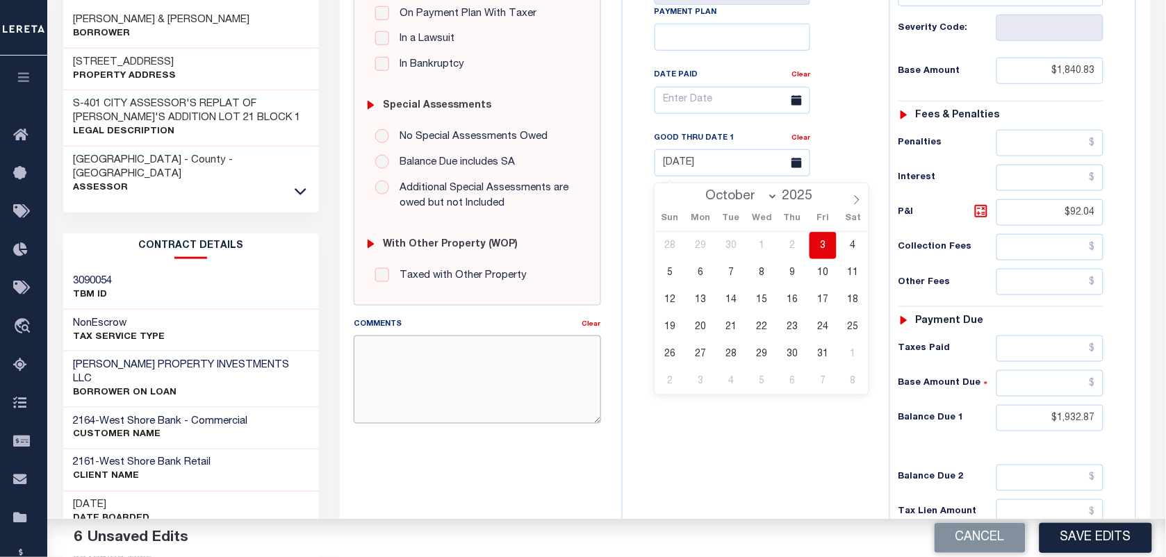
click at [393, 375] on textarea "Comments" at bounding box center [477, 380] width 247 height 88
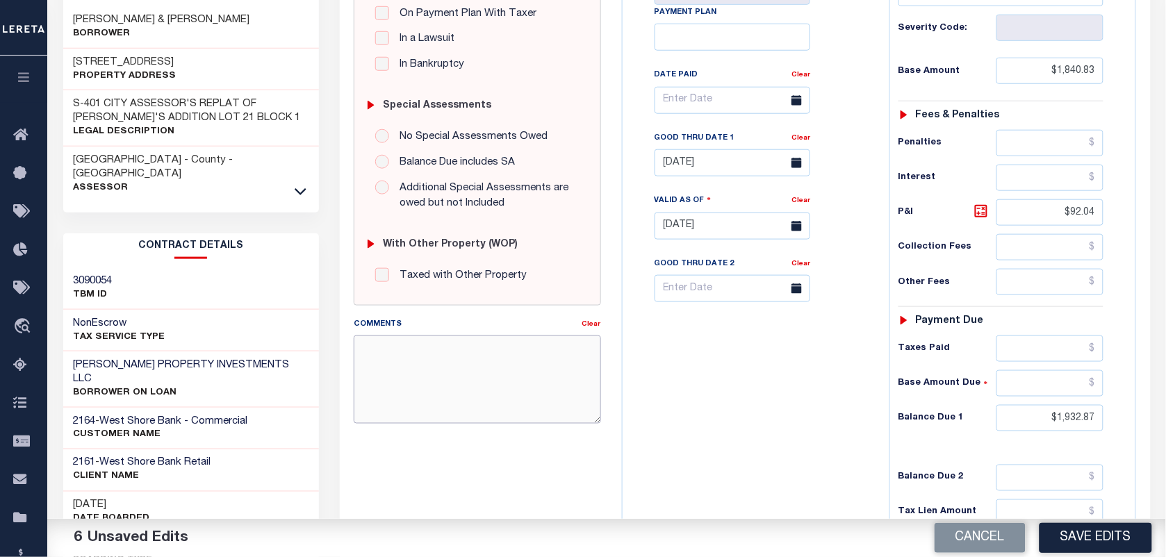
paste textarea "AS PER TC [PERSON_NAME] VIA EMAIL TAXES ARE PAID"
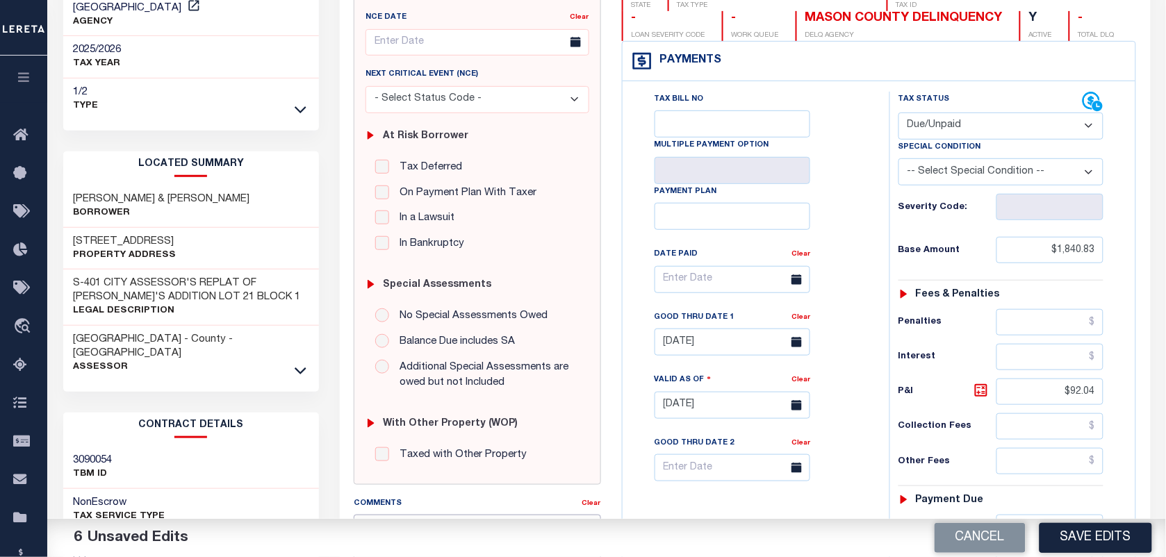
scroll to position [87, 0]
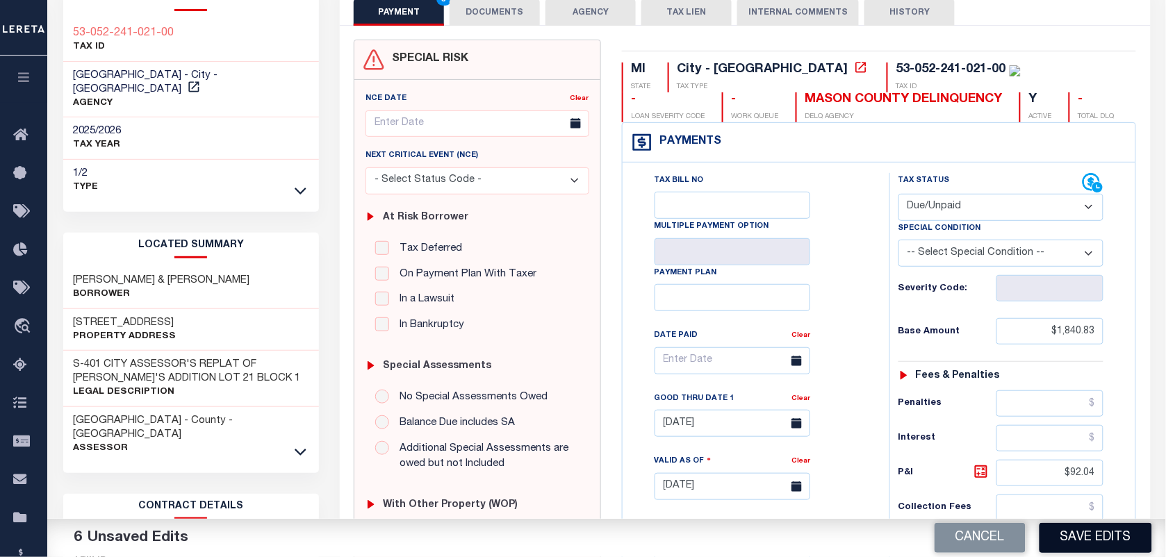
type textarea "AS PER TC [PERSON_NAME] VIA EMAIL TAXES ARE PAID"
click at [1081, 546] on button "Save Edits" at bounding box center [1096, 538] width 113 height 30
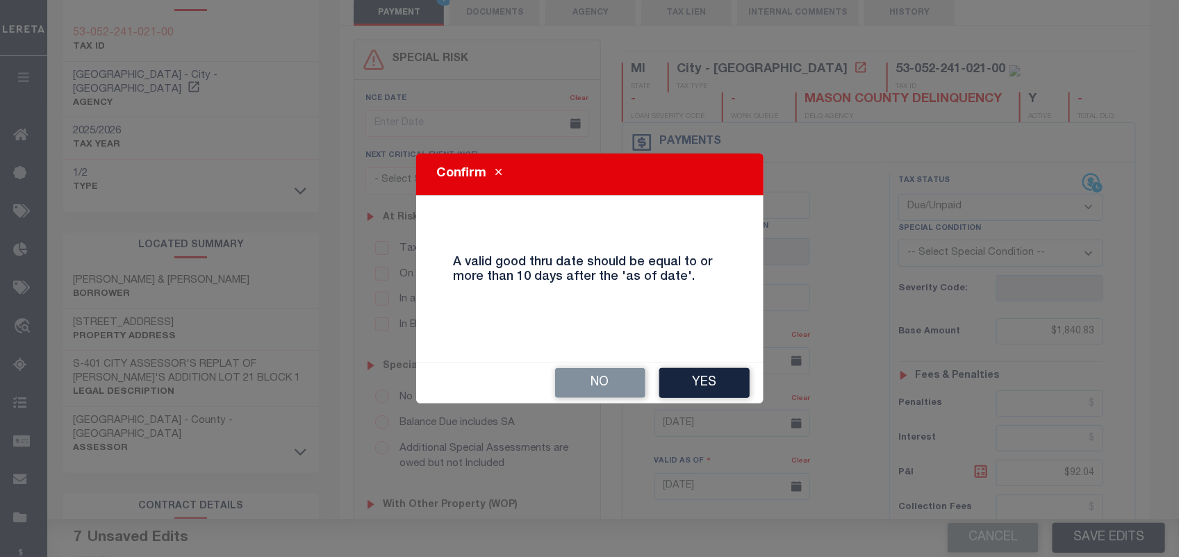
click at [577, 366] on div "No Yes" at bounding box center [589, 383] width 347 height 41
click at [717, 388] on button "Yes" at bounding box center [704, 383] width 90 height 30
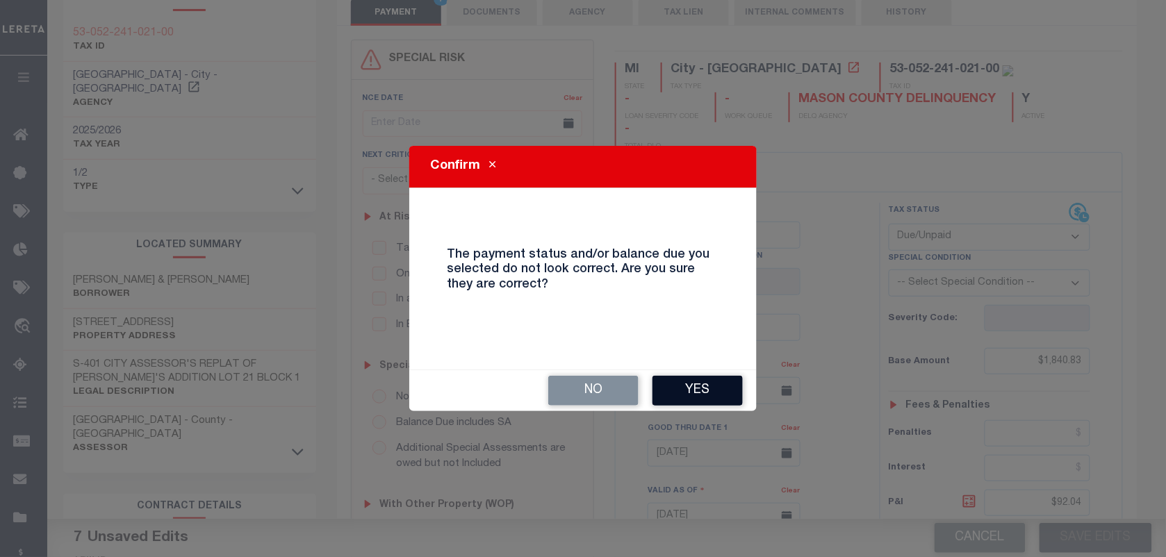
click at [705, 390] on button "Yes" at bounding box center [698, 391] width 90 height 30
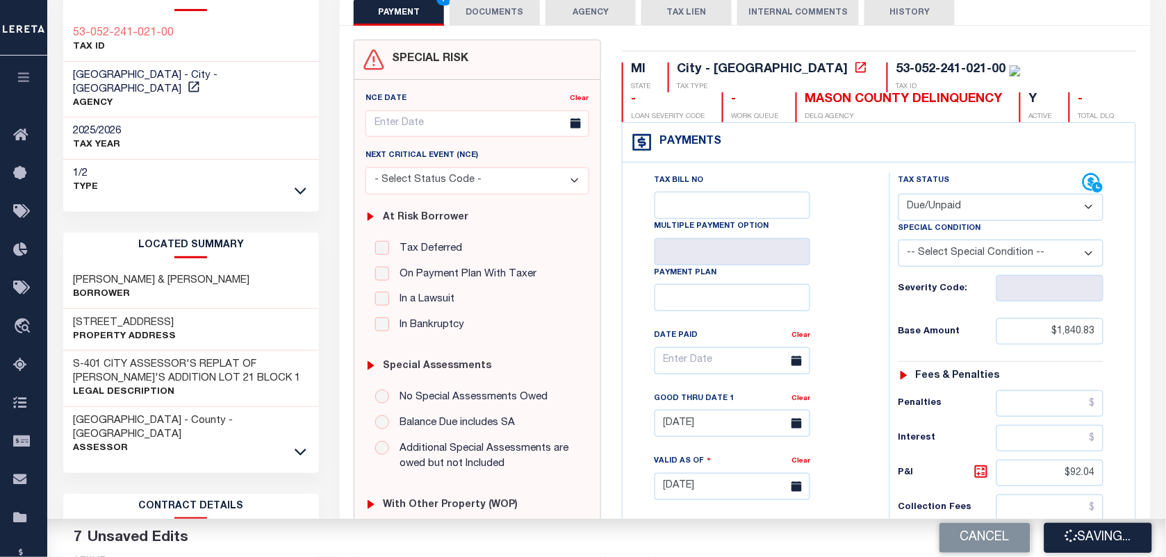
checkbox input "false"
type textarea "AS PER TC [PERSON_NAME] VIA EMAIL TAXES ARE PAID"
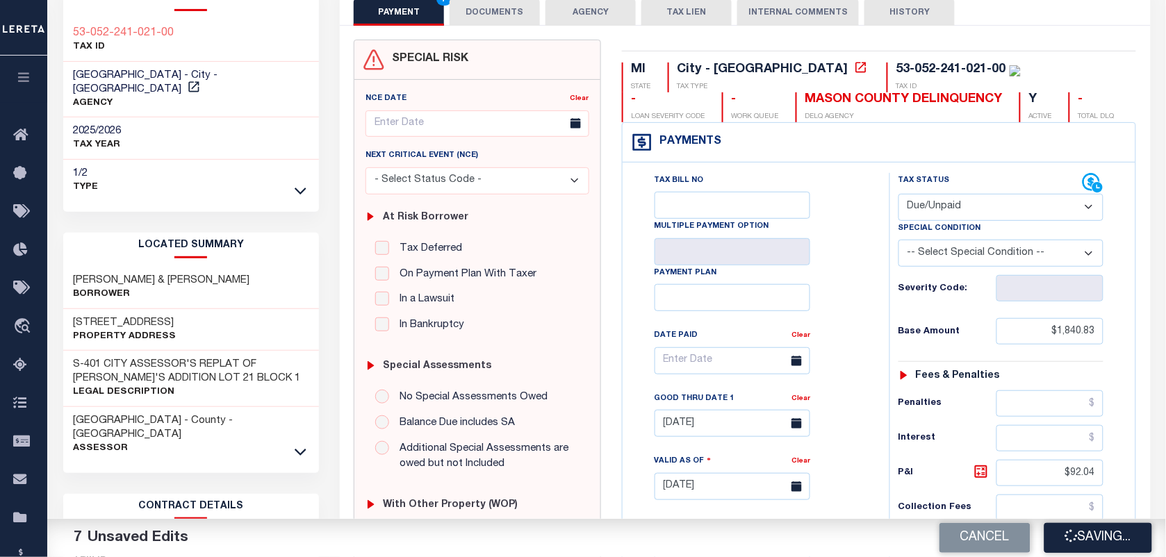
type input "$1,840.83"
type input "$92.04"
type input "$1,932.87"
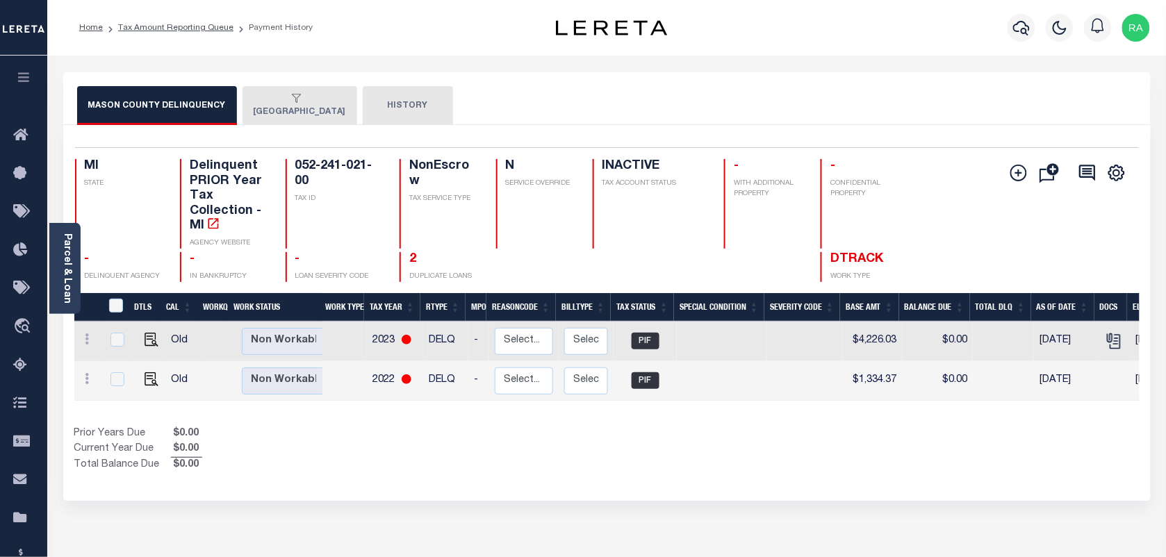
click at [297, 111] on button "[GEOGRAPHIC_DATA]" at bounding box center [300, 105] width 115 height 39
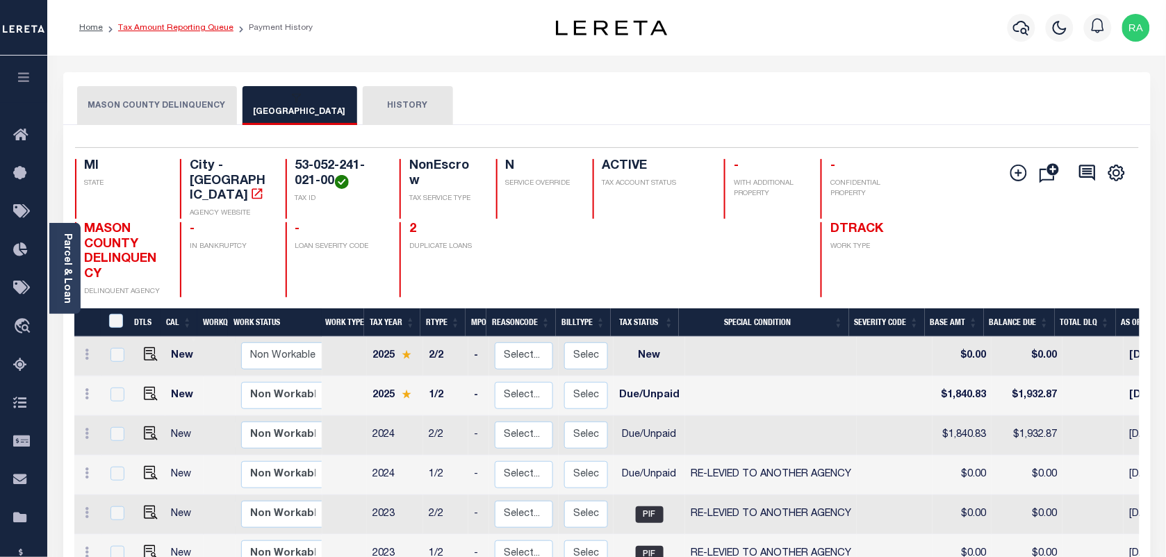
click at [175, 29] on link "Tax Amount Reporting Queue" at bounding box center [175, 28] width 115 height 8
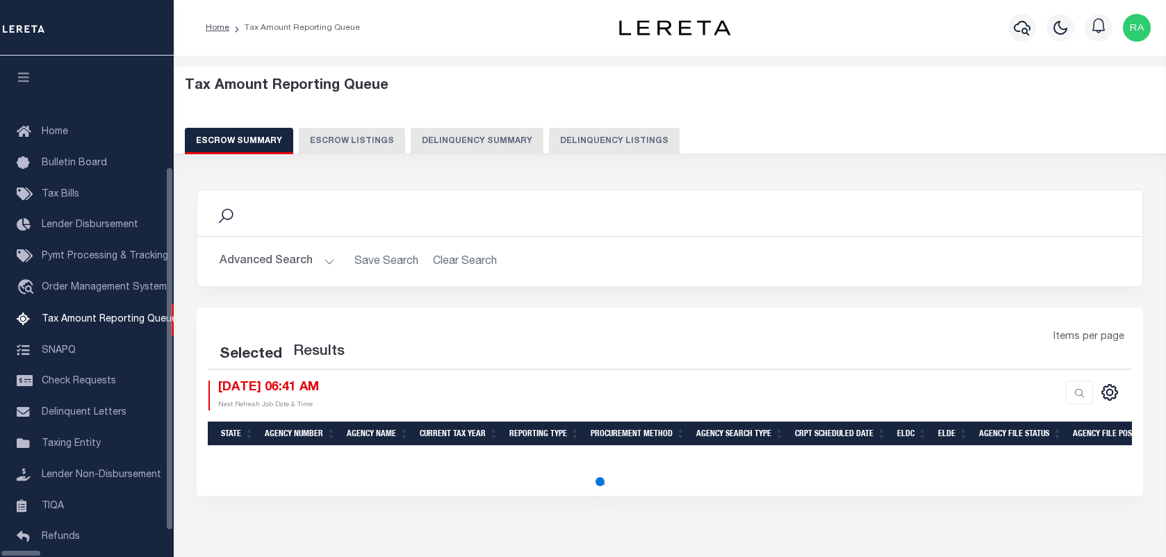
click at [568, 132] on button "Delinquency Listings" at bounding box center [614, 141] width 131 height 26
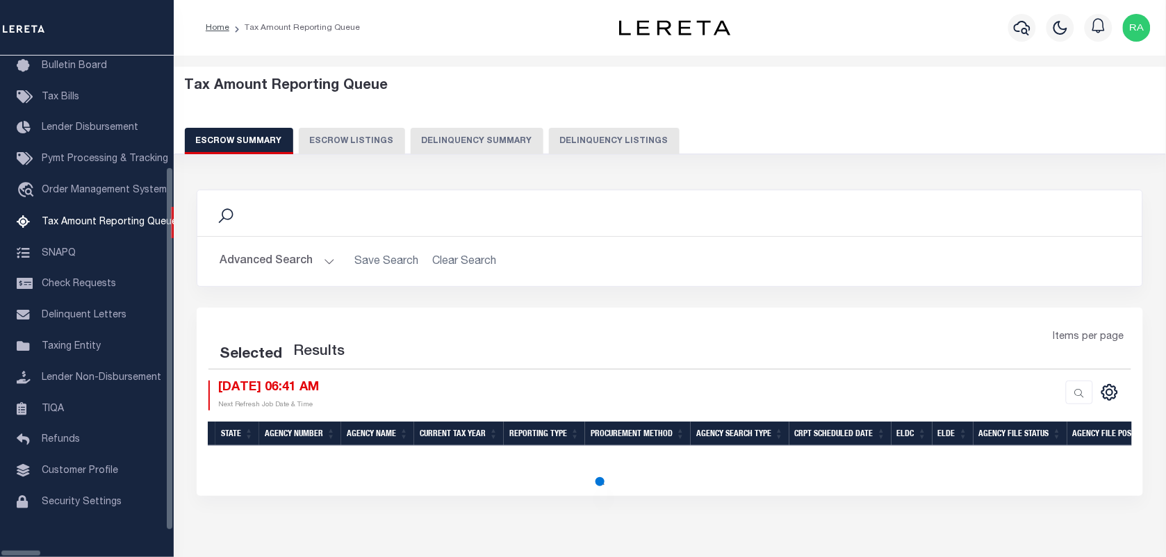
select select "100"
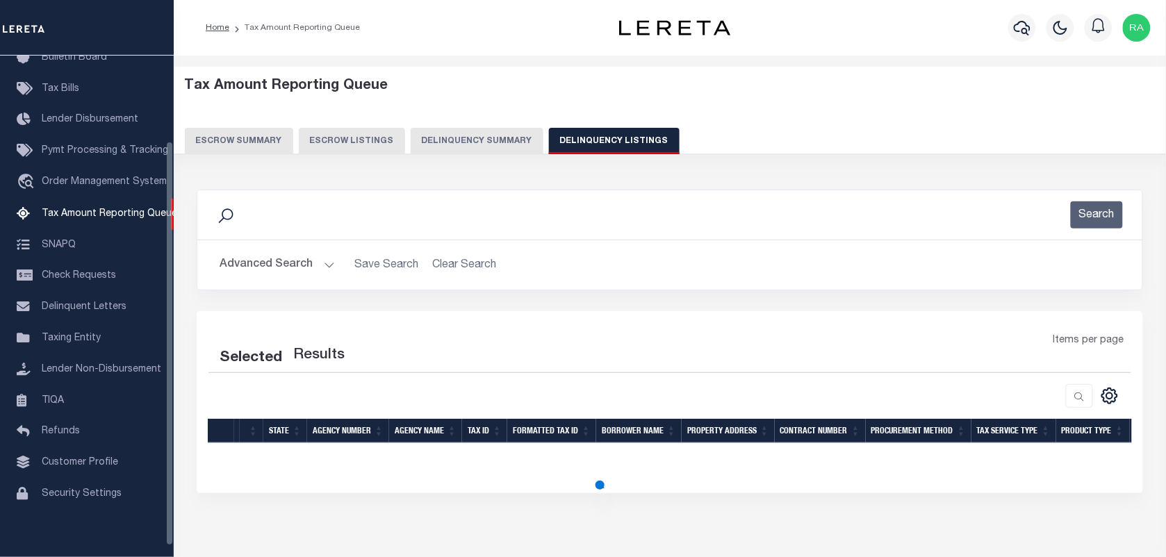
select select "100"
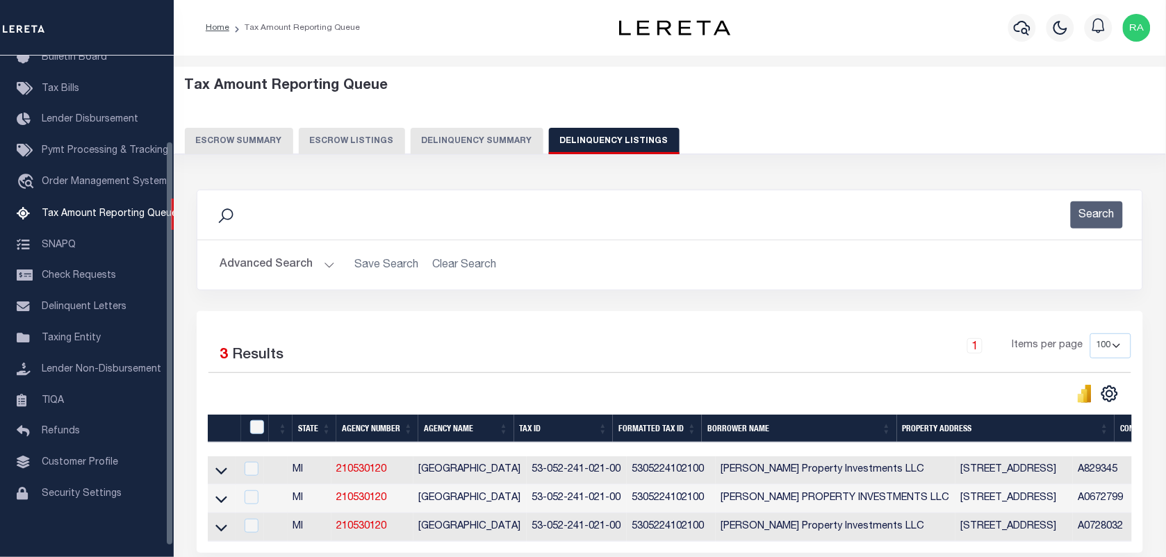
scroll to position [136, 0]
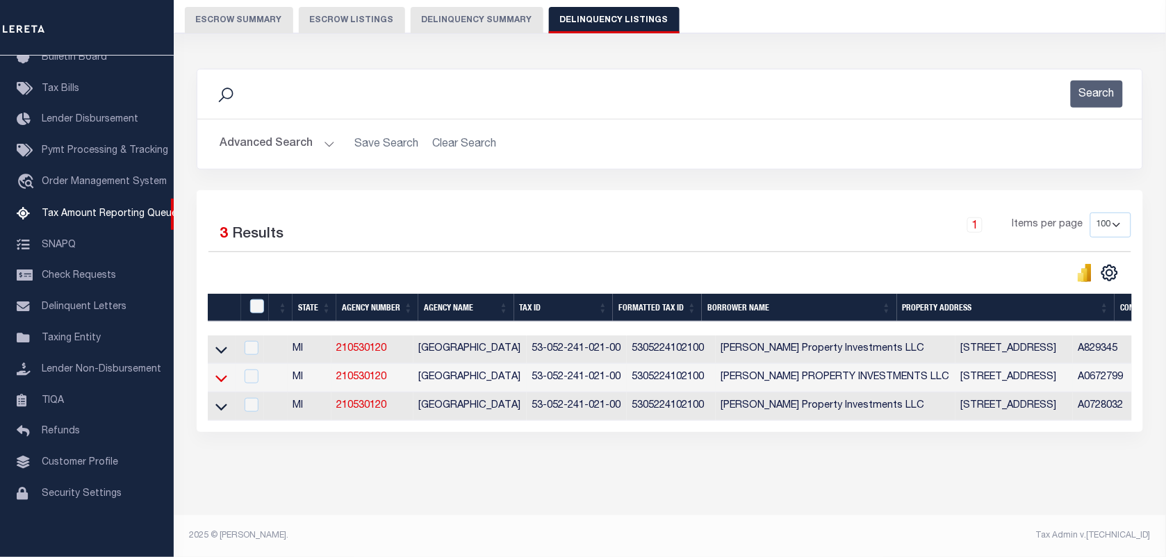
click at [219, 375] on icon at bounding box center [221, 378] width 12 height 7
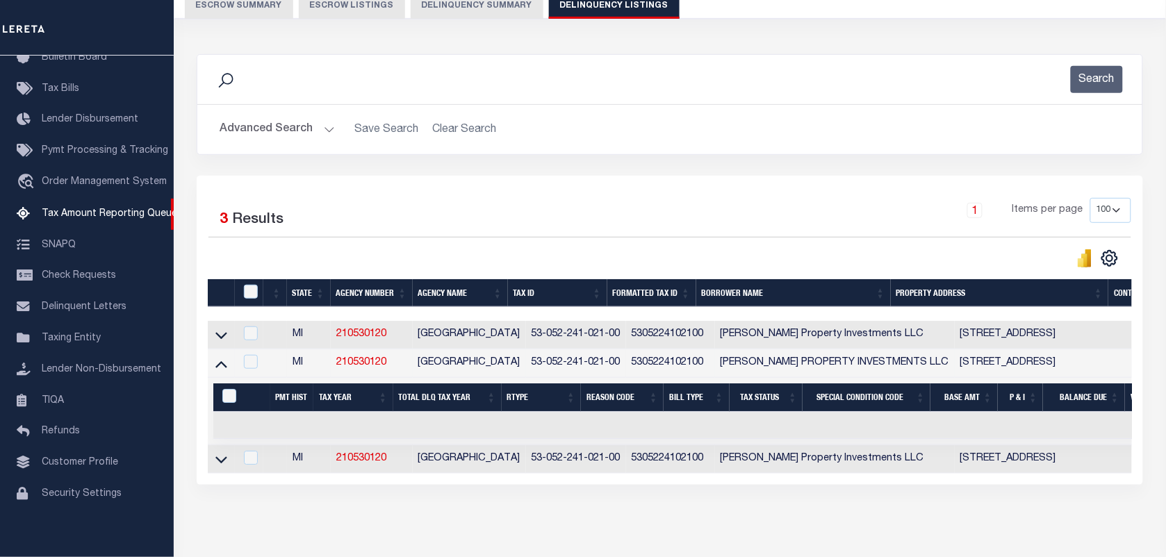
click at [219, 368] on icon at bounding box center [221, 364] width 12 height 7
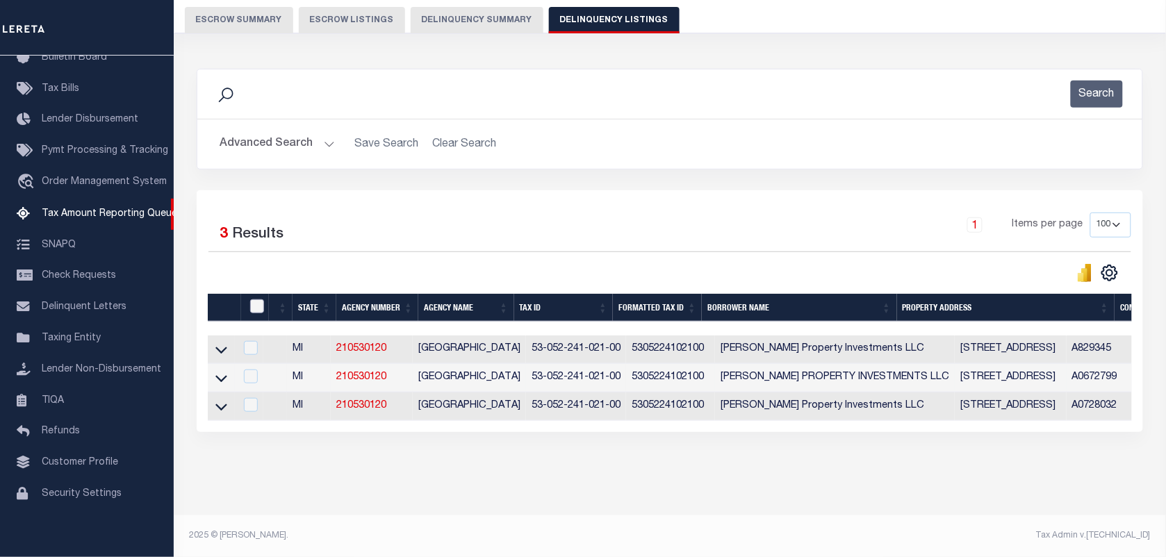
click at [252, 300] on input "checkbox" at bounding box center [257, 307] width 14 height 14
checkbox input "true"
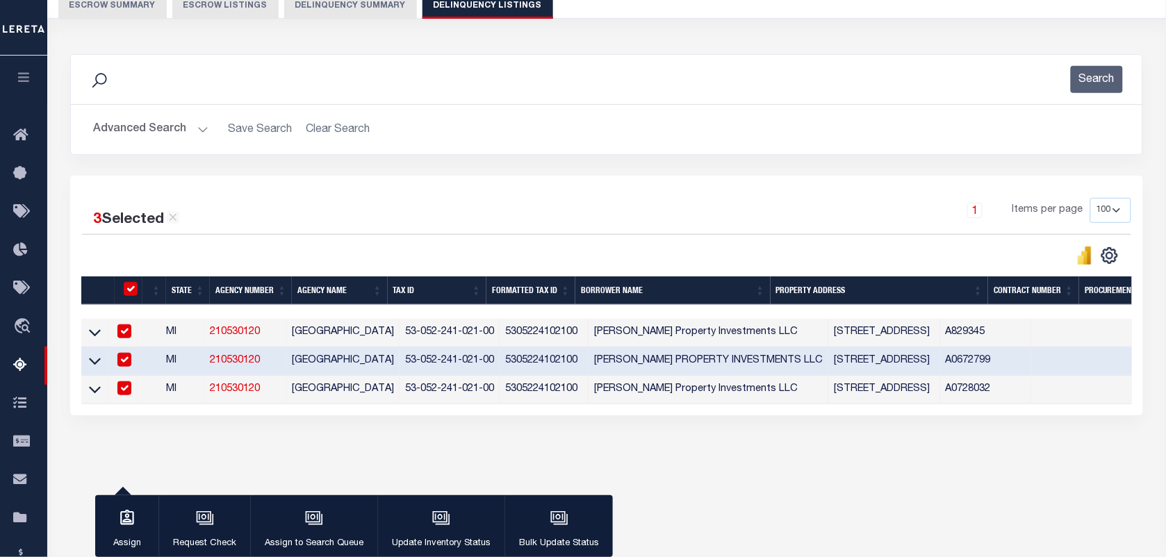
scroll to position [133, 0]
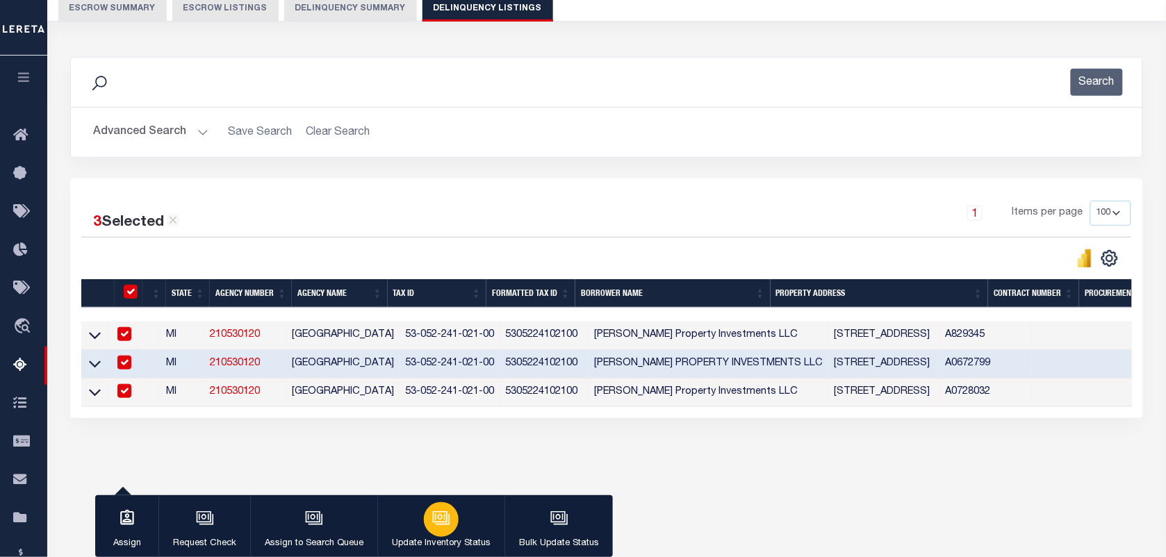
click at [424, 518] on div "button" at bounding box center [441, 519] width 35 height 35
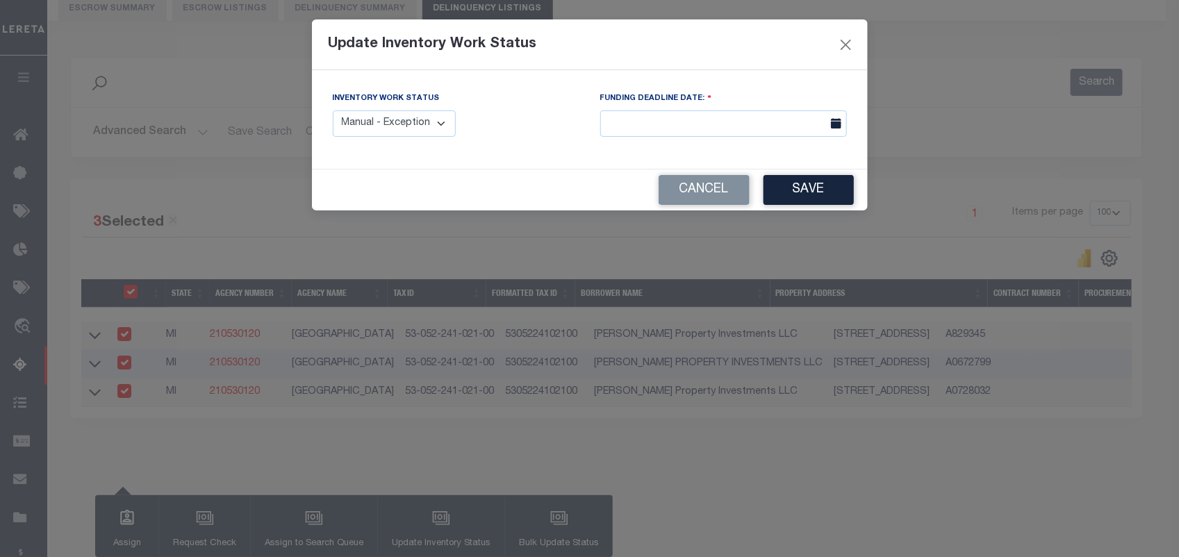
click at [391, 133] on select "Manual - Exception Pended - Awaiting Search Late Add Exception Completed" at bounding box center [395, 123] width 124 height 27
select select "4"
click at [333, 110] on select "Manual - Exception Pended - Awaiting Search Late Add Exception Completed" at bounding box center [395, 123] width 124 height 27
click at [779, 195] on button "Save" at bounding box center [809, 190] width 90 height 30
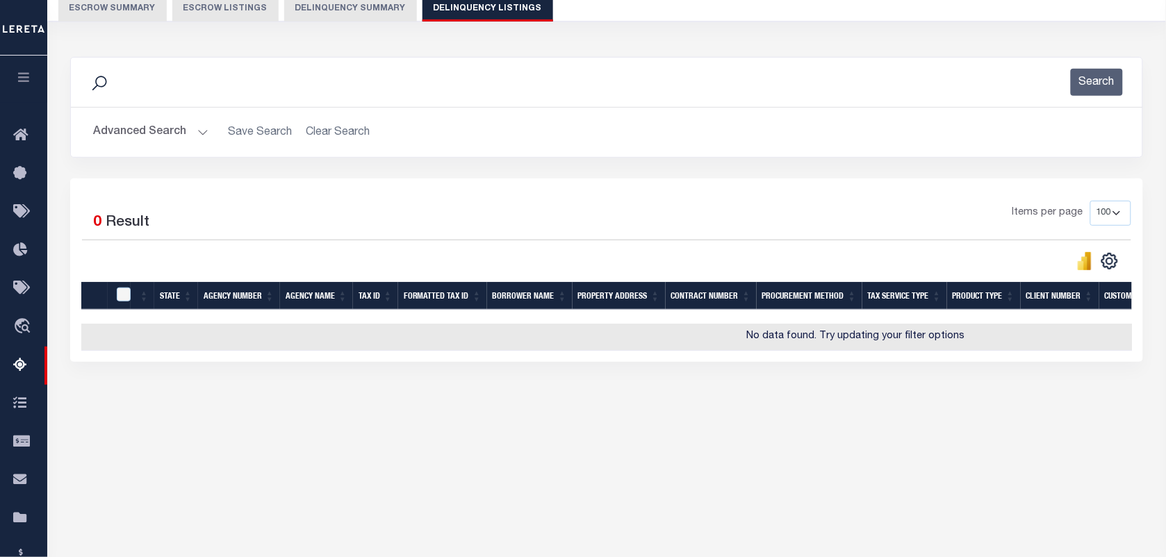
click at [195, 126] on button "Advanced Search" at bounding box center [150, 132] width 115 height 27
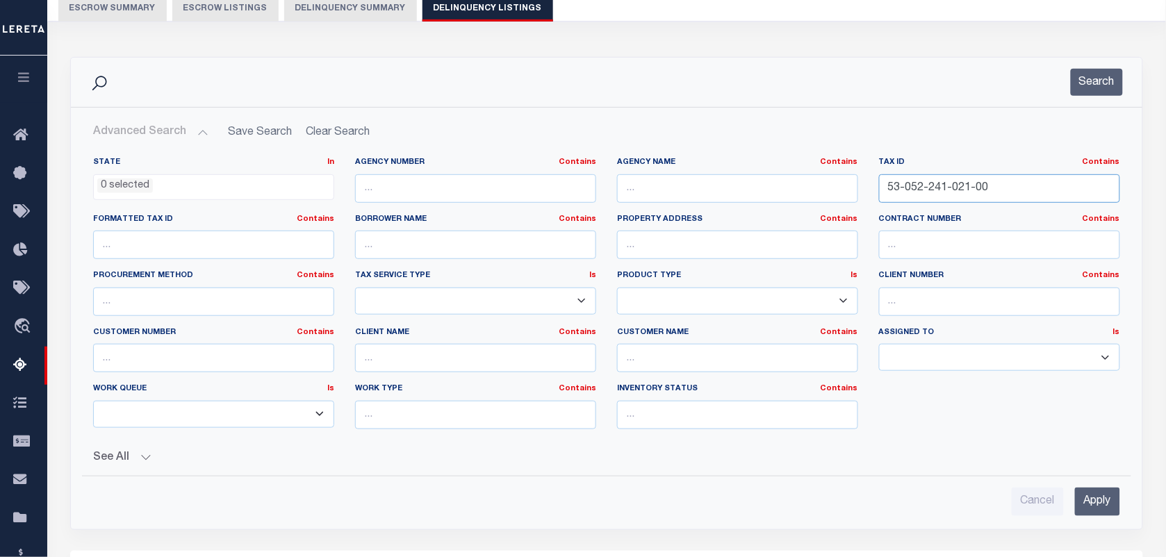
click at [1015, 190] on input "53-052-241-021-00" at bounding box center [999, 188] width 241 height 28
paste input "2-006"
type input "53-052-242-006-00"
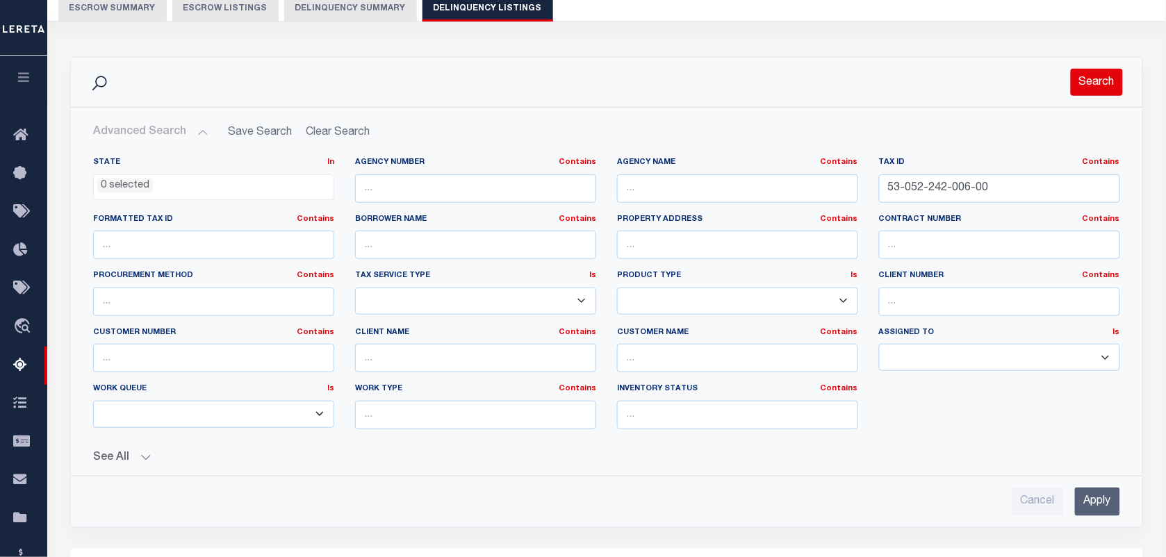
click at [1088, 90] on button "Search" at bounding box center [1097, 82] width 52 height 27
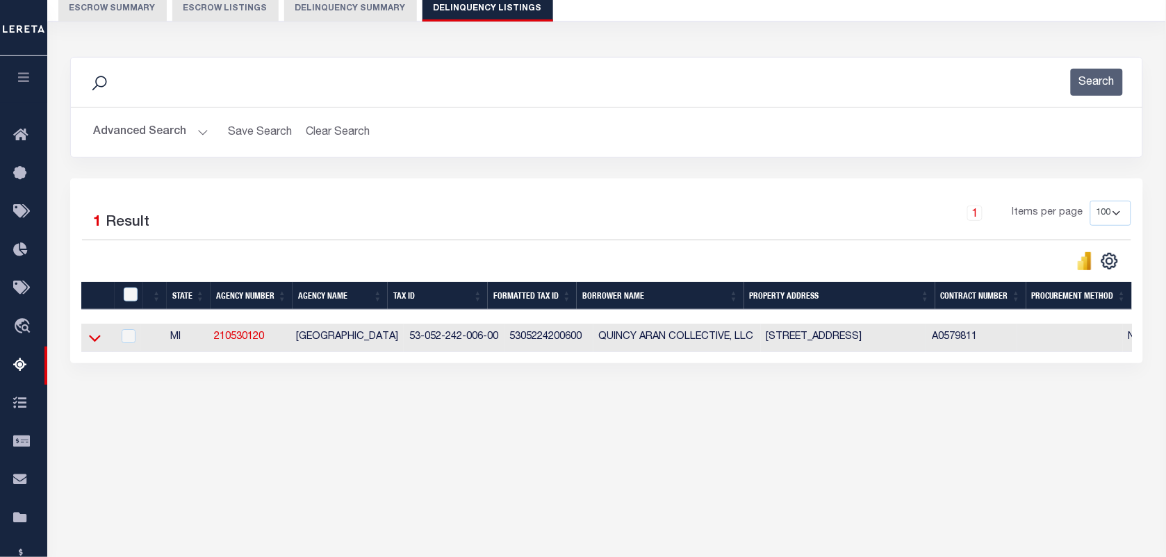
click at [91, 339] on icon at bounding box center [95, 338] width 12 height 15
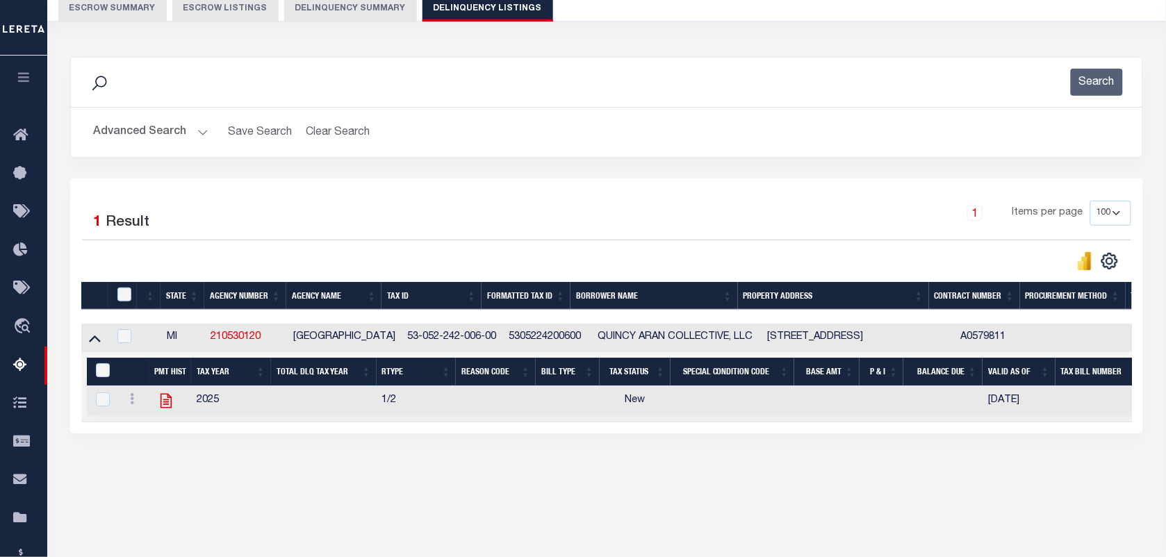
click at [161, 407] on icon at bounding box center [165, 401] width 11 height 15
checkbox input "true"
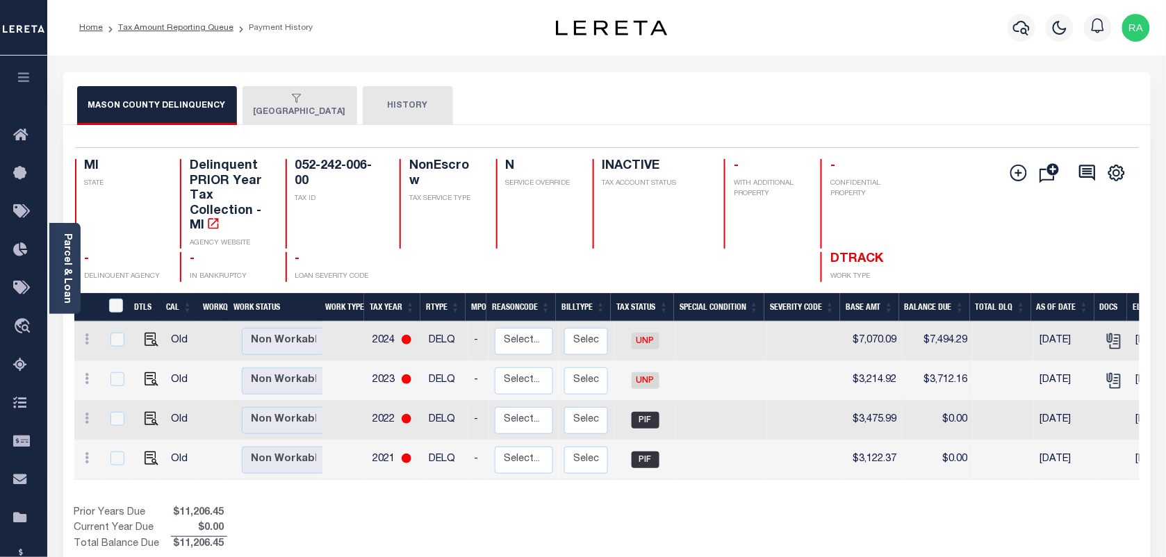
click at [293, 106] on button "[GEOGRAPHIC_DATA]" at bounding box center [300, 105] width 115 height 39
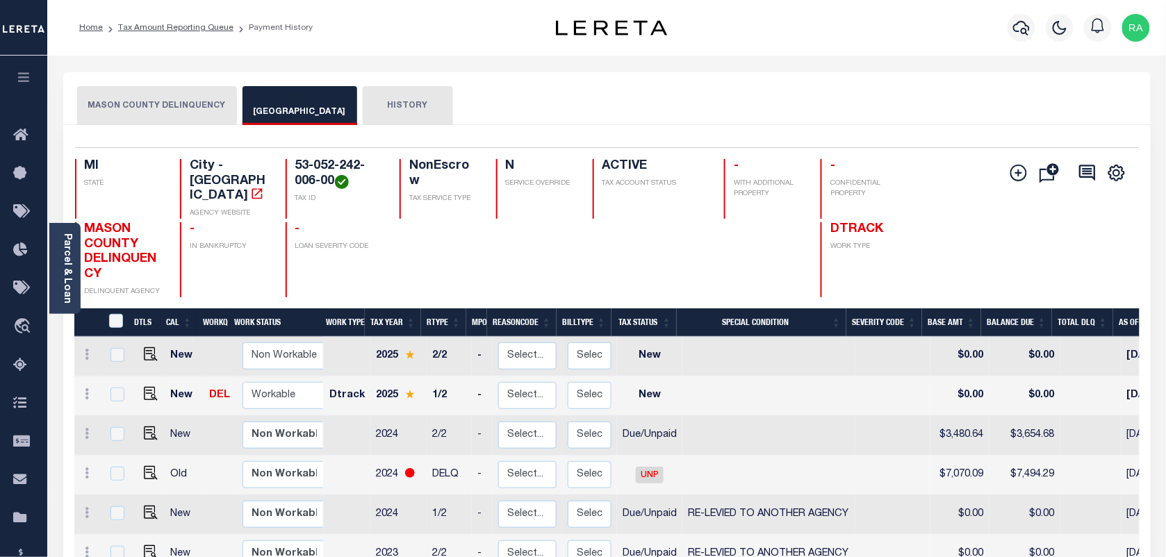
click at [138, 391] on link at bounding box center [147, 396] width 21 height 10
checkbox input "true"
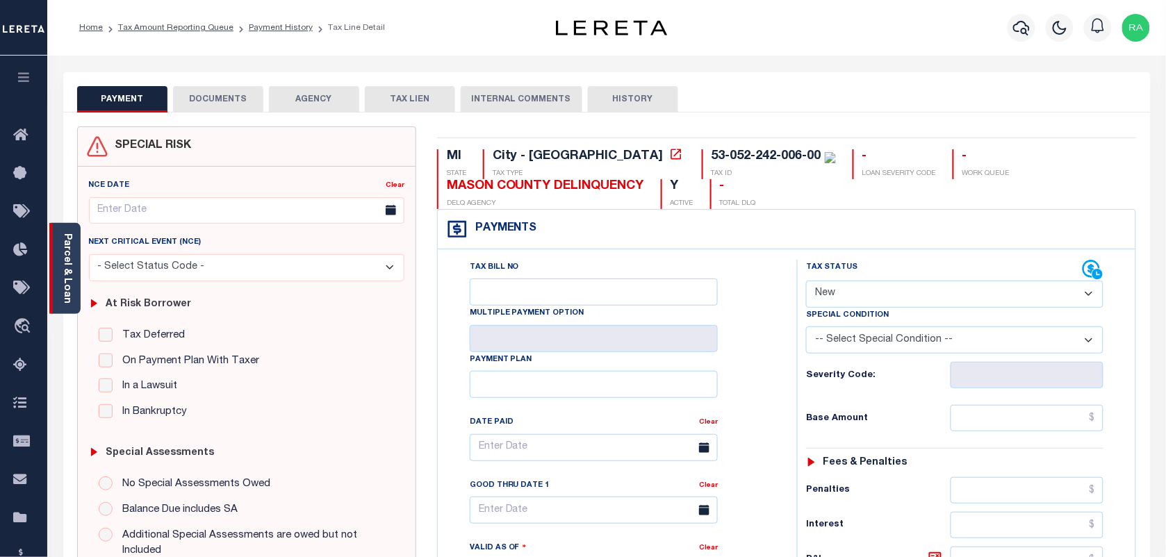
click at [74, 259] on div "Parcel & Loan" at bounding box center [64, 268] width 31 height 91
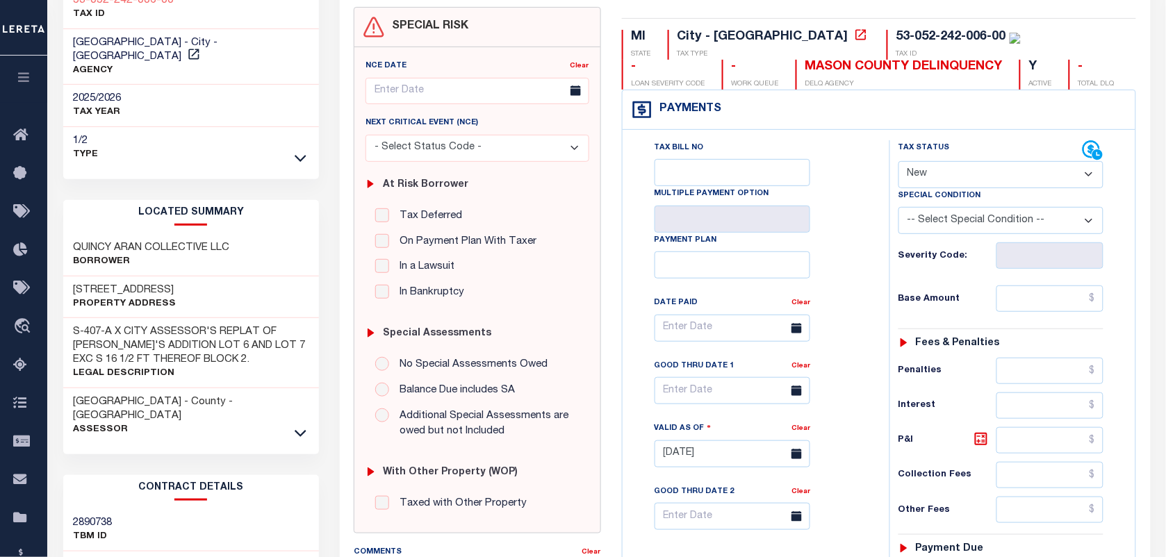
scroll to position [261, 0]
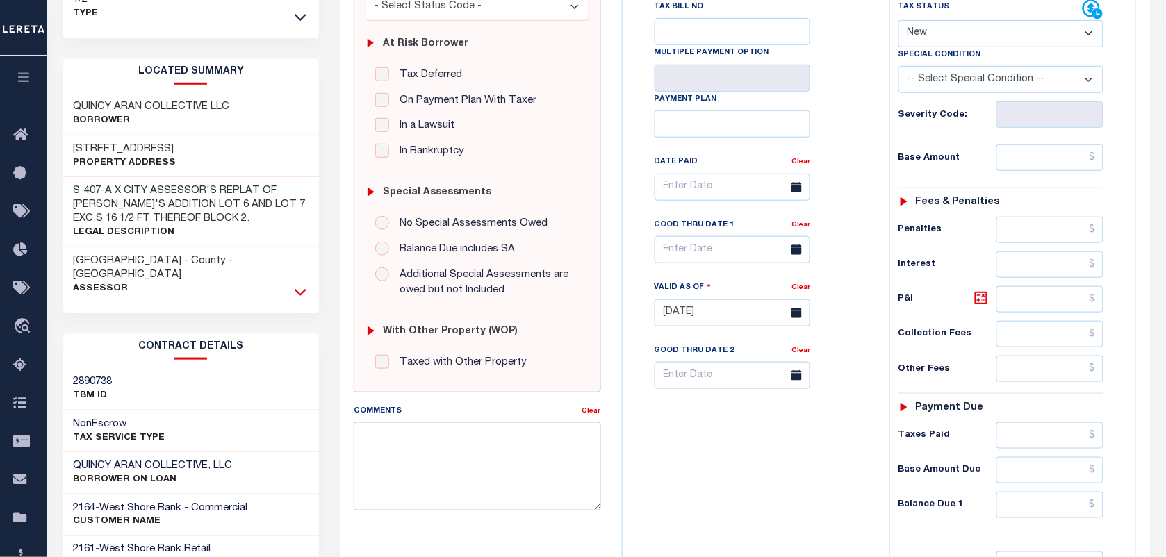
click at [300, 285] on icon at bounding box center [301, 292] width 12 height 15
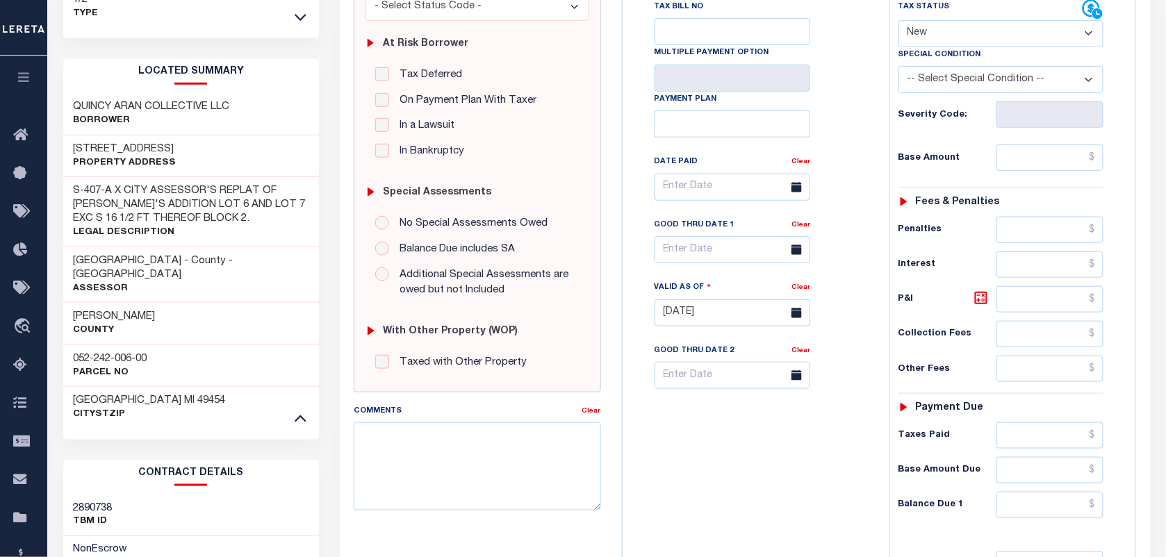
click at [109, 352] on h3 "052-242-006-00" at bounding box center [111, 359] width 74 height 14
copy div "052-242-006-00"
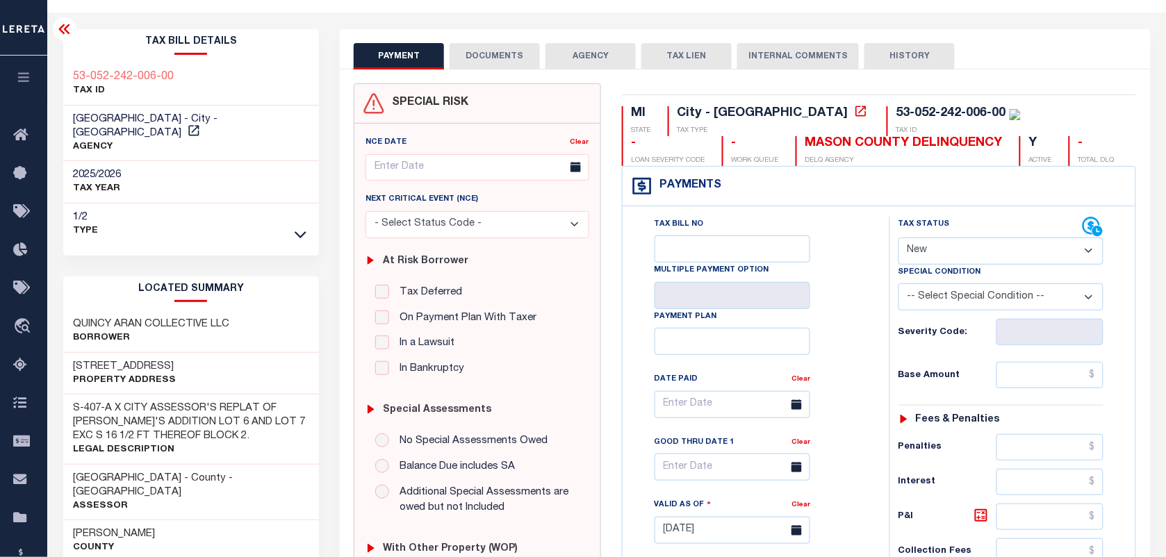
scroll to position [0, 0]
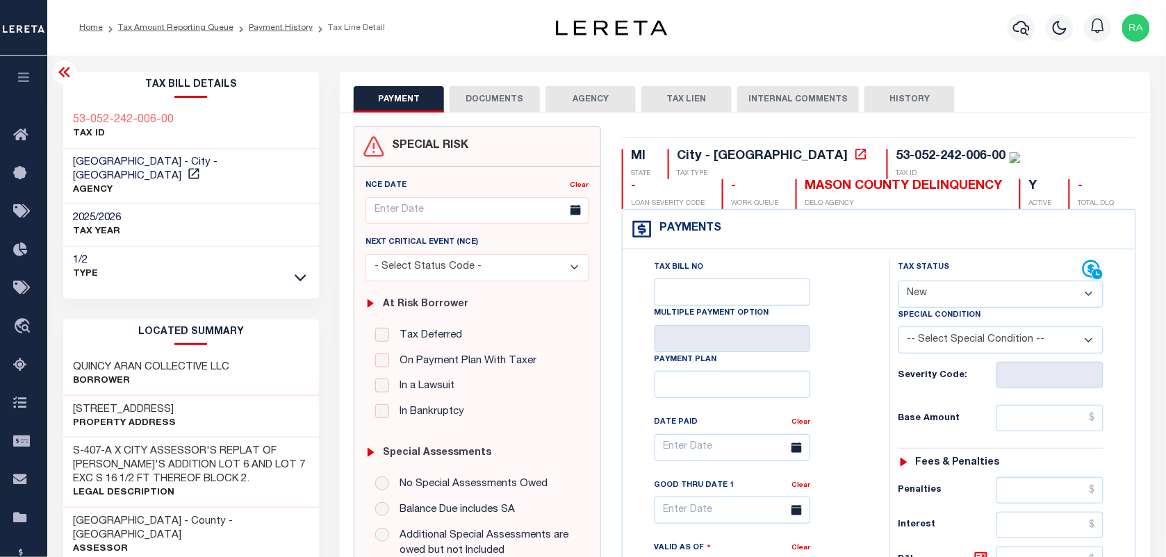
click at [970, 299] on select "- Select Status Code - Open Due/Unpaid Paid Incomplete No Tax Due Internal Refu…" at bounding box center [1001, 294] width 205 height 27
select select "DUE"
click at [899, 282] on select "- Select Status Code - Open Due/Unpaid Paid Incomplete No Tax Due Internal Refu…" at bounding box center [1001, 294] width 205 height 27
type input "[DATE]"
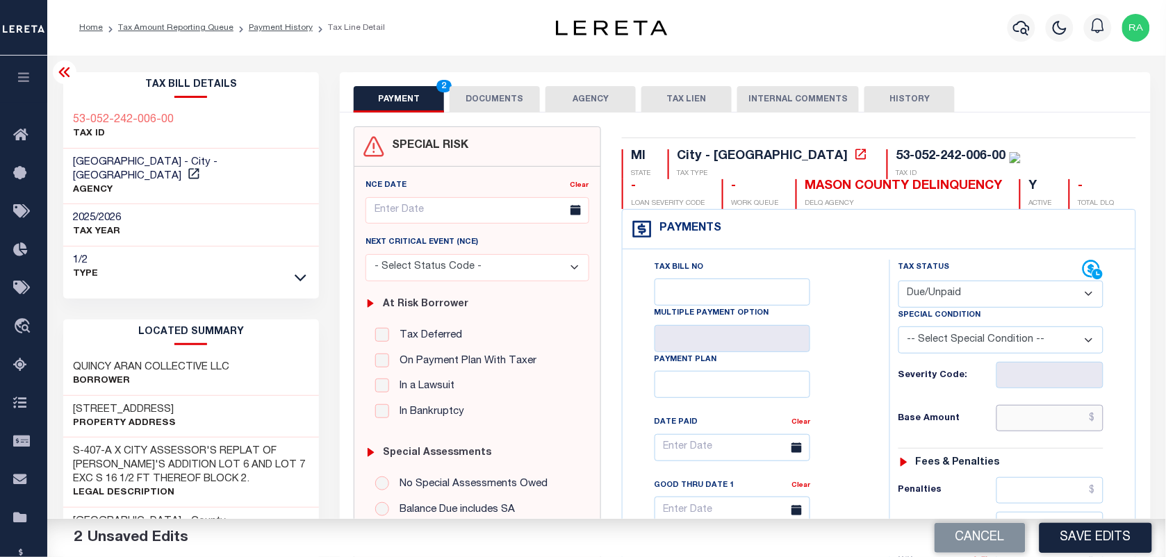
click at [1030, 415] on input "text" at bounding box center [1050, 418] width 108 height 26
type input "$3,486.64"
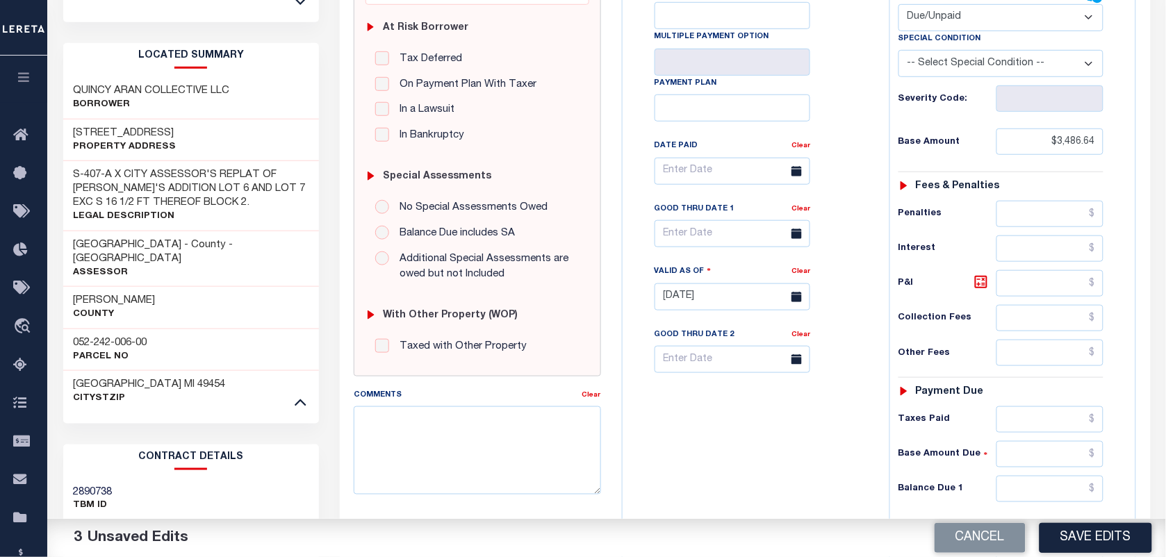
scroll to position [347, 0]
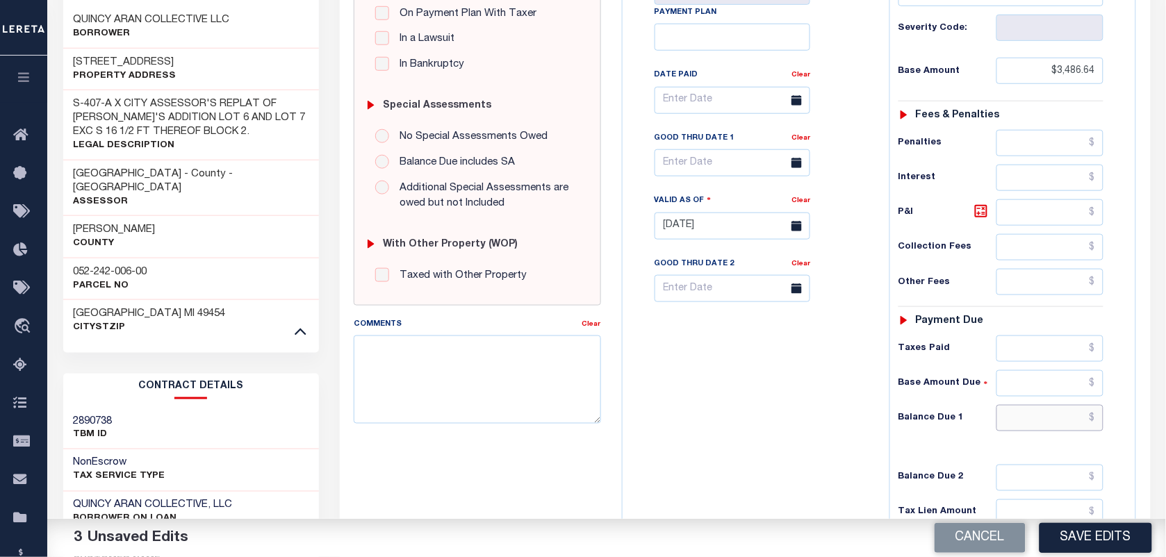
click at [1026, 432] on input "text" at bounding box center [1050, 418] width 108 height 26
paste input "3,660.68"
type input "$3,660.68"
click at [981, 217] on icon at bounding box center [981, 211] width 17 height 17
type input "$174.04"
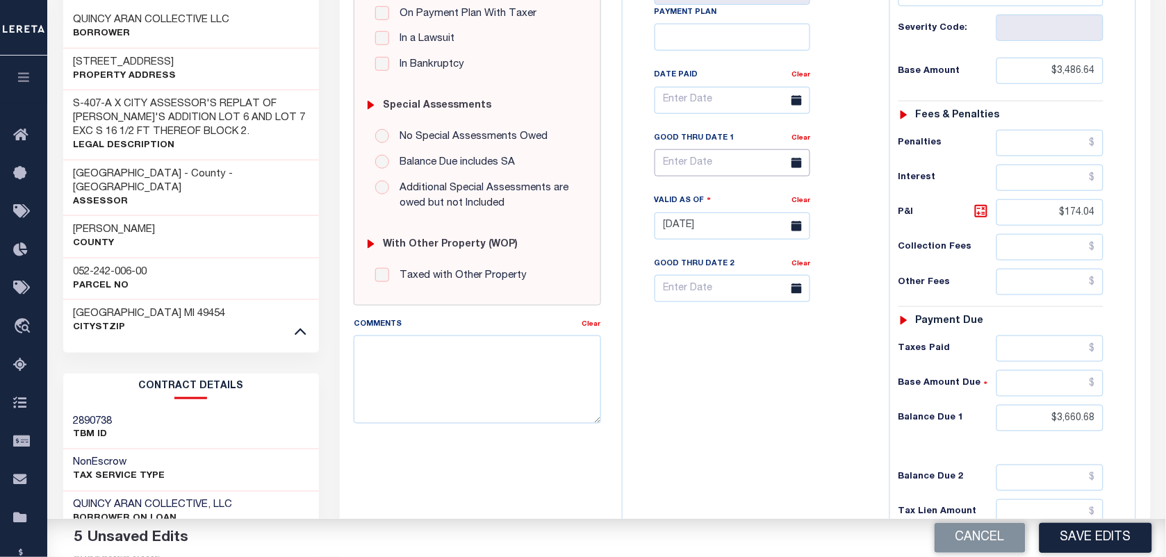
click at [696, 171] on input "text" at bounding box center [733, 162] width 156 height 27
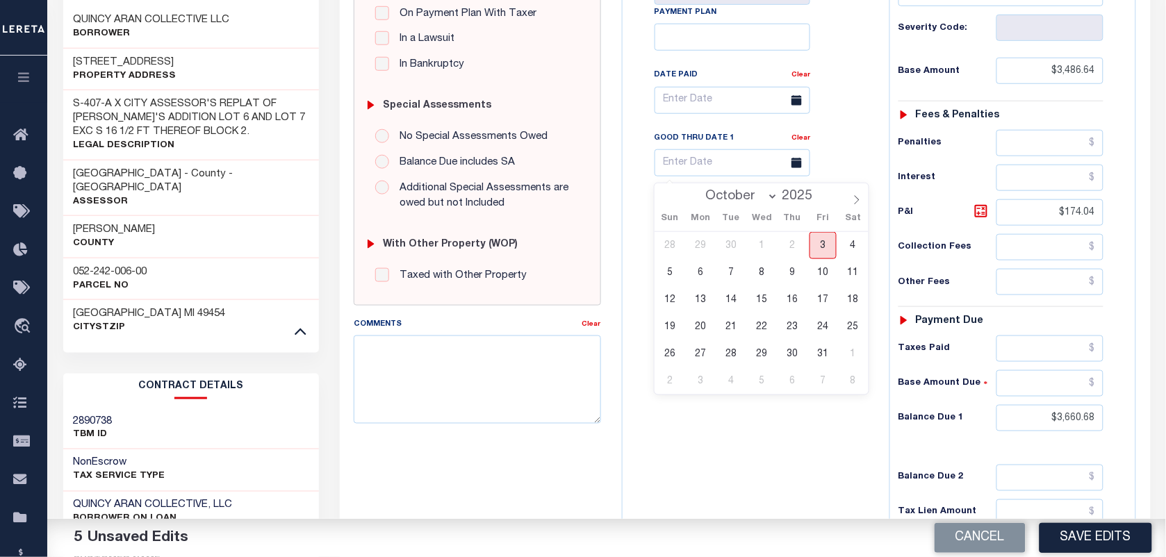
click at [817, 247] on span "3" at bounding box center [823, 245] width 27 height 27
type input "[DATE]"
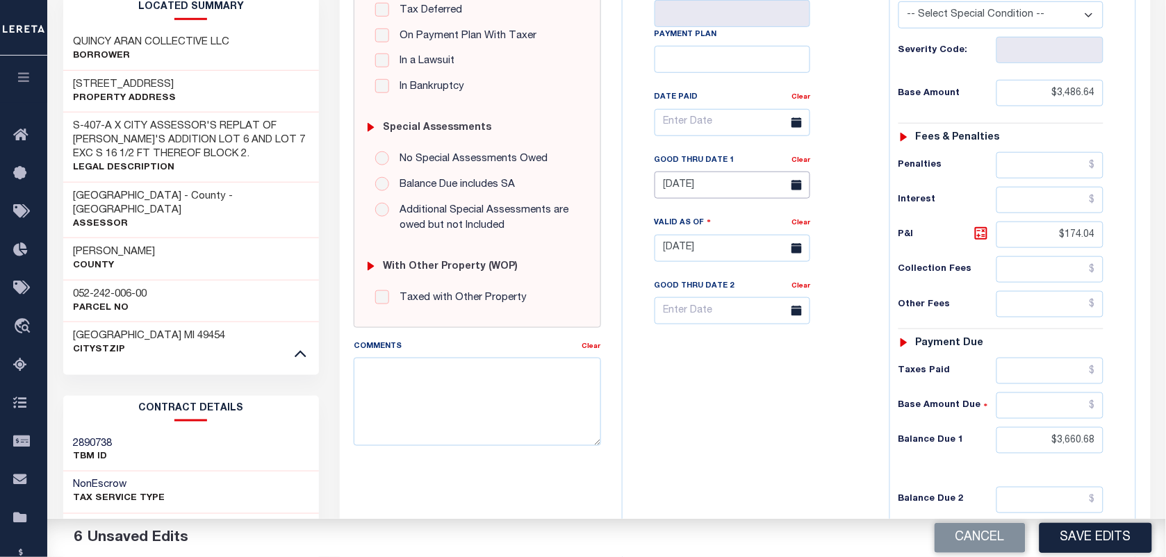
scroll to position [278, 0]
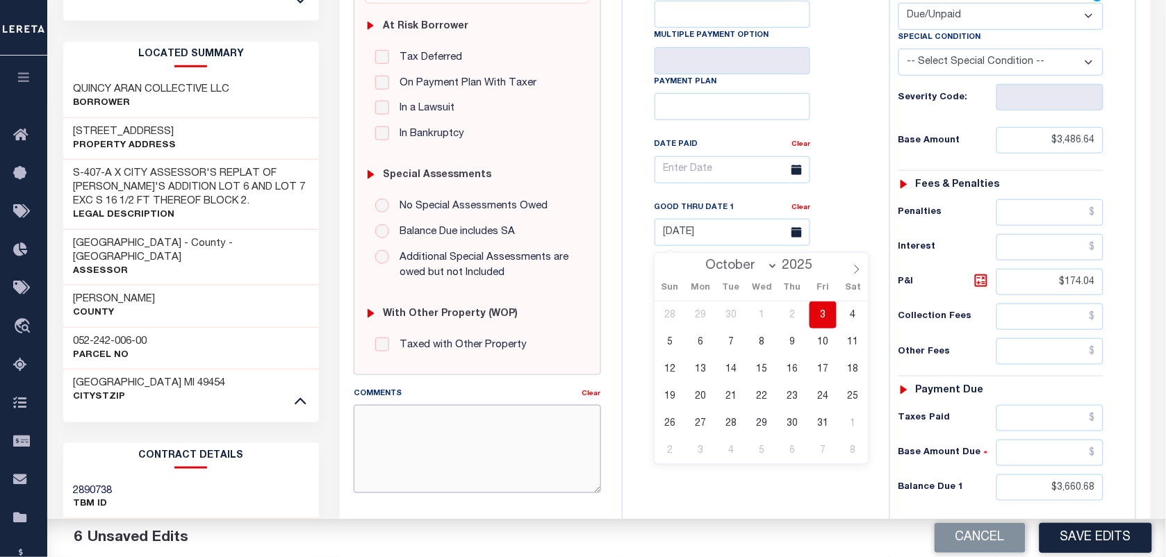
click at [434, 445] on textarea "Comments" at bounding box center [477, 449] width 247 height 88
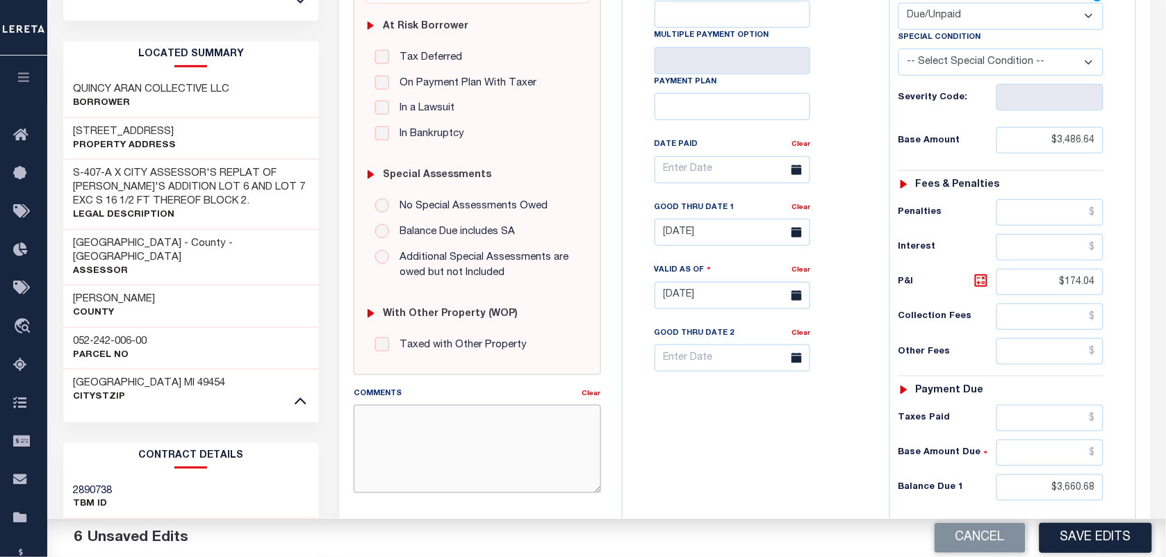
paste textarea "AS PER TC KATHY VIA EMAIL TAXES ARE PAID"
drag, startPoint x: 557, startPoint y: 419, endPoint x: 894, endPoint y: 427, distance: 337.1
click at [892, 426] on div "SPECIAL RISK NCE Date Clear" at bounding box center [744, 300] width 803 height 902
type textarea "AS PER TC KATHY VIA EMAIL TAXES ARE DELQ"
click at [1070, 539] on button "Save Edits" at bounding box center [1096, 538] width 113 height 30
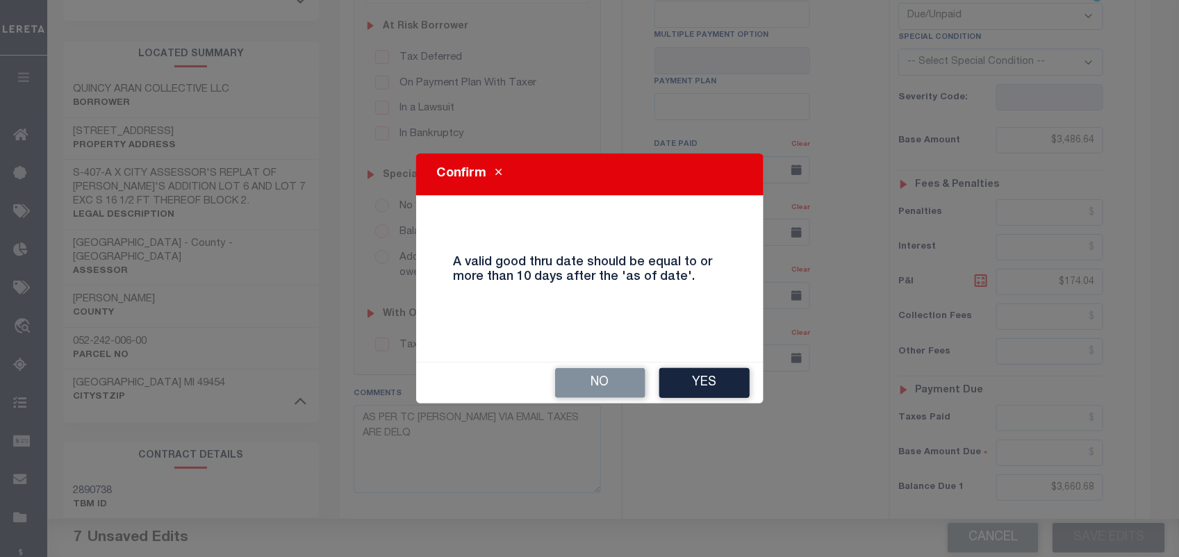
click at [712, 377] on button "Yes" at bounding box center [704, 383] width 90 height 30
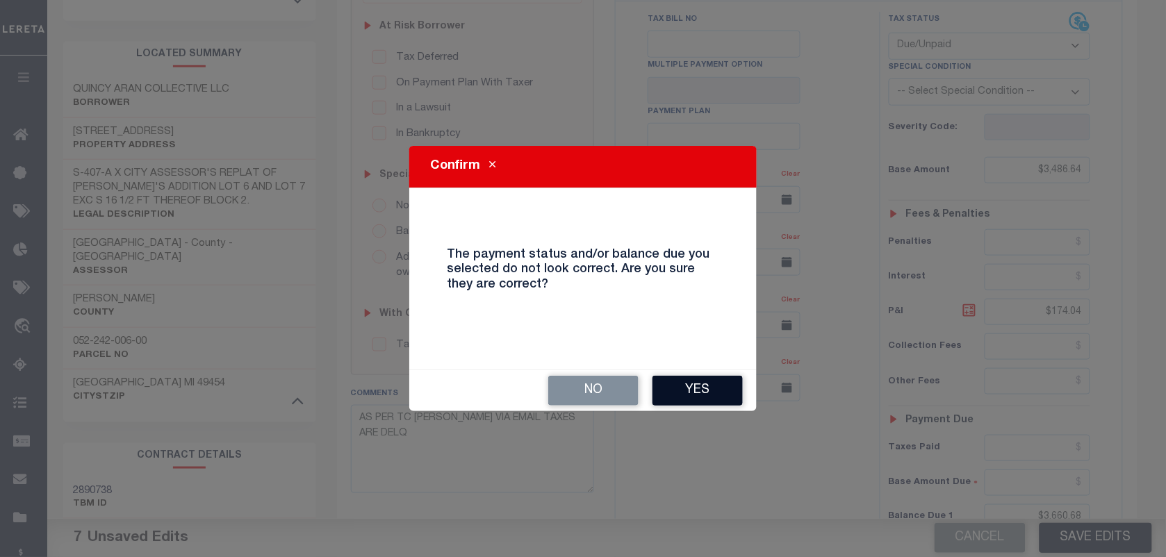
click at [698, 384] on button "Yes" at bounding box center [698, 391] width 90 height 30
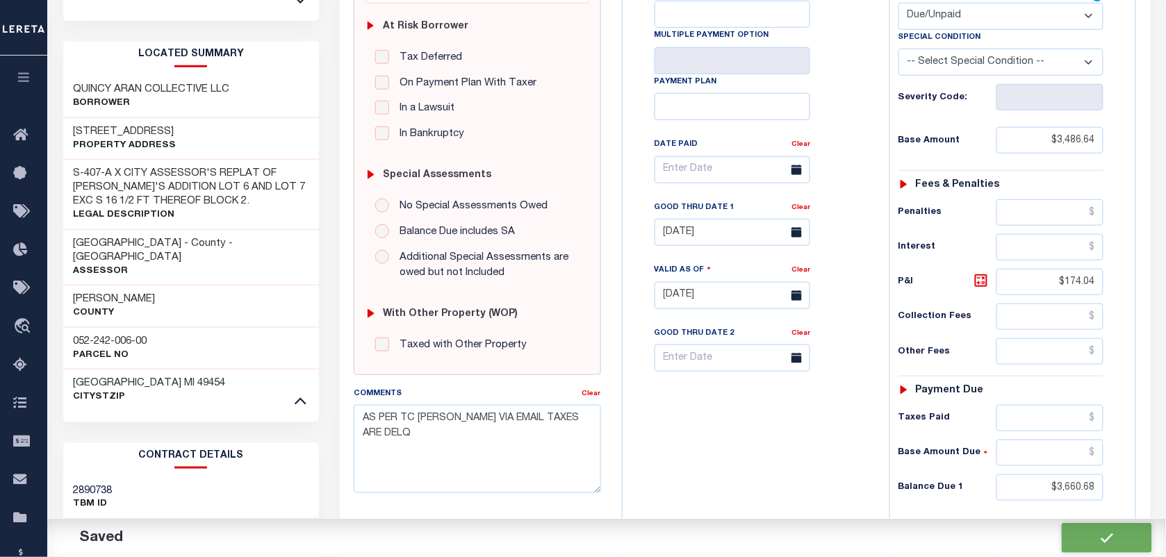
checkbox input "false"
type textarea "AS PER TC KATHY VIA EMAIL TAXES ARE DELQ"
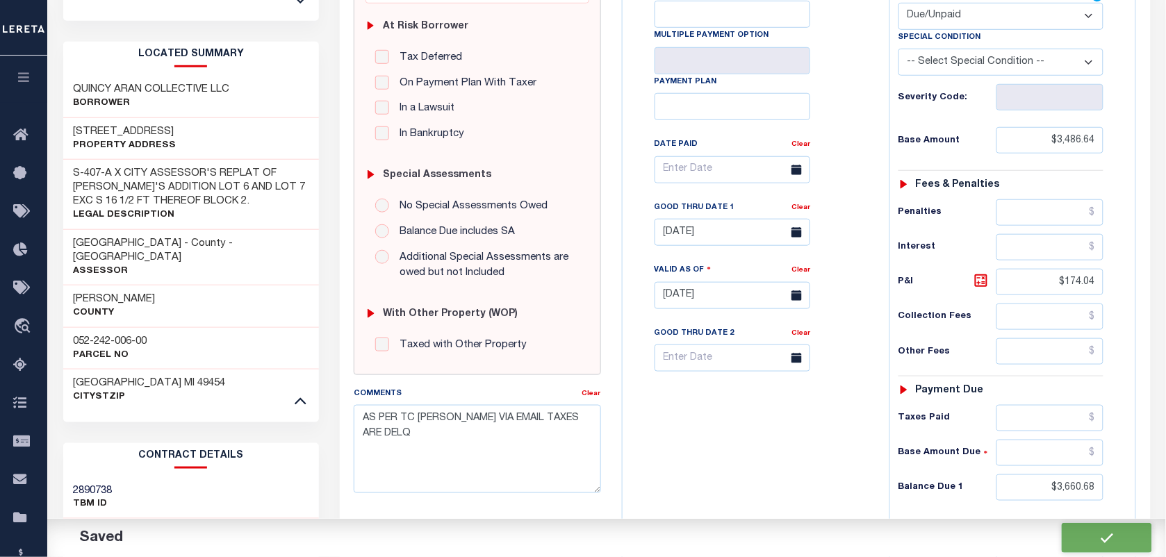
type input "$3,486.64"
type input "$174.04"
type input "$3,660.68"
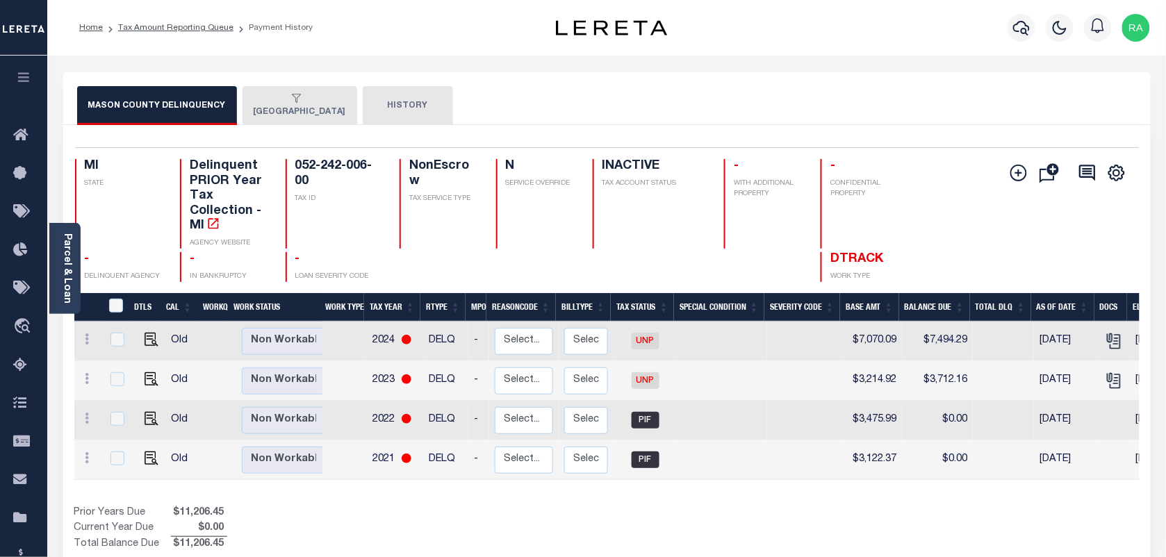
click at [273, 106] on button "[GEOGRAPHIC_DATA]" at bounding box center [300, 105] width 115 height 39
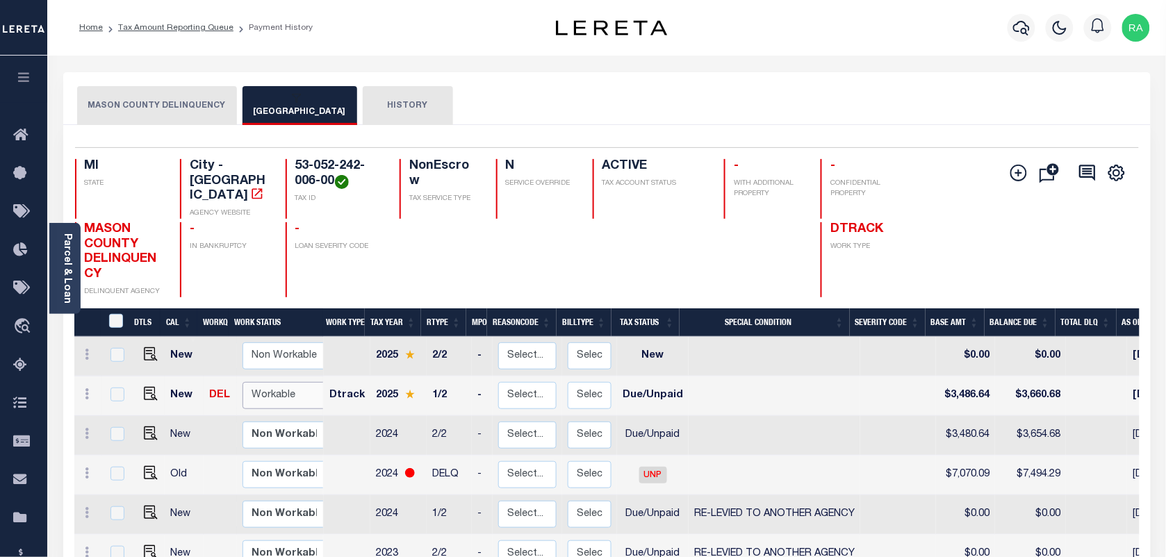
click at [273, 382] on select "Non Workable Workable" at bounding box center [284, 395] width 83 height 27
checkbox input "true"
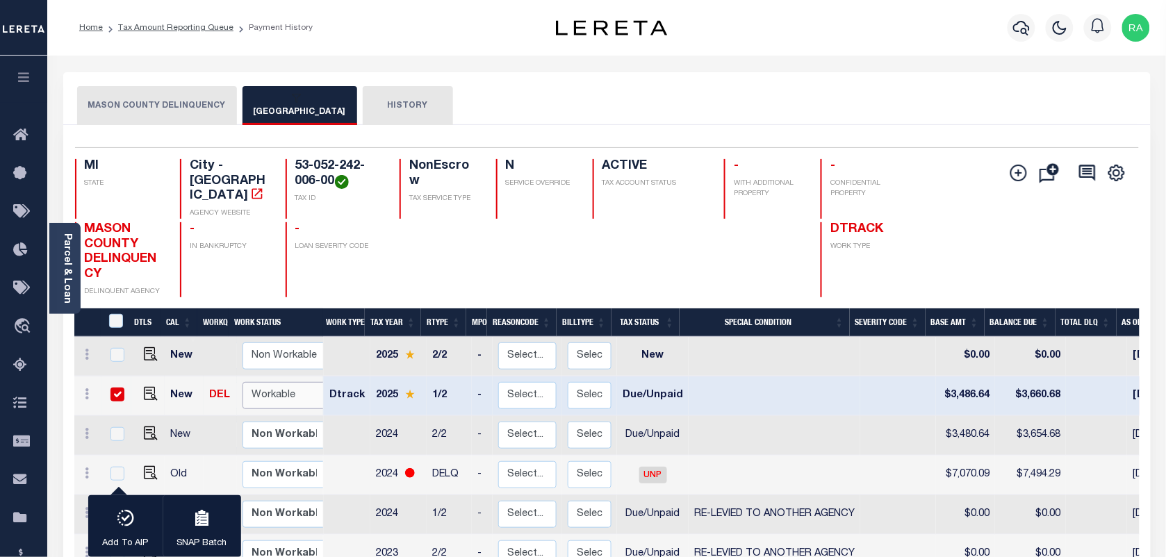
select select "true"
click at [243, 382] on select "Non Workable Workable" at bounding box center [284, 395] width 83 height 27
checkbox input "false"
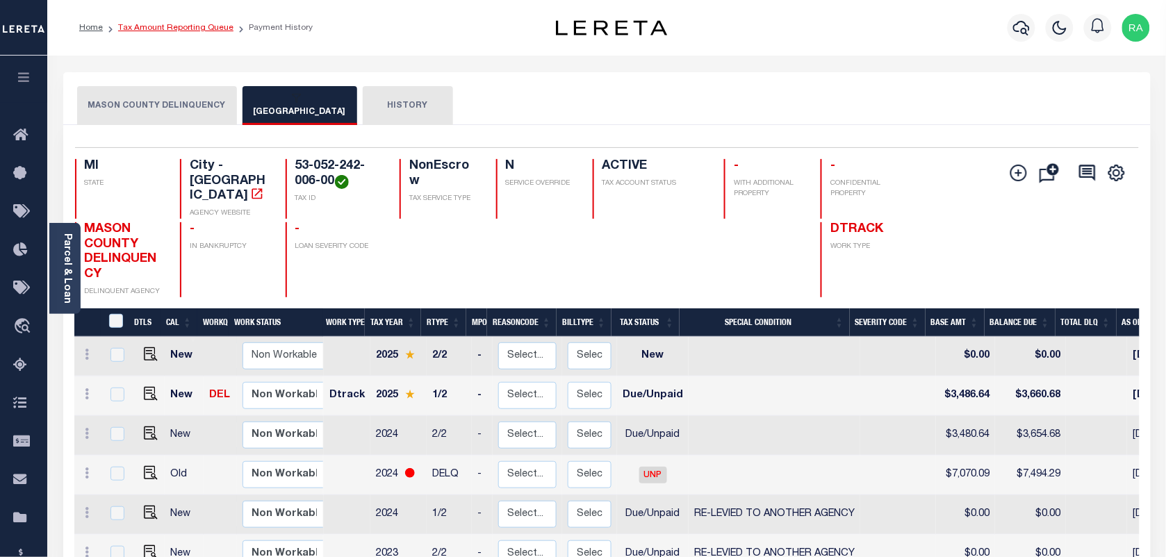
click at [170, 29] on link "Tax Amount Reporting Queue" at bounding box center [175, 28] width 115 height 8
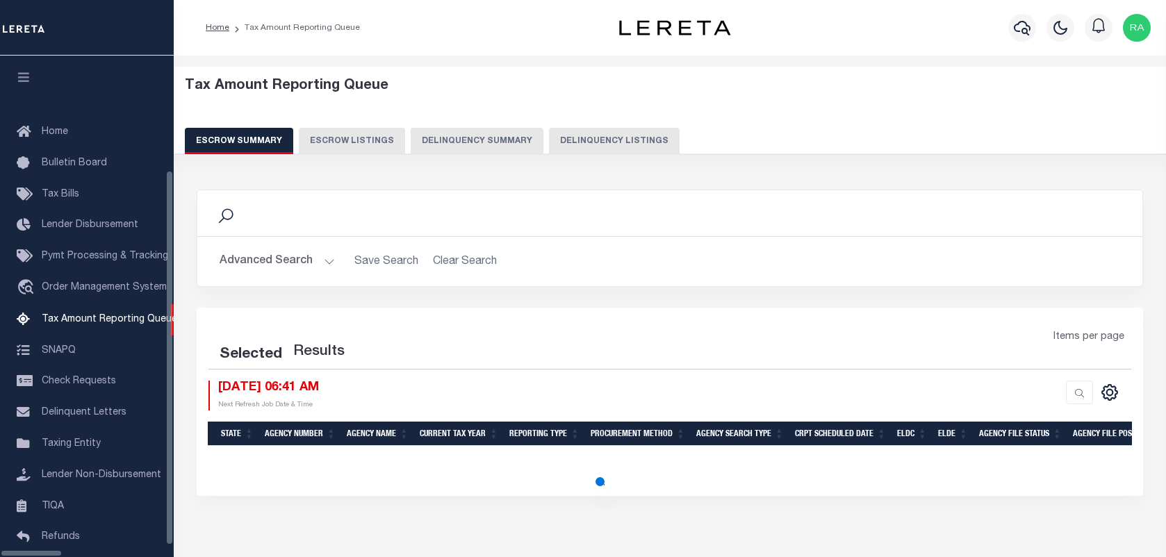
click at [494, 129] on button "Delinquency Summary" at bounding box center [477, 141] width 133 height 26
click at [549, 143] on button "Delinquency Listings" at bounding box center [614, 141] width 131 height 26
select select "100"
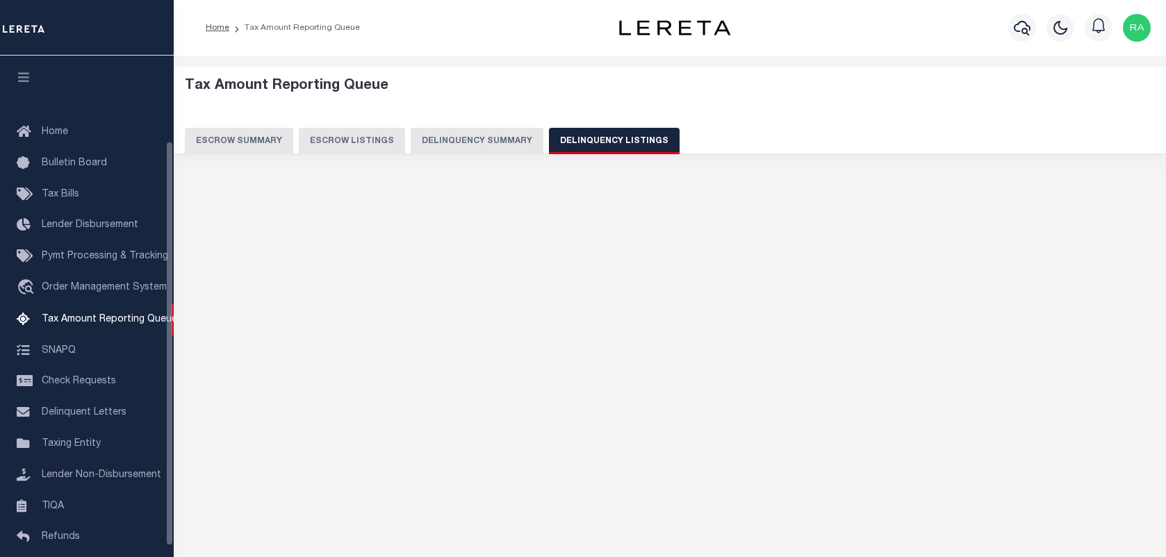
click at [532, 143] on div "Escrow Summary Escrow Listings Delinquency Summary Delinquency Listings" at bounding box center [670, 141] width 971 height 26
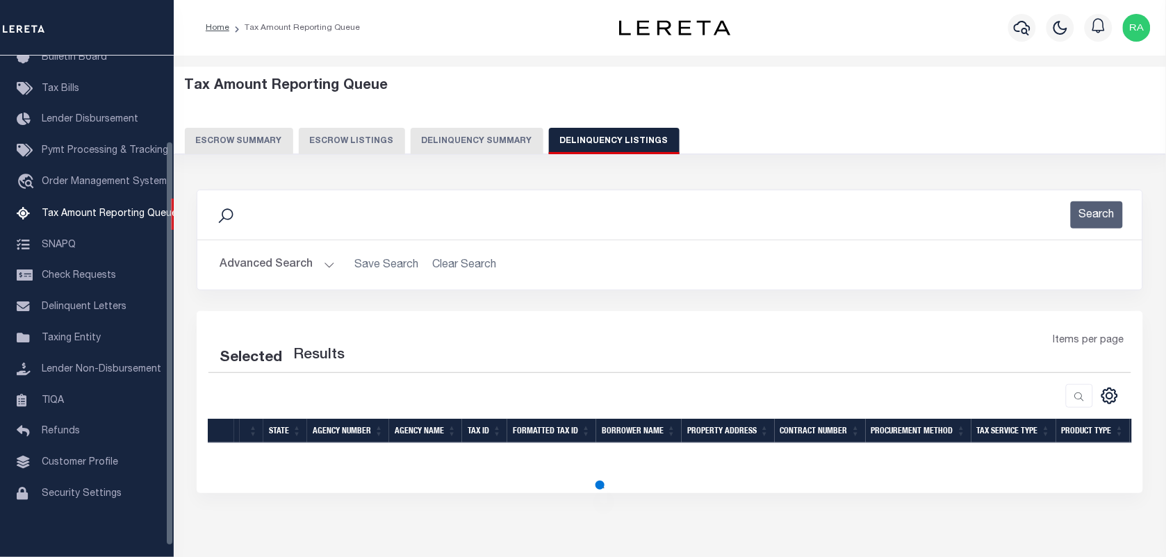
select select "100"
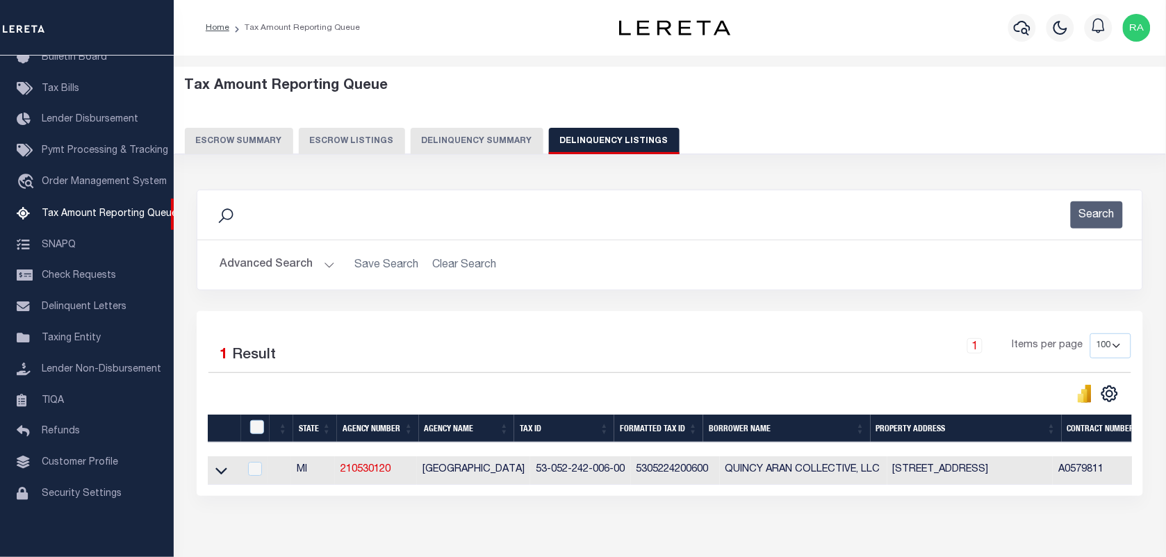
click at [321, 261] on button "Advanced Search" at bounding box center [277, 265] width 115 height 27
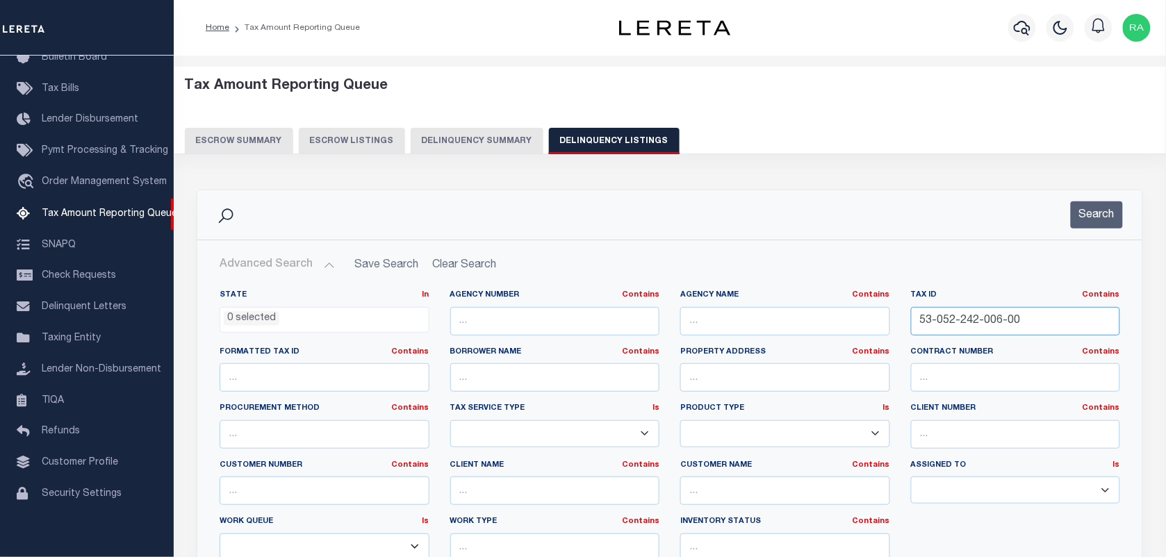
click at [975, 329] on input "53-052-242-006-00" at bounding box center [1016, 321] width 210 height 28
click at [976, 328] on input "53-052-242-006-00" at bounding box center [1016, 321] width 210 height 28
paste input "5-008"
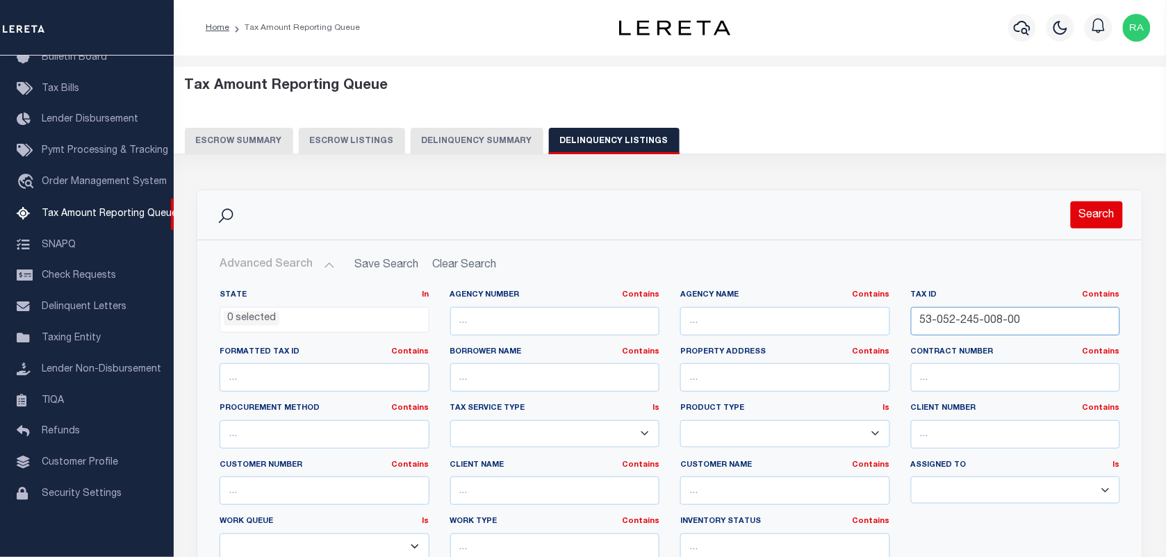
type input "53-052-245-008-00"
click at [1100, 208] on button "Search" at bounding box center [1097, 215] width 52 height 27
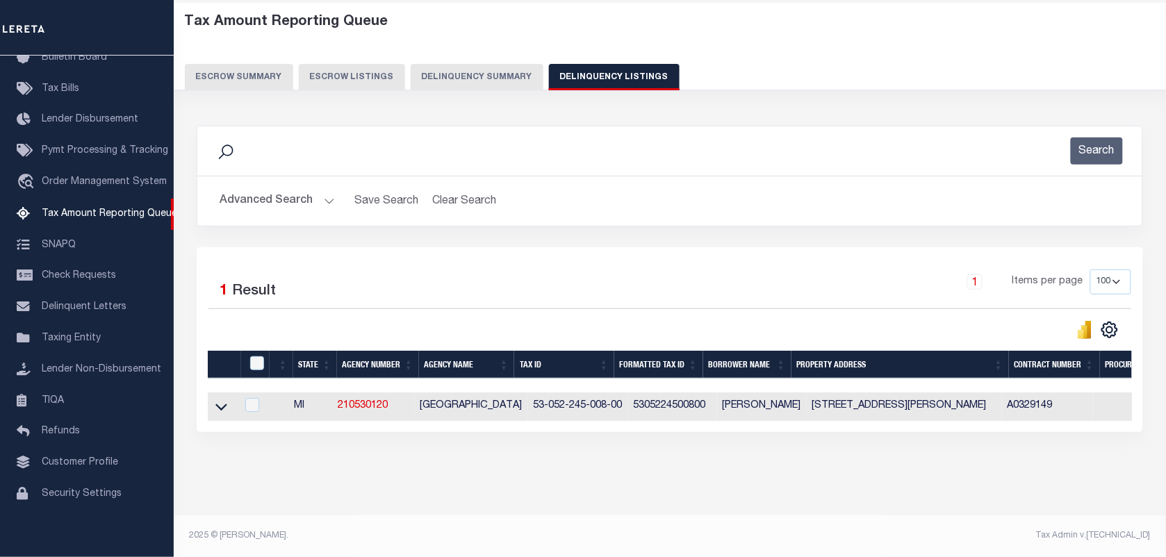
scroll to position [76, 0]
drag, startPoint x: 218, startPoint y: 398, endPoint x: 213, endPoint y: 386, distance: 12.5
click at [218, 404] on icon at bounding box center [221, 407] width 12 height 7
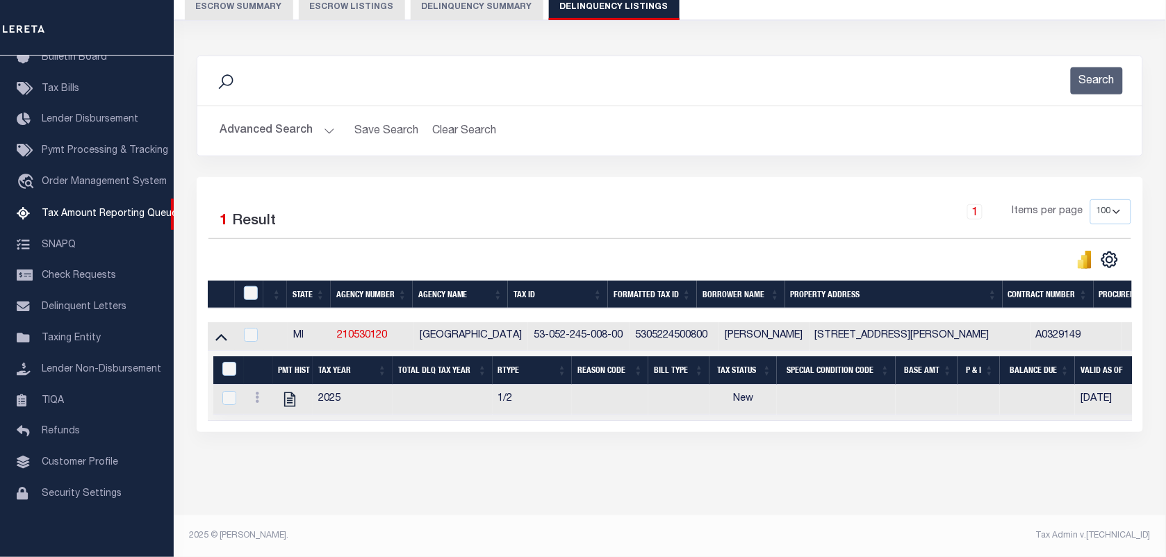
scroll to position [148, 0]
click at [289, 391] on icon "" at bounding box center [290, 400] width 18 height 18
checkbox input "true"
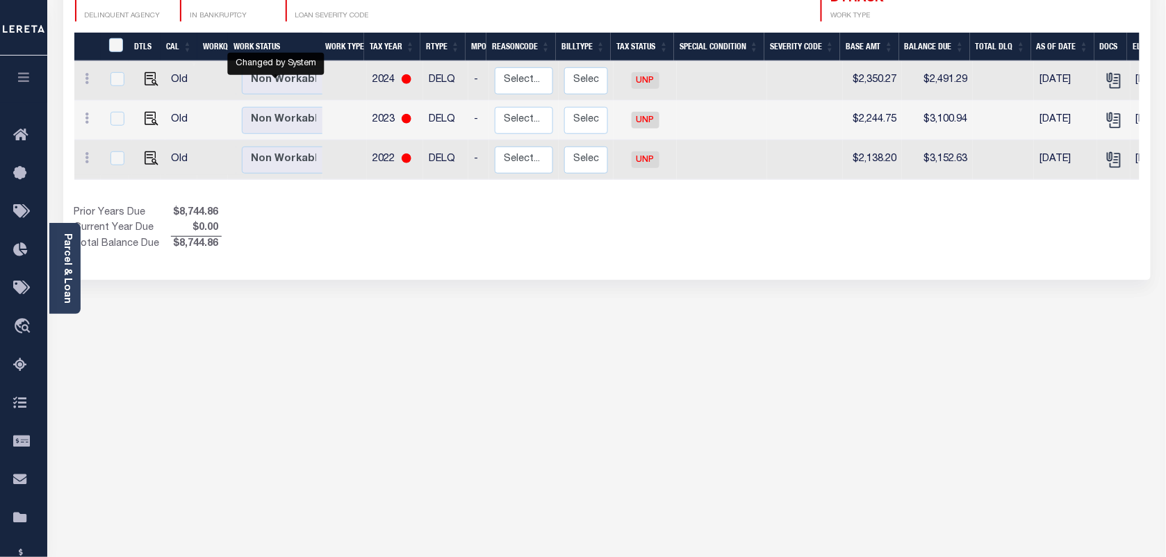
scroll to position [87, 0]
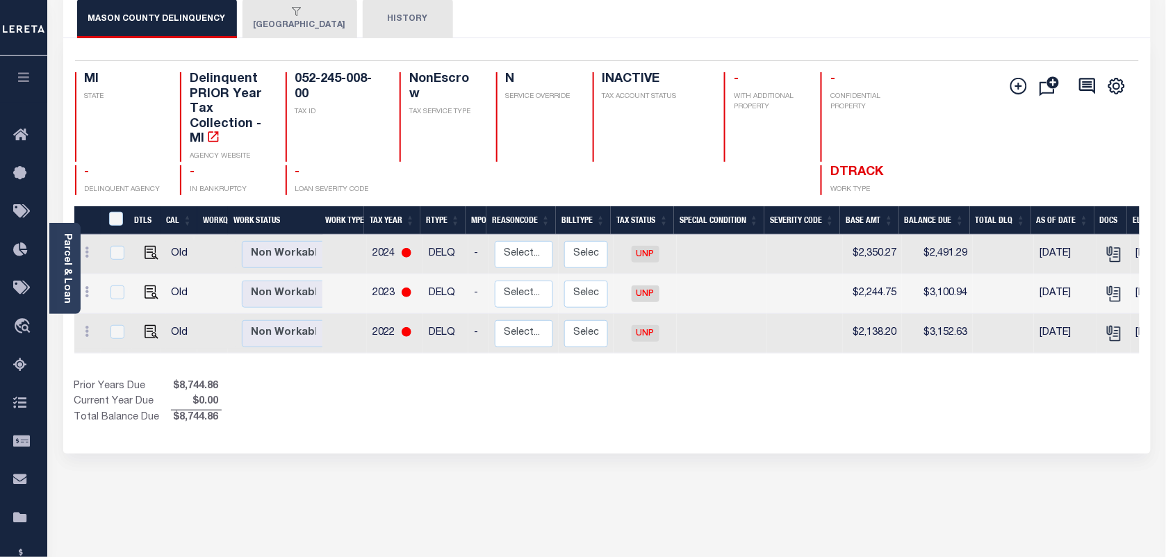
click at [282, 26] on button "[GEOGRAPHIC_DATA]" at bounding box center [300, 18] width 115 height 39
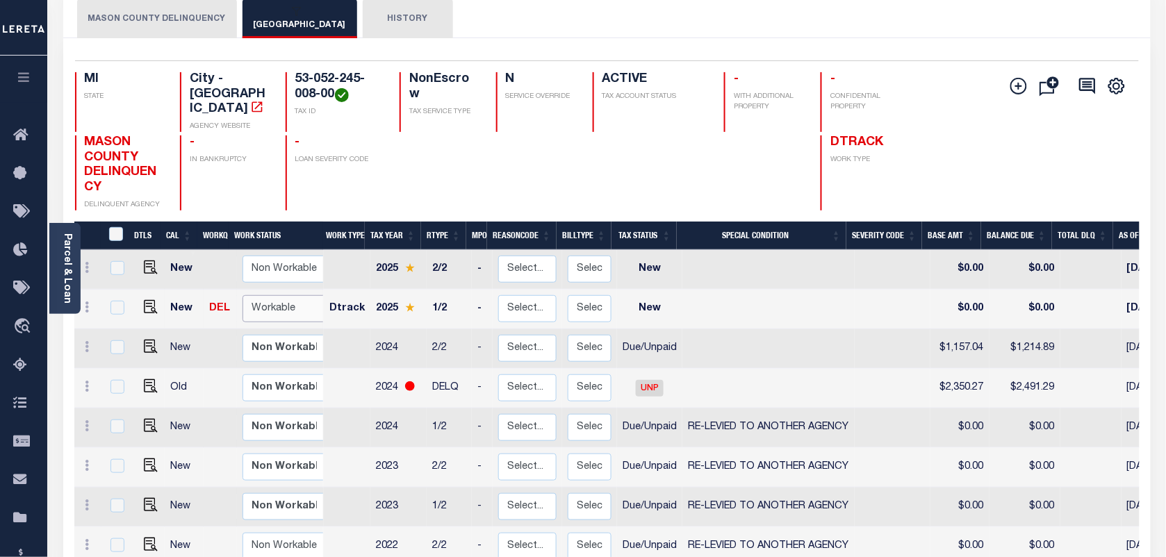
click at [284, 295] on select "Non Workable Workable" at bounding box center [284, 308] width 83 height 27
checkbox input "true"
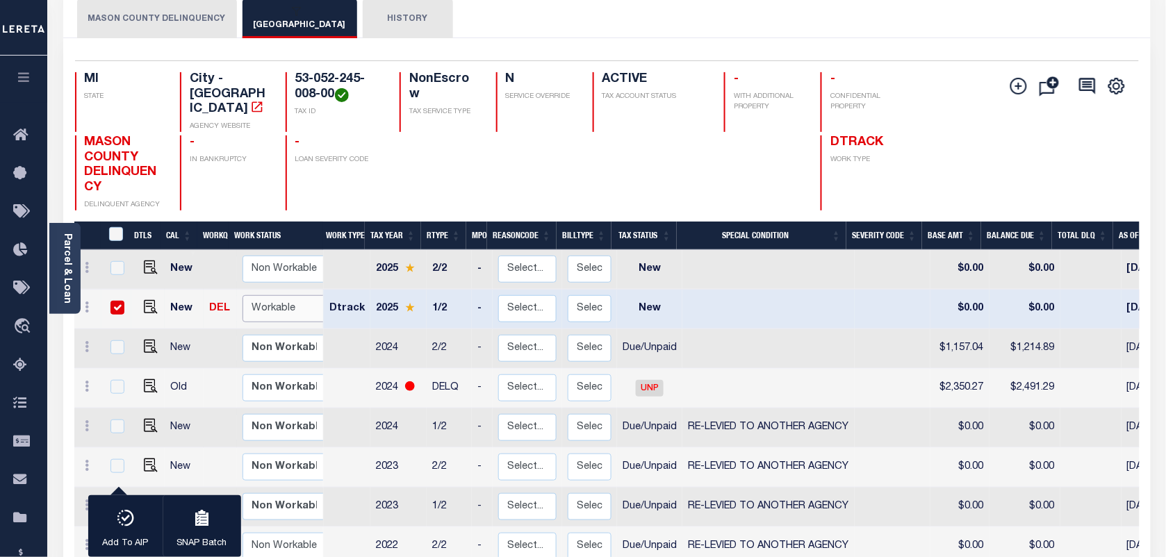
select select "true"
click at [243, 295] on select "Non Workable Workable" at bounding box center [284, 308] width 83 height 27
checkbox input "false"
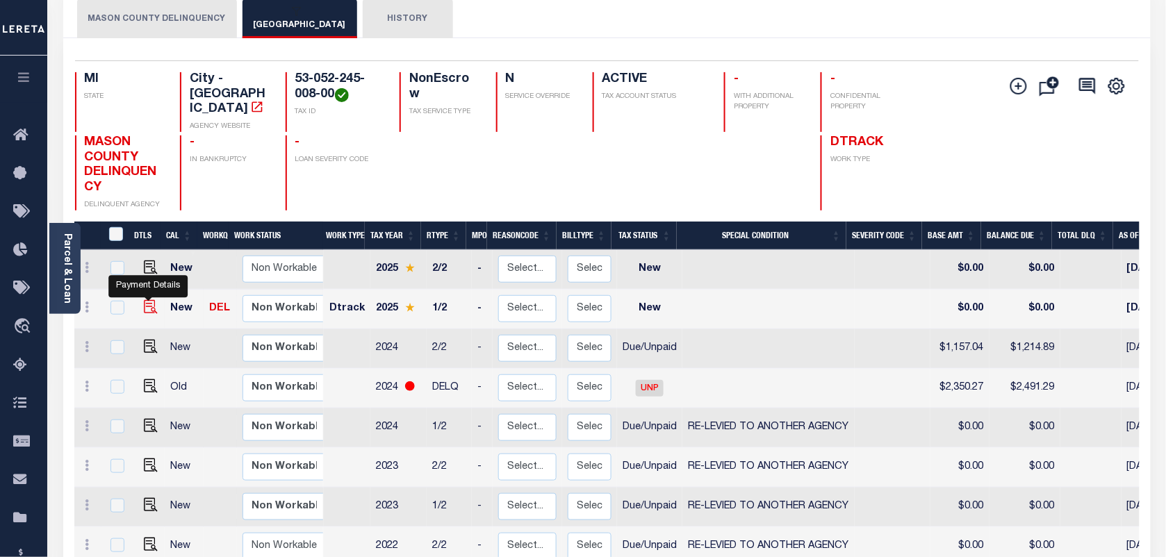
click at [151, 300] on img "" at bounding box center [151, 307] width 14 height 14
checkbox input "true"
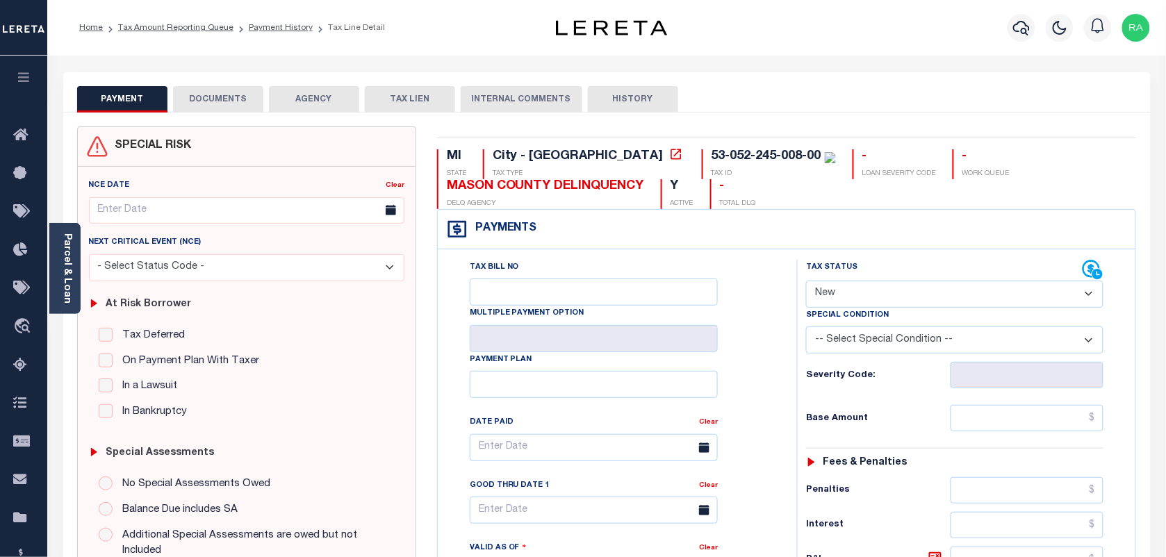
click at [848, 290] on select "- Select Status Code - Open Due/Unpaid Paid Incomplete No Tax Due Internal Refu…" at bounding box center [954, 294] width 297 height 27
select select "DUE"
click at [806, 282] on select "- Select Status Code - Open Due/Unpaid Paid Incomplete No Tax Due Internal Refu…" at bounding box center [954, 294] width 297 height 27
type input "[DATE]"
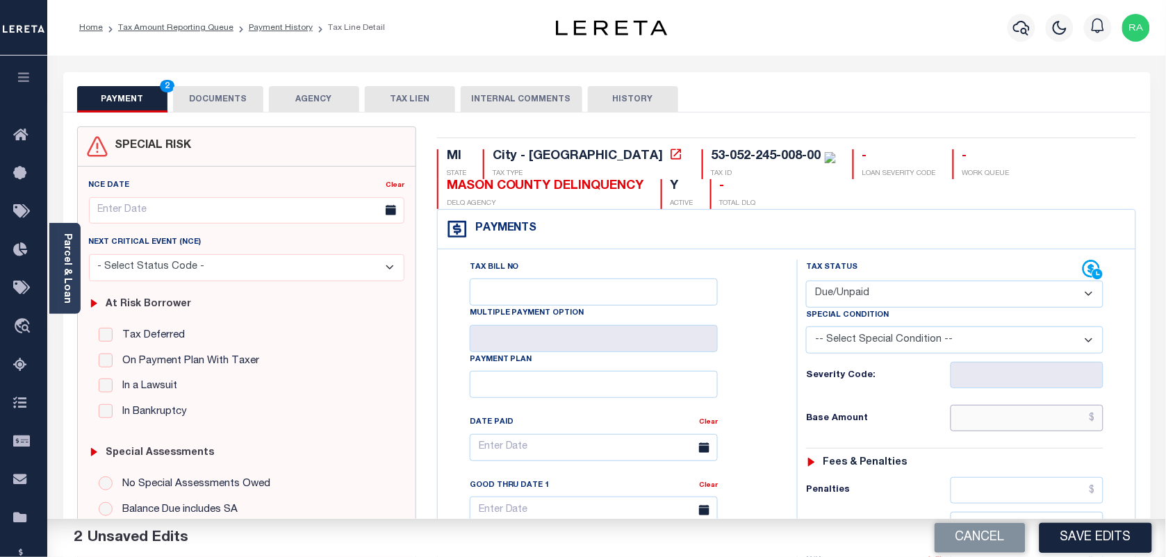
click at [1025, 416] on input "text" at bounding box center [1028, 418] width 154 height 26
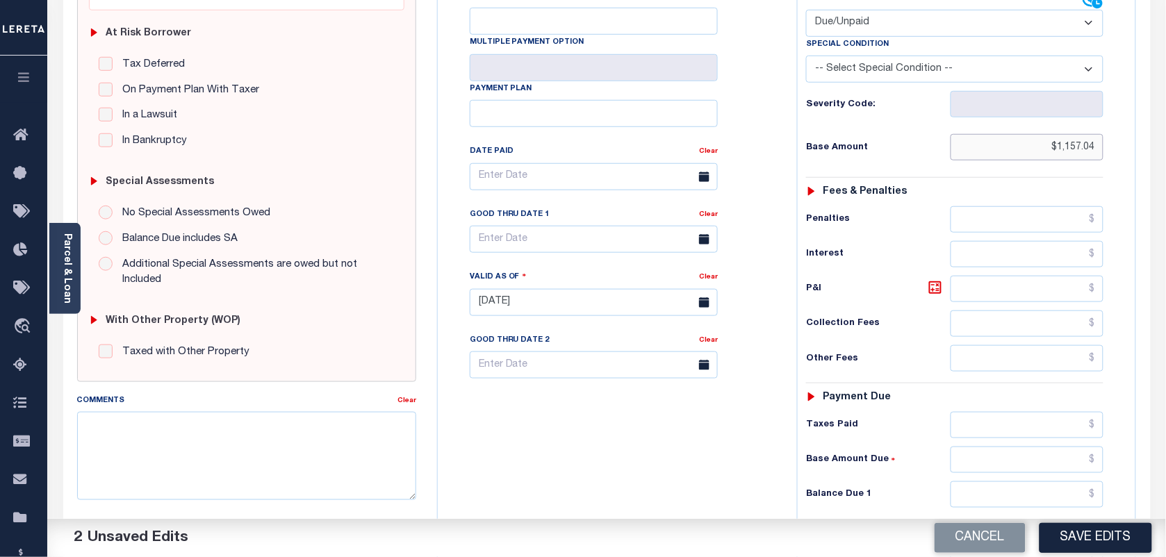
scroll to position [347, 0]
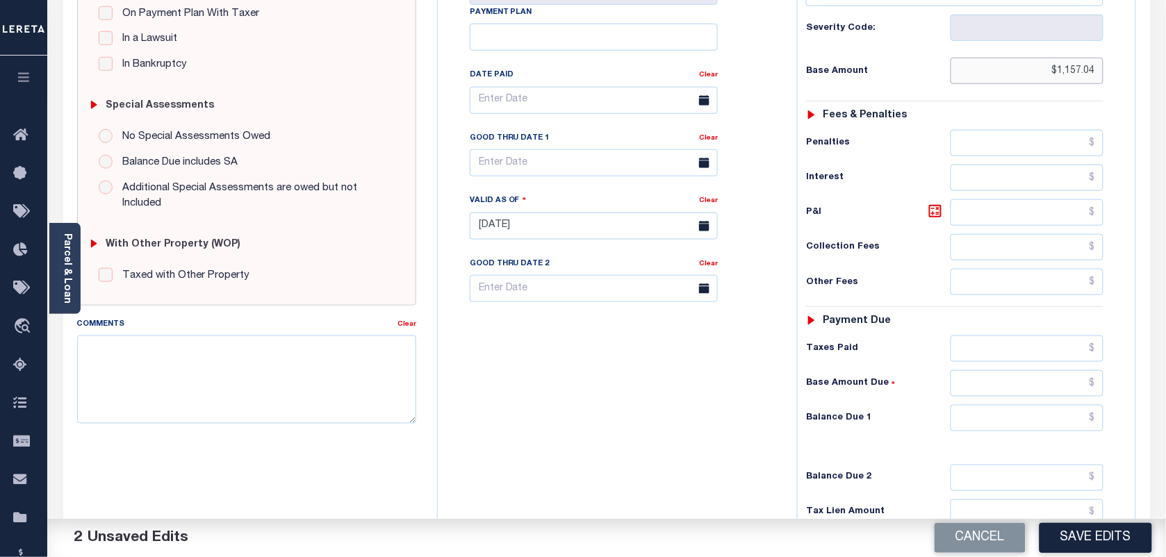
type input "$1,157.04"
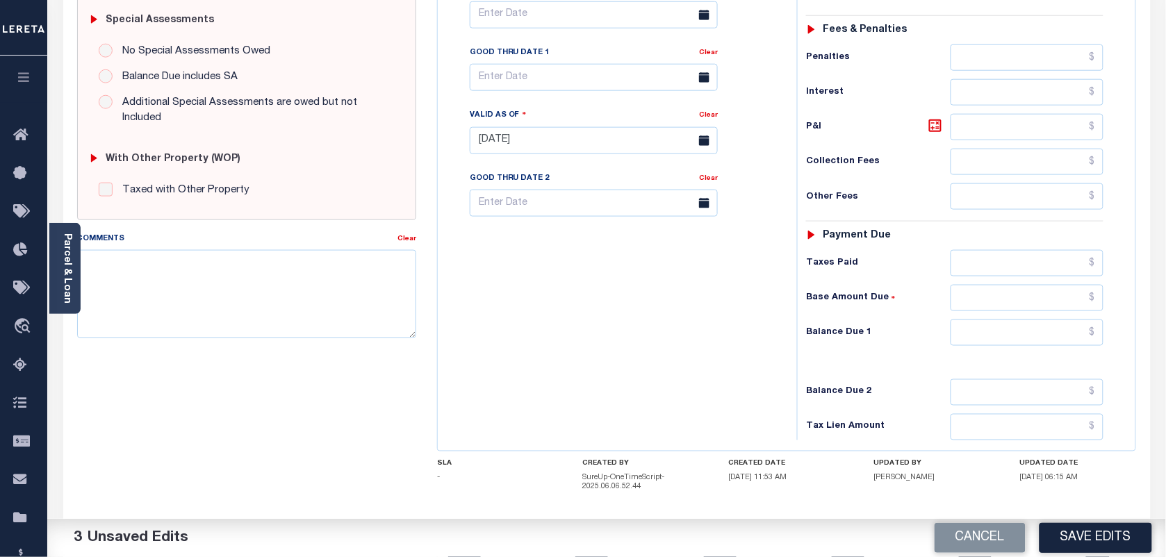
scroll to position [434, 0]
click at [999, 334] on input "text" at bounding box center [1028, 331] width 154 height 26
paste input "1,214.89"
type input "$1,214.89"
click at [931, 133] on icon at bounding box center [935, 124] width 17 height 17
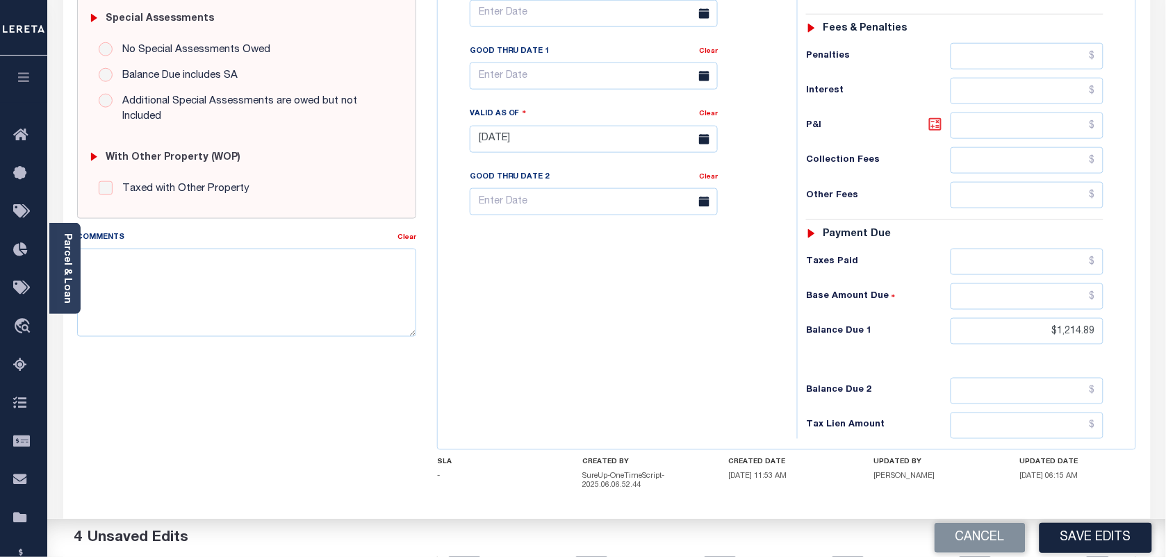
type input "$57.85"
click at [546, 74] on input "text" at bounding box center [594, 76] width 248 height 27
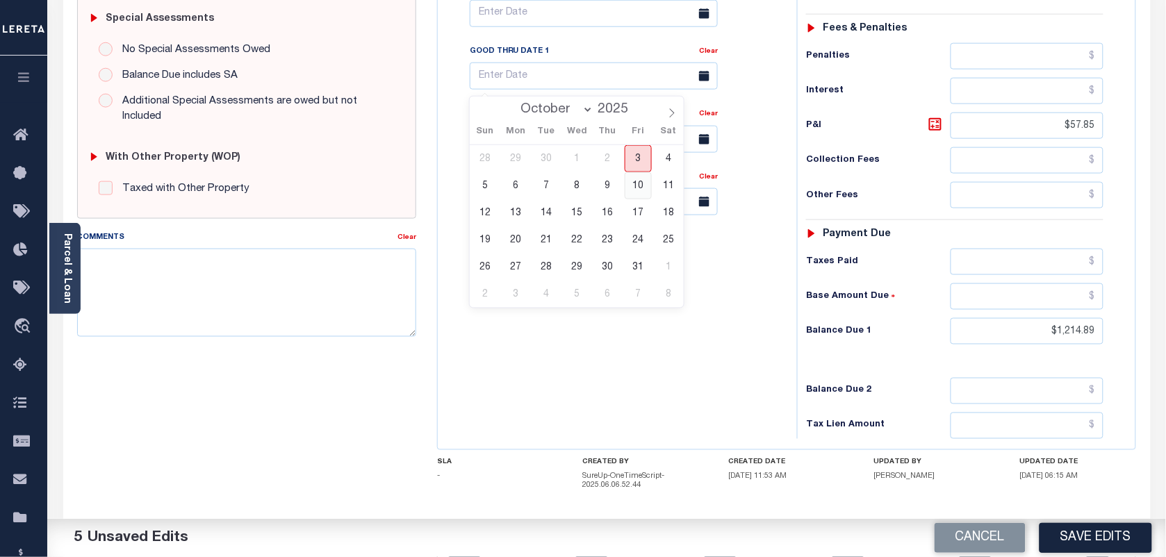
click at [638, 171] on div "28 29 30 1 2 3 4 5 6 7 8 9 10 11 12 13 14 15 16 17 18 19 20 21 22 23 24 25 26 2…" at bounding box center [577, 226] width 214 height 163
click at [638, 168] on span "3" at bounding box center [638, 158] width 27 height 27
type input "[DATE]"
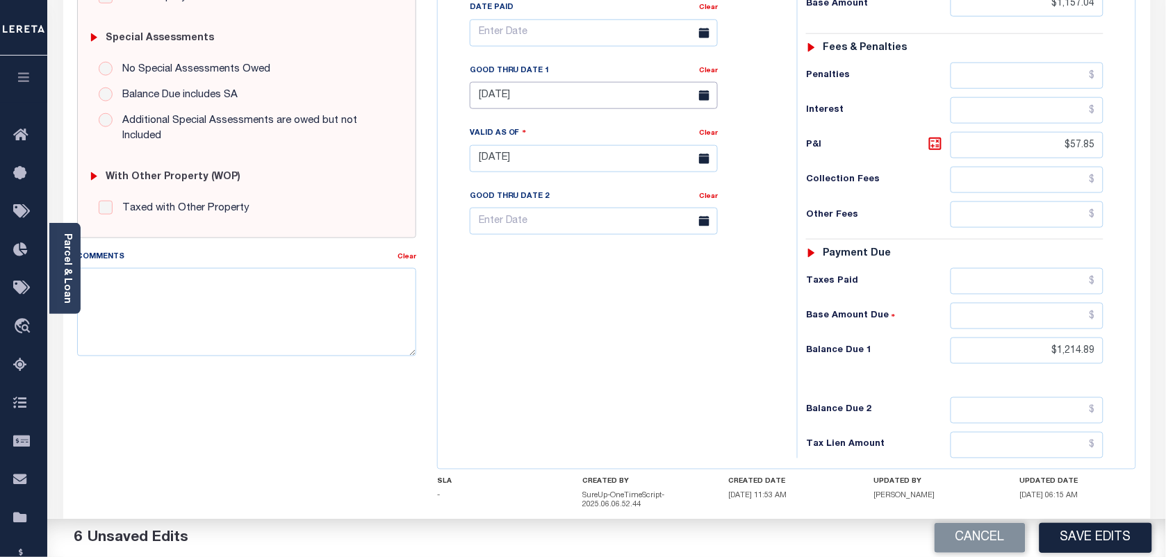
scroll to position [511, 0]
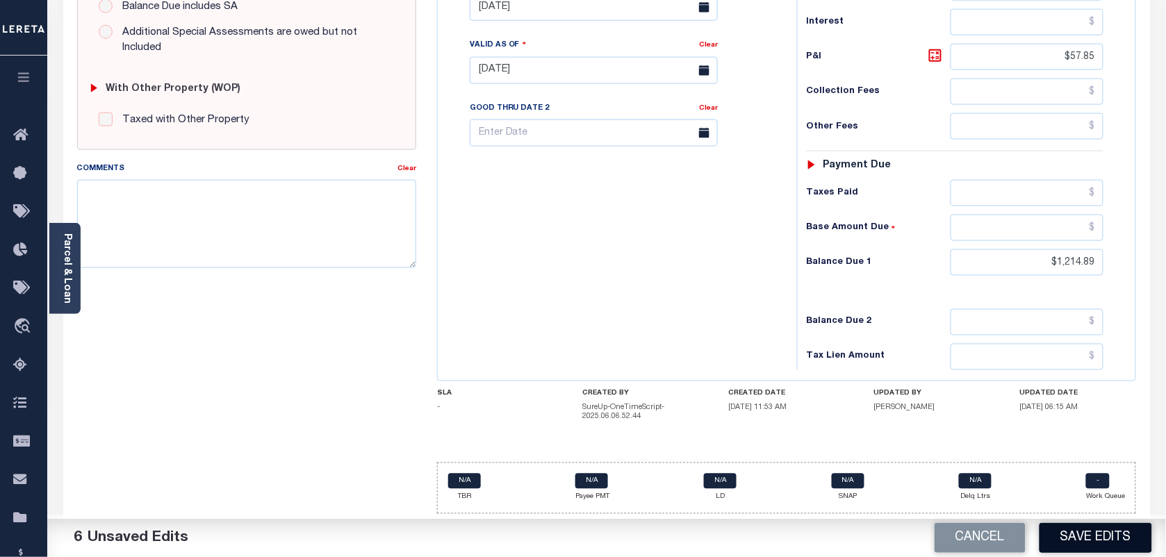
click at [1092, 536] on button "Save Edits" at bounding box center [1096, 538] width 113 height 30
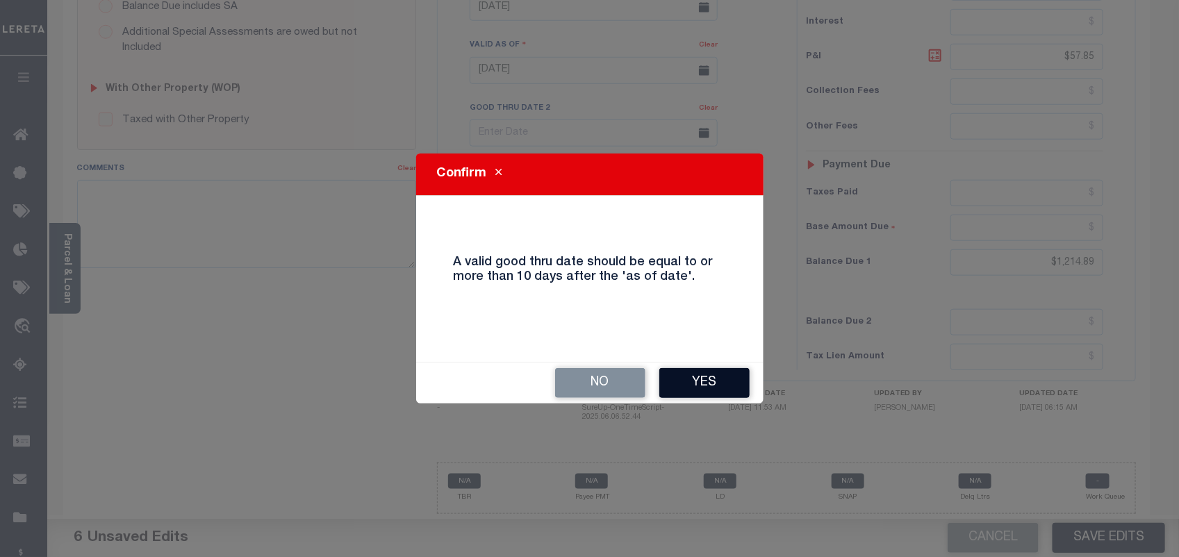
click at [716, 375] on button "Yes" at bounding box center [704, 383] width 90 height 30
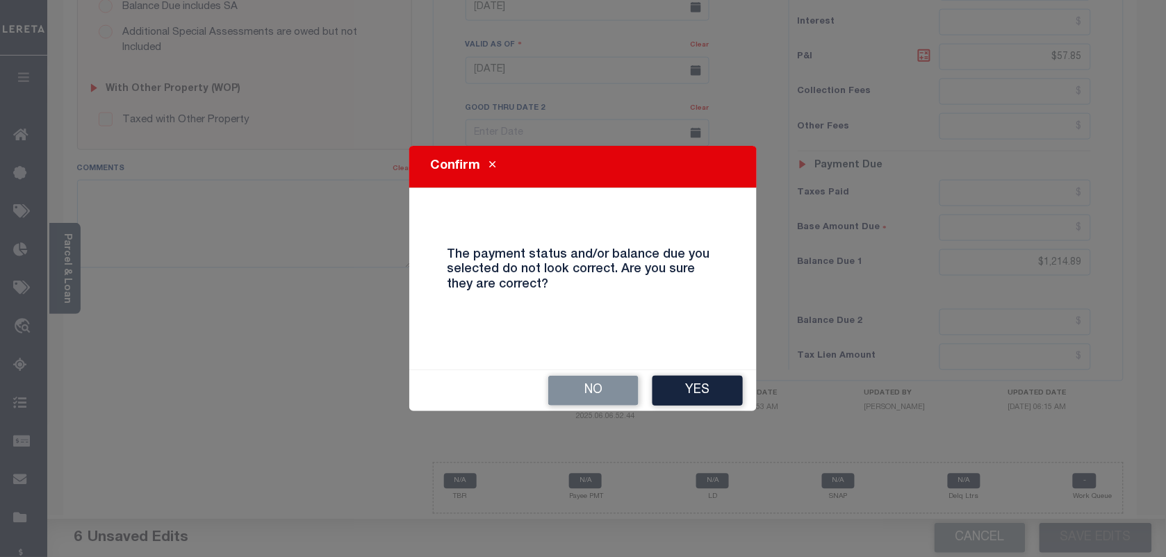
click at [716, 376] on button "Yes" at bounding box center [698, 391] width 90 height 30
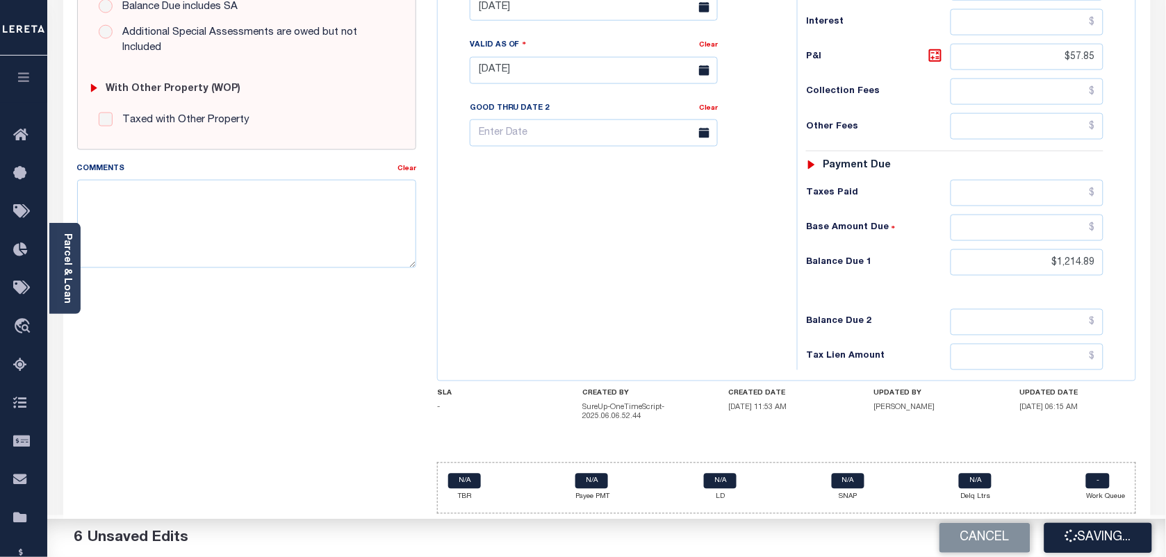
checkbox input "false"
type input "$1,157.04"
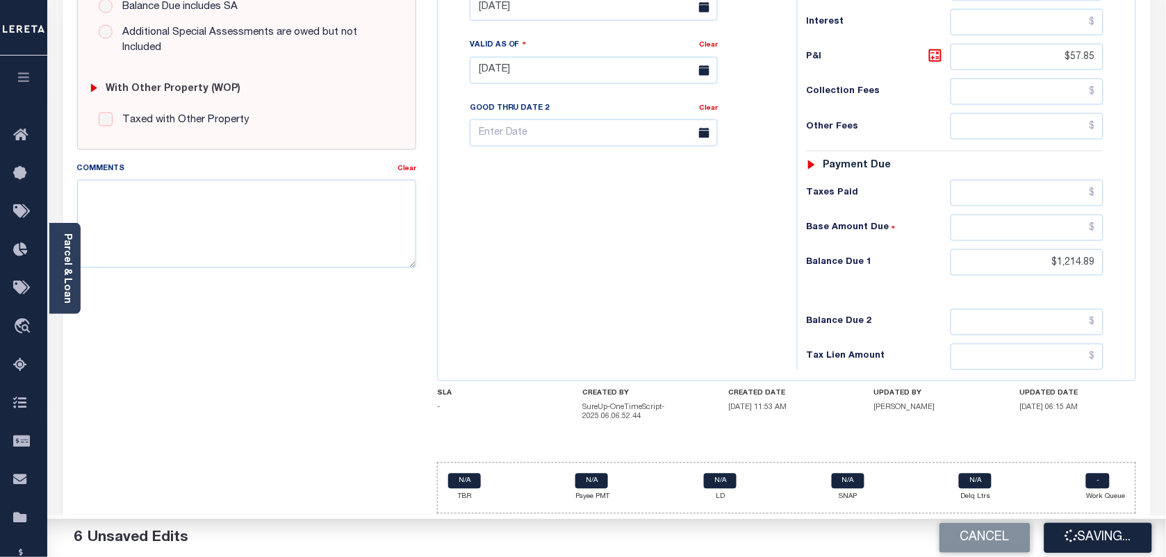
type input "$57.85"
type input "$1,214.89"
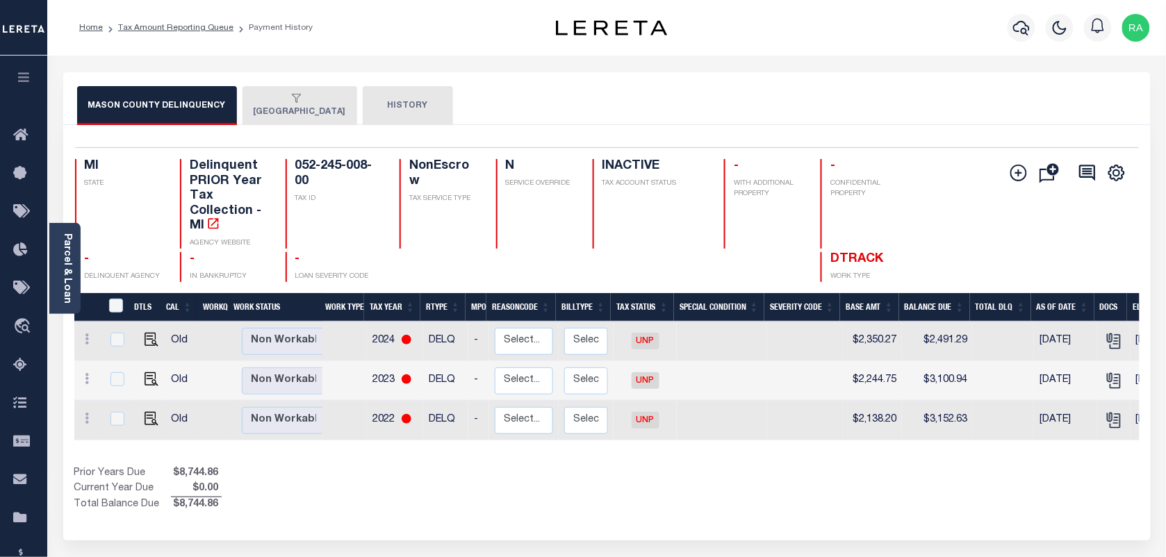
click at [281, 91] on button "[GEOGRAPHIC_DATA]" at bounding box center [300, 105] width 115 height 39
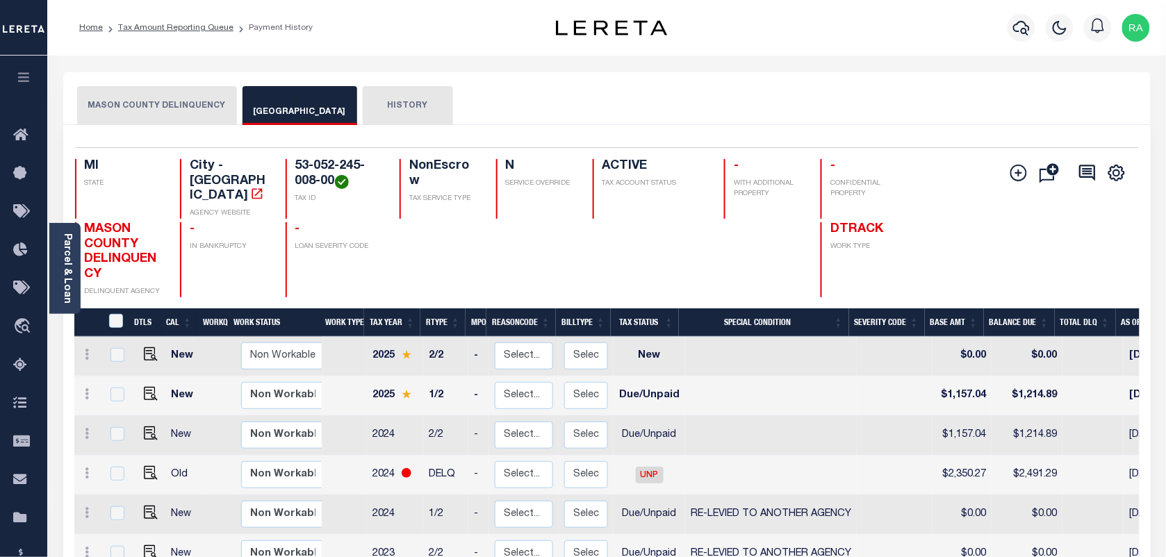
click at [192, 113] on button "MASON COUNTY DELINQUENCY" at bounding box center [157, 105] width 160 height 39
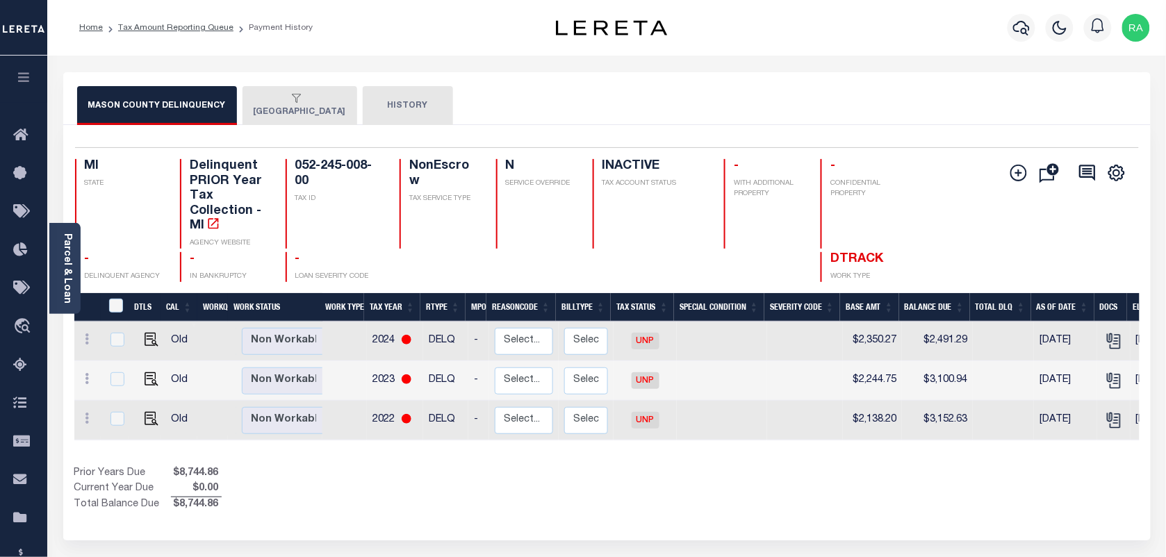
click at [283, 108] on button "[GEOGRAPHIC_DATA]" at bounding box center [300, 105] width 115 height 39
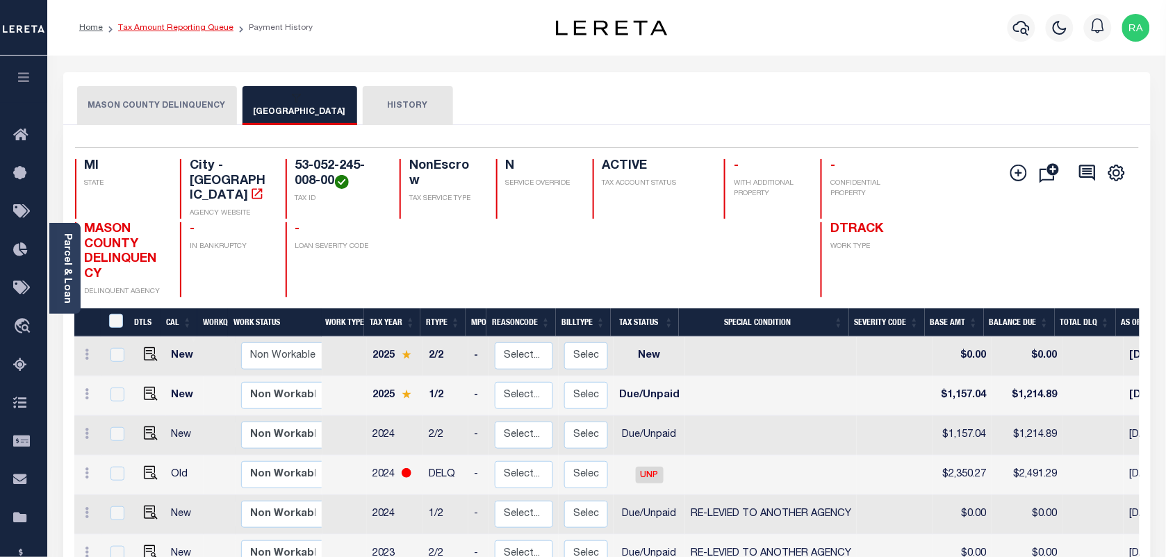
click at [179, 24] on link "Tax Amount Reporting Queue" at bounding box center [175, 28] width 115 height 8
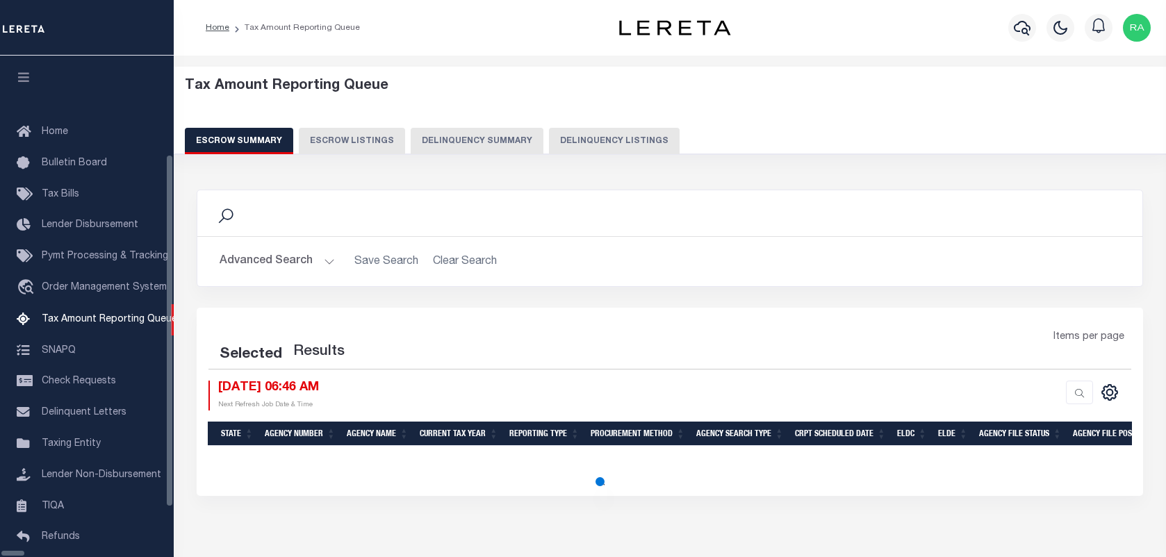
click at [549, 140] on button "Delinquency Listings" at bounding box center [614, 141] width 131 height 26
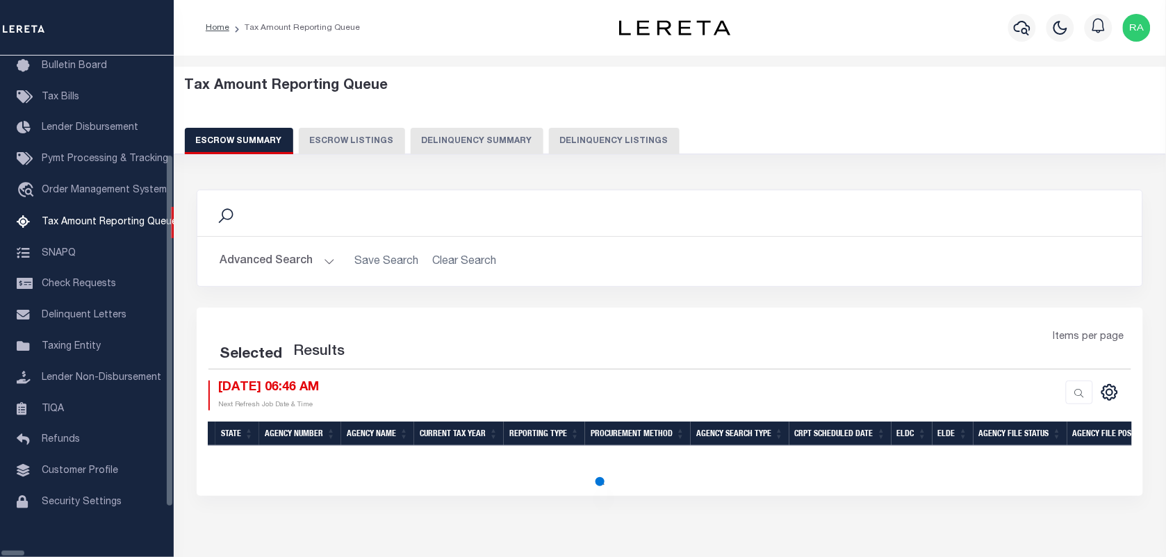
select select "100"
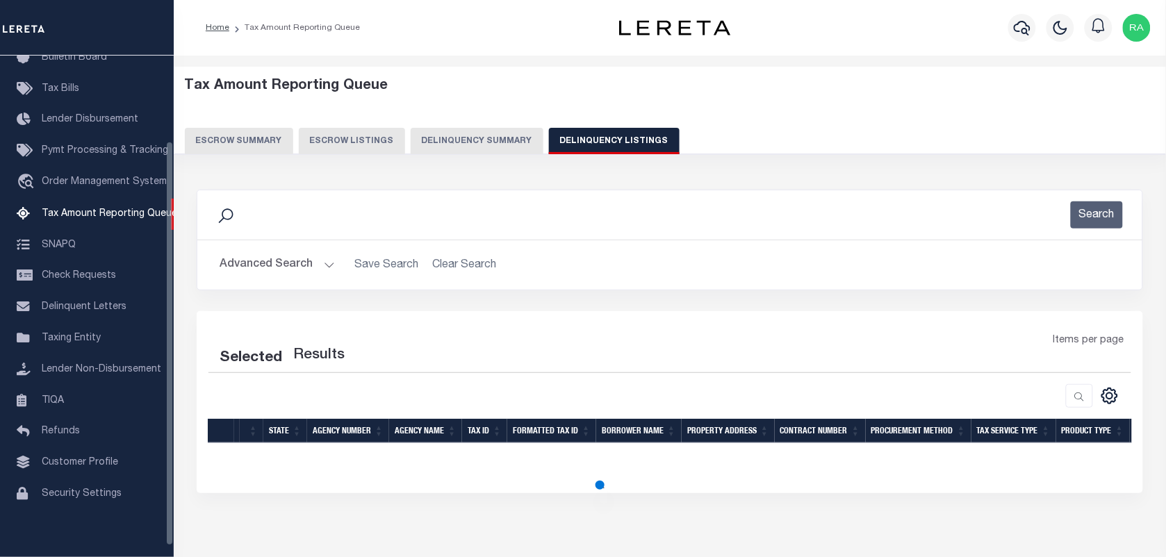
select select "100"
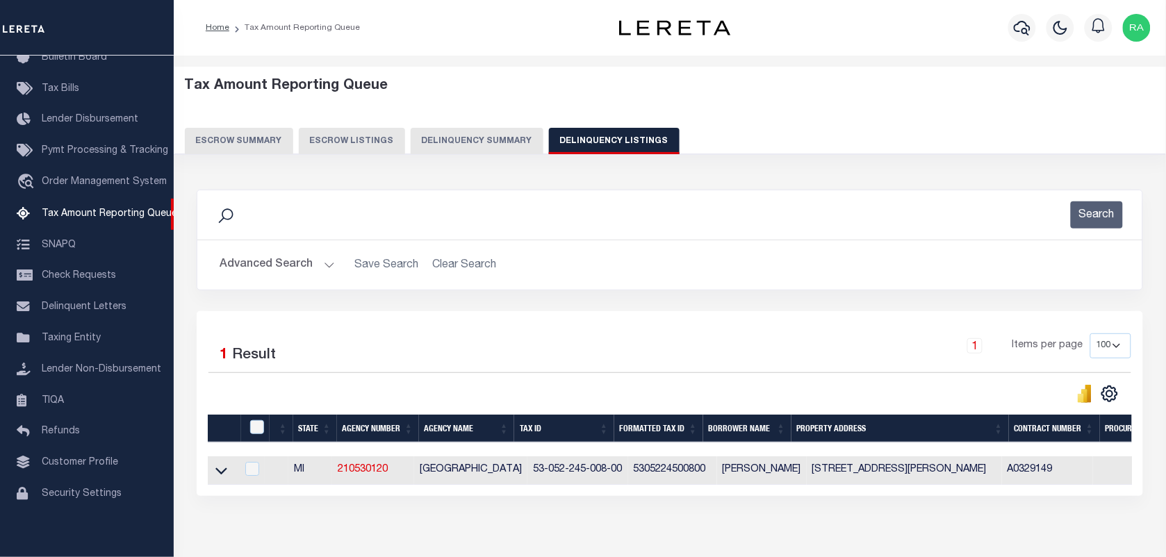
click at [330, 264] on button "Advanced Search" at bounding box center [277, 265] width 115 height 27
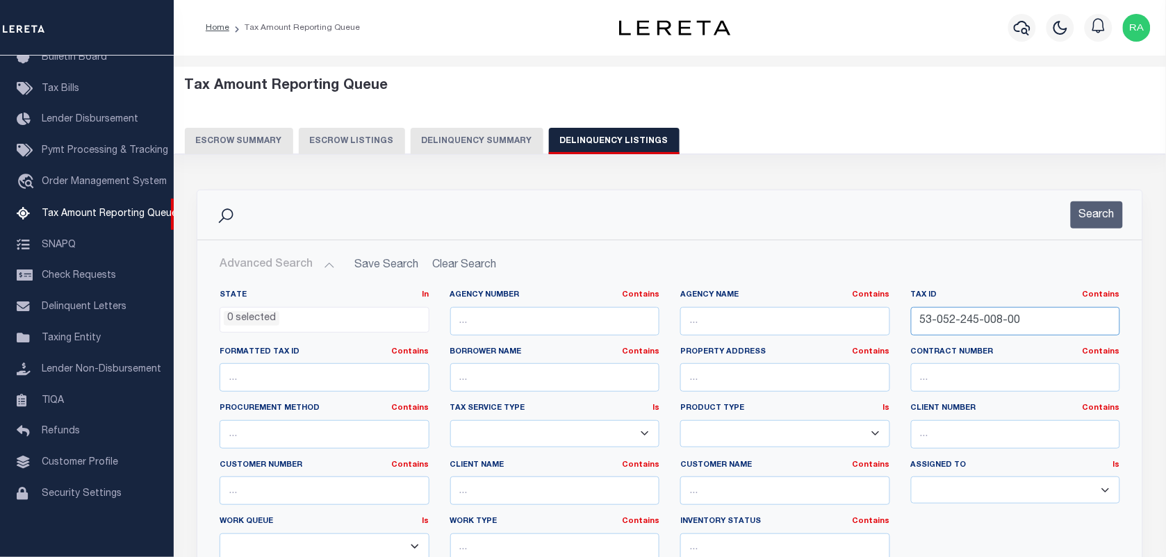
click at [976, 315] on input "53-052-245-008-00" at bounding box center [1016, 321] width 210 height 28
paste input "12-017-014-6"
type input "53-012-017-014-60"
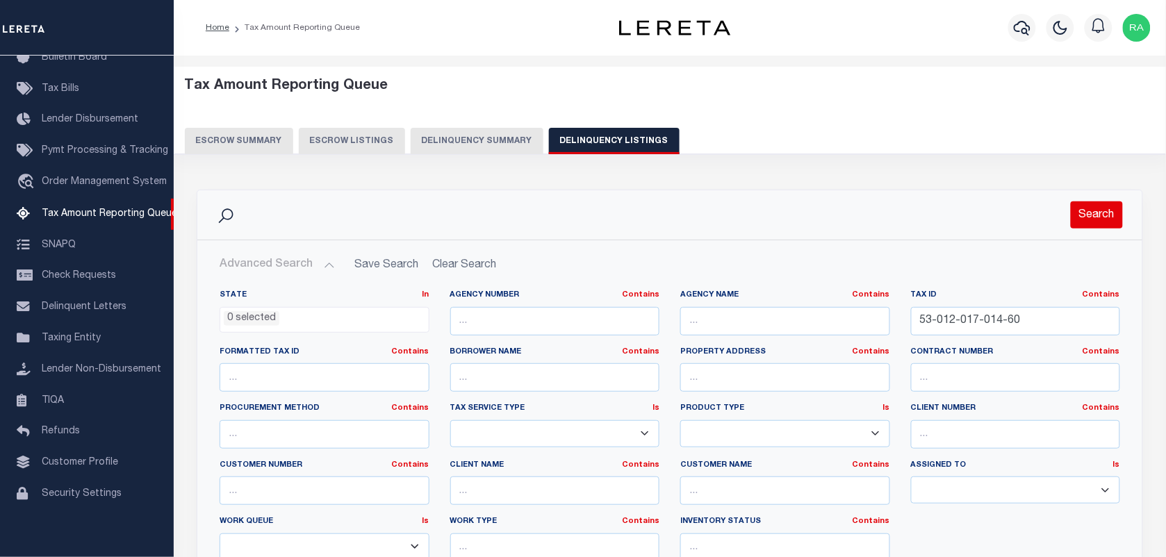
click at [1086, 222] on button "Search" at bounding box center [1097, 215] width 52 height 27
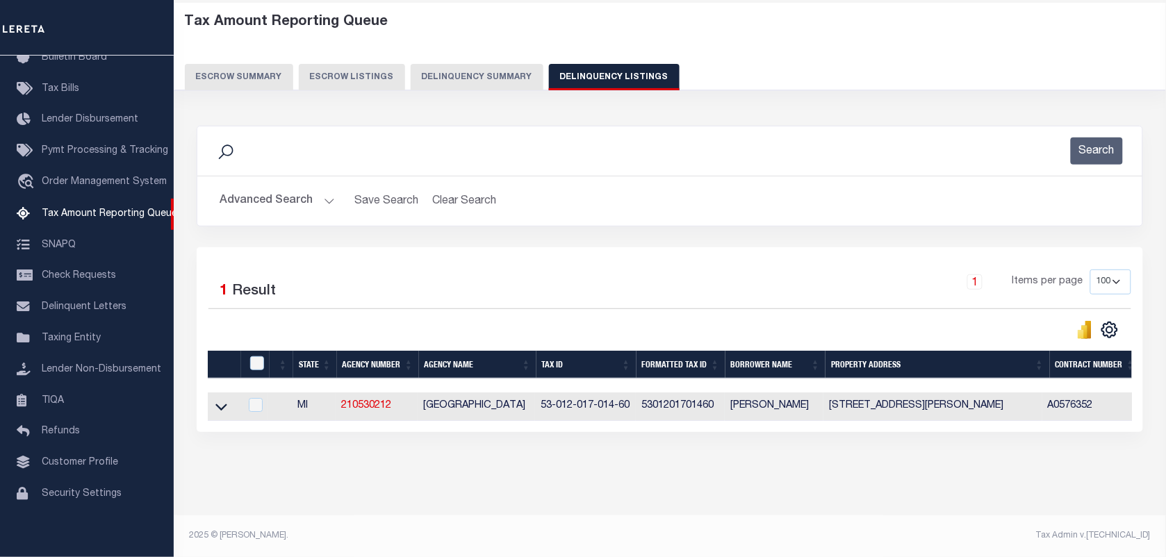
scroll to position [76, 0]
click at [226, 404] on icon at bounding box center [221, 407] width 12 height 7
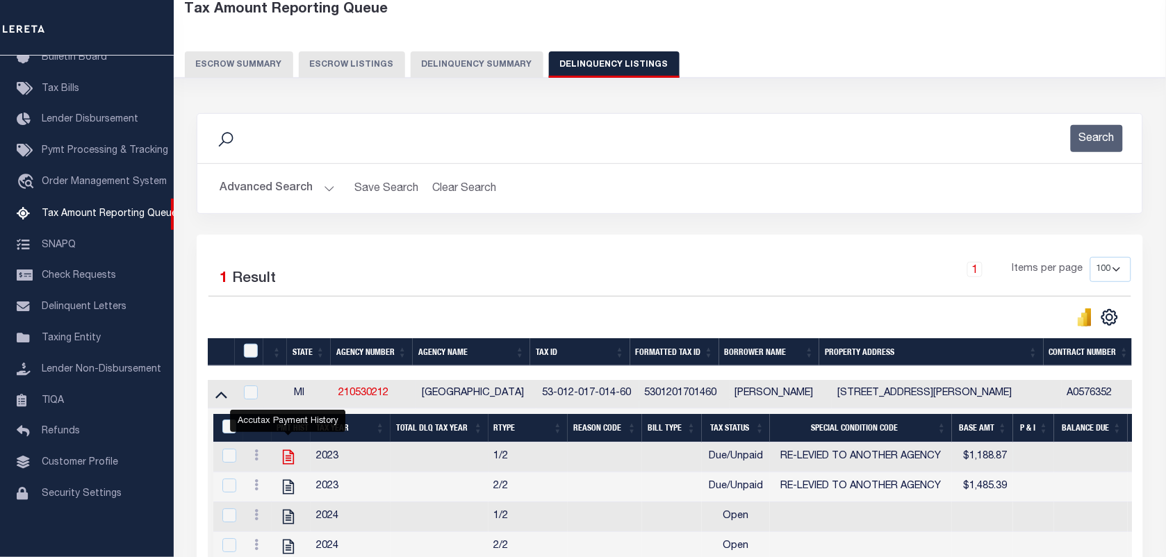
click at [292, 459] on icon "" at bounding box center [287, 457] width 11 height 15
checkbox input "true"
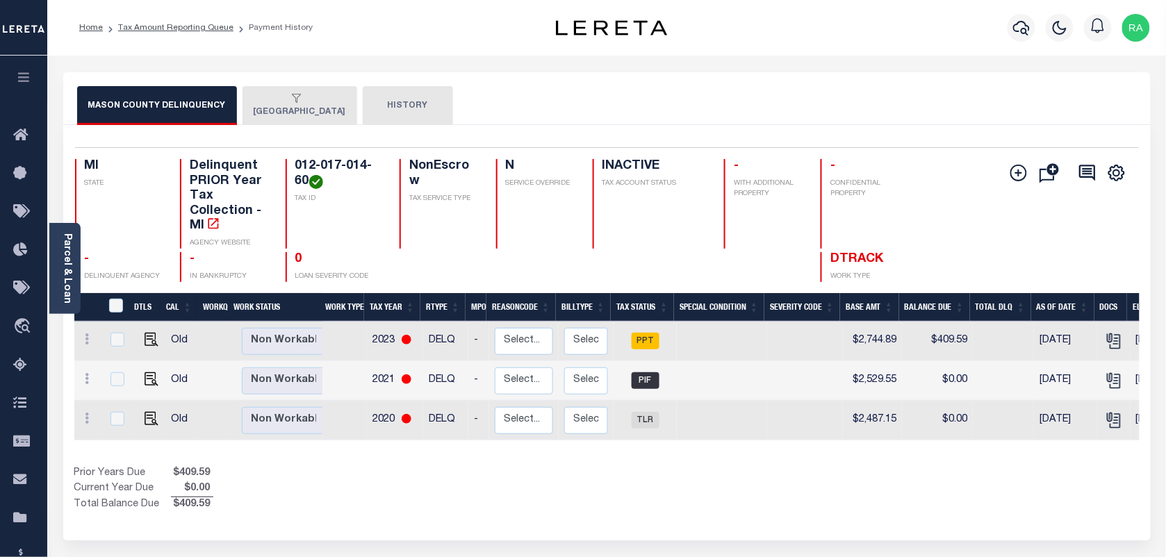
click at [272, 99] on div "button" at bounding box center [297, 99] width 87 height 13
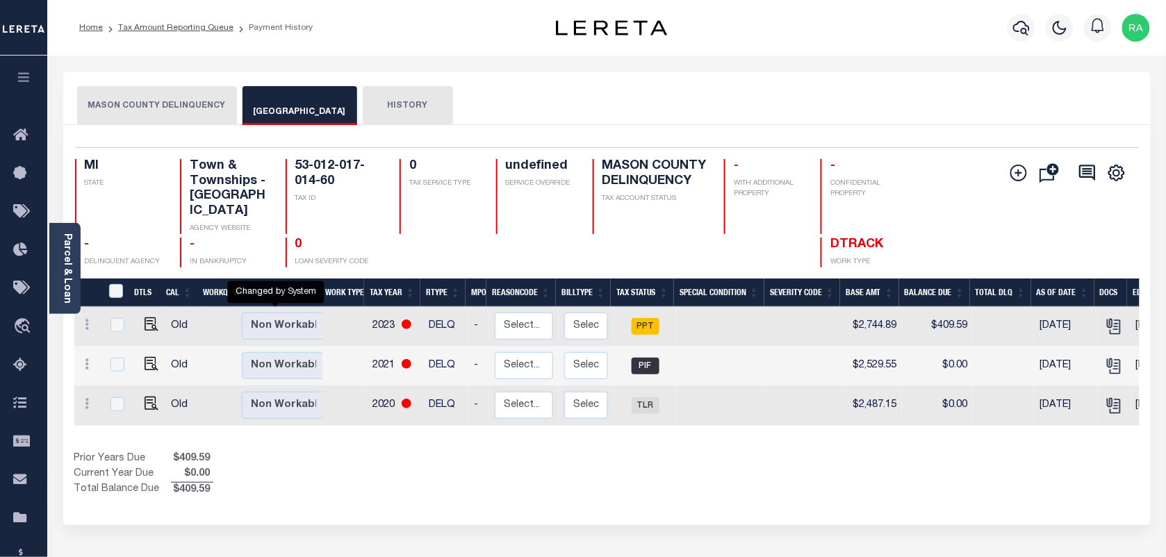
scroll to position [4, 0]
click at [208, 96] on button "MASON COUNTY DELINQUENCY" at bounding box center [157, 105] width 160 height 39
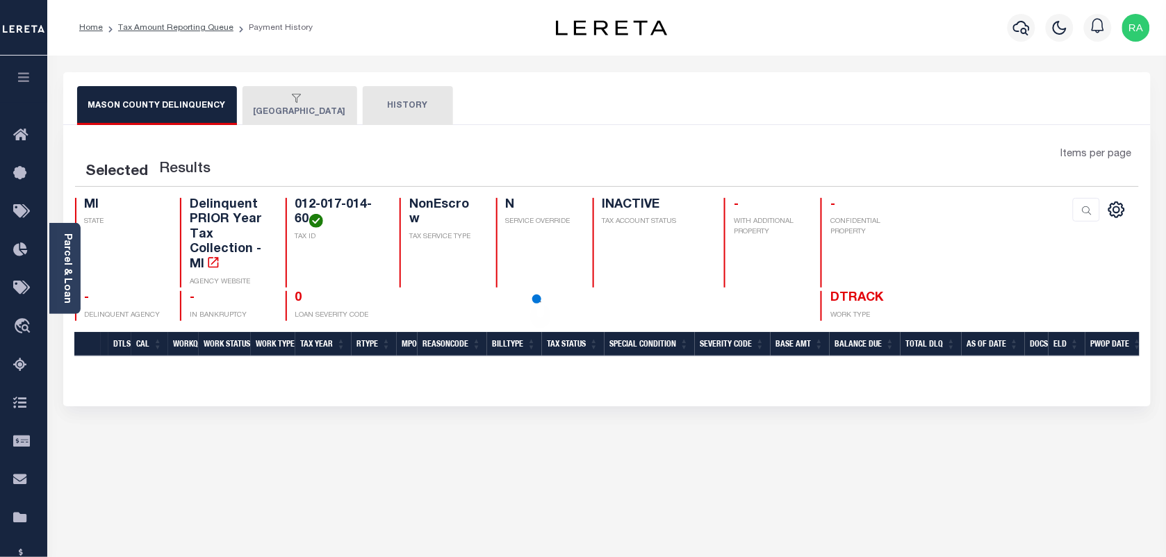
click at [293, 104] on div "button" at bounding box center [297, 99] width 87 height 13
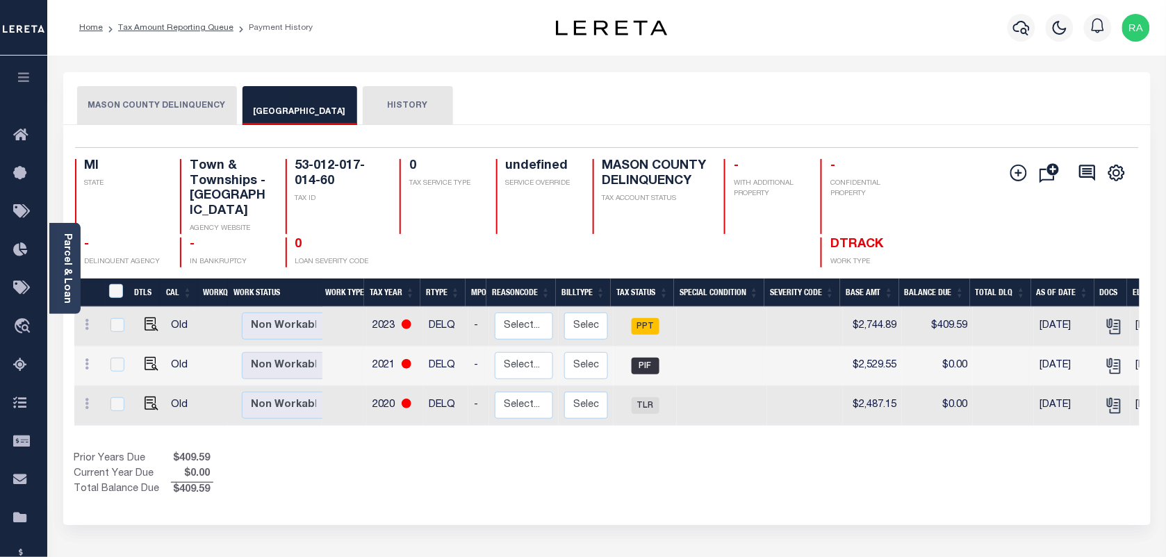
click at [389, 99] on button "HISTORY" at bounding box center [408, 105] width 90 height 39
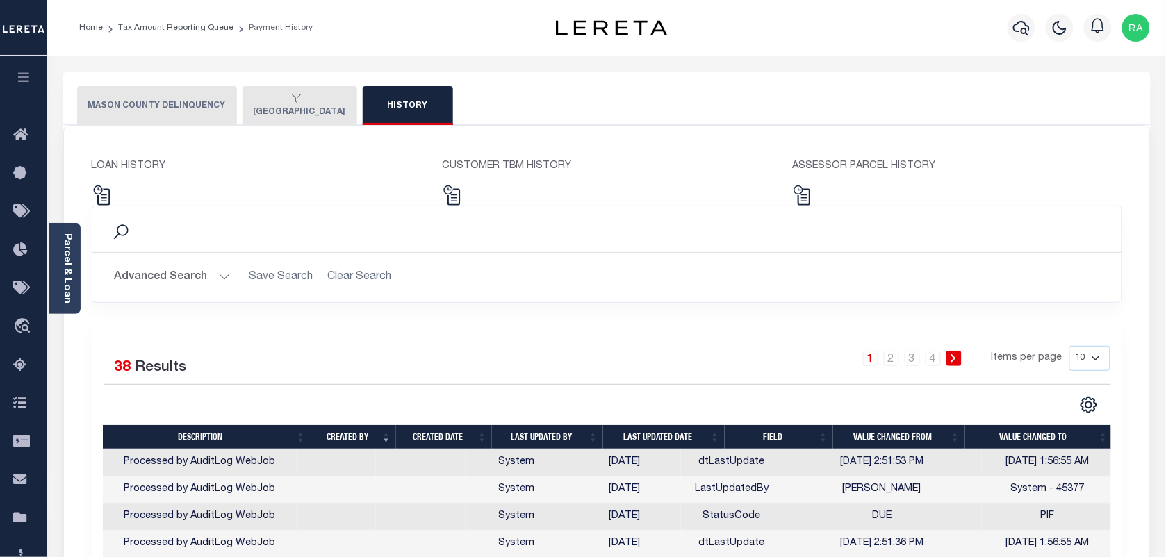
click at [301, 113] on button "SHERIDAN TOWNSHIP" at bounding box center [300, 105] width 115 height 39
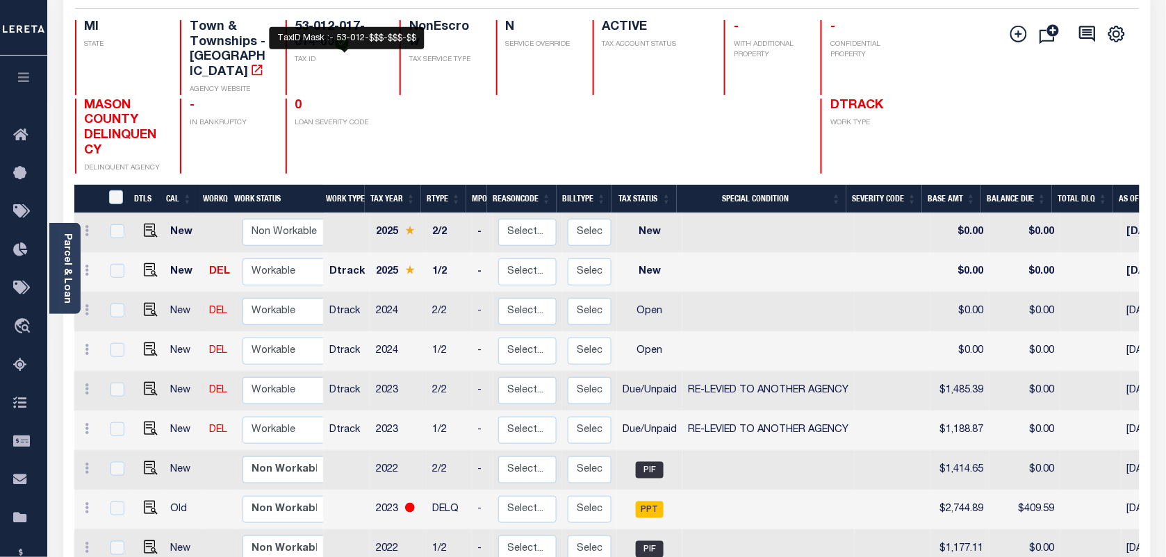
scroll to position [174, 0]
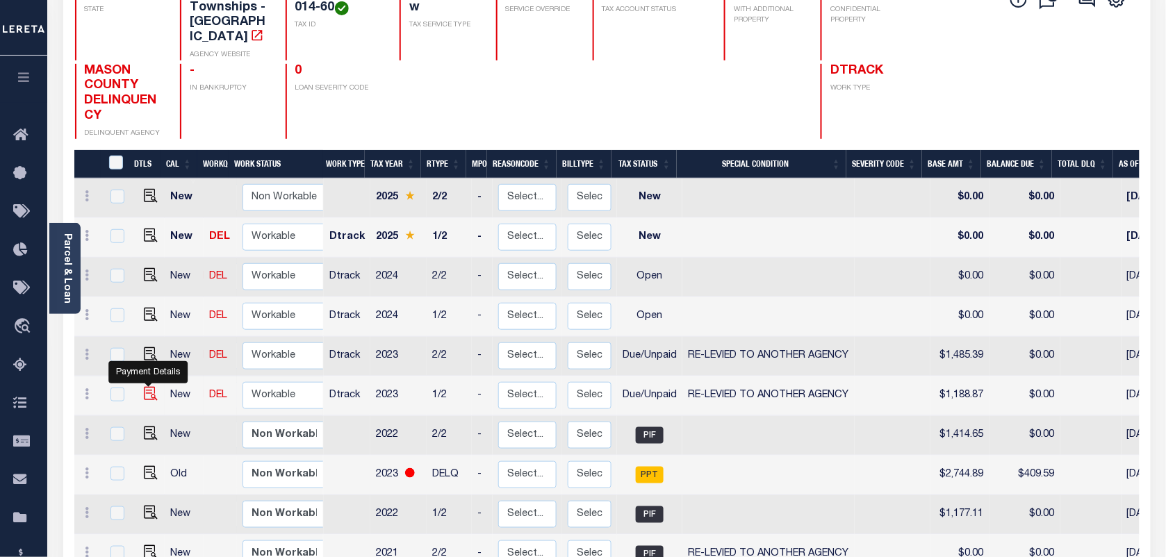
click at [145, 387] on img "" at bounding box center [151, 394] width 14 height 14
checkbox input "true"
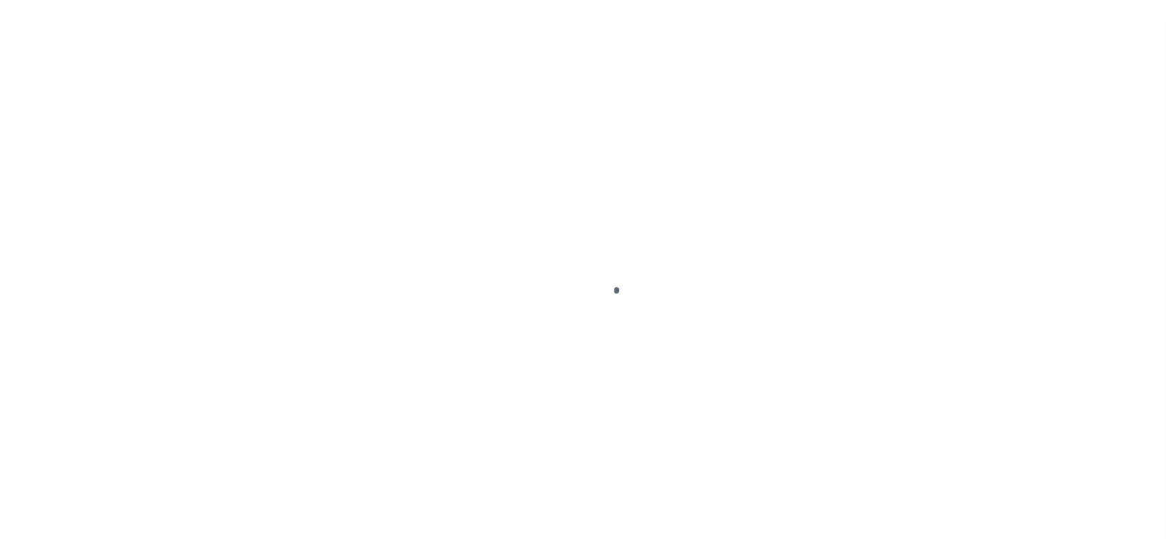
select select "DUE"
select select "31"
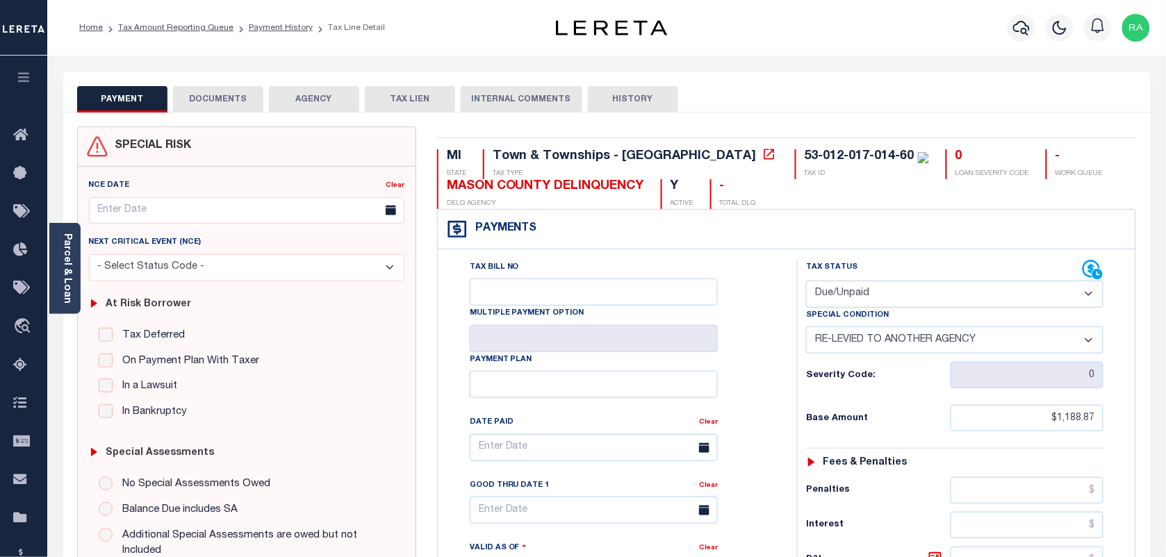
click at [846, 287] on select "- Select Status Code - Open Due/Unpaid Paid Incomplete No Tax Due Internal Refu…" at bounding box center [954, 294] width 297 height 27
select select "OP2"
click at [806, 282] on select "- Select Status Code - Open Due/Unpaid Paid Incomplete No Tax Due Internal Refu…" at bounding box center [954, 294] width 297 height 27
select select "0"
type input "[DATE]"
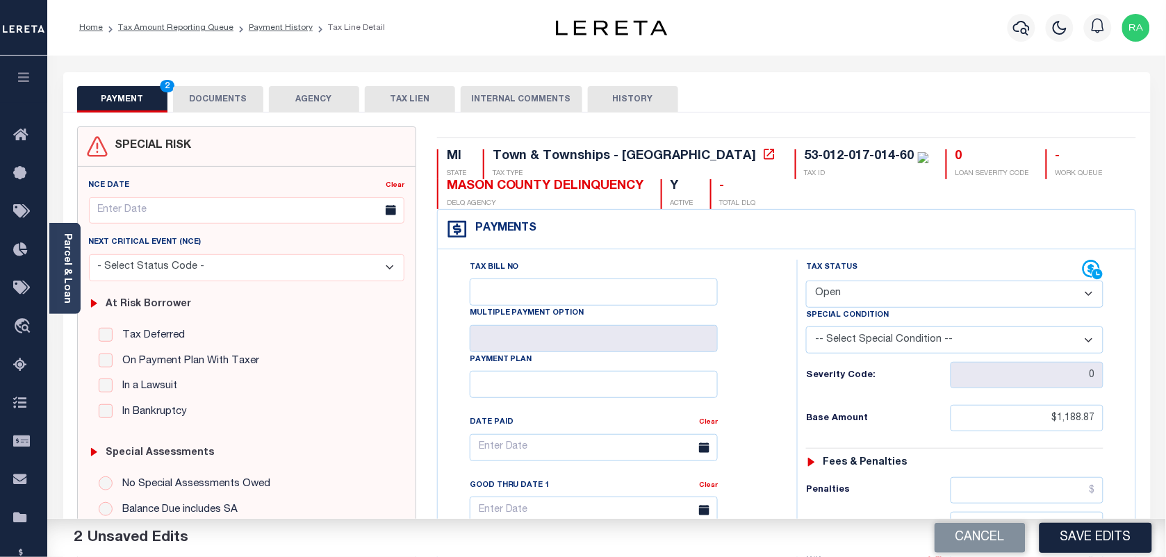
click at [843, 303] on select "- Select Status Code - Open Due/Unpaid Paid Incomplete No Tax Due Internal Refu…" at bounding box center [954, 294] width 297 height 27
select select "DUE"
click at [806, 282] on select "- Select Status Code - Open Due/Unpaid Paid Incomplete No Tax Due Internal Refu…" at bounding box center [954, 294] width 297 height 27
type input "[DATE]"
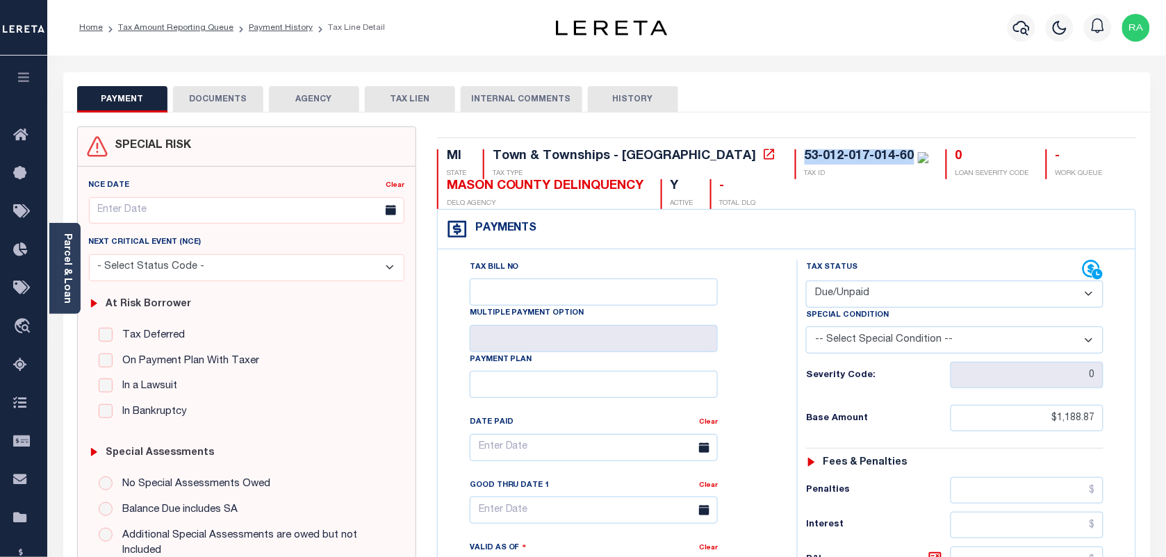
drag, startPoint x: 681, startPoint y: 150, endPoint x: 789, endPoint y: 154, distance: 108.5
click at [805, 154] on div "53-012-017-014-60" at bounding box center [860, 156] width 110 height 13
copy div "53-012-017-014-60"
click at [808, 199] on div "MI STATE Town & Townships - MI TAX TYPE 53-012-017-014-60 TAX ID 0 LOAN SEVERIT…" at bounding box center [787, 179] width 700 height 60
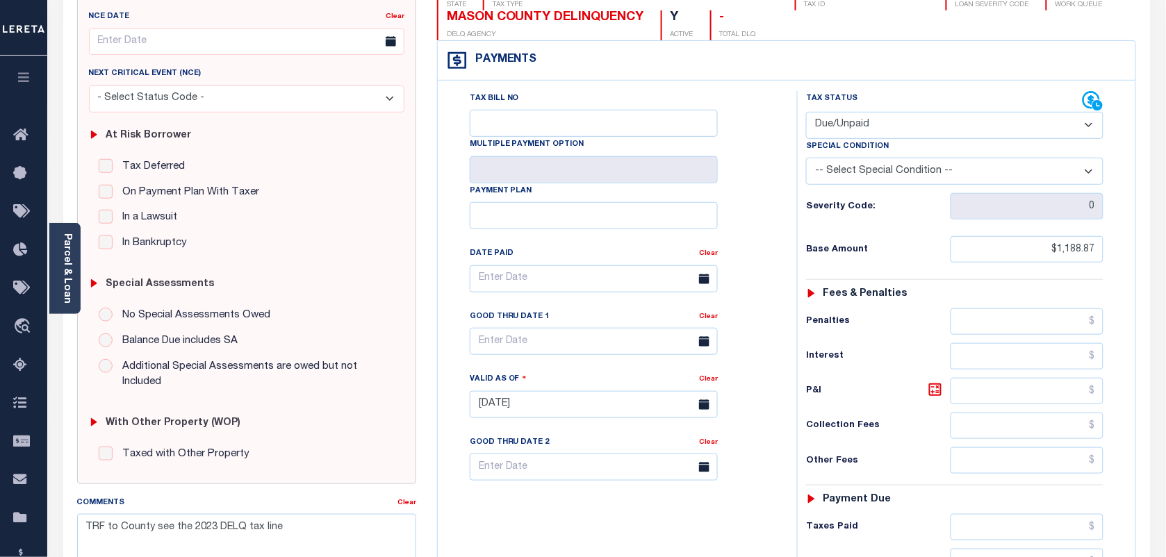
scroll to position [261, 0]
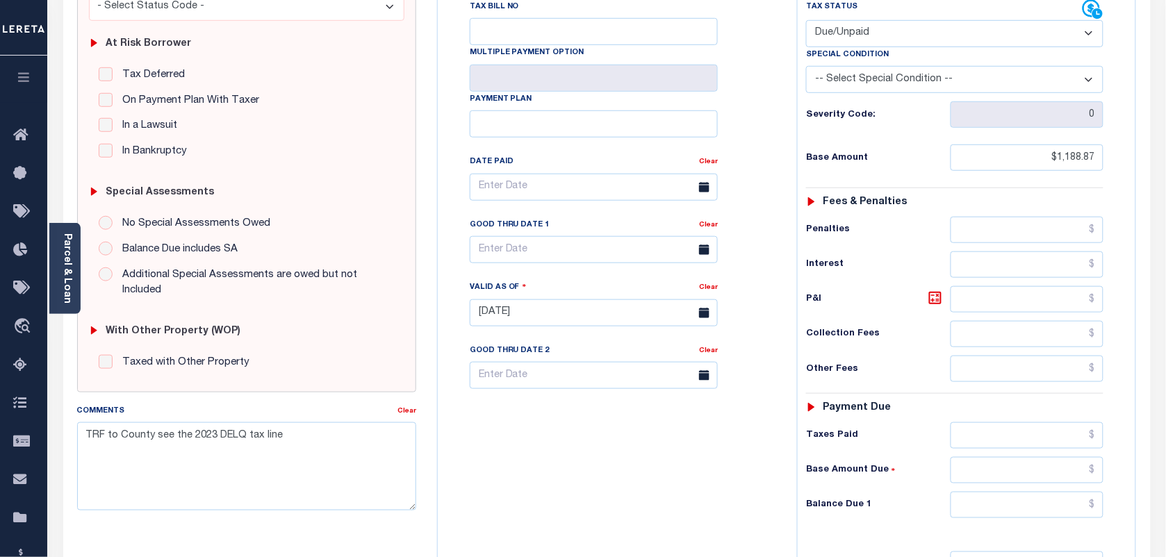
click at [67, 290] on link "Parcel & Loan" at bounding box center [67, 268] width 10 height 70
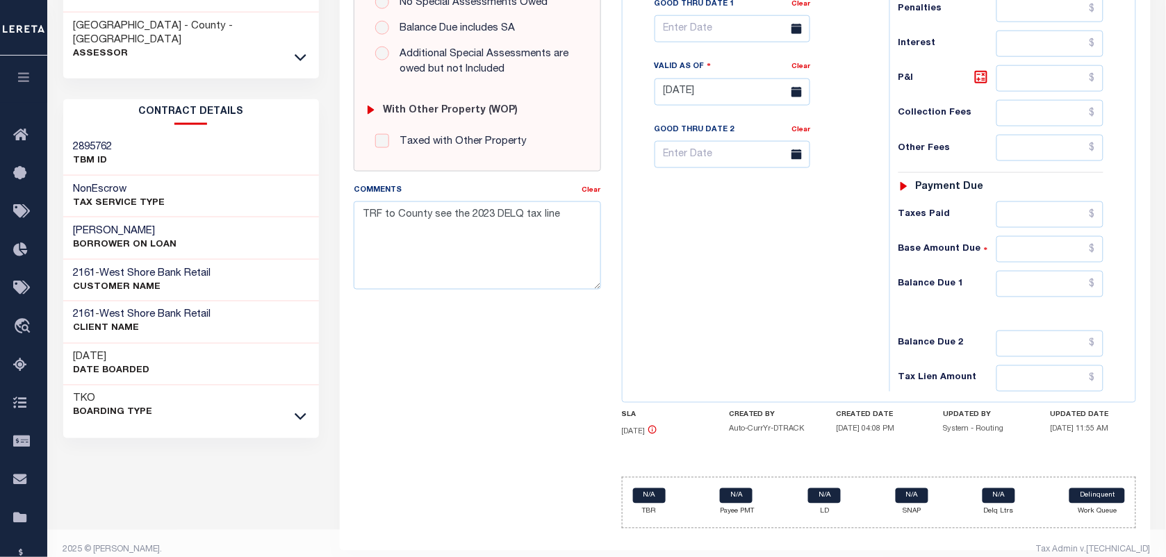
scroll to position [504, 0]
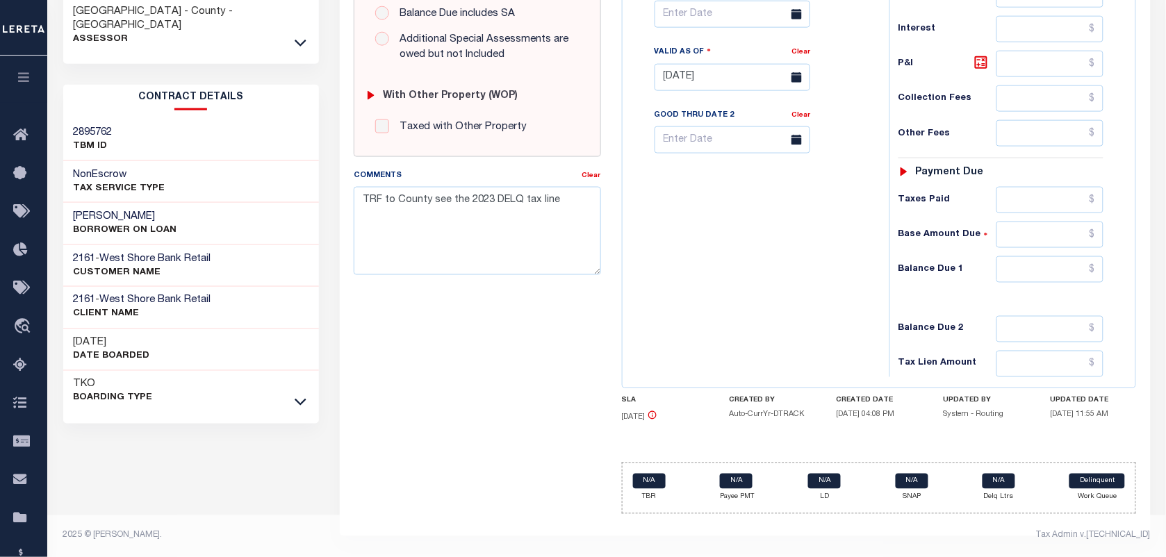
click at [290, 371] on div "TKO Boarding Type" at bounding box center [191, 392] width 256 height 42
click at [297, 395] on icon at bounding box center [301, 402] width 12 height 15
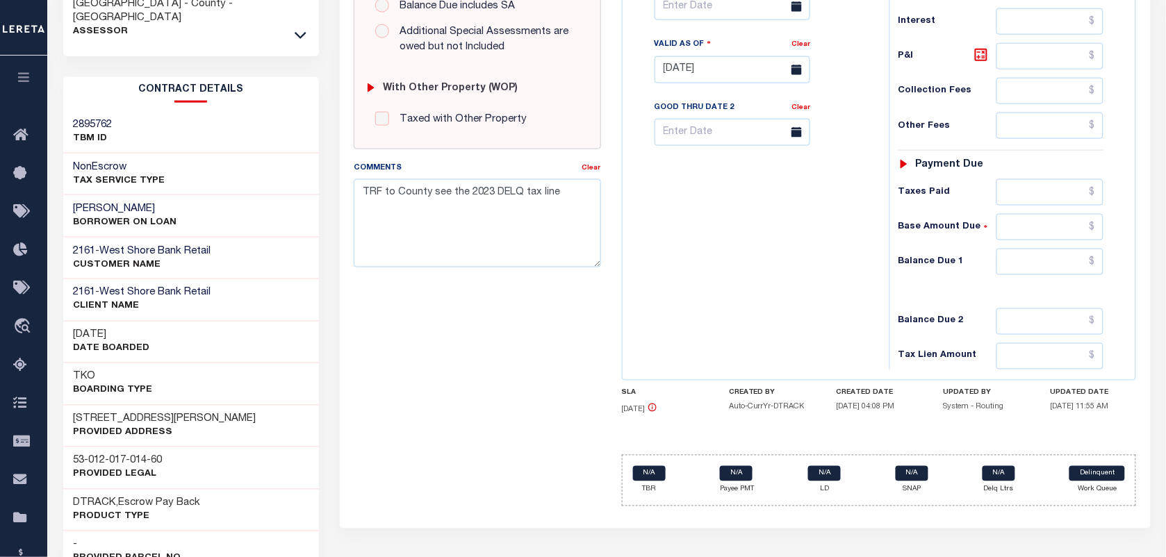
click at [132, 447] on div "53-012-017-014-60 Provided Legal" at bounding box center [191, 468] width 256 height 42
copy div "53-012-017-014-60"
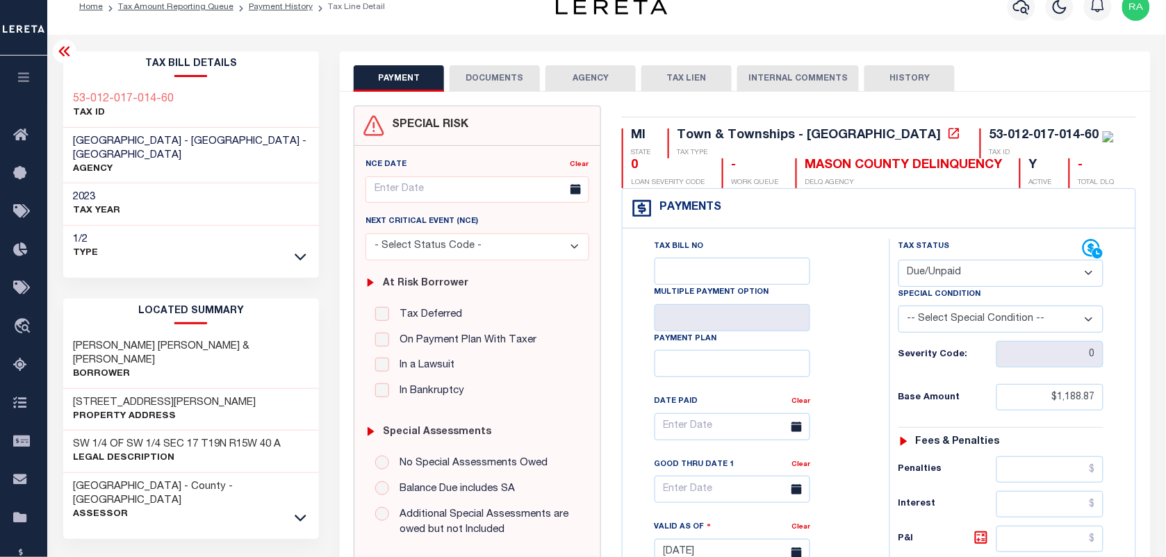
scroll to position [0, 0]
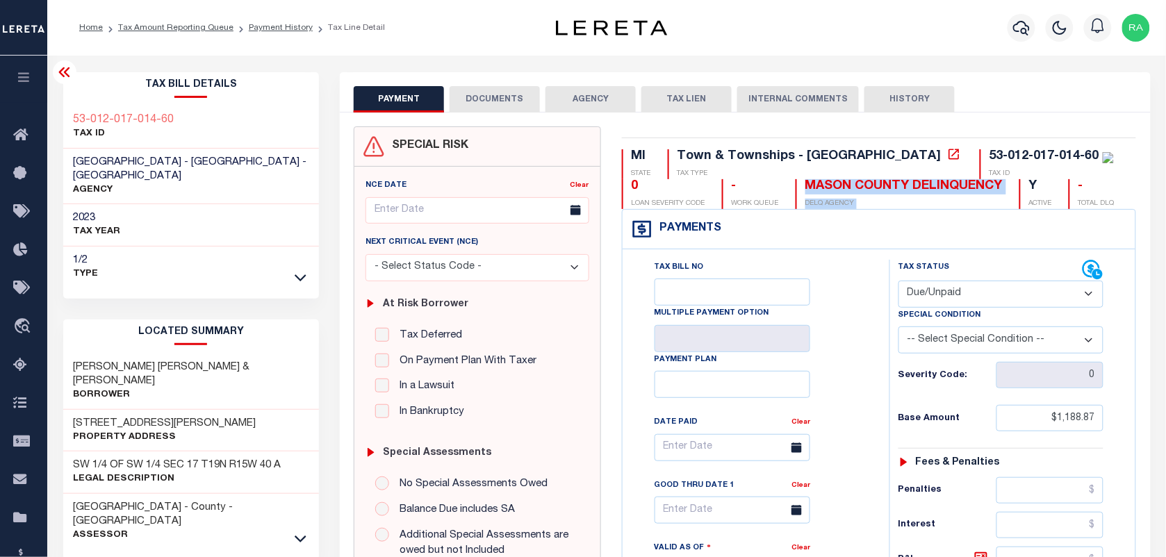
drag, startPoint x: 703, startPoint y: 188, endPoint x: 919, endPoint y: 188, distance: 216.1
click at [919, 188] on div "MI STATE Town & Townships - MI TAX TYPE 53-012-017-014-60 TAX ID 0 LOAN SEVERIT…" at bounding box center [879, 179] width 515 height 60
click at [947, 156] on icon at bounding box center [954, 154] width 14 height 14
click at [302, 532] on icon at bounding box center [301, 539] width 12 height 15
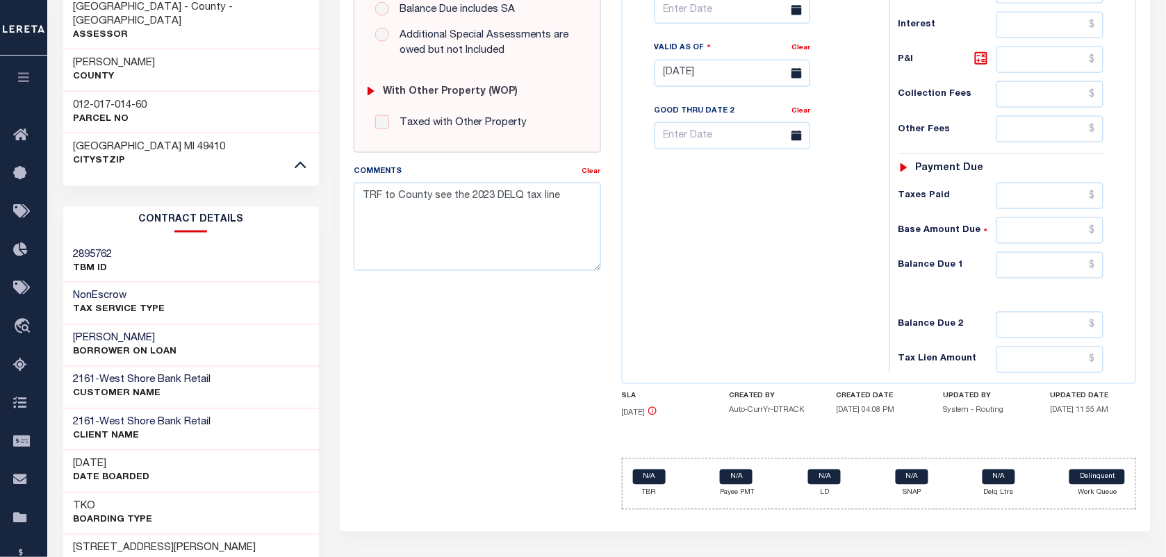
scroll to position [418, 0]
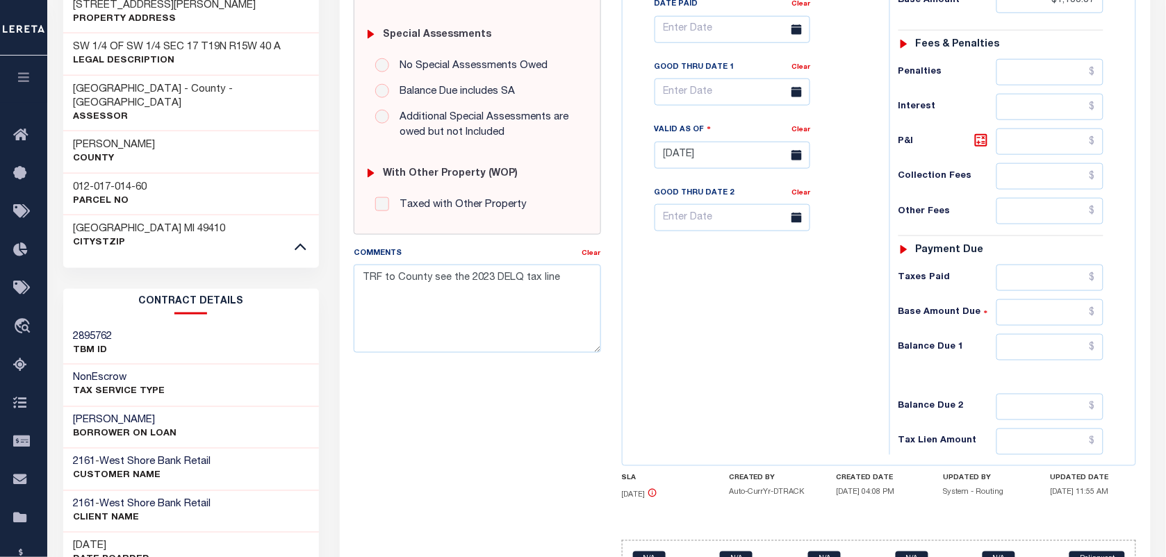
click at [95, 181] on h3 "012-017-014-60" at bounding box center [111, 188] width 74 height 14
copy div "012-017-014-60"
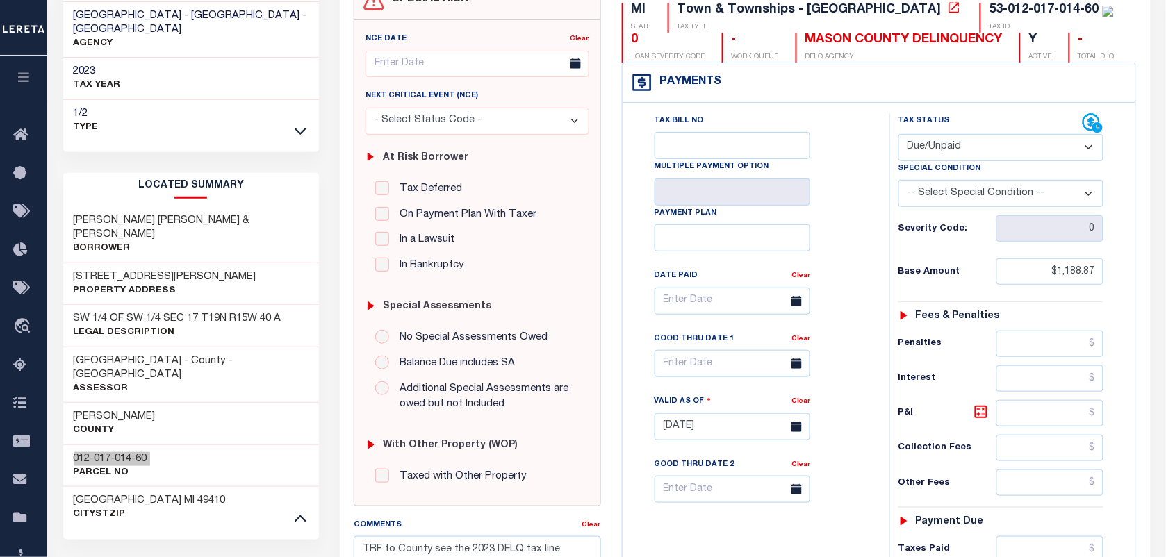
scroll to position [71, 0]
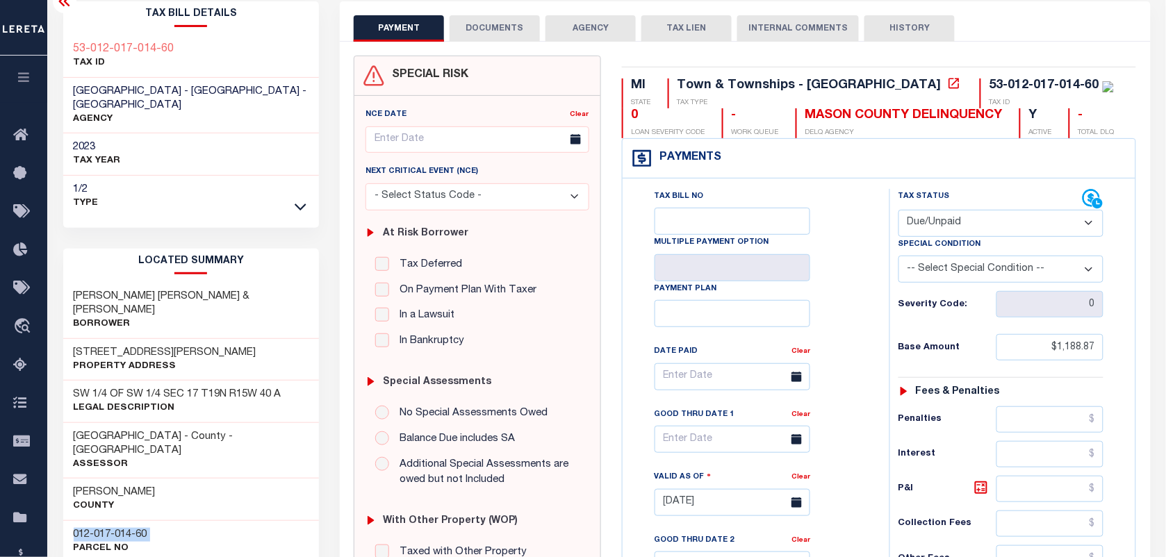
click at [924, 256] on div "Special Condition" at bounding box center [1001, 246] width 205 height 19
click at [953, 285] on div "Severity Code: 0" at bounding box center [1001, 300] width 226 height 35
click at [956, 266] on select "-- Select Special Condition -- 3RD PARTY TAX LIEN AGENCY TAX LIEN (A.K.A Inside…" at bounding box center [1001, 269] width 205 height 27
click at [899, 258] on select "-- Select Special Condition -- 3RD PARTY TAX LIEN AGENCY TAX LIEN (A.K.A Inside…" at bounding box center [1001, 269] width 205 height 27
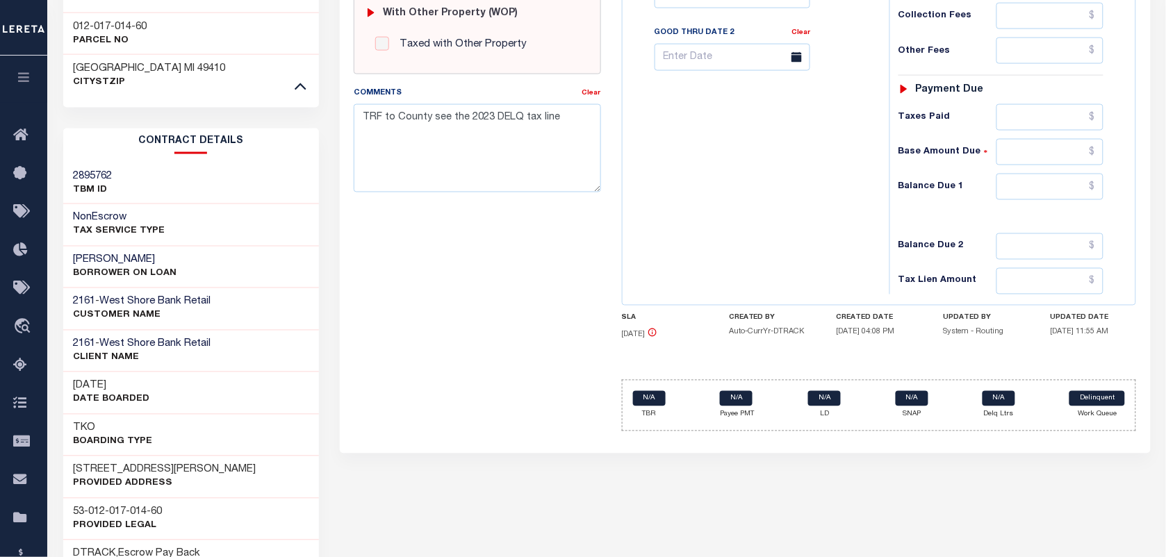
scroll to position [592, 0]
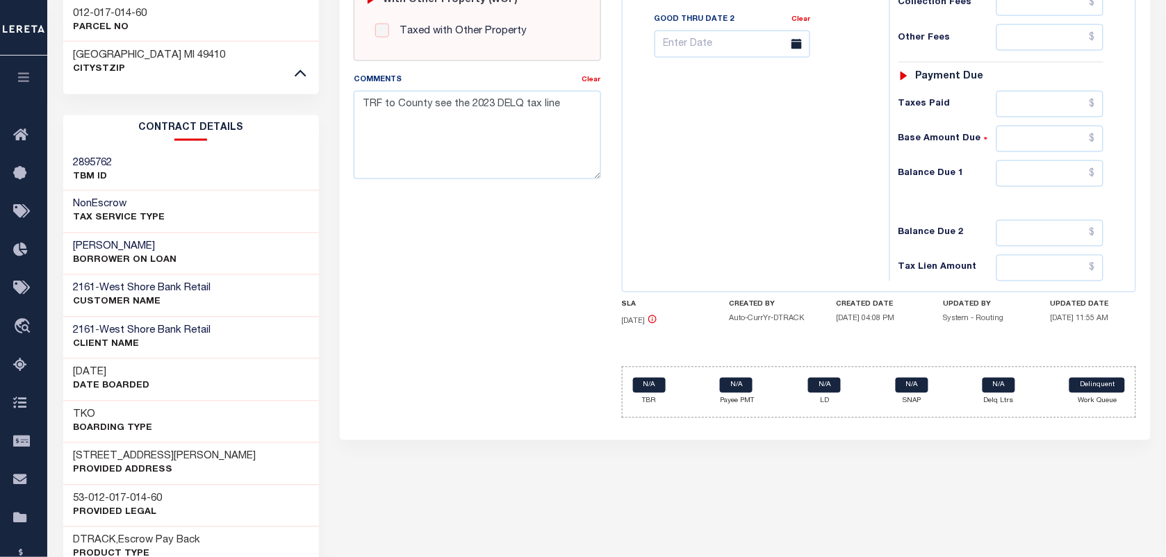
click at [1047, 308] on div "SLA 05/31/2024 CREATED BY Auto-CurrYr-DTRACK CREATED DATE 09/15/2023 04:08 PM U…" at bounding box center [879, 316] width 515 height 31
click at [1049, 184] on input "text" at bounding box center [1050, 174] width 108 height 26
click at [1072, 227] on input "text" at bounding box center [1050, 233] width 108 height 26
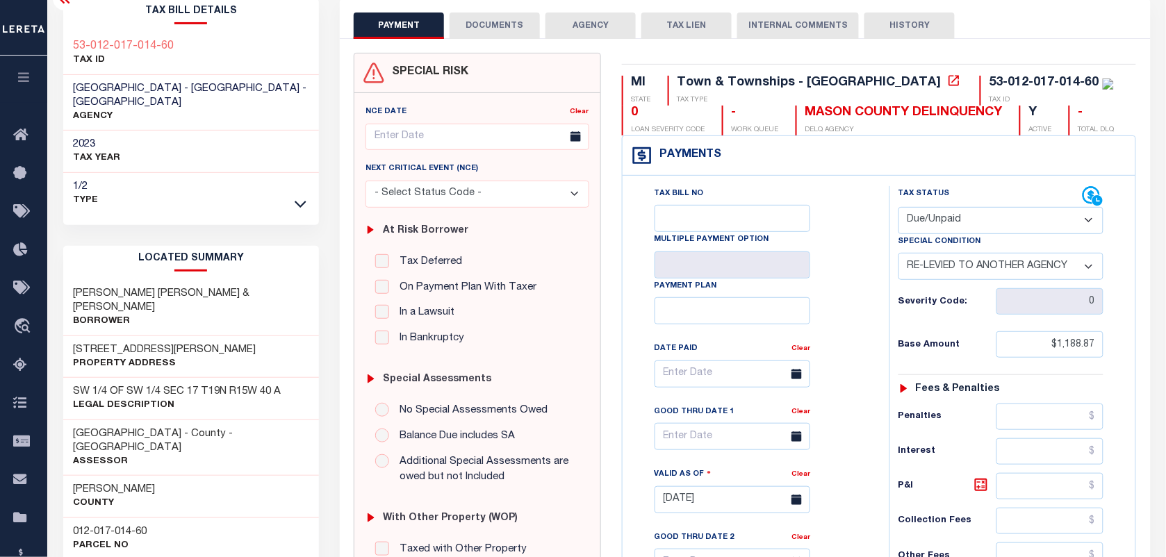
scroll to position [0, 0]
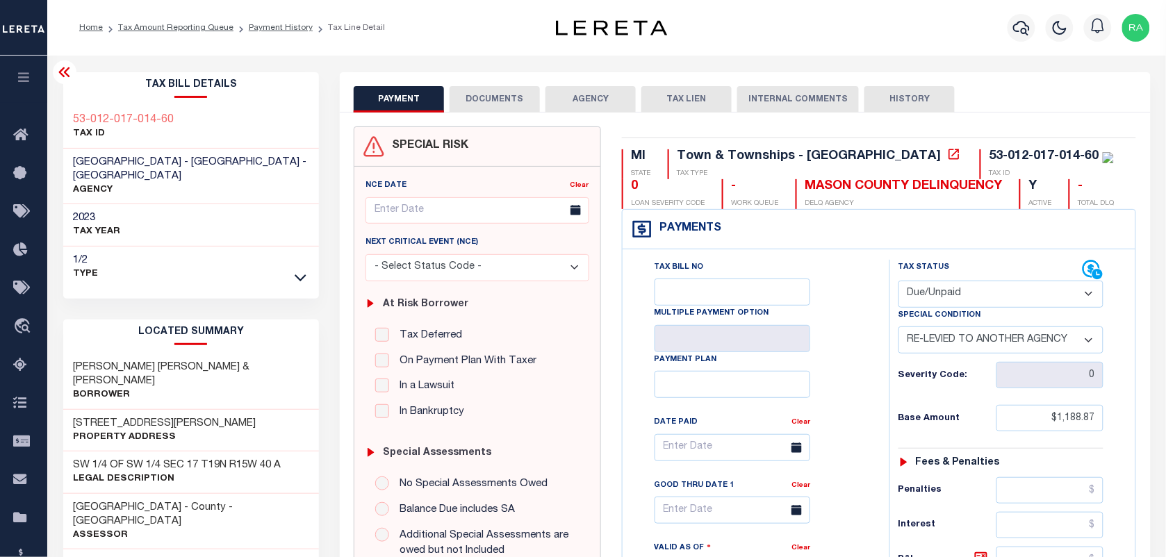
click at [935, 341] on select "-- Select Special Condition -- 3RD PARTY TAX LIEN AGENCY TAX LIEN (A.K.A Inside…" at bounding box center [1001, 340] width 205 height 27
select select "26"
click at [899, 329] on select "-- Select Special Condition -- 3RD PARTY TAX LIEN AGENCY TAX LIEN (A.K.A Inside…" at bounding box center [1001, 340] width 205 height 27
type input "[DATE]"
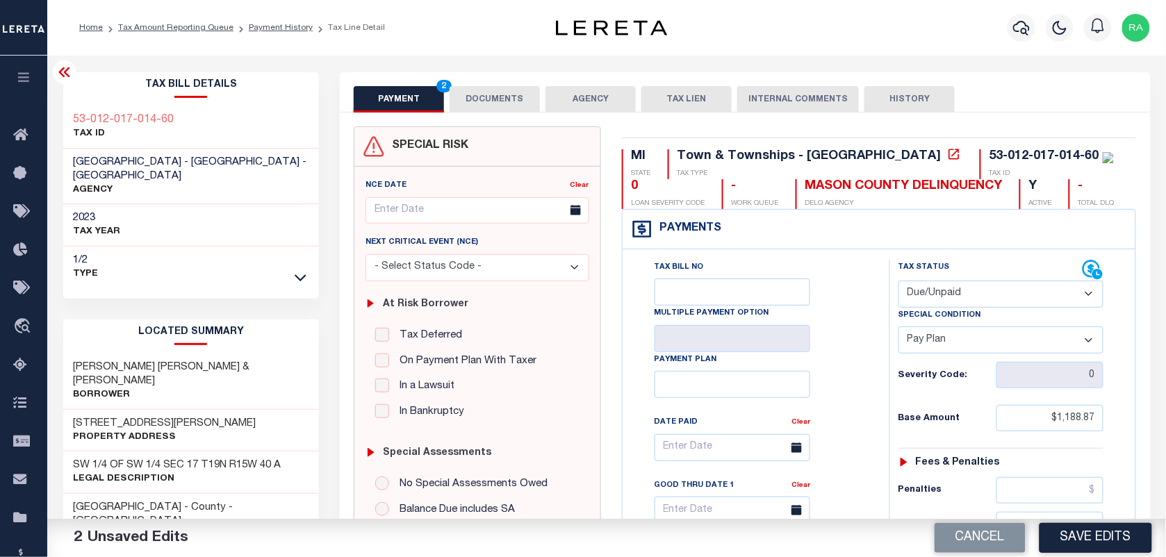
click at [946, 345] on select "-- Select Special Condition -- 3RD PARTY TAX LIEN AGENCY TAX LIEN (A.K.A Inside…" at bounding box center [1001, 340] width 205 height 27
select select "31"
click at [899, 329] on select "-- Select Special Condition -- 3RD PARTY TAX LIEN AGENCY TAX LIEN (A.K.A Inside…" at bounding box center [1001, 340] width 205 height 27
type input "[DATE]"
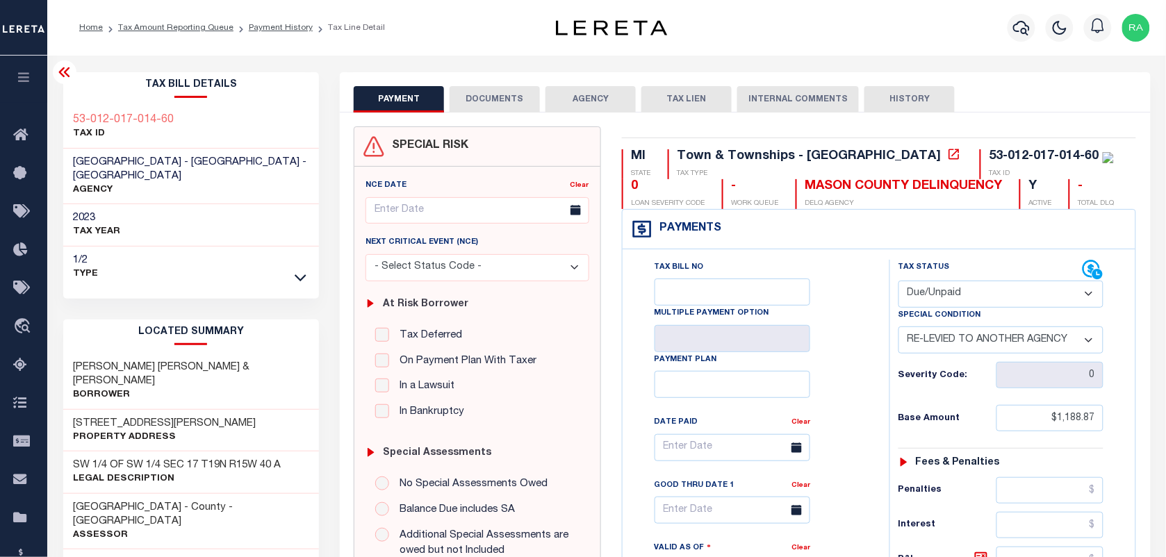
click at [1074, 544] on div "Tax Status Status - Select Status Code -" at bounding box center [1005, 567] width 232 height 614
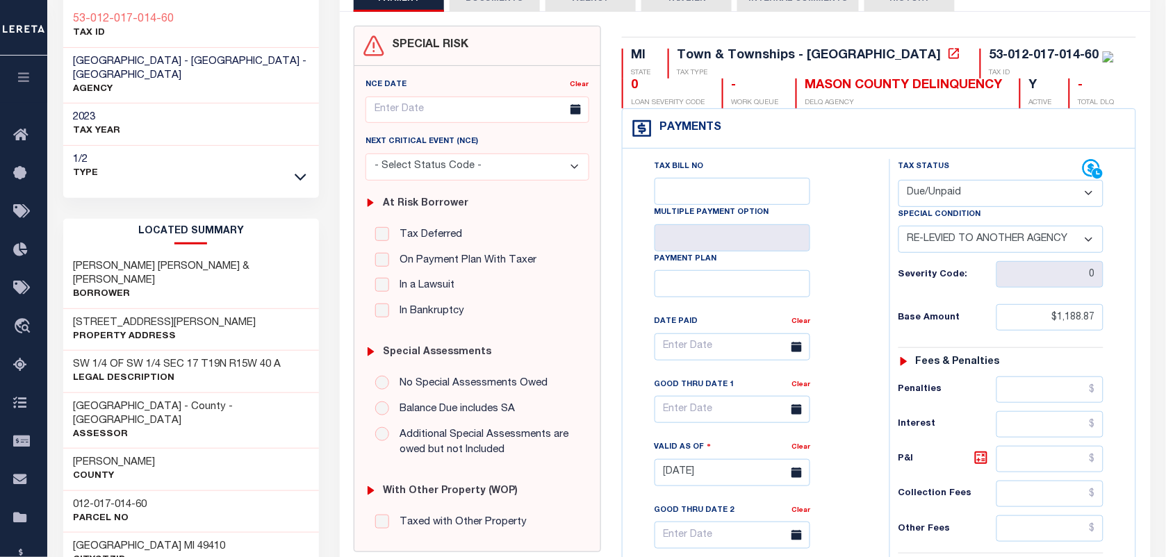
scroll to position [71, 0]
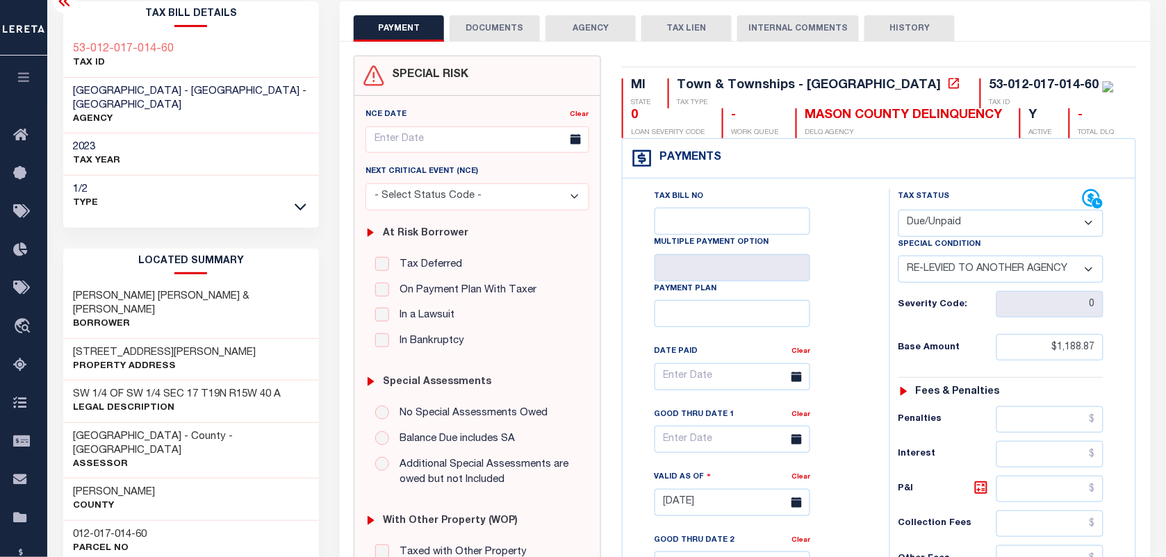
click at [951, 278] on select "-- Select Special Condition -- 3RD PARTY TAX LIEN AGENCY TAX LIEN (A.K.A Inside…" at bounding box center [1001, 269] width 205 height 27
select select "26"
click at [899, 258] on select "-- Select Special Condition -- 3RD PARTY TAX LIEN AGENCY TAX LIEN (A.K.A Inside…" at bounding box center [1001, 269] width 205 height 27
type input "[DATE]"
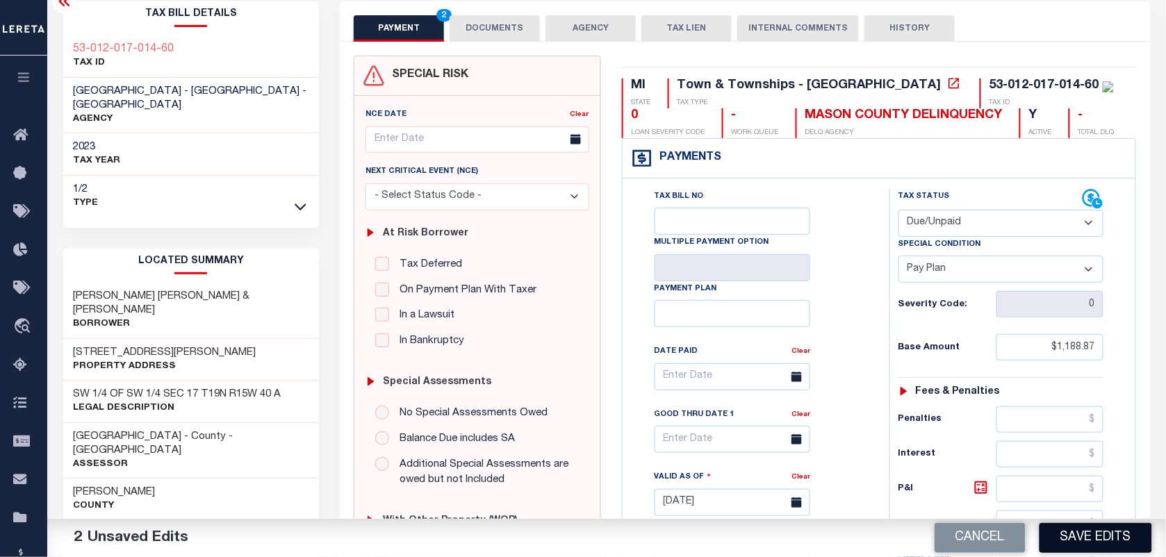
click at [1085, 540] on button "Save Edits" at bounding box center [1096, 538] width 113 height 30
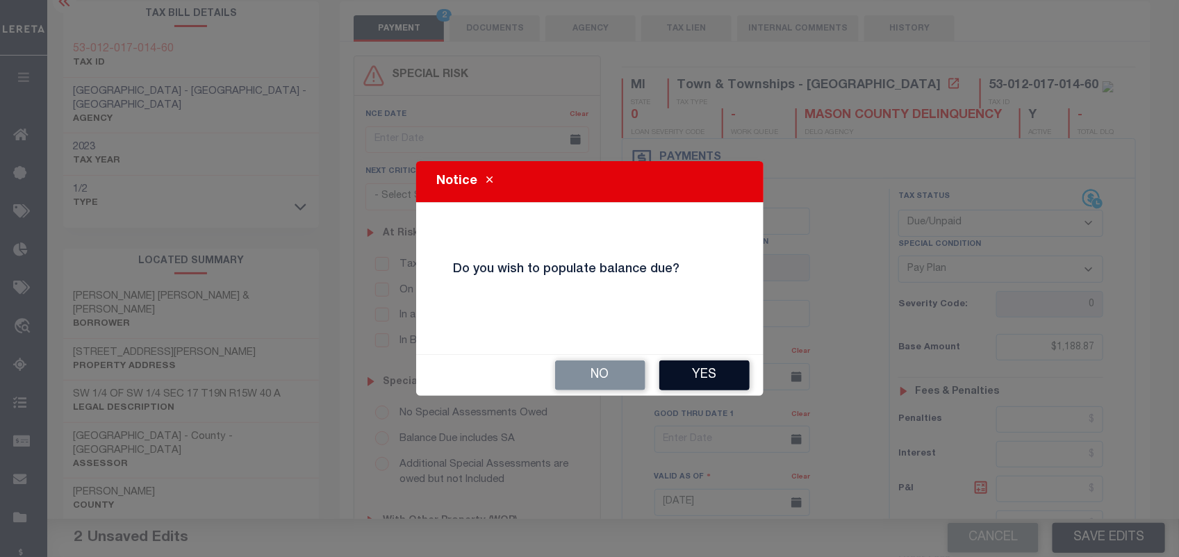
click at [725, 379] on button "Yes" at bounding box center [704, 376] width 90 height 30
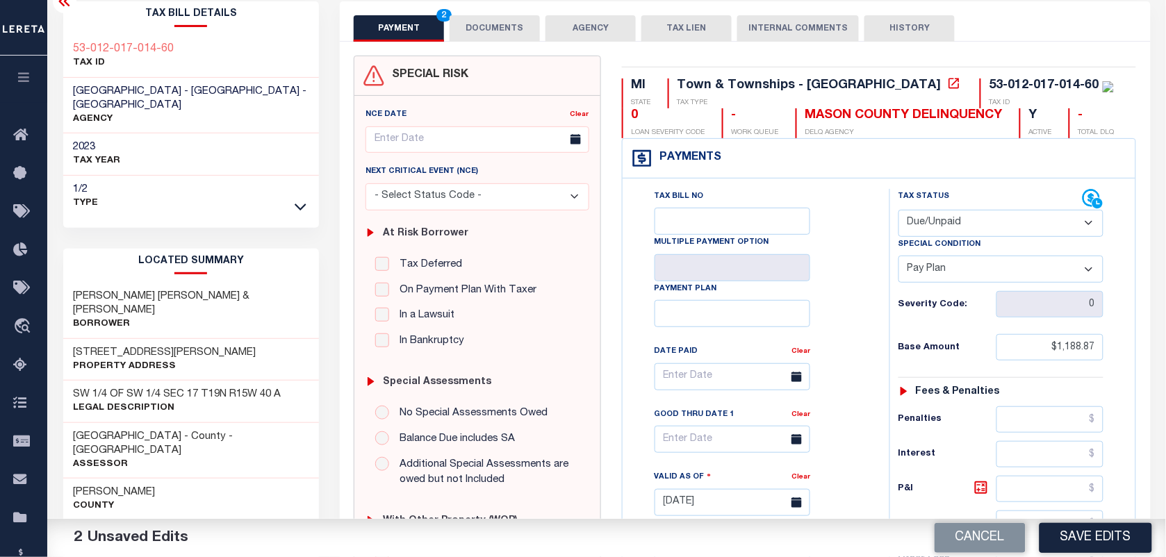
click at [961, 275] on select "-- Select Special Condition -- 3RD PARTY TAX LIEN AGENCY TAX LIEN (A.K.A Inside…" at bounding box center [1001, 269] width 205 height 27
select select "31"
click at [899, 258] on select "-- Select Special Condition -- 3RD PARTY TAX LIEN AGENCY TAX LIEN (A.K.A Inside…" at bounding box center [1001, 269] width 205 height 27
type input "[DATE]"
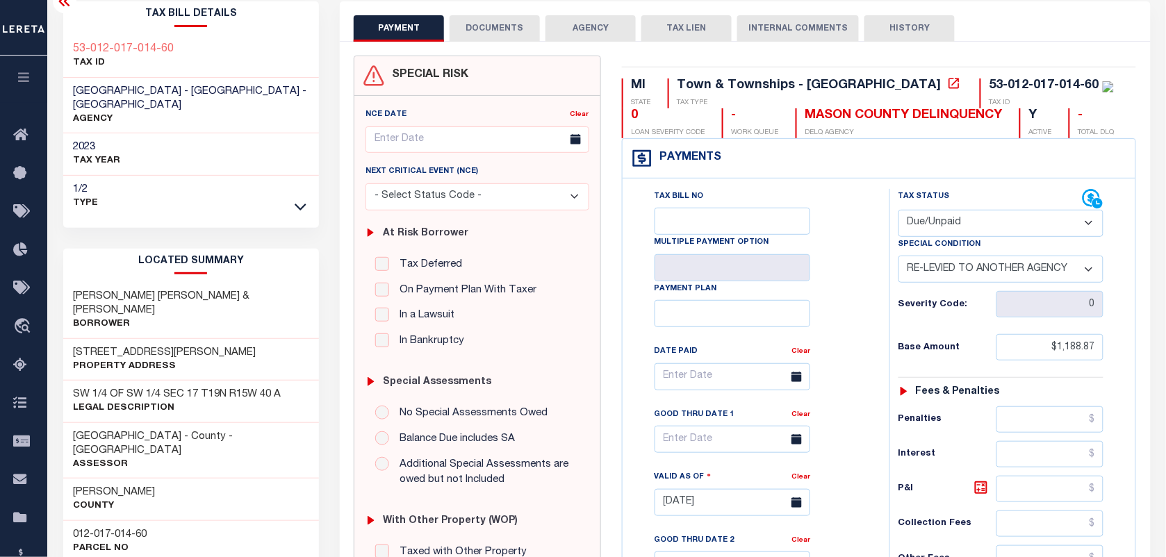
click at [1088, 543] on div "Tax Status Status - Select Status Code -" at bounding box center [1005, 496] width 232 height 614
click at [928, 231] on select "- Select Status Code - Open Due/Unpaid Paid Incomplete No Tax Due Internal Refu…" at bounding box center [1001, 223] width 205 height 27
click at [899, 211] on select "- Select Status Code - Open Due/Unpaid Paid Incomplete No Tax Due Internal Refu…" at bounding box center [1001, 223] width 205 height 27
click at [935, 231] on select "- Select Status Code - Open Due/Unpaid Paid Incomplete No Tax Due Internal Refu…" at bounding box center [1001, 223] width 205 height 27
select select "PYD"
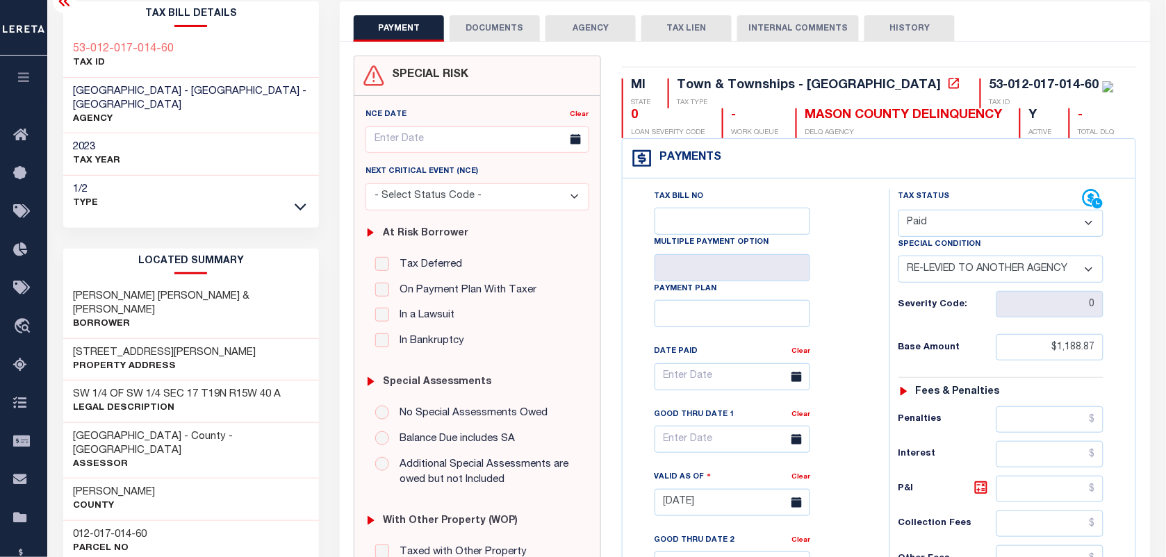
click at [899, 211] on select "- Select Status Code - Open Due/Unpaid Paid Incomplete No Tax Due Internal Refu…" at bounding box center [1001, 223] width 205 height 27
select select "0"
type input "[DATE]"
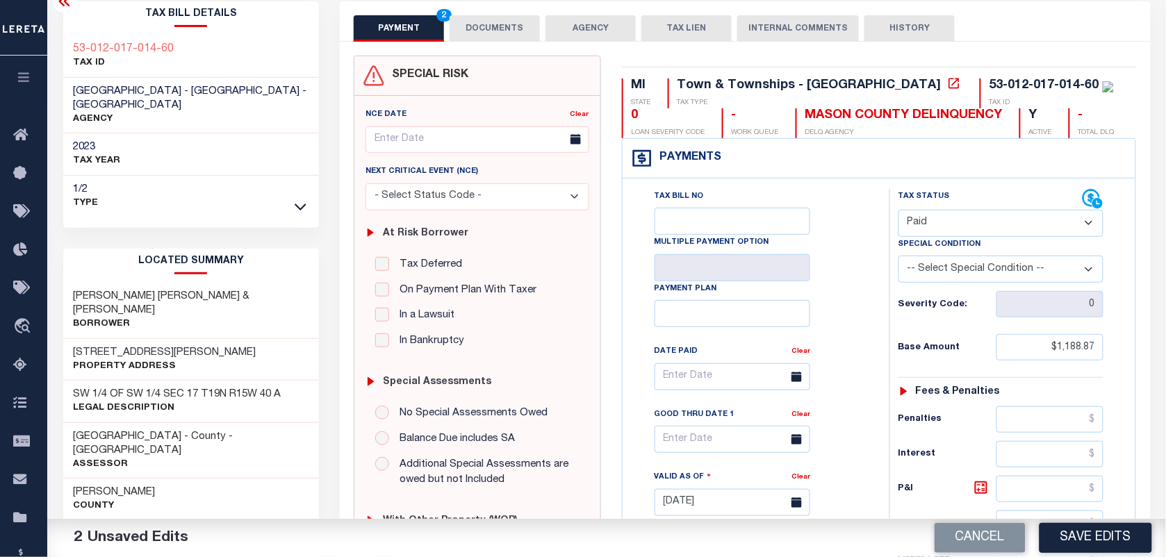
click at [958, 228] on select "- Select Status Code - Open Due/Unpaid Paid Incomplete No Tax Due Internal Refu…" at bounding box center [1001, 223] width 205 height 27
select select "DUE"
click at [899, 211] on select "- Select Status Code - Open Due/Unpaid Paid Incomplete No Tax Due Internal Refu…" at bounding box center [1001, 223] width 205 height 27
type input "[DATE]"
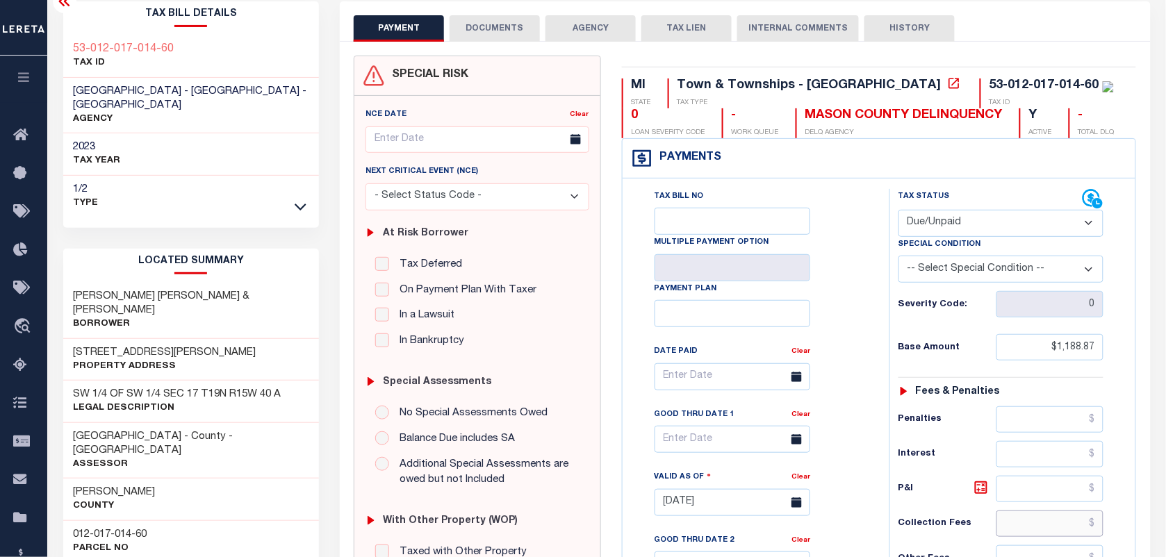
click at [1081, 536] on input "text" at bounding box center [1050, 524] width 108 height 26
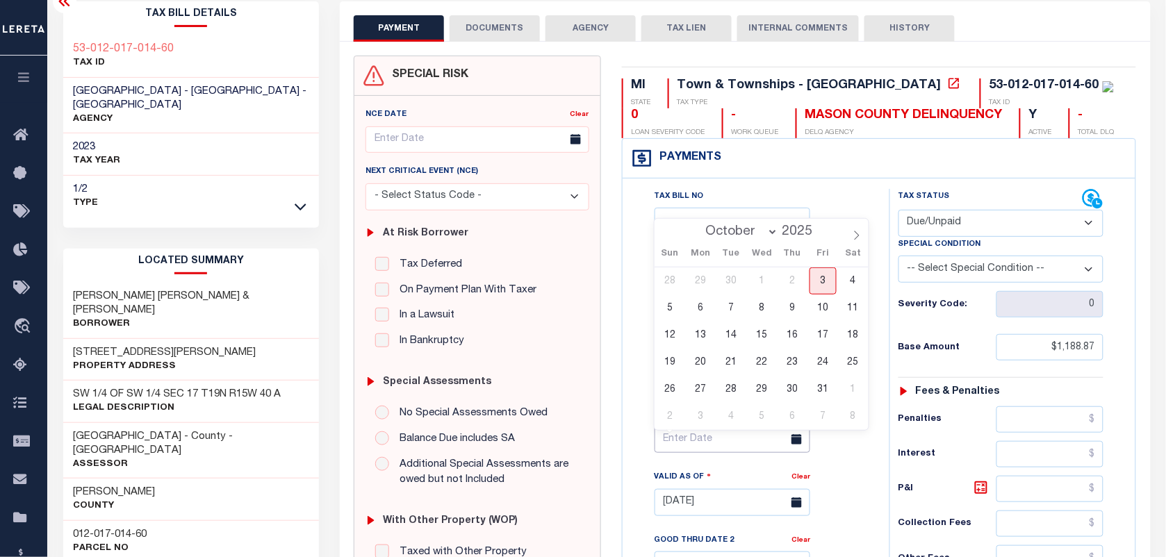
click at [724, 445] on input "text" at bounding box center [733, 439] width 156 height 27
click at [817, 276] on span "3" at bounding box center [823, 281] width 27 height 27
type input "[DATE]"
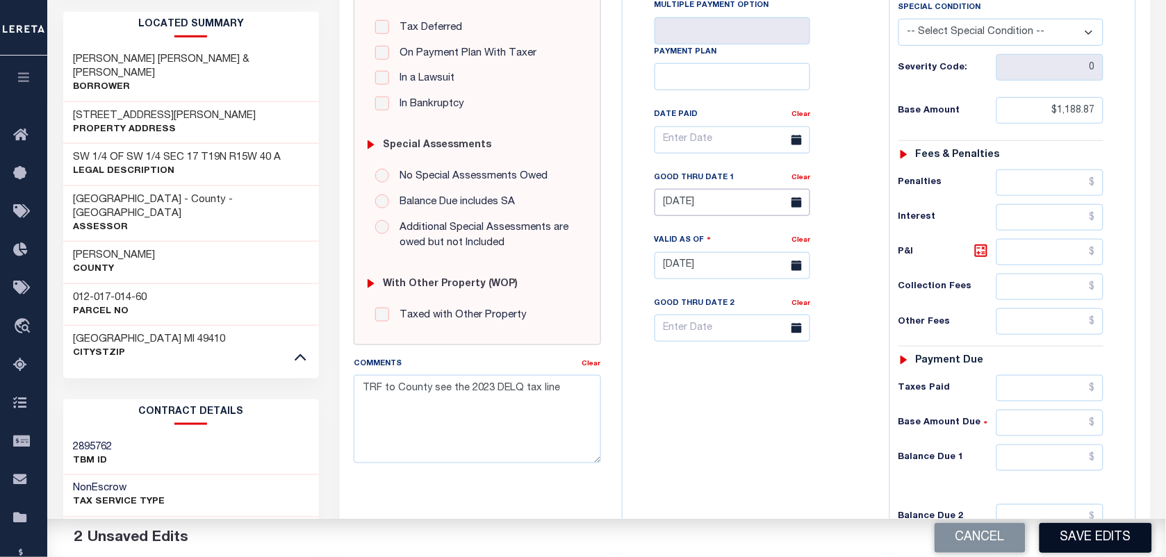
scroll to position [331, 0]
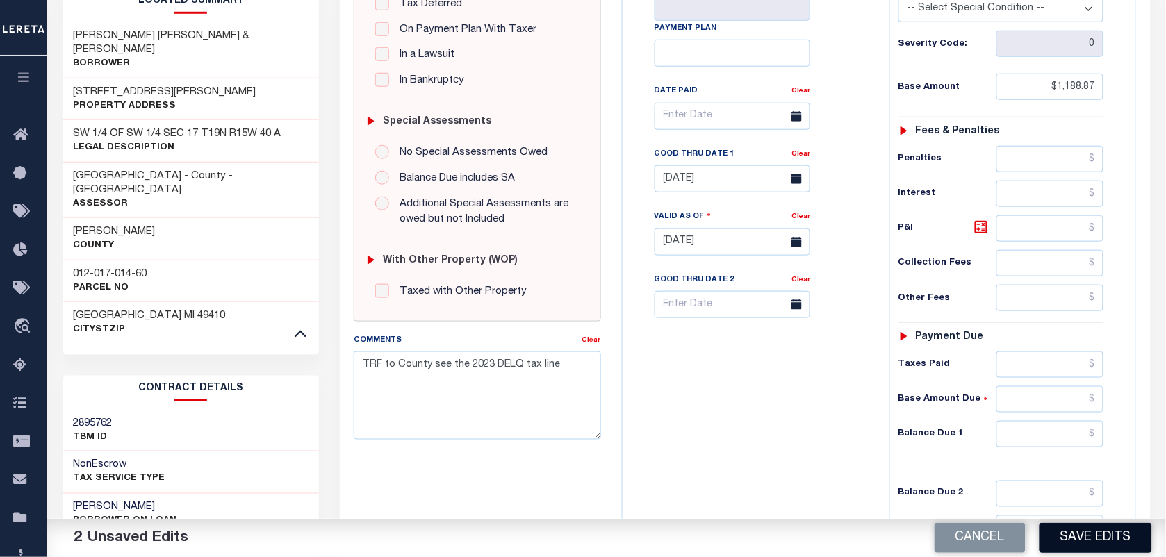
click at [1097, 537] on button "Save Edits" at bounding box center [1096, 538] width 113 height 30
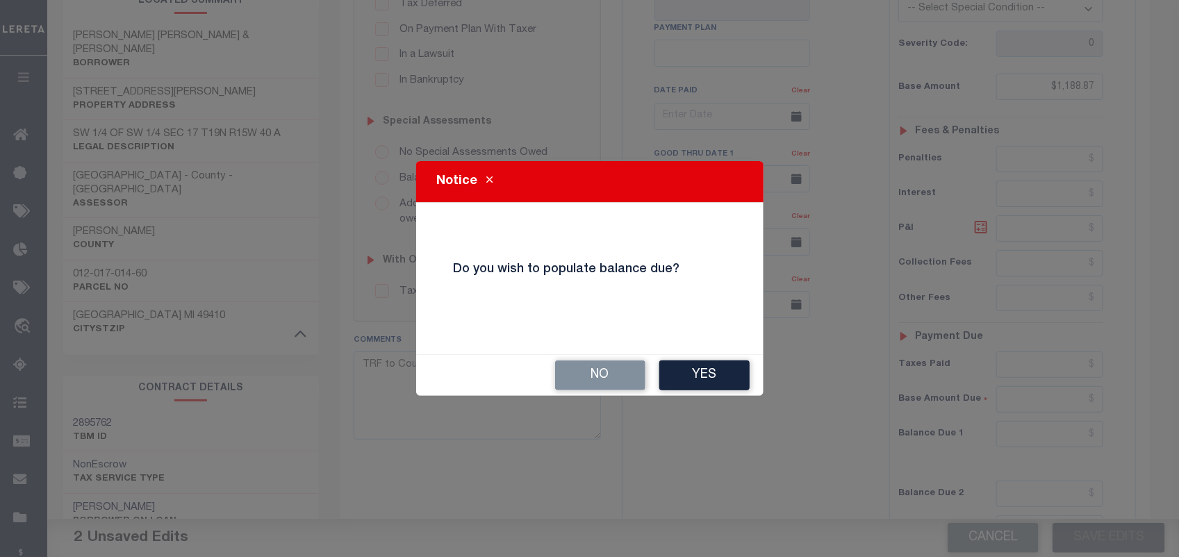
click at [734, 355] on div "No Yes" at bounding box center [589, 375] width 347 height 41
click at [723, 362] on button "Yes" at bounding box center [704, 376] width 90 height 30
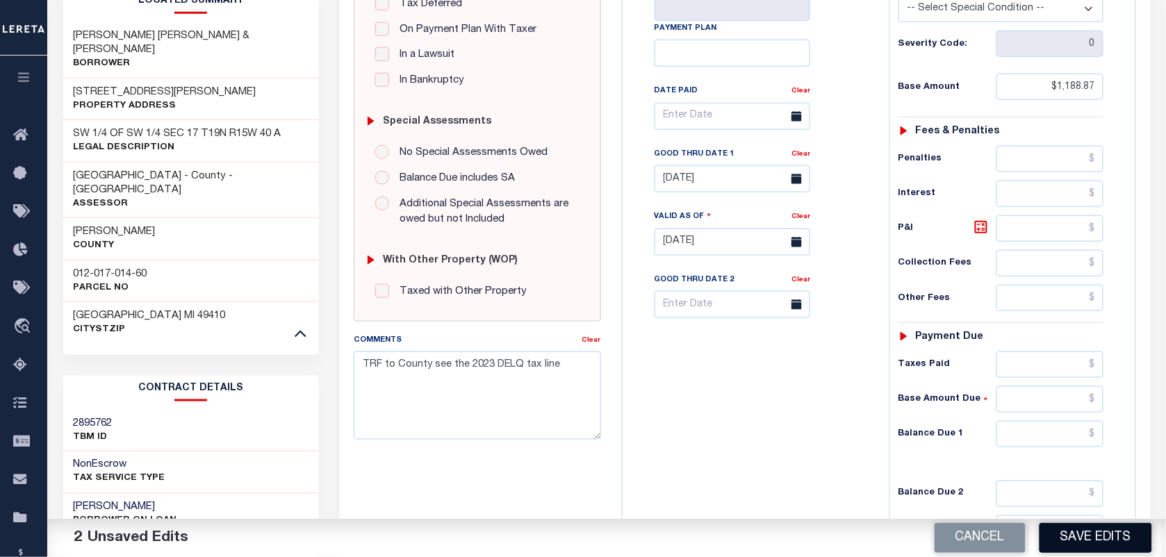
click at [1079, 539] on button "Save Edits" at bounding box center [1096, 538] width 113 height 30
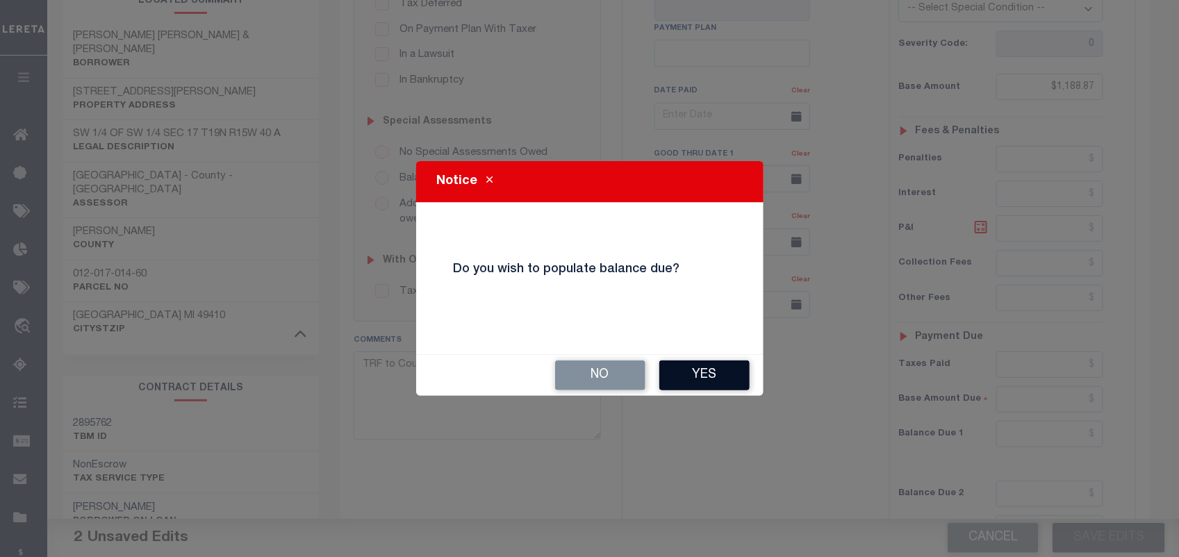
click at [702, 374] on button "Yes" at bounding box center [704, 376] width 90 height 30
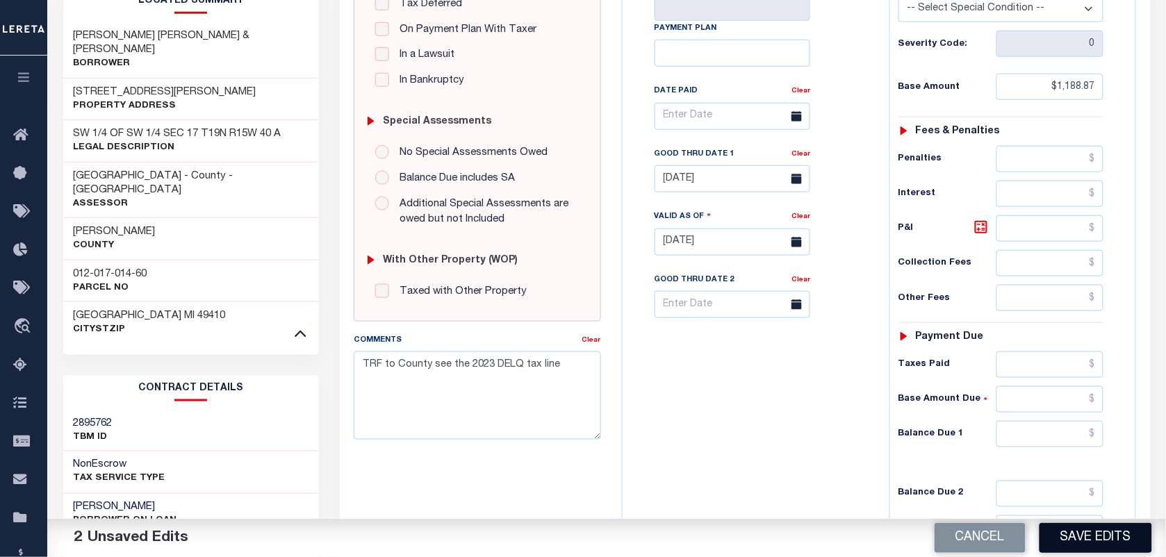
click at [1110, 533] on button "Save Edits" at bounding box center [1096, 538] width 113 height 30
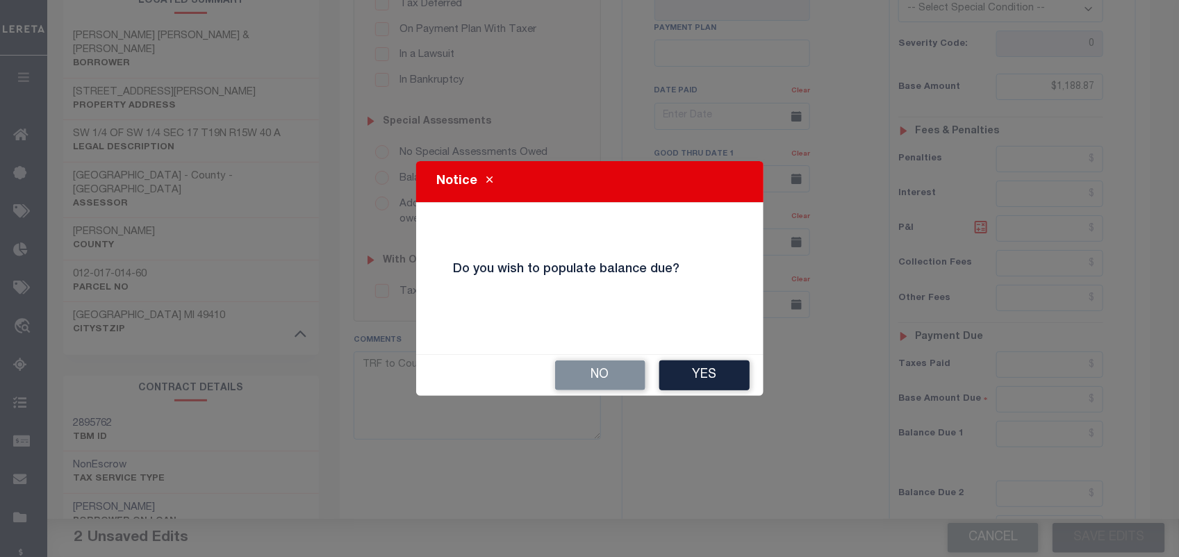
click at [692, 400] on div "Notice Do you wish to populate balance due? No Yes" at bounding box center [589, 278] width 1179 height 557
click at [696, 384] on button "Yes" at bounding box center [704, 376] width 90 height 30
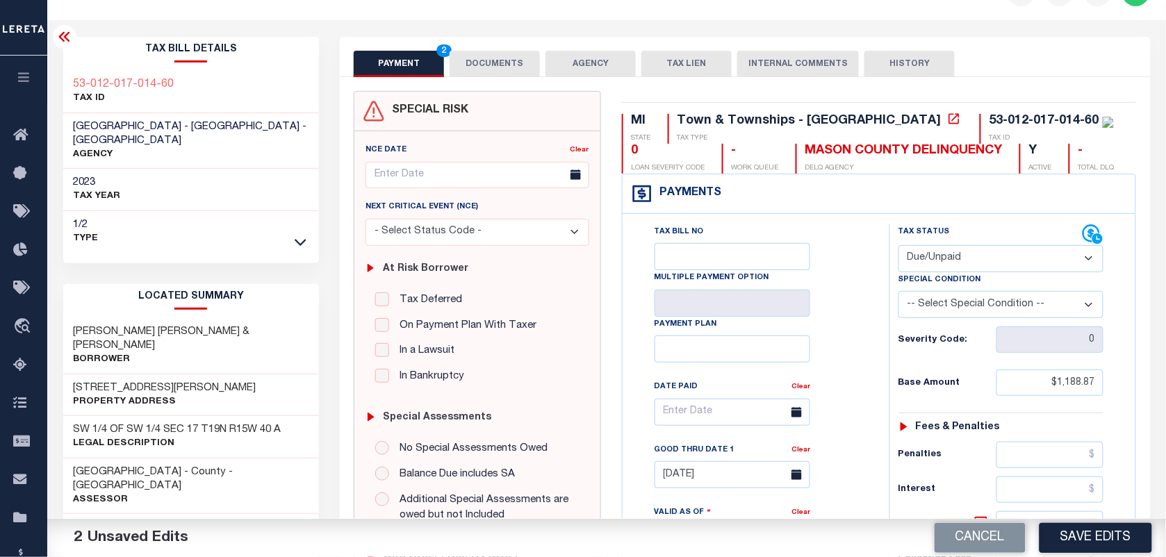
scroll to position [0, 0]
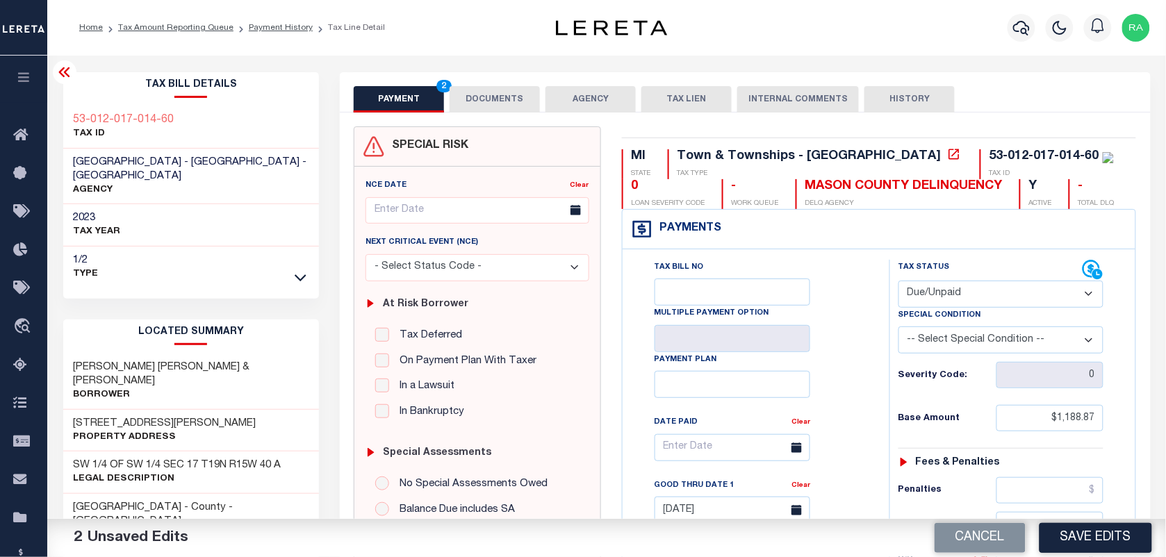
click at [944, 343] on select "-- Select Special Condition -- 3RD PARTY TAX LIEN AGENCY TAX LIEN (A.K.A Inside…" at bounding box center [1001, 340] width 205 height 27
select select "31"
click at [899, 329] on select "-- Select Special Condition -- 3RD PARTY TAX LIEN AGENCY TAX LIEN (A.K.A Inside…" at bounding box center [1001, 340] width 205 height 27
click at [1095, 547] on button "Save Edits" at bounding box center [1096, 538] width 113 height 30
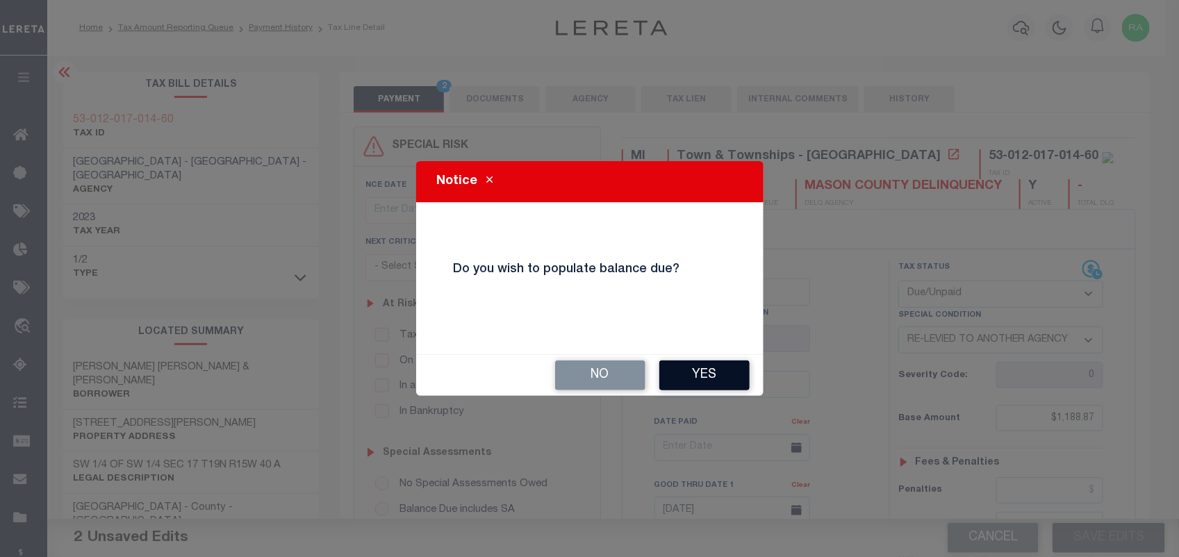
click at [713, 362] on button "Yes" at bounding box center [704, 376] width 90 height 30
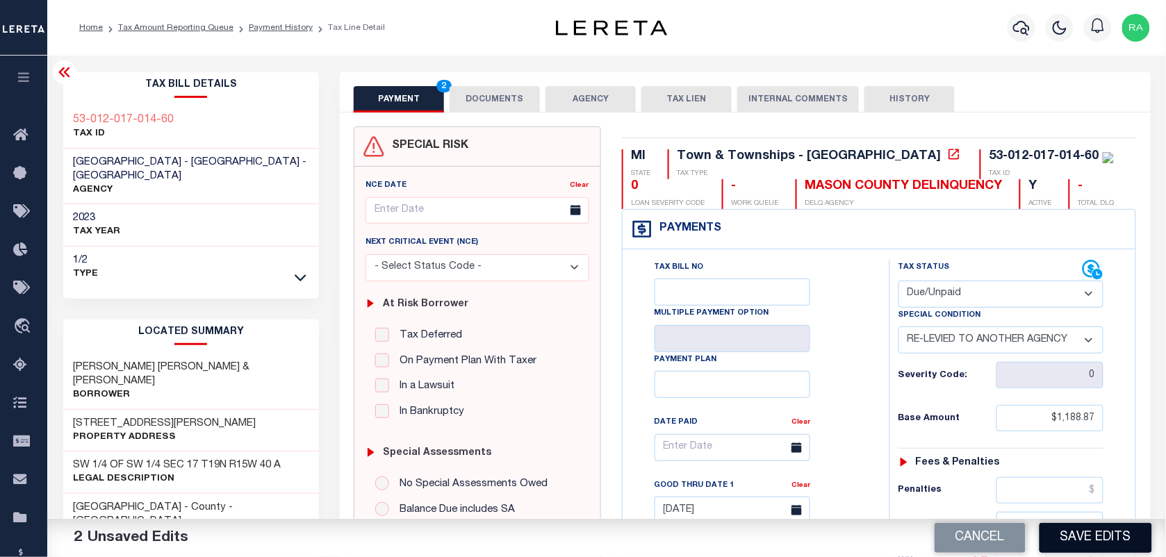
click at [1074, 536] on button "Save Edits" at bounding box center [1096, 538] width 113 height 30
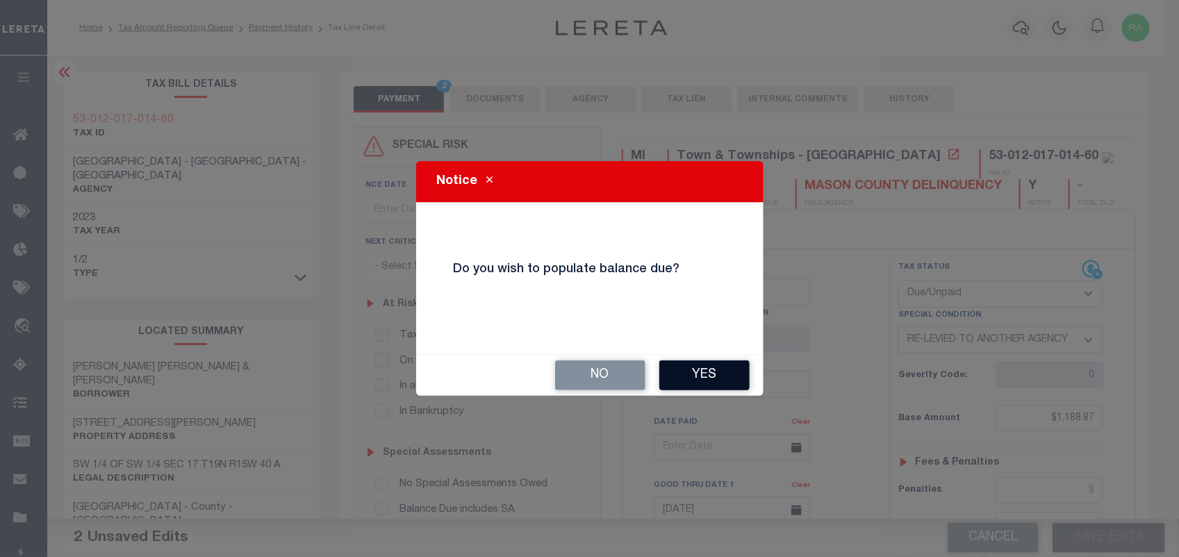
click at [734, 368] on button "Yes" at bounding box center [704, 376] width 90 height 30
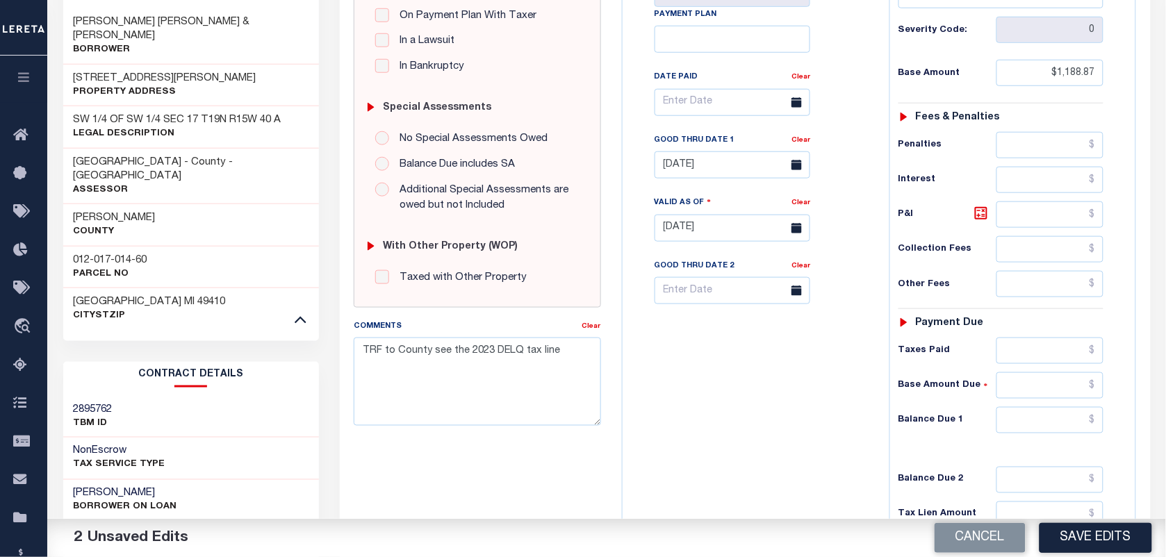
scroll to position [679, 0]
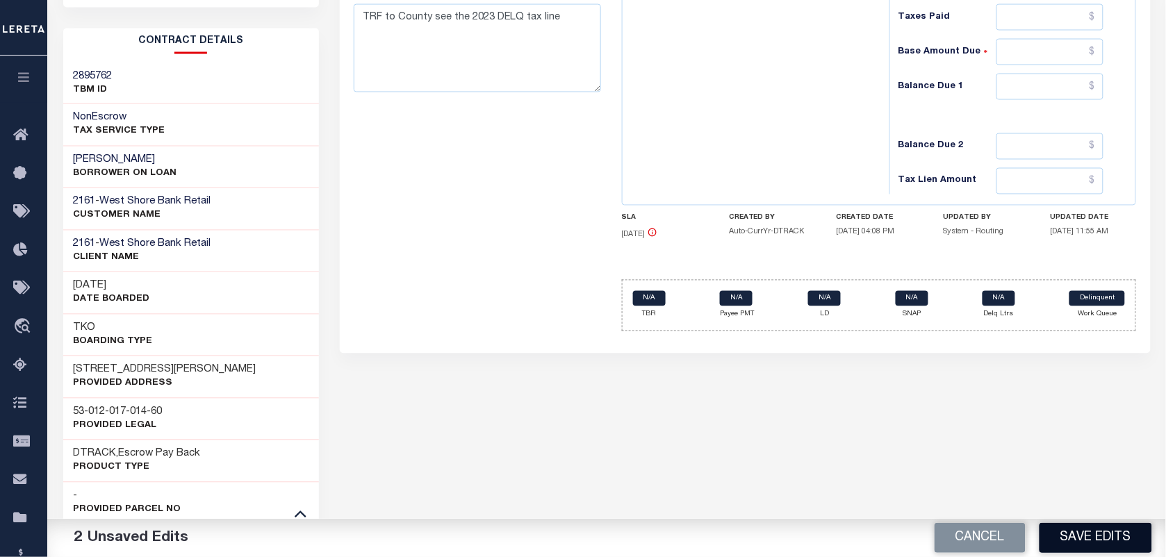
click at [1074, 533] on button "Save Edits" at bounding box center [1096, 538] width 113 height 30
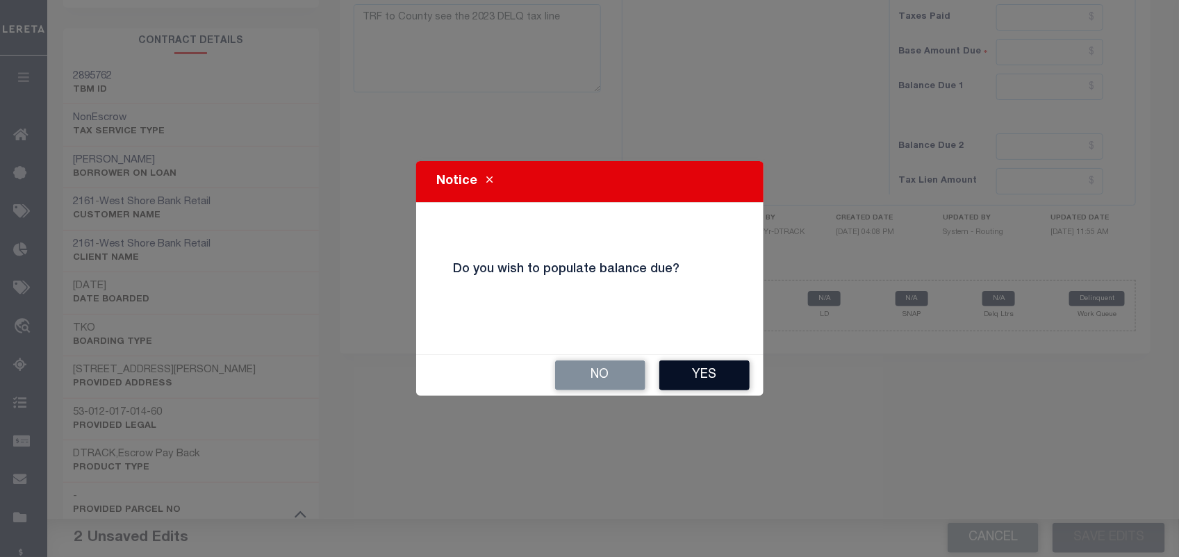
click at [718, 383] on button "Yes" at bounding box center [704, 376] width 90 height 30
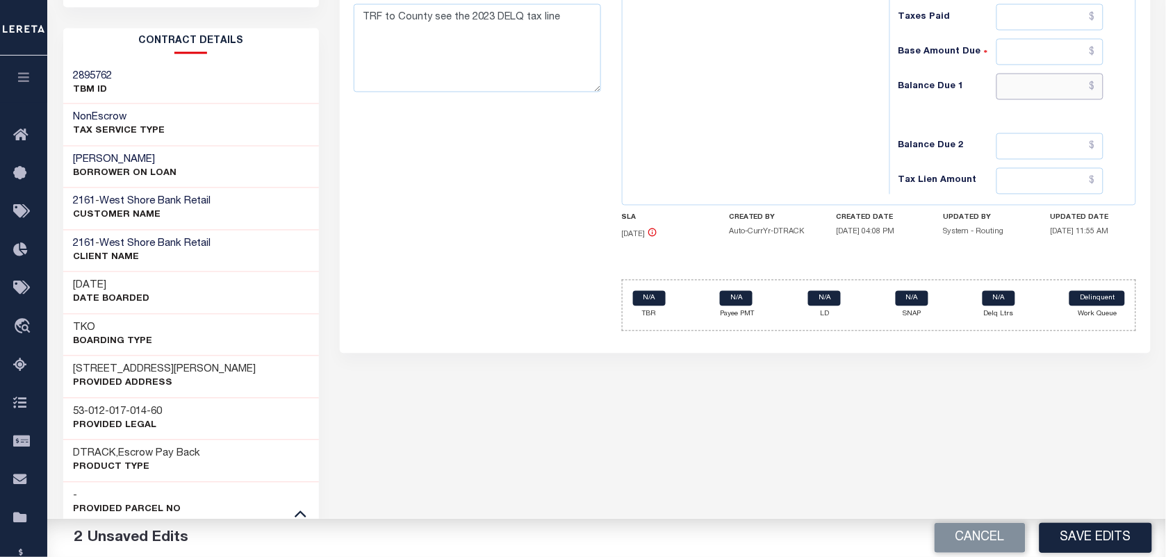
click at [1023, 95] on input "text" at bounding box center [1050, 87] width 108 height 26
type input "$0.00"
click at [1083, 548] on button "Save Edits" at bounding box center [1096, 538] width 113 height 30
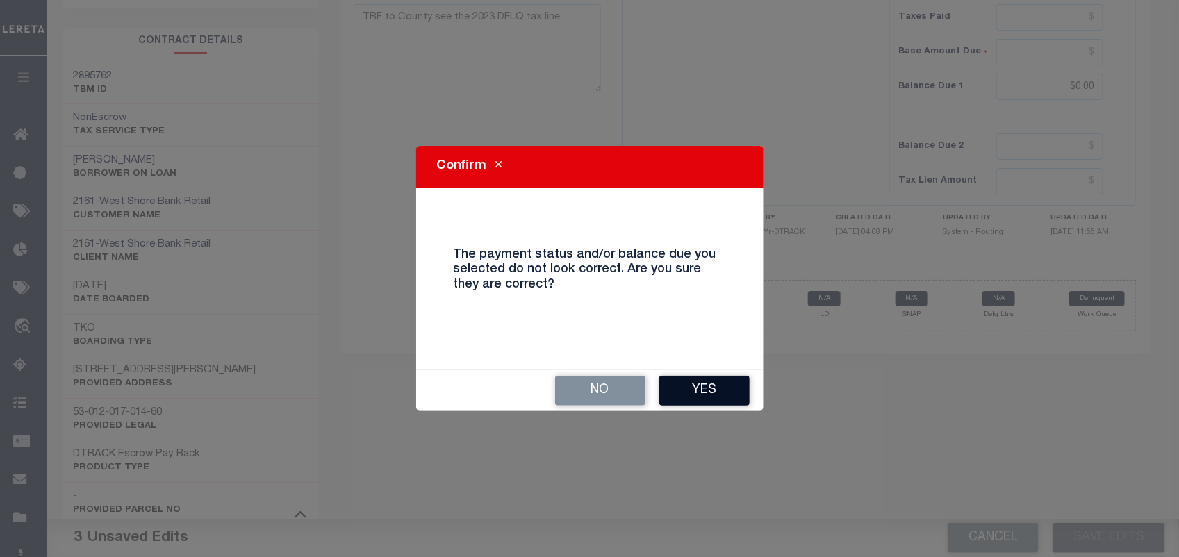
click at [712, 382] on button "Yes" at bounding box center [704, 391] width 90 height 30
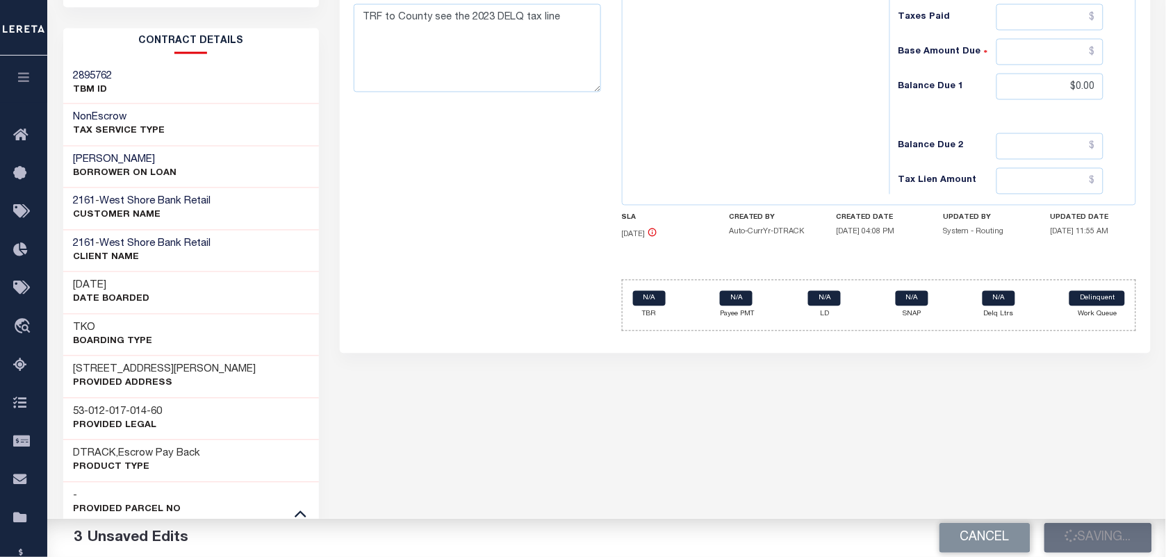
checkbox input "false"
type input "$1,188.87"
type input "$0"
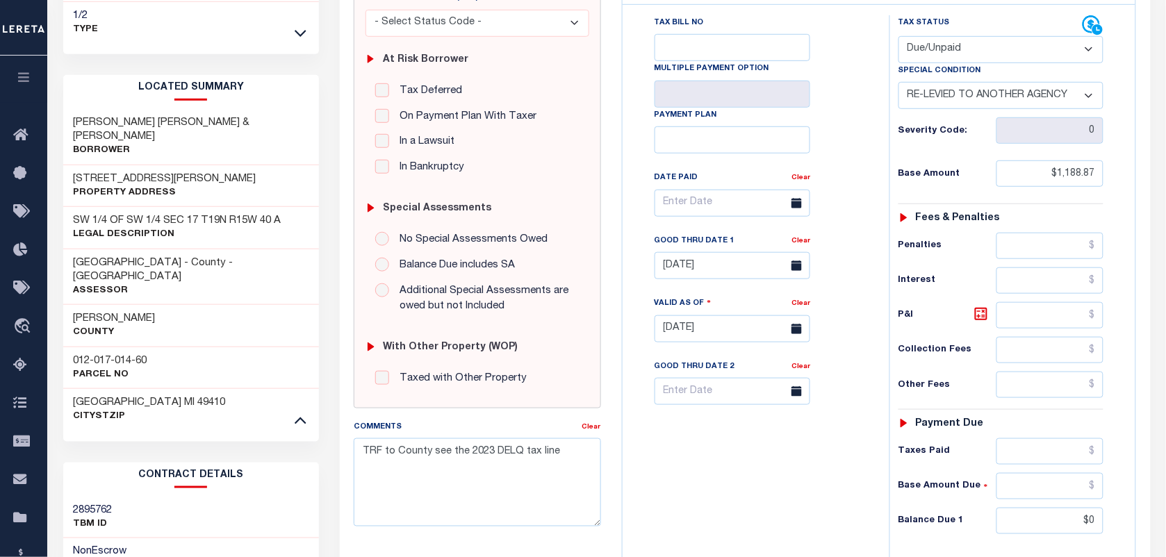
scroll to position [0, 0]
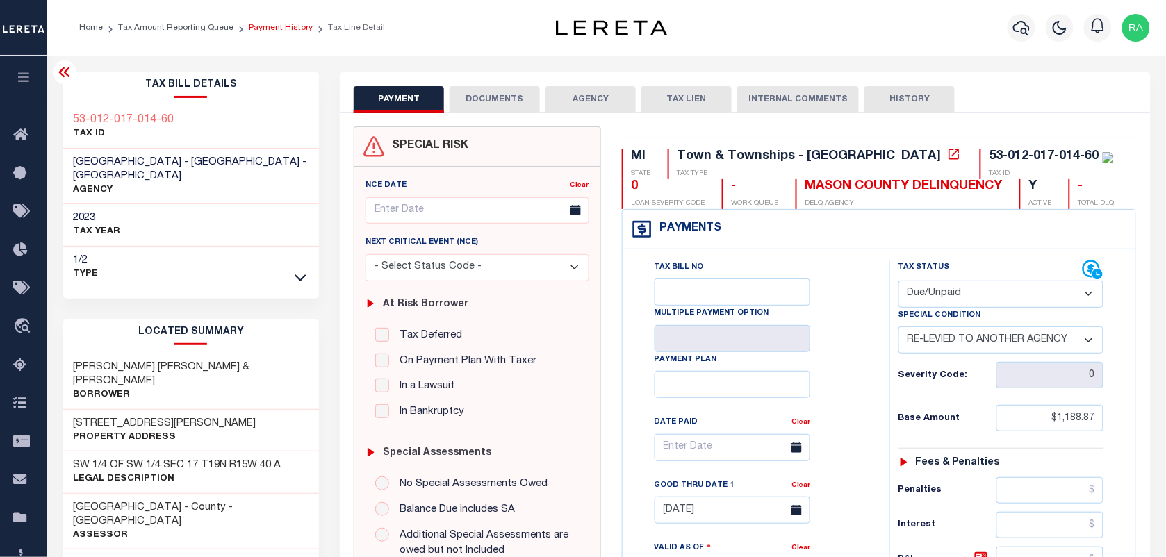
click at [270, 25] on link "Payment History" at bounding box center [281, 28] width 64 height 8
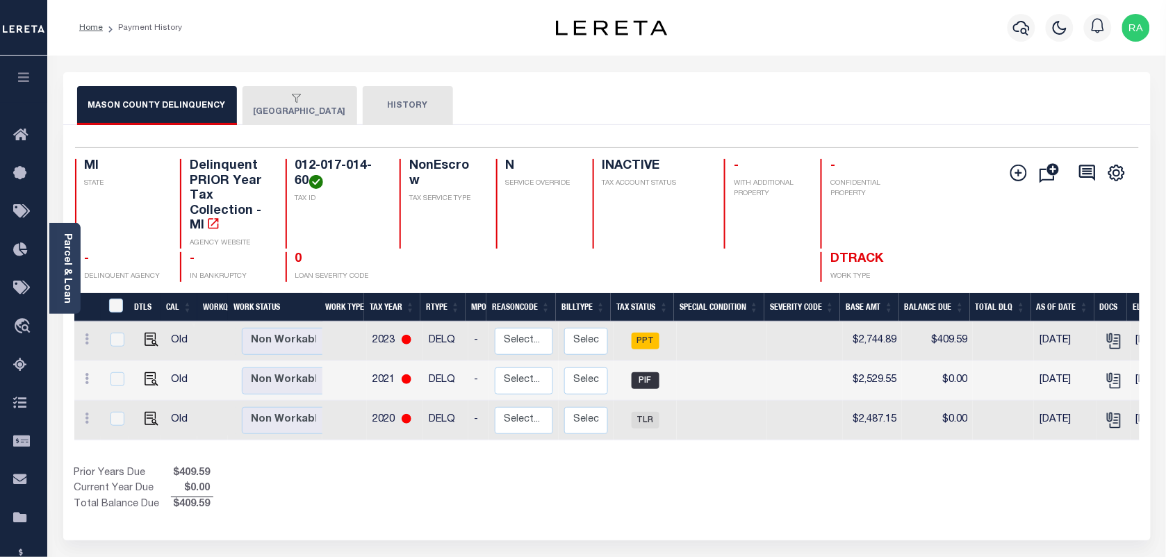
click at [330, 129] on div "Selected 3 Results 1 Items per page 25 50 100 MI STATE TAX ID N" at bounding box center [607, 333] width 1088 height 416
click at [325, 115] on button "[GEOGRAPHIC_DATA]" at bounding box center [300, 105] width 115 height 39
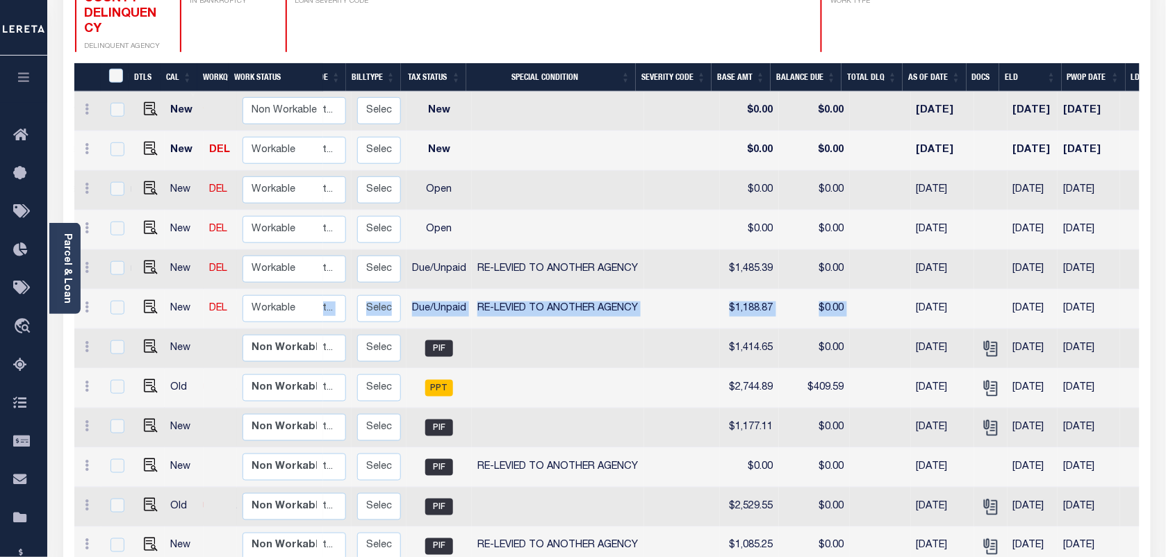
scroll to position [0, 377]
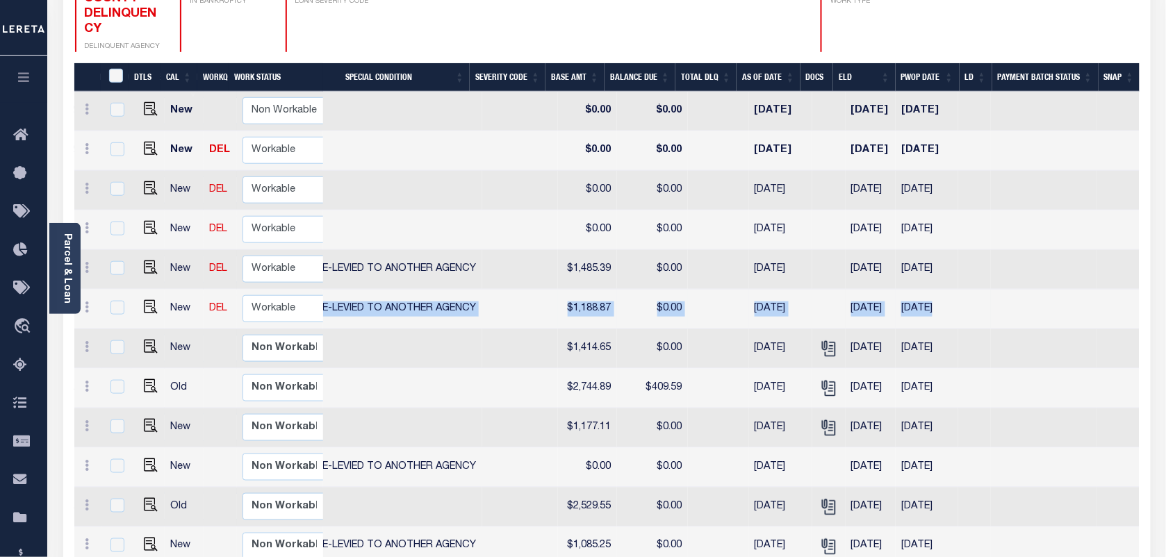
drag, startPoint x: 439, startPoint y: 290, endPoint x: 1140, endPoint y: 283, distance: 700.5
click at [1140, 290] on tr "New DEL Non Workable Workable Dtrack 2023 1/2 - Select... Payment Reversal Taxa…" at bounding box center [421, 310] width 1438 height 40
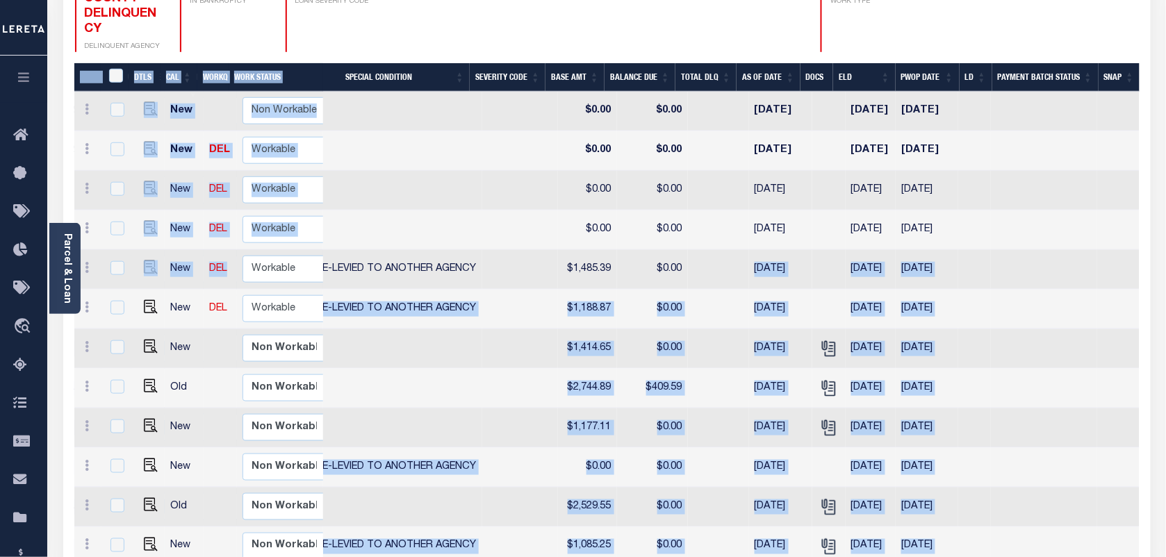
drag, startPoint x: 731, startPoint y: 248, endPoint x: 245, endPoint y: 258, distance: 485.8
click at [245, 258] on div "DTLS CAL WorkQ Work Status Work Type Tax Year RType MPO ReasonCode BillType Tax…" at bounding box center [606, 457] width 1065 height 789
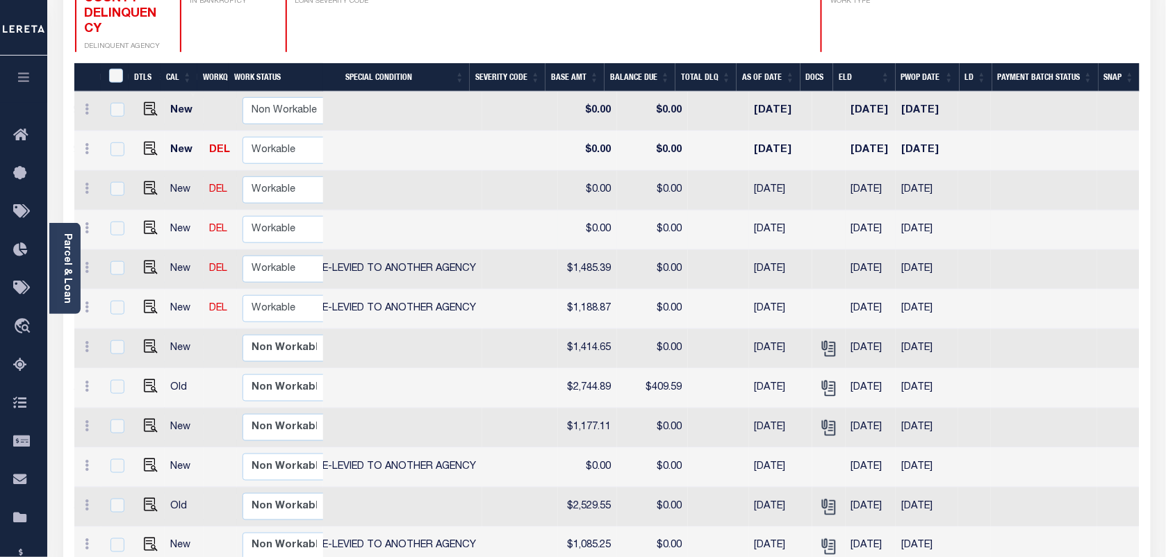
click at [360, 211] on td at bounding box center [396, 231] width 172 height 40
checkbox input "true"
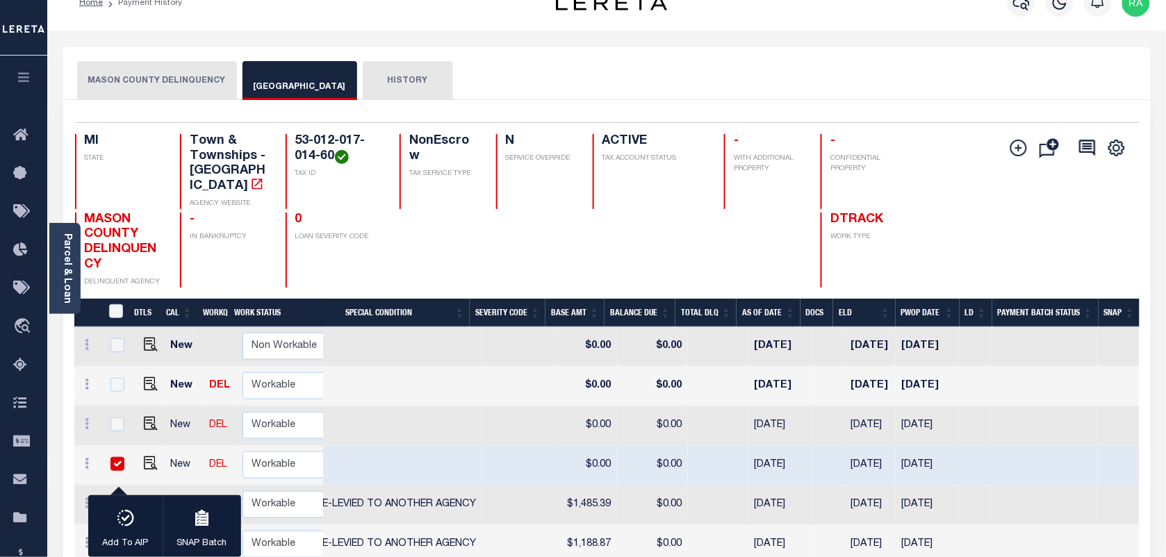
scroll to position [0, 0]
